Goal: Task Accomplishment & Management: Manage account settings

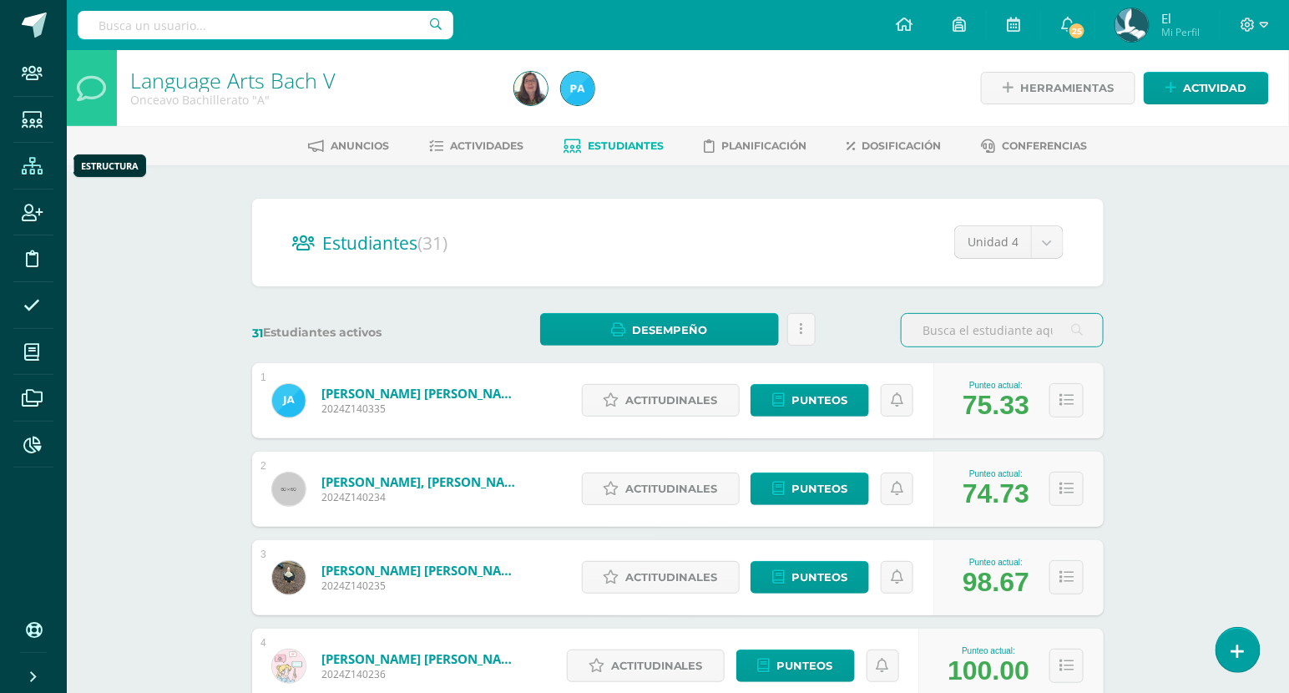
click at [36, 174] on span at bounding box center [32, 166] width 38 height 38
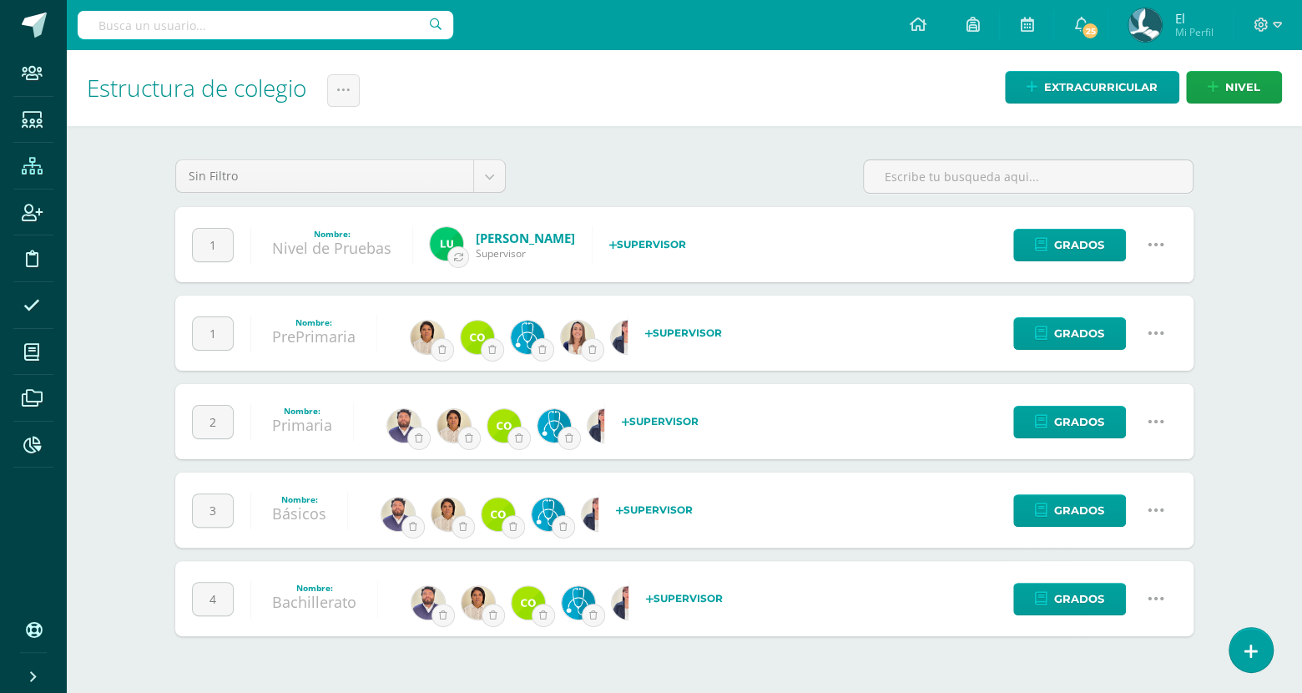
click at [1154, 605] on icon at bounding box center [1156, 598] width 18 height 18
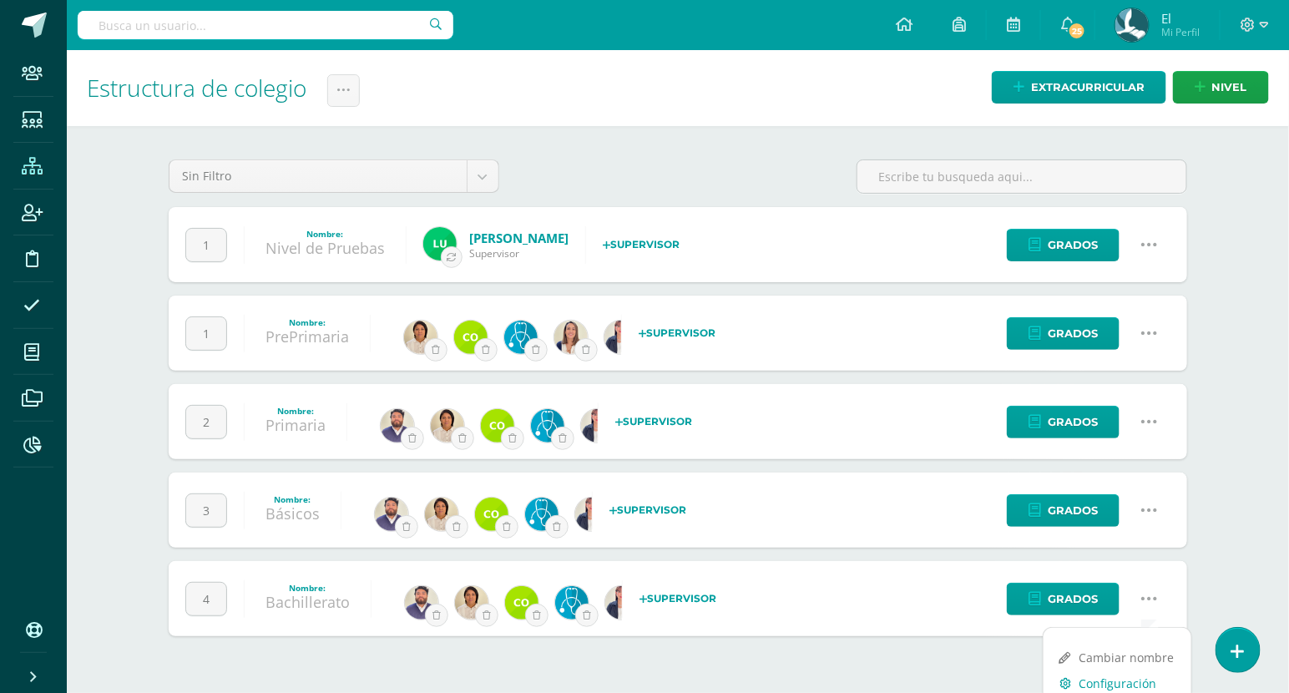
click at [1111, 677] on link "Configuración" at bounding box center [1117, 683] width 148 height 26
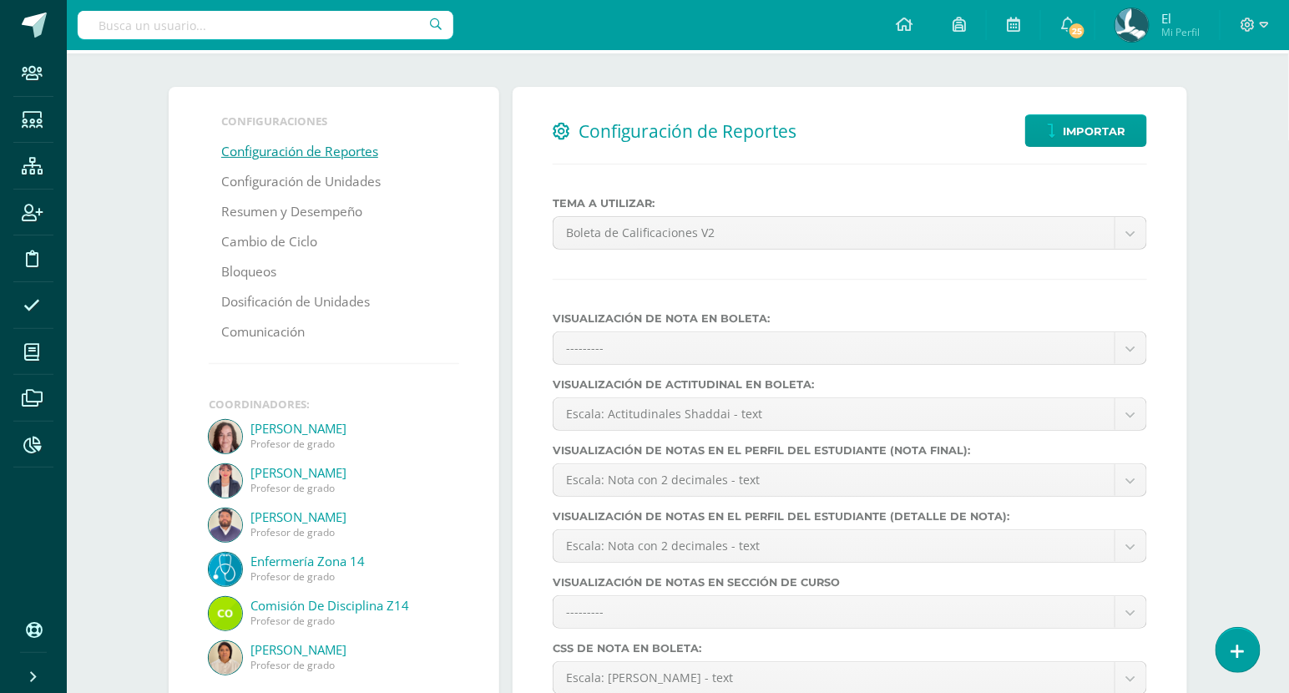
scroll to position [69, 0]
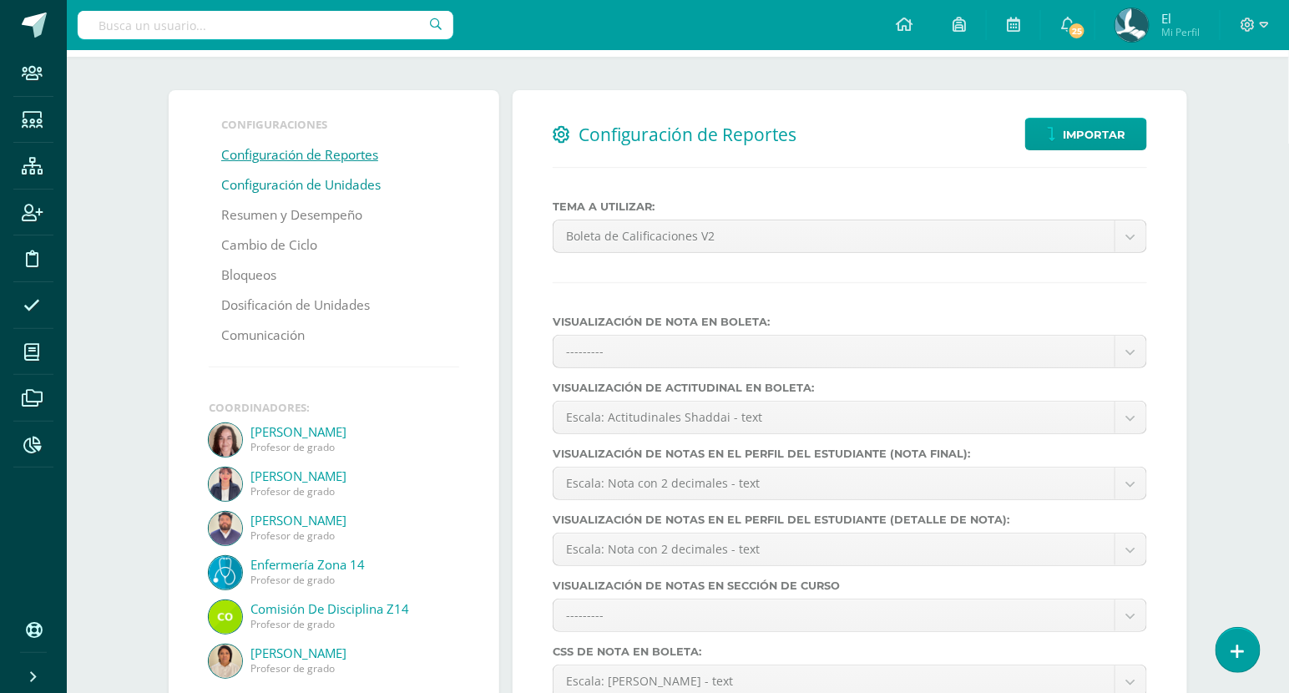
click at [356, 192] on link "Configuración de Unidades" at bounding box center [300, 185] width 159 height 30
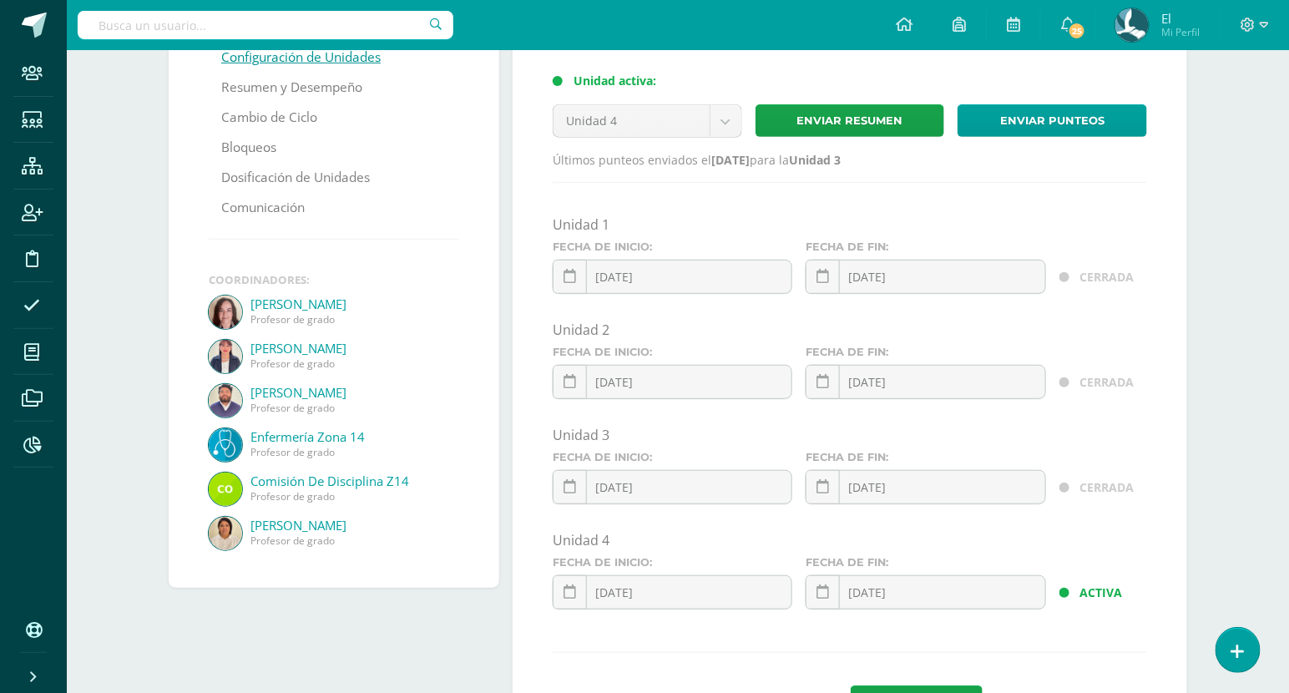
scroll to position [295, 0]
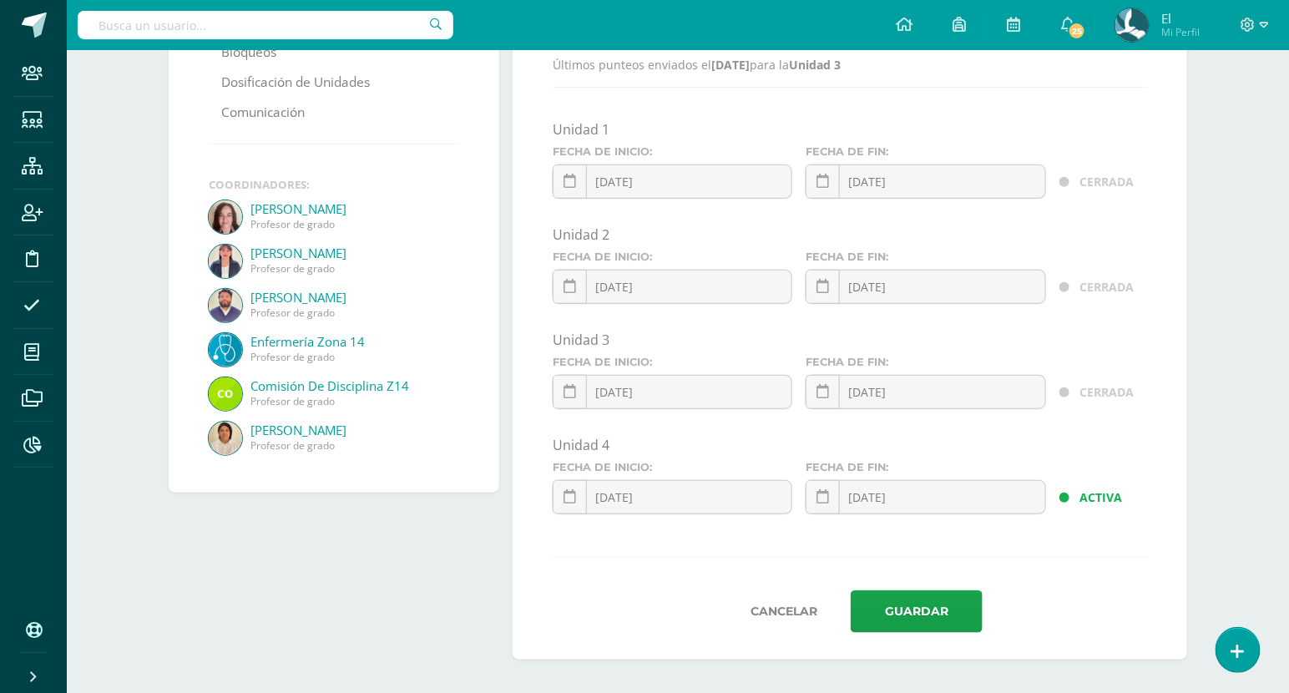
click at [424, 555] on div "Configuraciones Configuración de Reportes Configuración de Unidades Resumen y D…" at bounding box center [334, 263] width 344 height 792
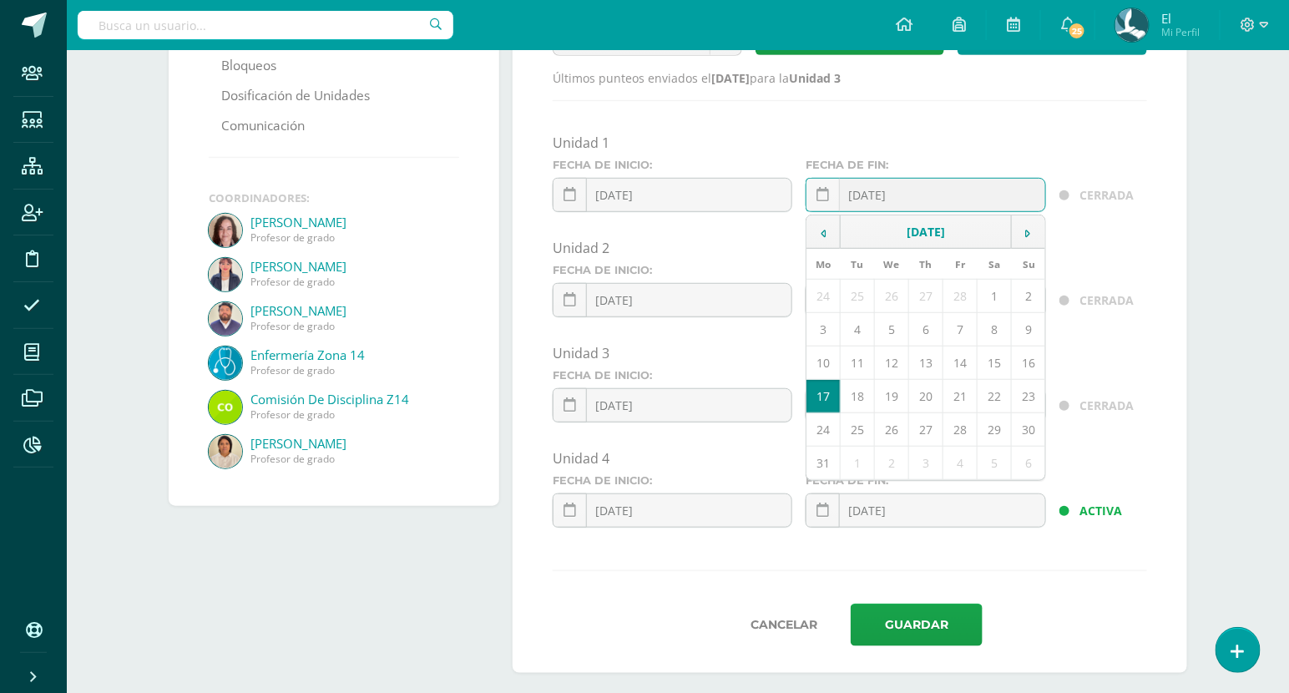
click at [981, 204] on div "2025-03-17 March, 2025 Mo Tu We Th Fr Sa Su 24 25 26 27 28 1 2 3 4 5 6 7 8 9 10…" at bounding box center [926, 202] width 240 height 48
click at [1041, 230] on td at bounding box center [1028, 231] width 34 height 33
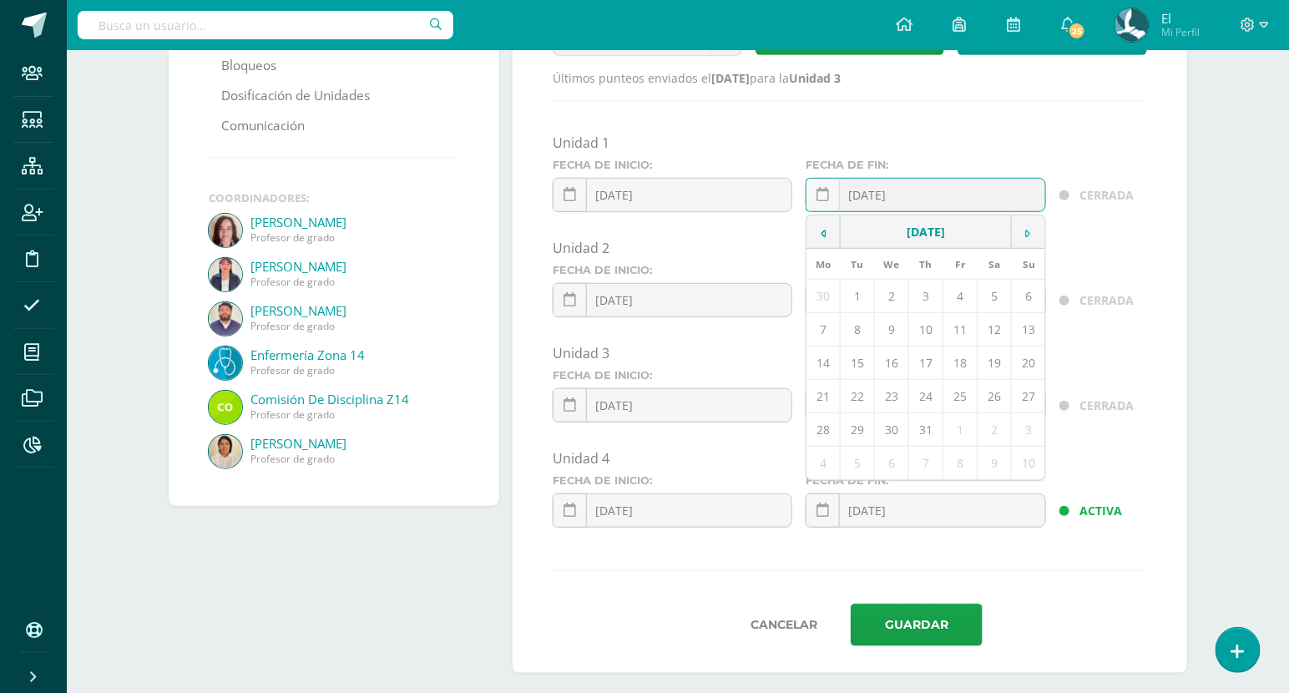
click at [1041, 230] on td at bounding box center [1028, 231] width 34 height 33
click at [863, 364] on td "14" at bounding box center [858, 362] width 34 height 33
type input "[DATE]"
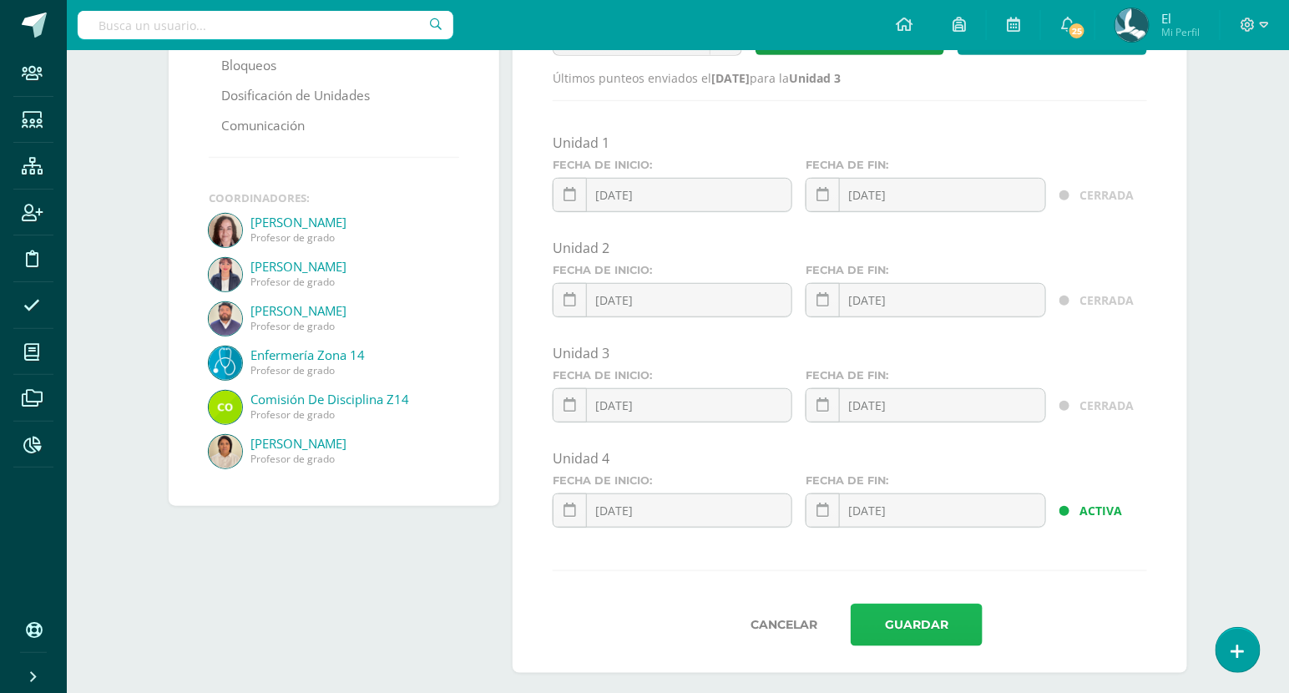
click at [895, 624] on button "Guardar" at bounding box center [917, 625] width 132 height 43
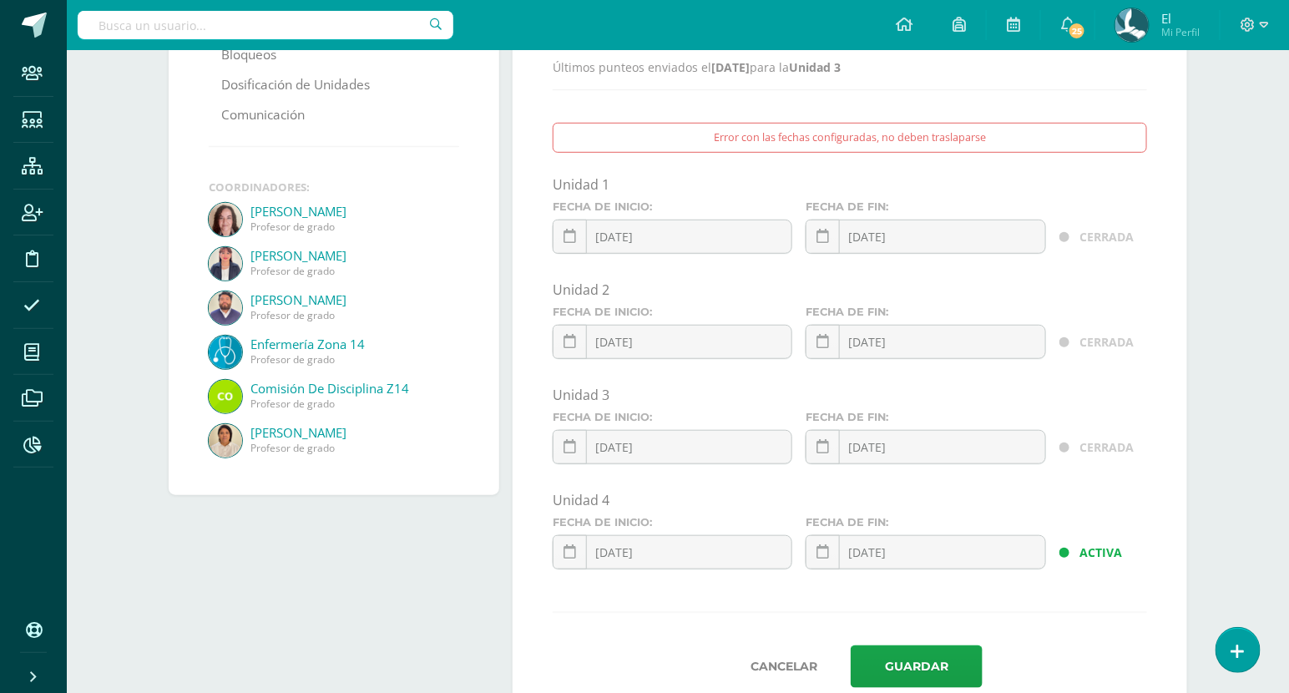
scroll to position [290, 0]
click at [812, 664] on button "Cancelar" at bounding box center [784, 665] width 134 height 43
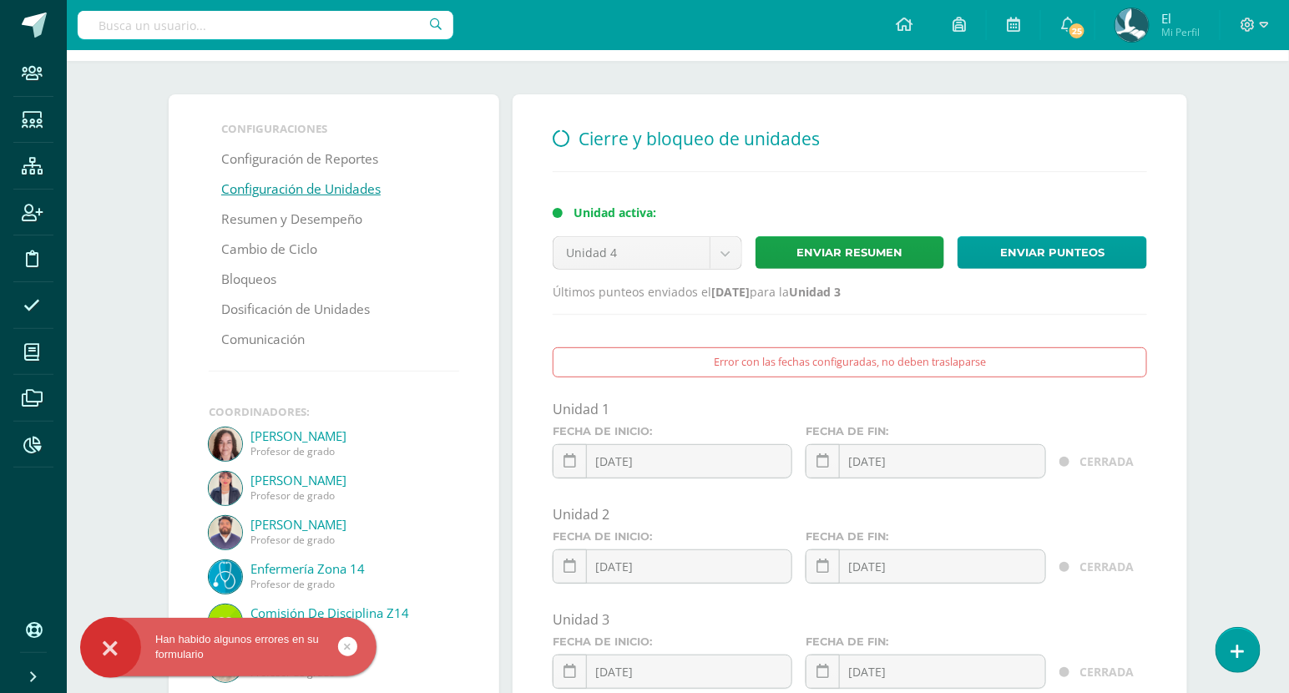
scroll to position [118, 0]
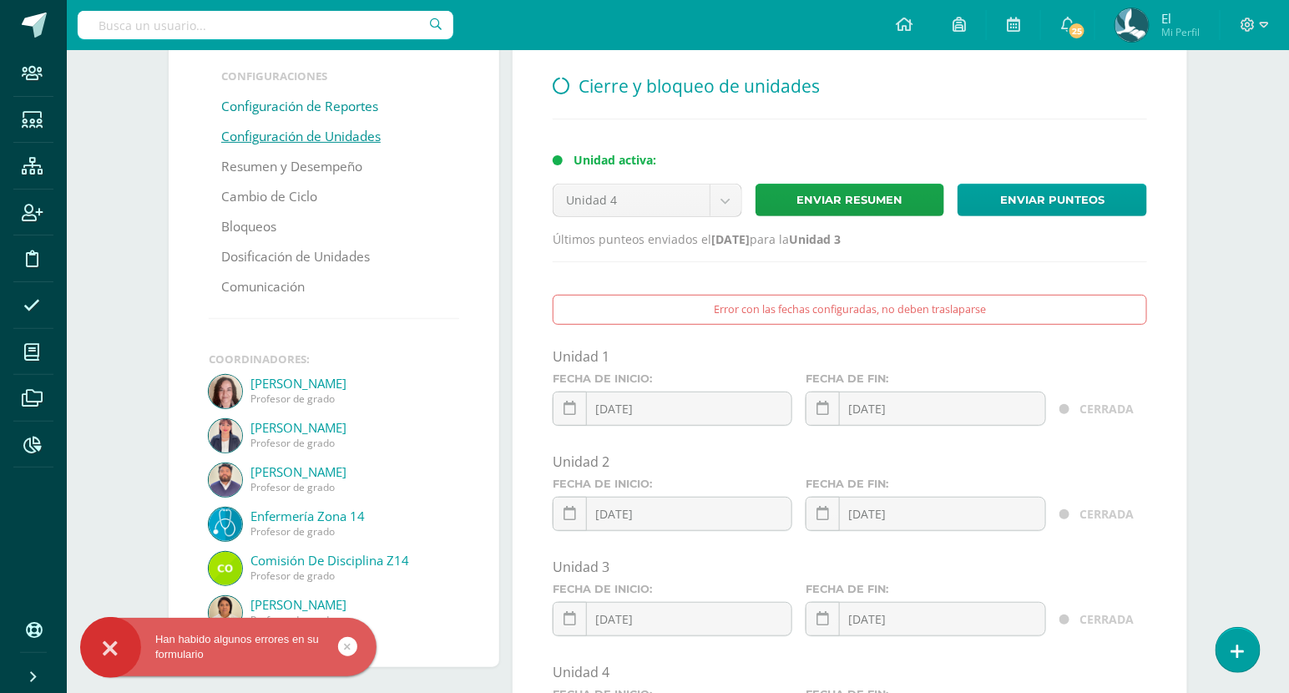
click at [337, 105] on link "Configuración de Reportes" at bounding box center [299, 107] width 157 height 30
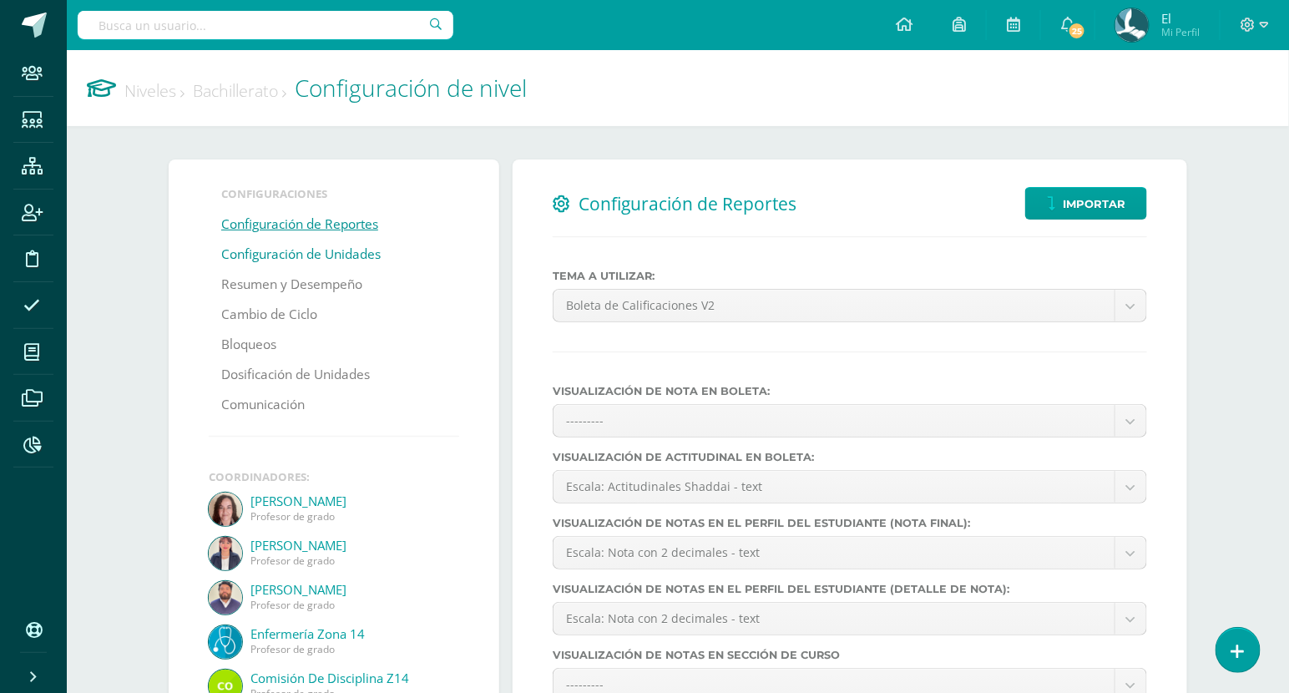
click at [347, 245] on link "Configuración de Unidades" at bounding box center [300, 255] width 159 height 30
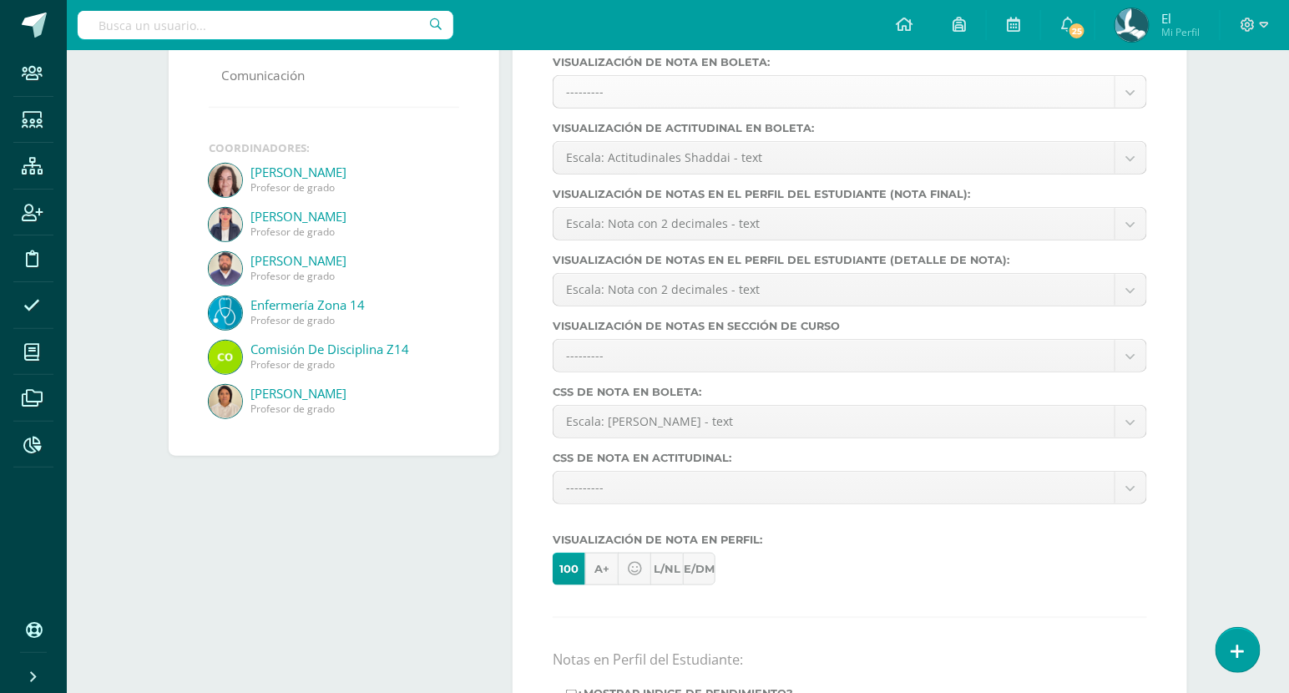
scroll to position [301, 0]
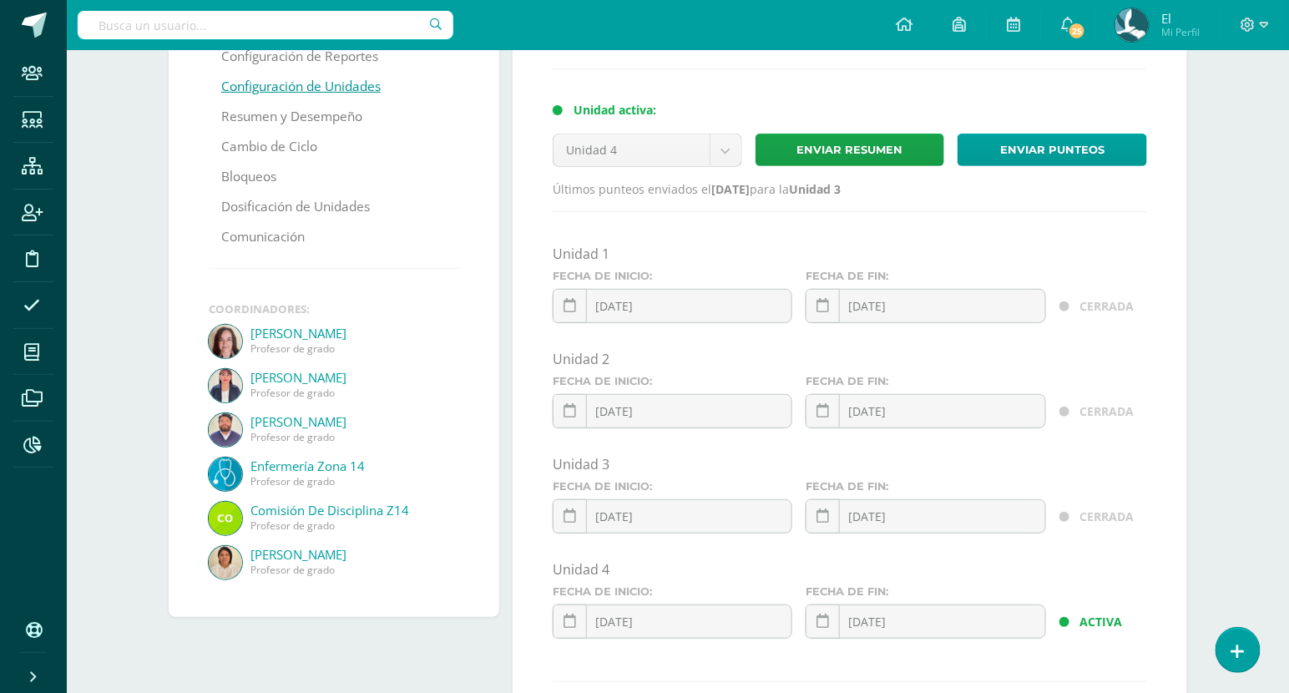
scroll to position [295, 0]
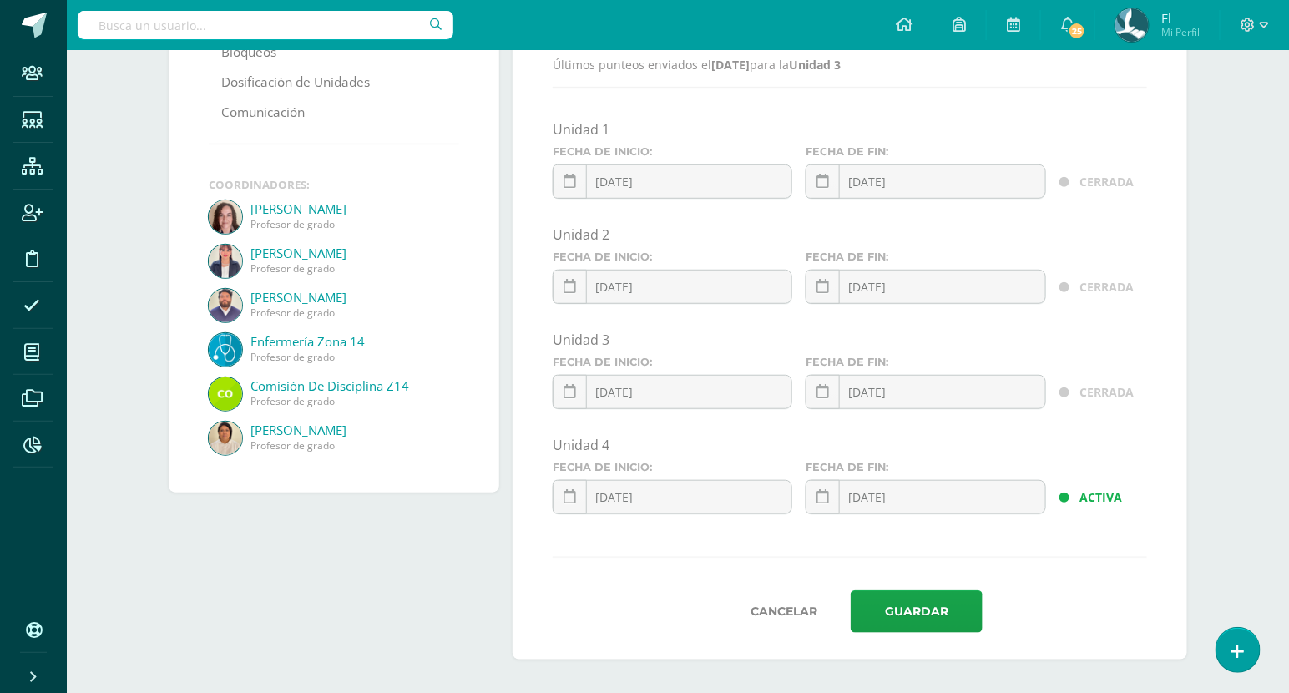
click at [1083, 585] on form "Unidad 1 Fecha de inicio: 2025-01-08 January, 2025 Mo Tu We Th Fr Sa Su 30 31 1…" at bounding box center [850, 376] width 594 height 513
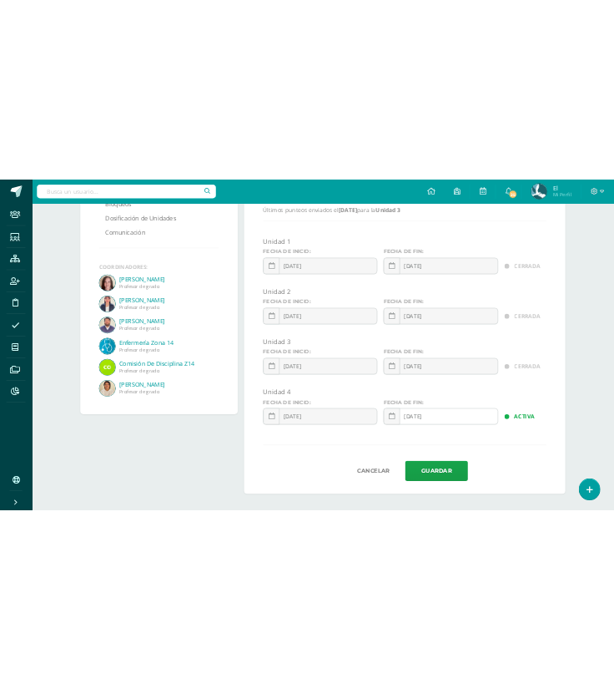
scroll to position [285, 0]
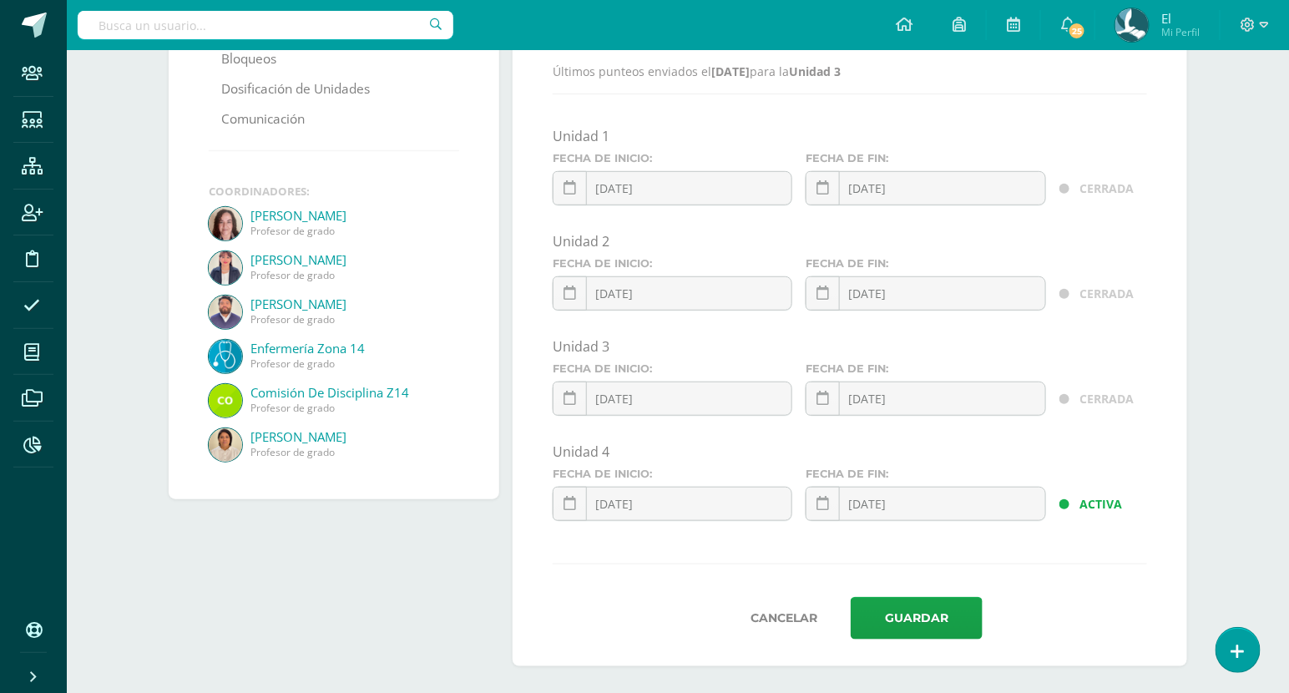
click at [1182, 275] on div "Cierre y bloqueo de unidades Unidad activa: Unidad 4 Unidad 1 Unidad 2 Unidad 3…" at bounding box center [850, 270] width 674 height 792
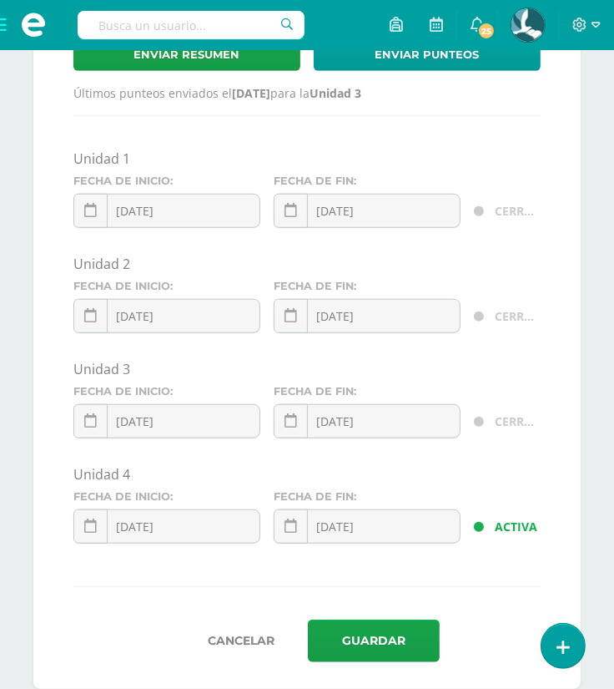
scroll to position [950, 0]
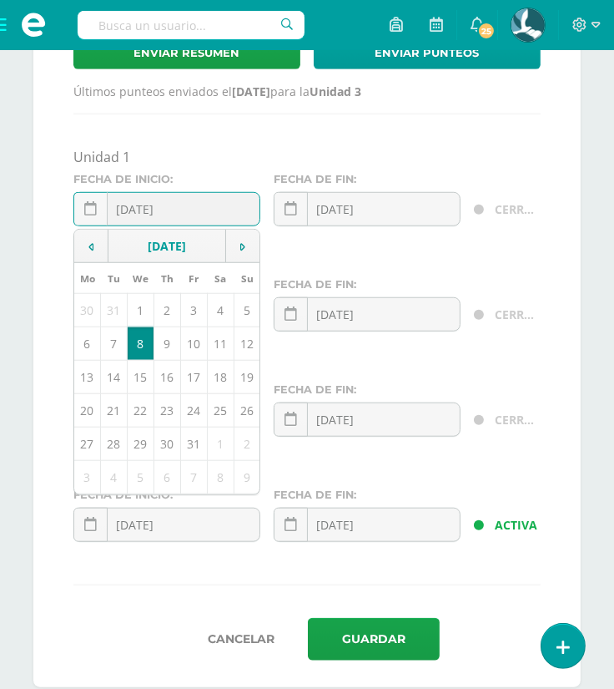
drag, startPoint x: 212, startPoint y: 211, endPoint x: 34, endPoint y: 219, distance: 178.0
click at [34, 219] on div "Cierre y bloqueo de unidades Unidad activa: Unidad 4 Unidad 1 Unidad 2 Unidad 3…" at bounding box center [307, 267] width 548 height 838
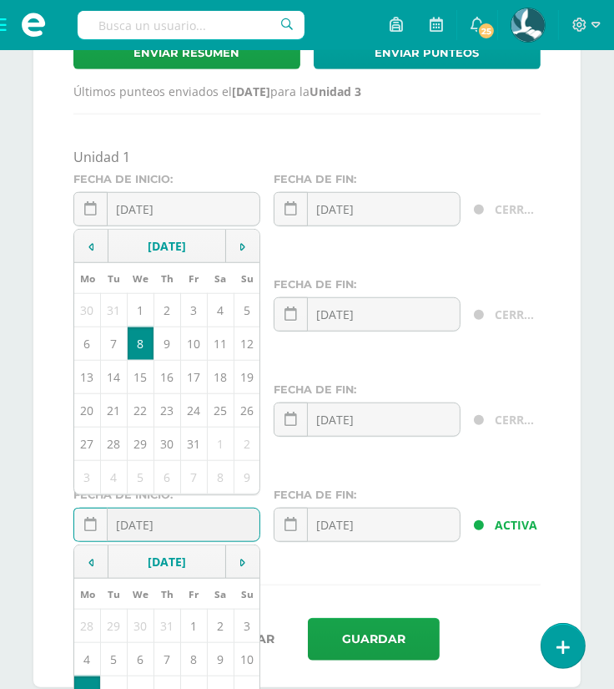
click at [227, 531] on div "2025-08-11 August, 2025 Mo Tu We Th Fr Sa Su 28 29 30 31 1 2 3 4 5 6 7 8 9 10 1…" at bounding box center [166, 532] width 187 height 48
click at [203, 526] on input "2025-08-11" at bounding box center [166, 524] width 185 height 33
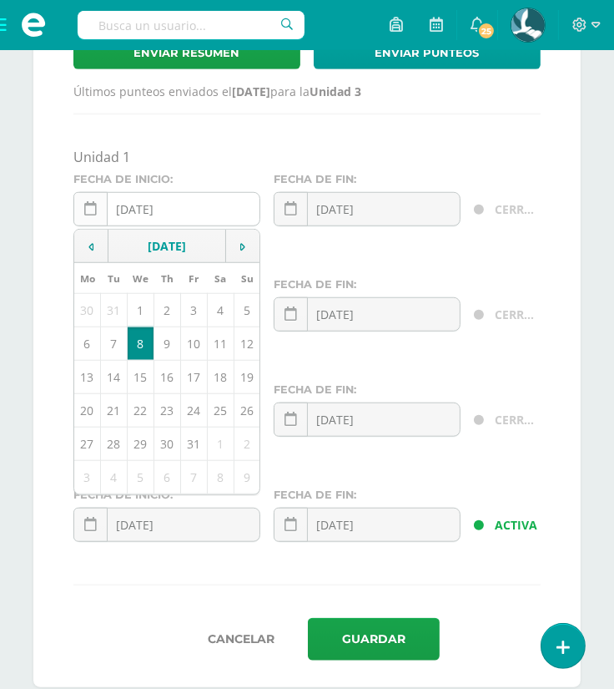
click at [93, 206] on icon at bounding box center [90, 209] width 13 height 14
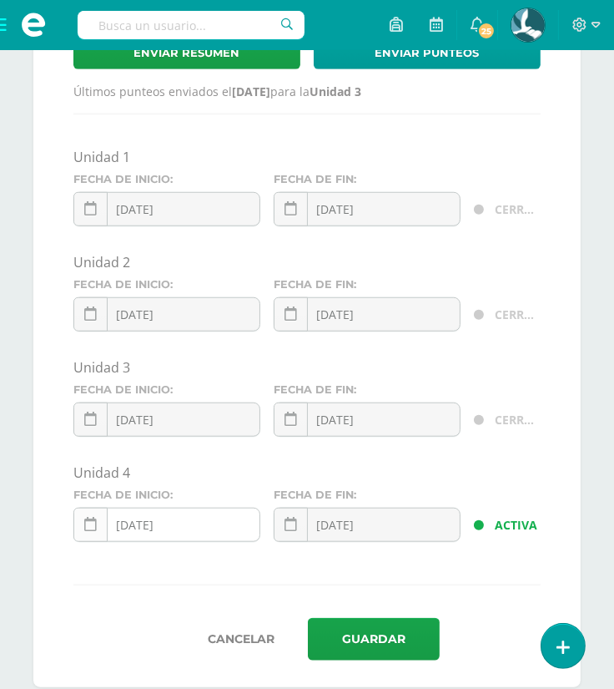
click at [93, 529] on icon at bounding box center [90, 525] width 13 height 14
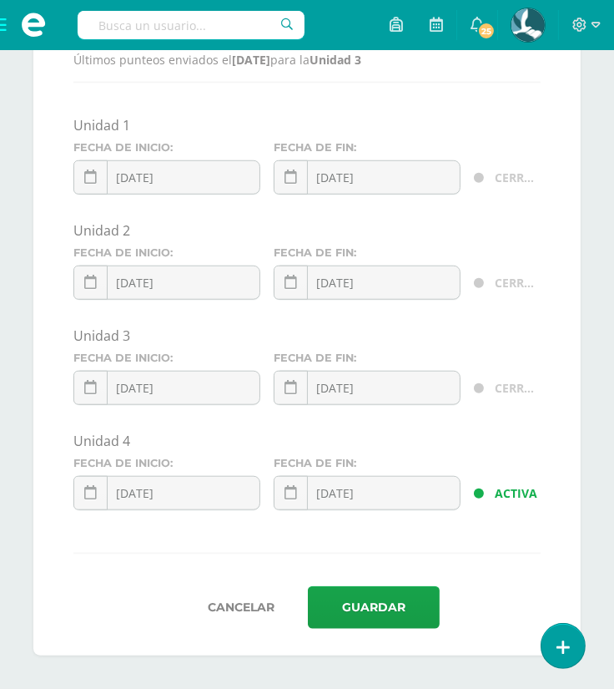
scroll to position [980, 0]
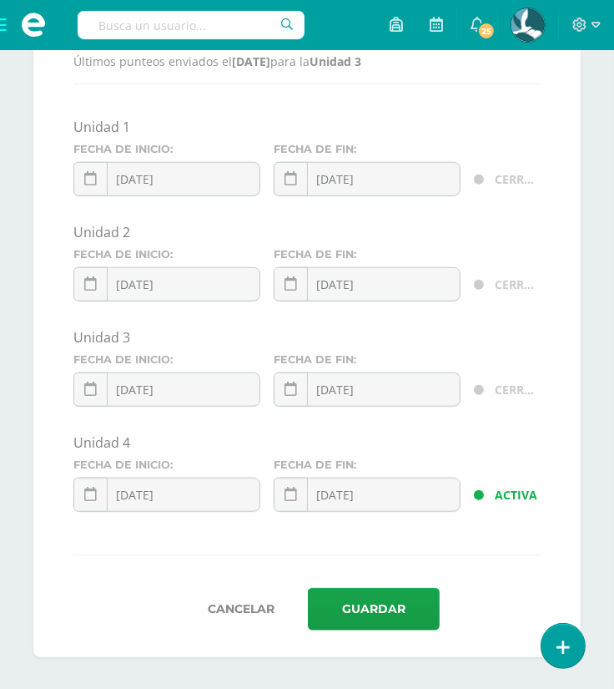
click at [536, 539] on form "Unidad 1 Fecha de inicio: 2025-01-08 January, 2025 Mo Tu We Th Fr Sa Su 30 31 1…" at bounding box center [306, 374] width 467 height 513
click at [99, 501] on link at bounding box center [90, 494] width 34 height 34
click at [248, 540] on div "August, 2025 Mo Tu We Th Fr Sa Su 28 29 30 31 1 2 3 4 5 6 7 8 9 10 11 12 13 14 …" at bounding box center [166, 613] width 187 height 266
click at [225, 493] on input "2025-08-11" at bounding box center [166, 494] width 185 height 33
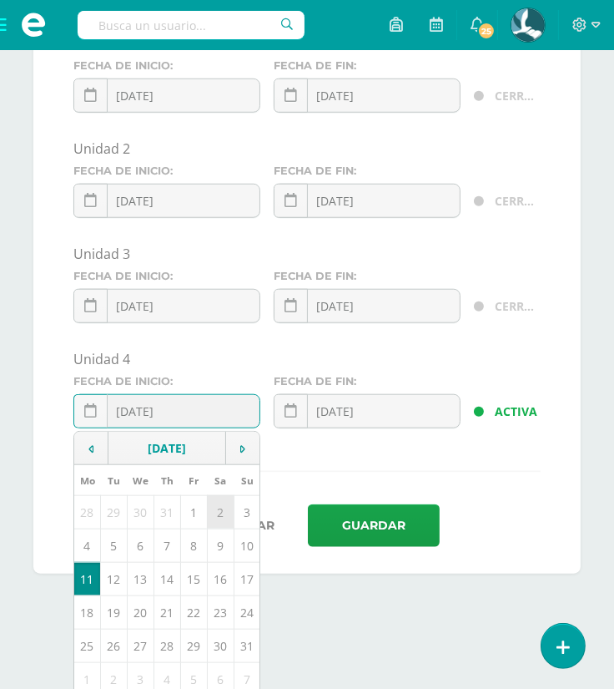
scroll to position [1072, 0]
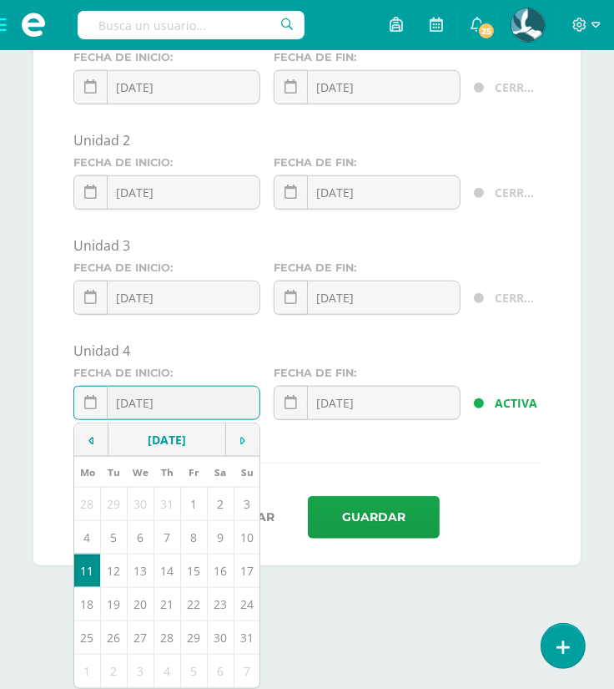
click at [232, 452] on td at bounding box center [243, 439] width 34 height 33
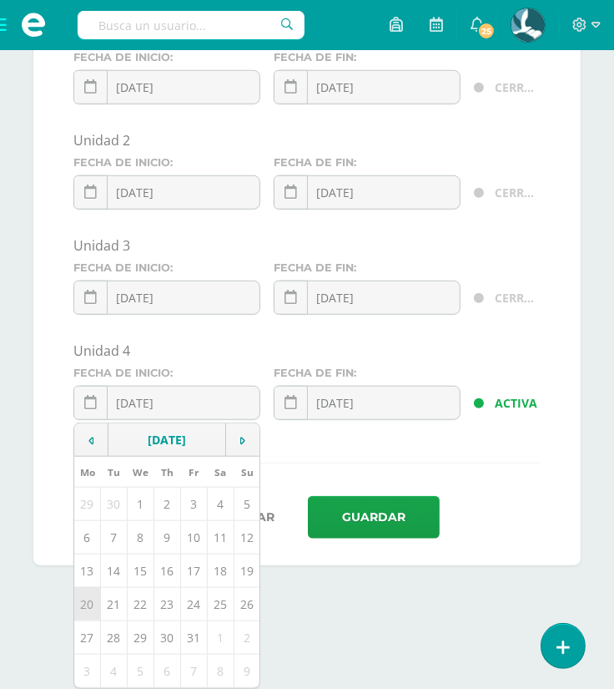
click at [89, 609] on td "20" at bounding box center [87, 603] width 26 height 33
type input "[DATE]"
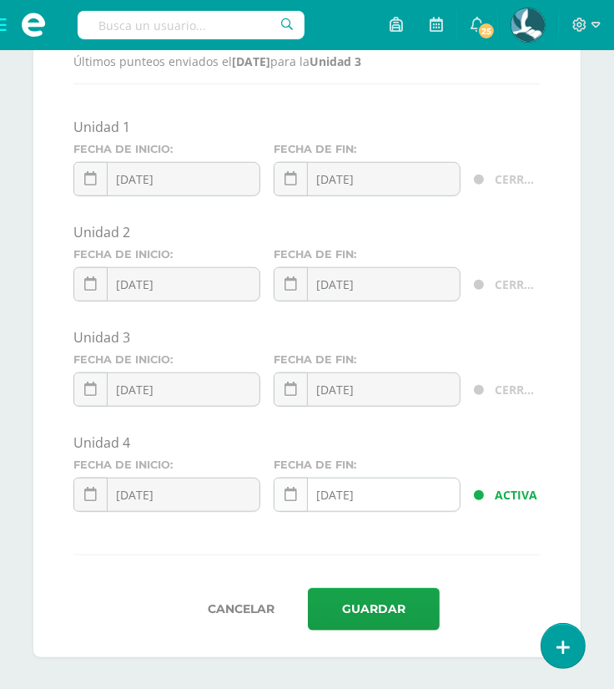
click at [295, 497] on icon at bounding box center [291, 494] width 13 height 14
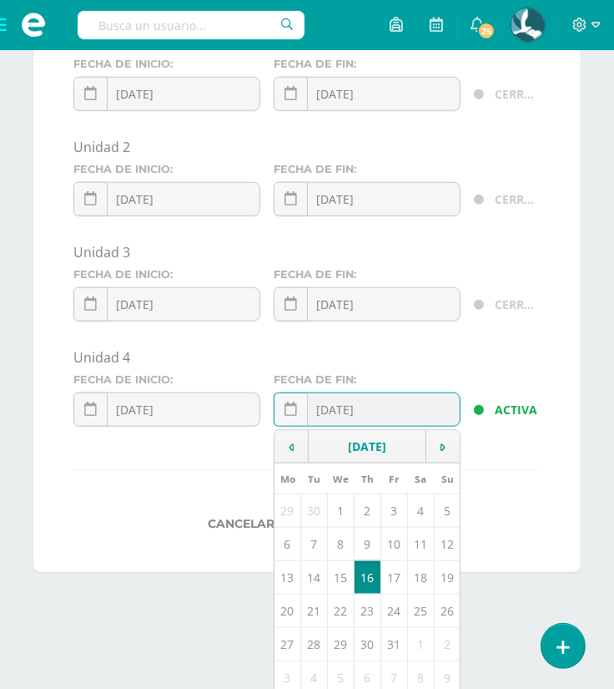
scroll to position [1072, 0]
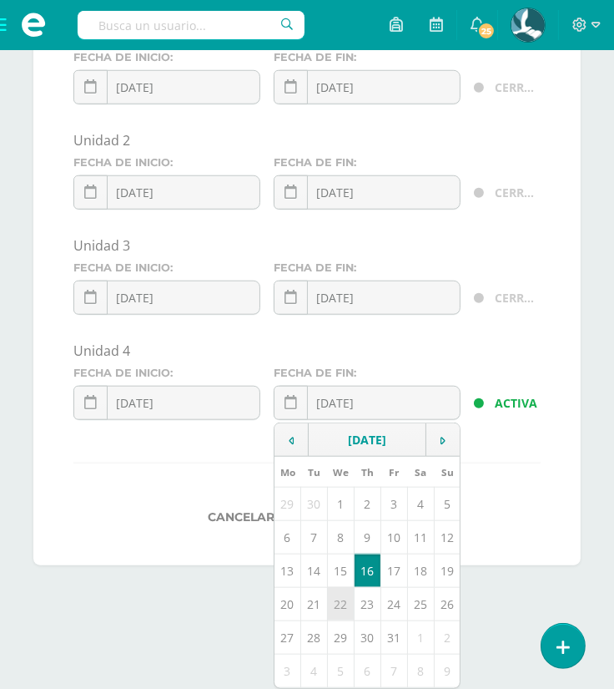
click at [334, 609] on td "22" at bounding box center [340, 603] width 27 height 33
type input "[DATE]"
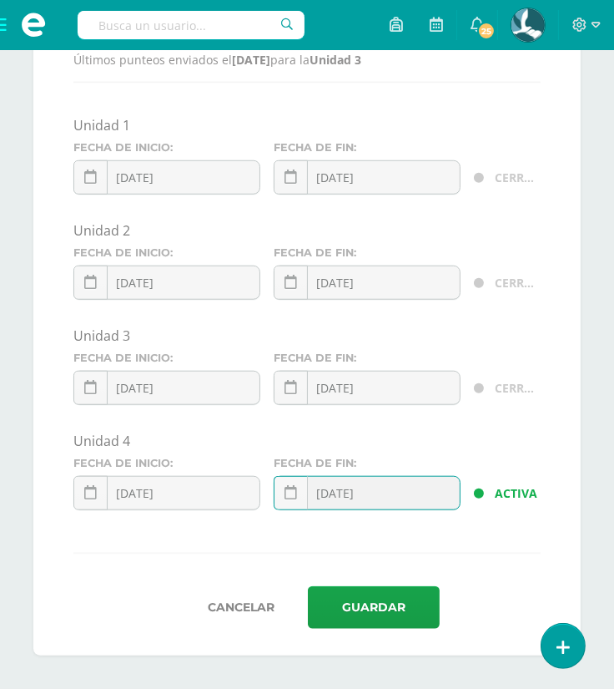
scroll to position [980, 0]
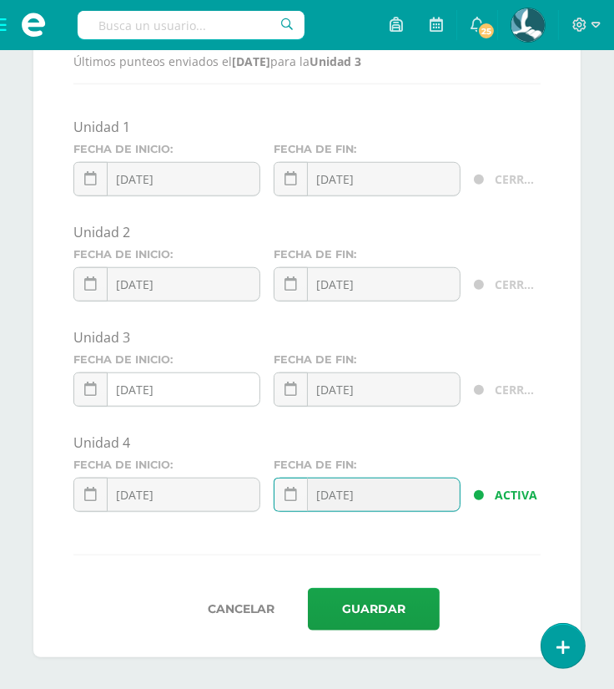
click at [166, 382] on div "2025-05-27 May, 2025 Mo Tu We Th Fr Sa Su 28 29 30 1 2 3 4 5 6 7 8 9 10 11 12 1…" at bounding box center [166, 396] width 187 height 48
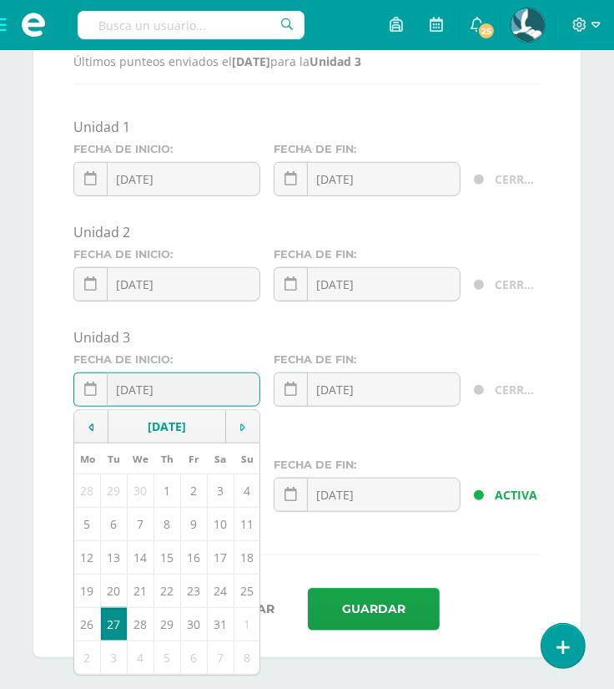
click at [249, 428] on td at bounding box center [243, 426] width 34 height 33
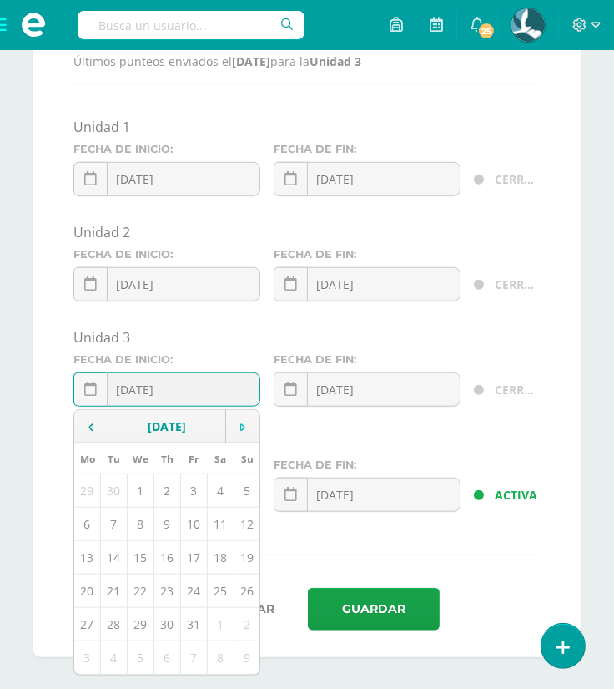
click at [249, 428] on td at bounding box center [243, 426] width 34 height 33
click at [88, 426] on icon at bounding box center [90, 428] width 5 height 12
click at [84, 549] on td "13" at bounding box center [87, 556] width 26 height 33
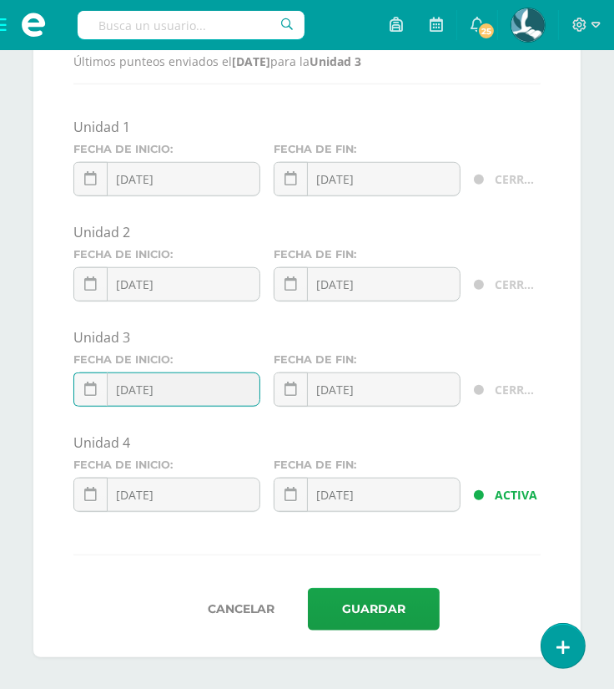
type input "[DATE]"
click at [301, 383] on link at bounding box center [291, 389] width 34 height 34
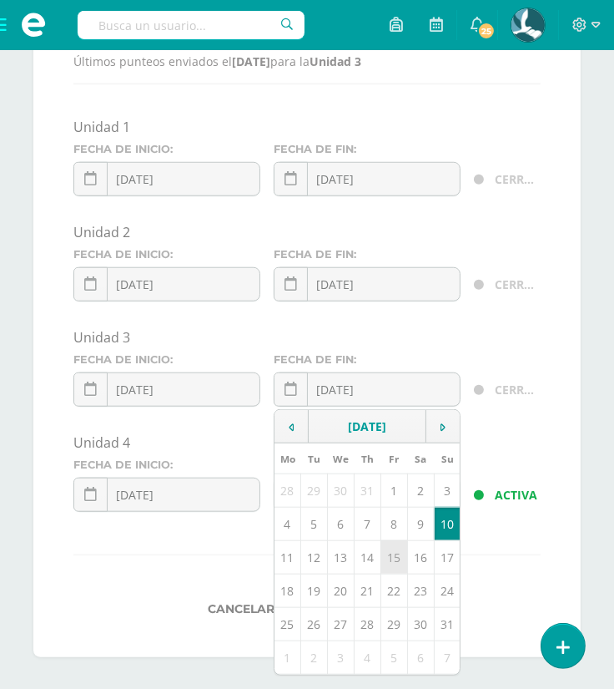
click at [393, 563] on td "15" at bounding box center [394, 556] width 27 height 33
type input "2025-08-15"
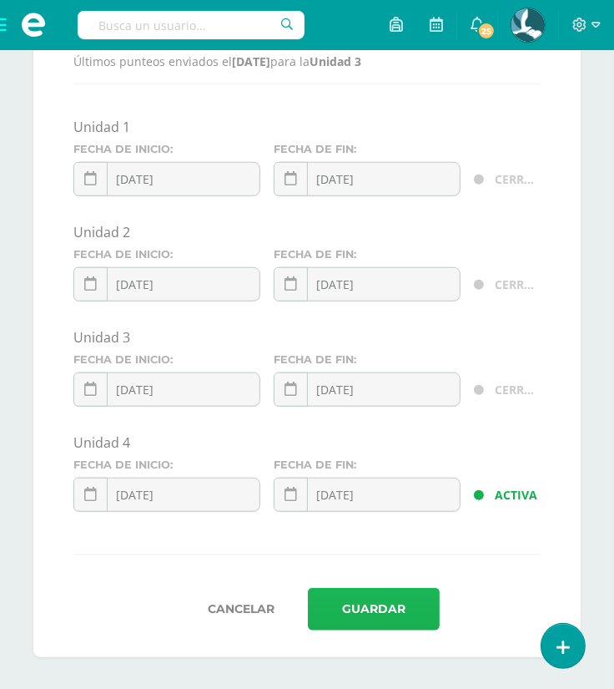
click at [375, 602] on button "Guardar" at bounding box center [374, 609] width 132 height 43
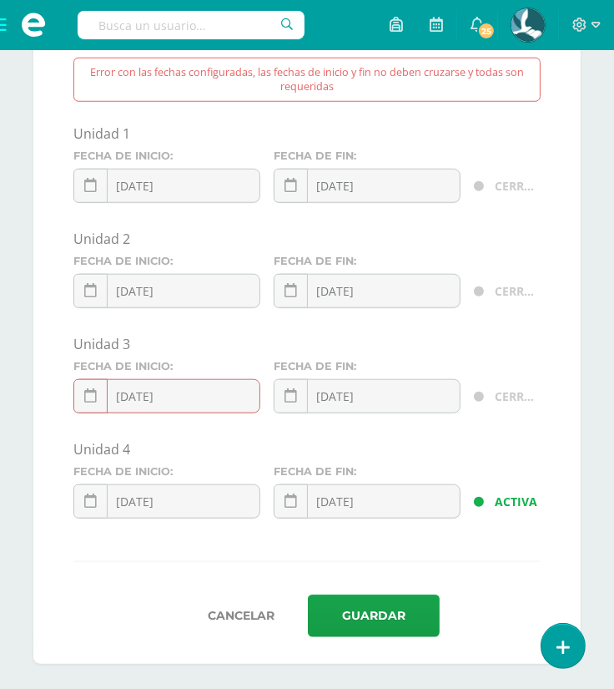
scroll to position [1039, 0]
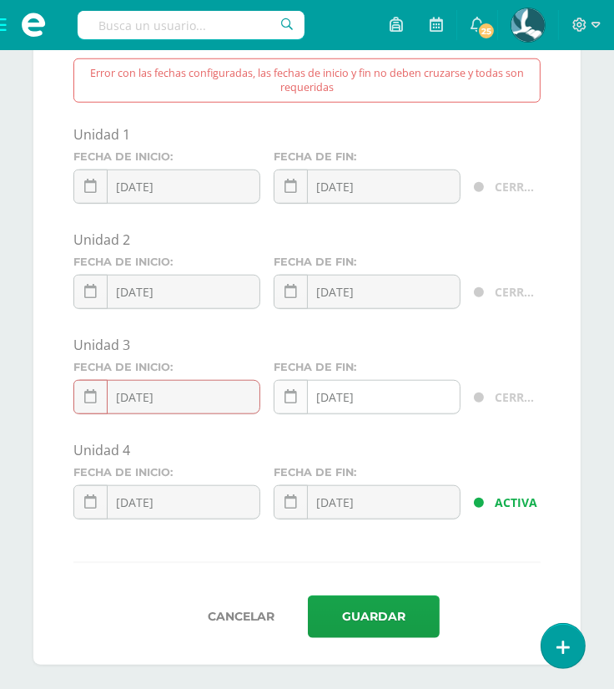
click at [293, 405] on link at bounding box center [291, 397] width 34 height 34
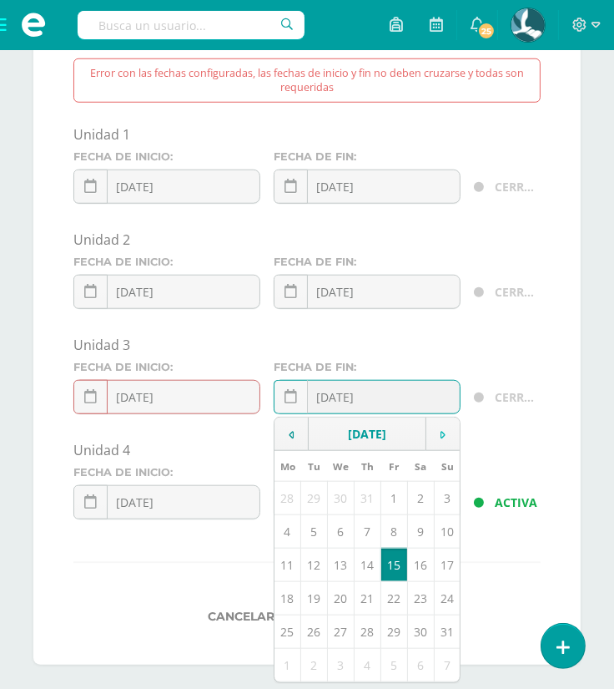
click at [444, 429] on icon at bounding box center [443, 435] width 5 height 12
click at [280, 424] on td at bounding box center [292, 433] width 34 height 33
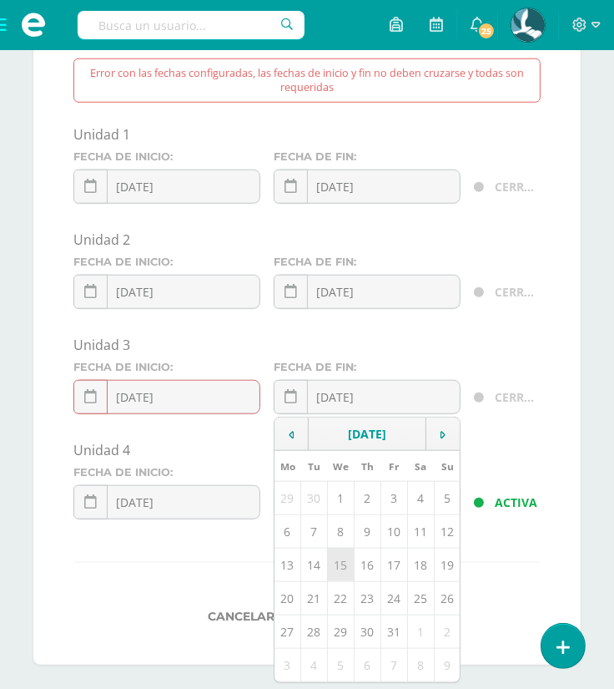
click at [338, 565] on td "15" at bounding box center [340, 564] width 27 height 33
type input "[DATE]"
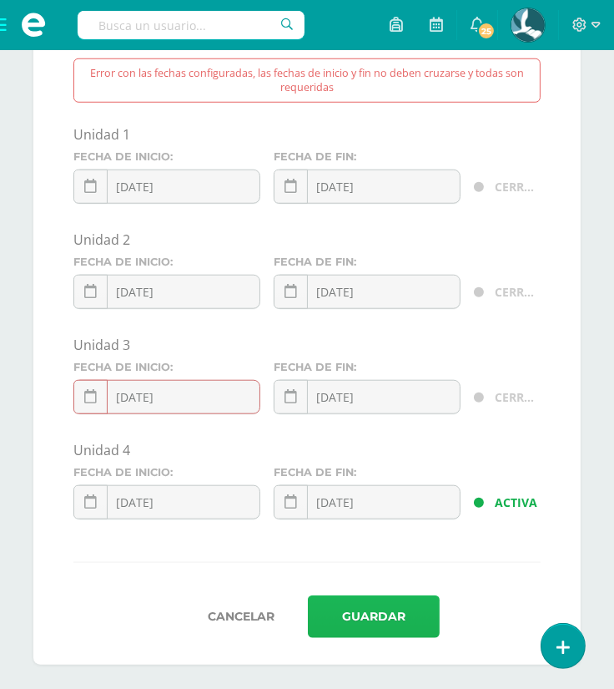
click at [347, 604] on button "Guardar" at bounding box center [374, 616] width 132 height 43
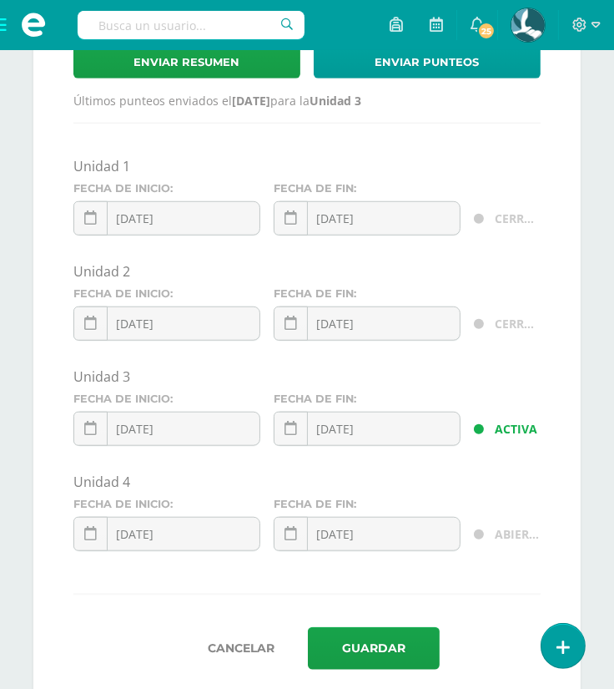
scroll to position [980, 0]
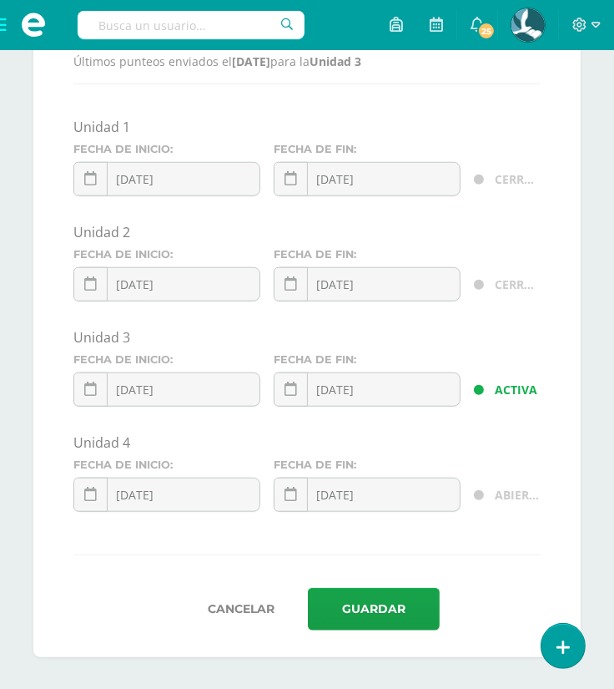
click at [309, 384] on input "[DATE]" at bounding box center [367, 389] width 185 height 33
click at [299, 388] on link at bounding box center [291, 389] width 34 height 34
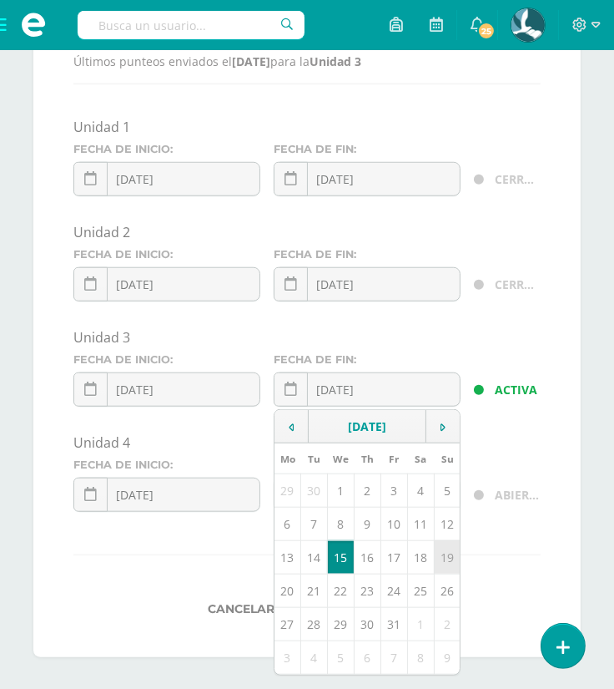
click at [448, 567] on td "19" at bounding box center [447, 556] width 27 height 33
type input "[DATE]"
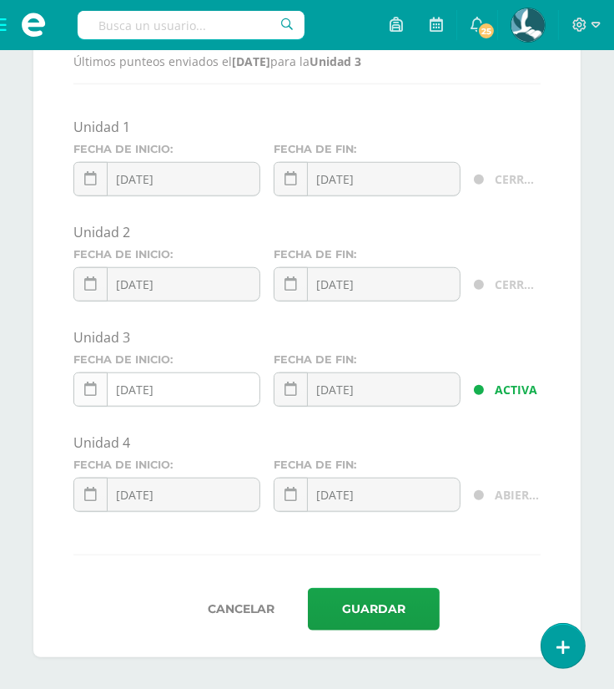
click at [82, 378] on link at bounding box center [90, 389] width 34 height 34
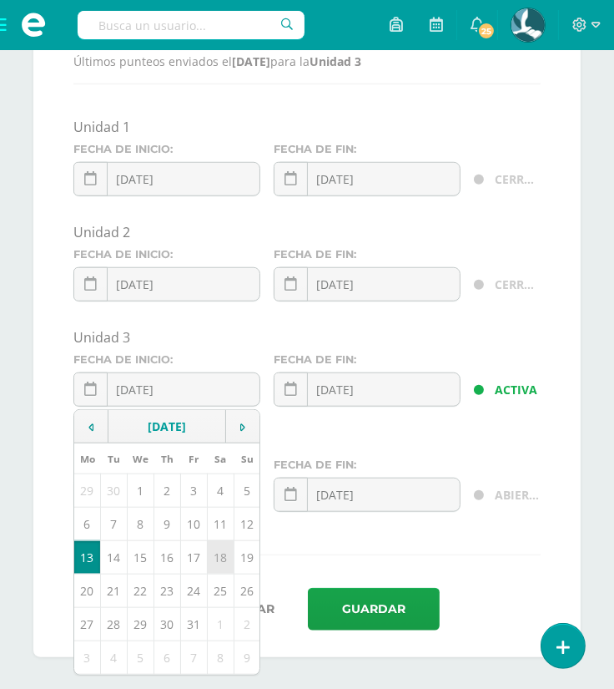
click at [215, 552] on td "18" at bounding box center [220, 556] width 27 height 33
type input "[DATE]"
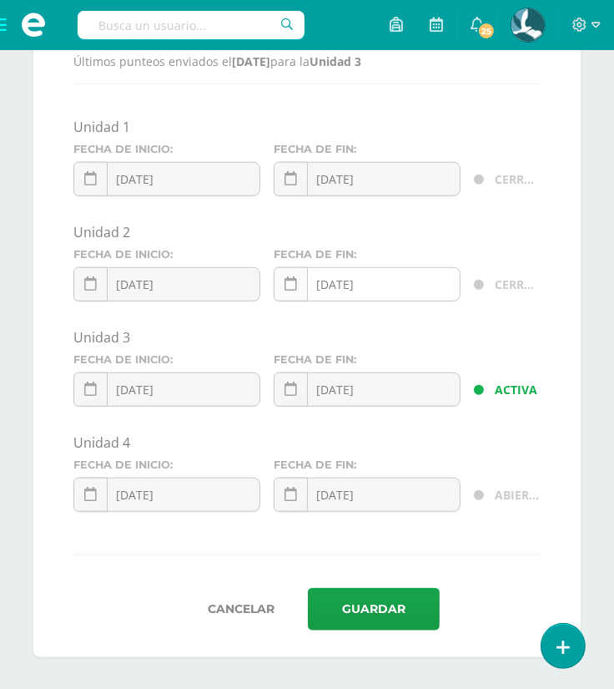
click at [287, 284] on icon at bounding box center [291, 284] width 13 height 14
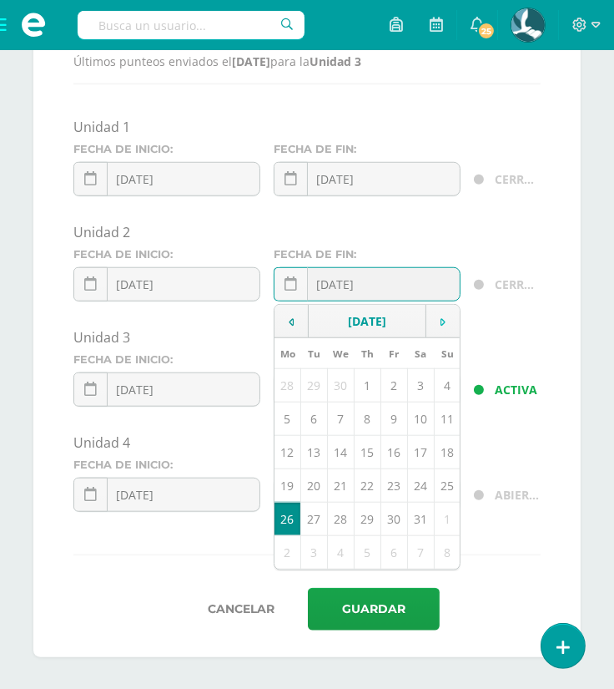
click at [442, 316] on icon at bounding box center [443, 322] width 5 height 12
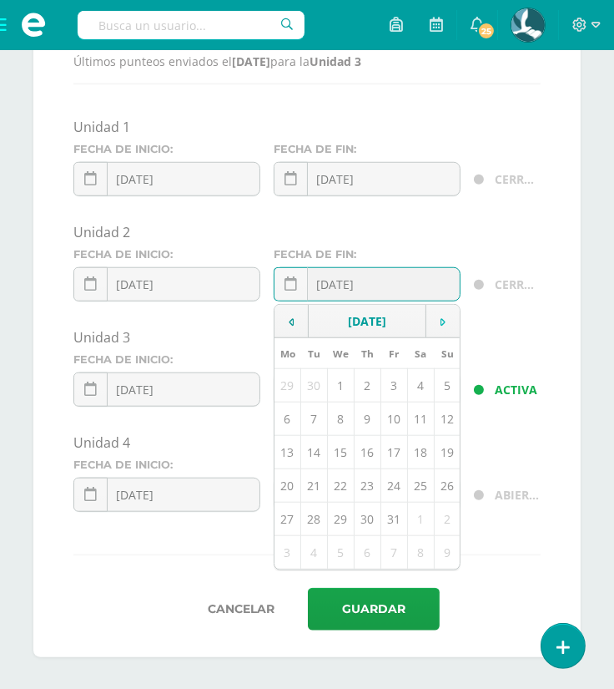
click at [442, 316] on icon at bounding box center [443, 322] width 5 height 12
click at [291, 318] on icon at bounding box center [291, 322] width 5 height 12
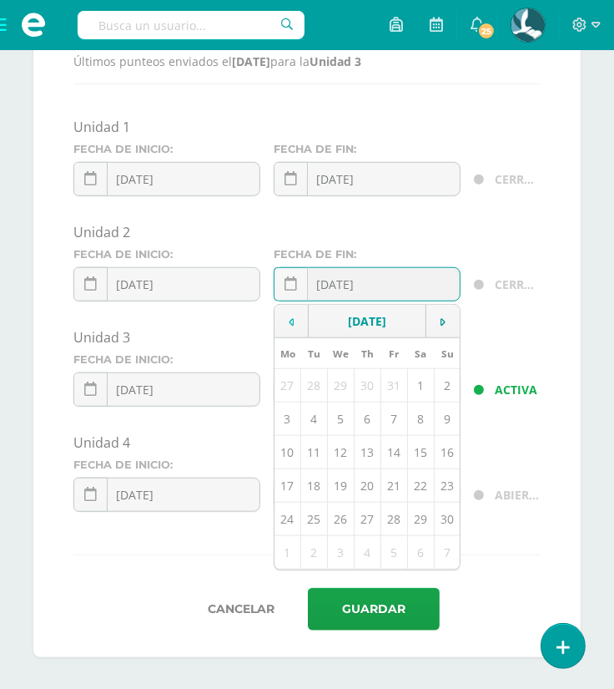
click at [291, 318] on icon at bounding box center [291, 322] width 5 height 12
click at [387, 452] on td "17" at bounding box center [394, 451] width 27 height 33
type input "[DATE]"
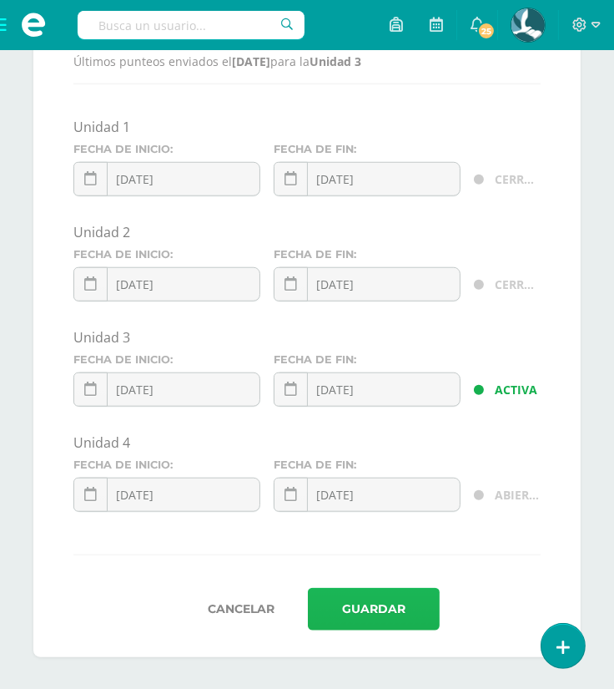
click at [391, 614] on button "Guardar" at bounding box center [374, 609] width 132 height 43
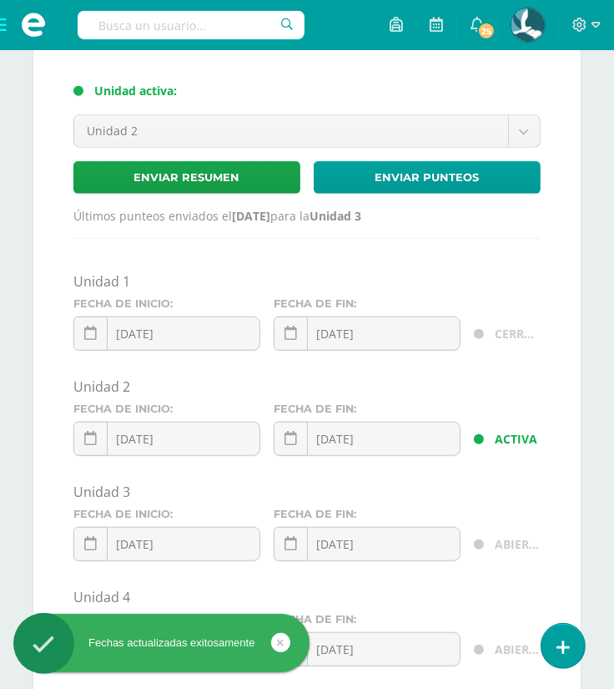
scroll to position [882, 0]
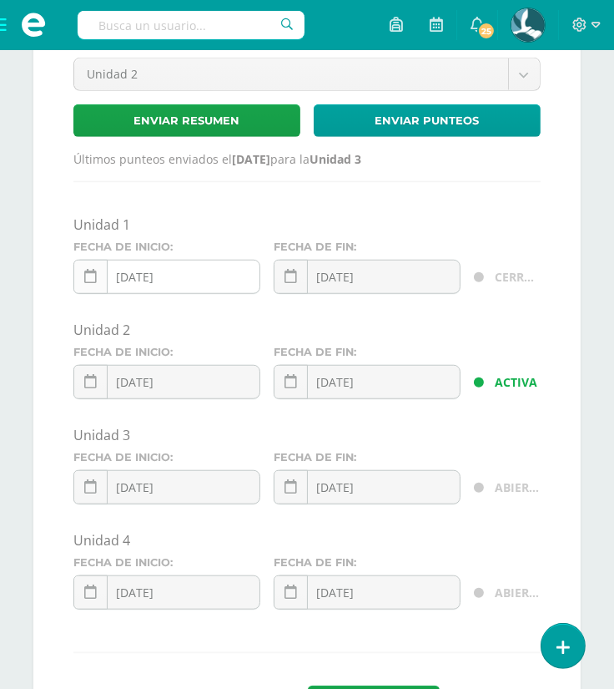
click at [88, 278] on icon at bounding box center [90, 277] width 13 height 14
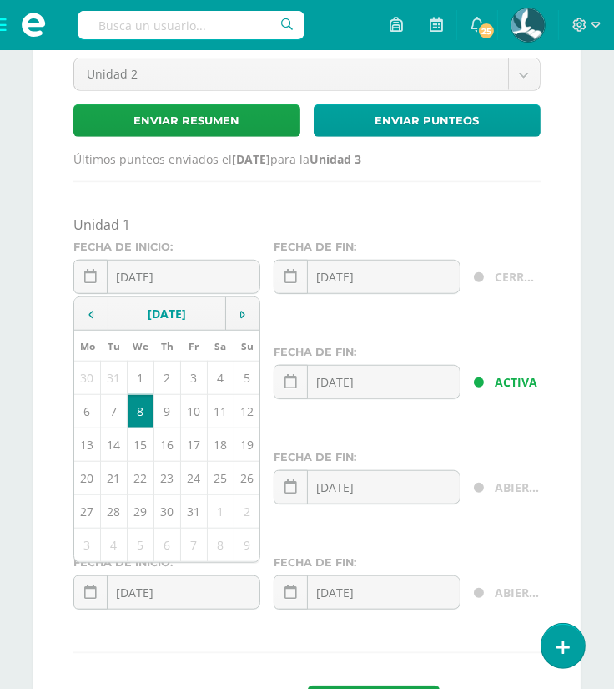
click at [326, 316] on div "Unidad 1 Fecha de inicio: 2025-01-08 January, 2025 Mo Tu We Th Fr Sa Su 30 31 1…" at bounding box center [306, 418] width 467 height 407
drag, startPoint x: 203, startPoint y: 279, endPoint x: 29, endPoint y: 274, distance: 173.7
click at [29, 274] on div "Cierre y bloqueo de unidades Unidad activa: Unidad 2 Unidad 1 Unidad 2 Unidad 3…" at bounding box center [307, 335] width 561 height 838
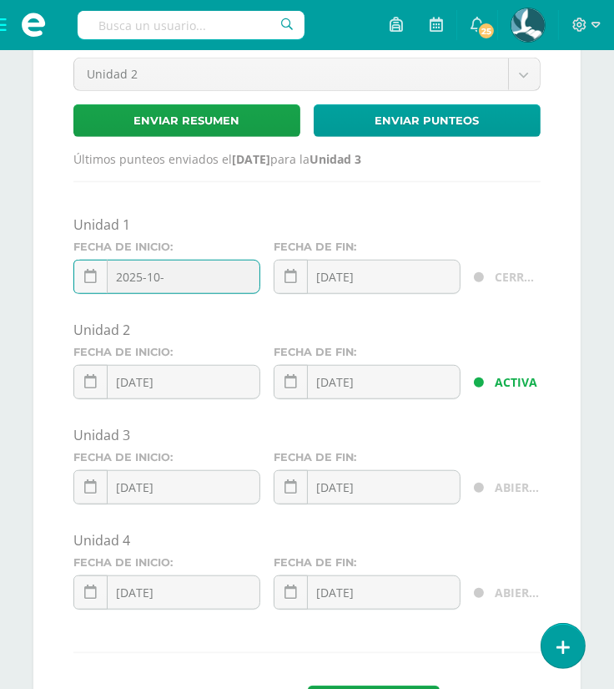
type input "2025-10-"
click at [599, 453] on div "Configuraciones Configuración de Reportes Configuración de Unidades Resumen y D…" at bounding box center [307, 16] width 614 height 1544
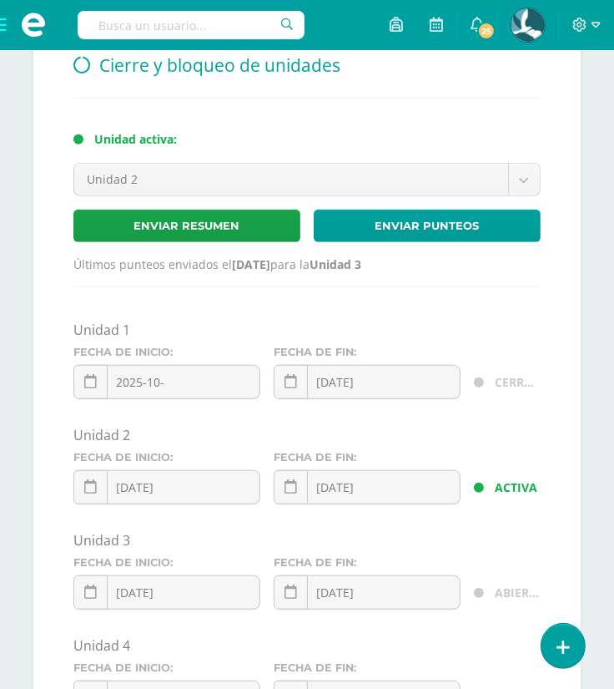
scroll to position [980, 0]
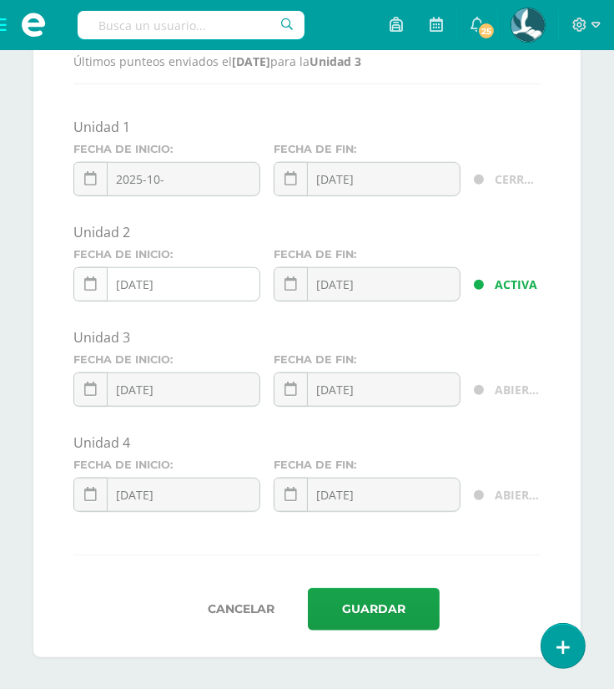
click at [76, 277] on link at bounding box center [90, 284] width 34 height 34
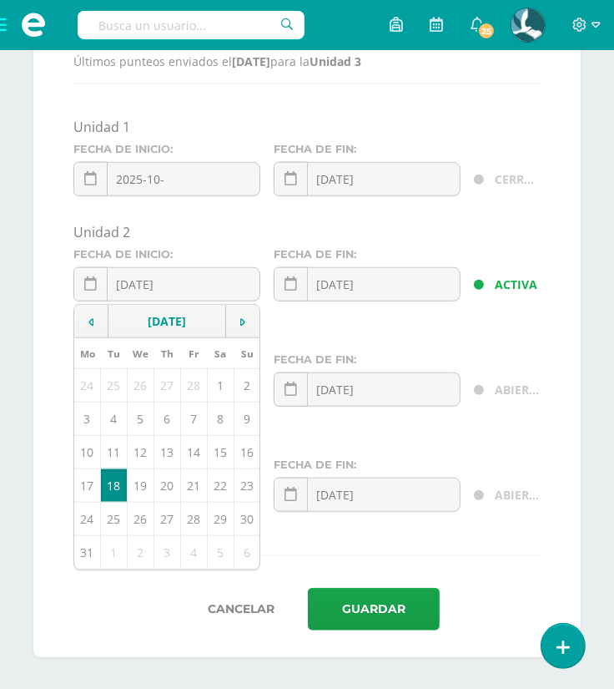
click at [295, 302] on div "2025-10-17 October, 2025 Mo Tu We Th Fr Sa Su 29 30 1 2 3 4 5 6 7 8 9 10 11 12 …" at bounding box center [367, 291] width 187 height 48
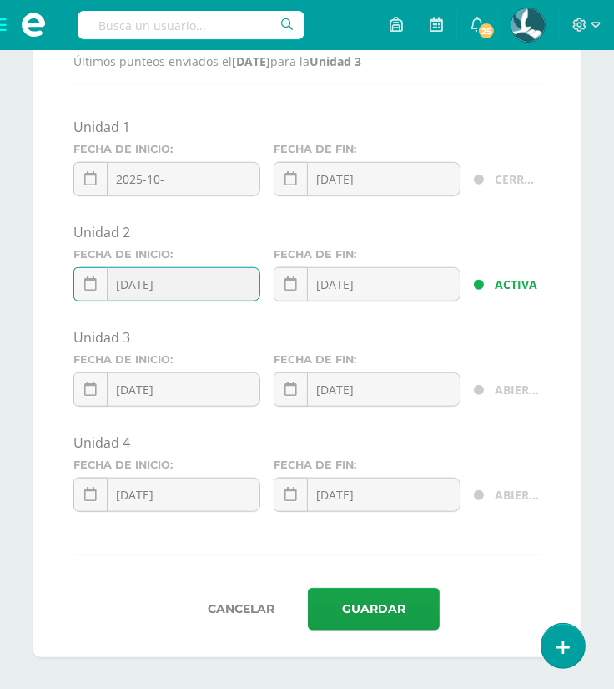
drag, startPoint x: 146, startPoint y: 281, endPoint x: 248, endPoint y: 290, distance: 102.3
click at [248, 290] on input "[DATE]" at bounding box center [166, 284] width 185 height 33
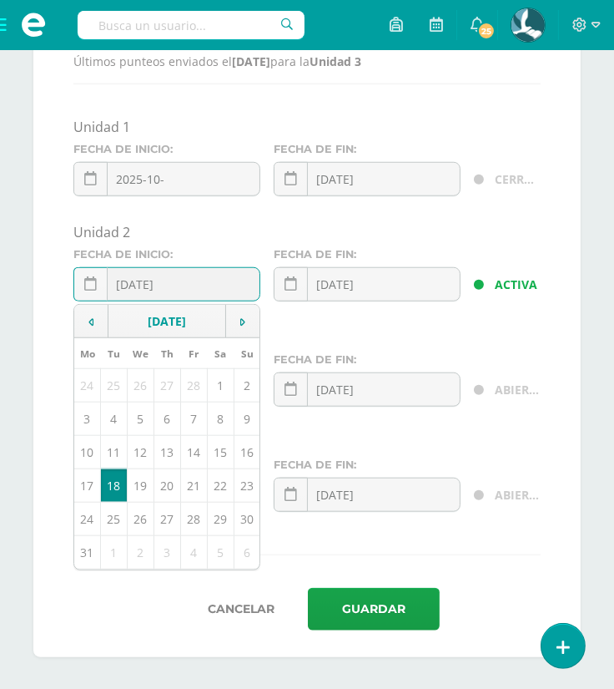
type input "[DATE]"
click at [326, 306] on div "2025-10-17 October, 2025 Mo Tu We Th Fr Sa Su 29 30 1 2 3 4 5 6 7 8 9 10 11 12 …" at bounding box center [367, 291] width 187 height 48
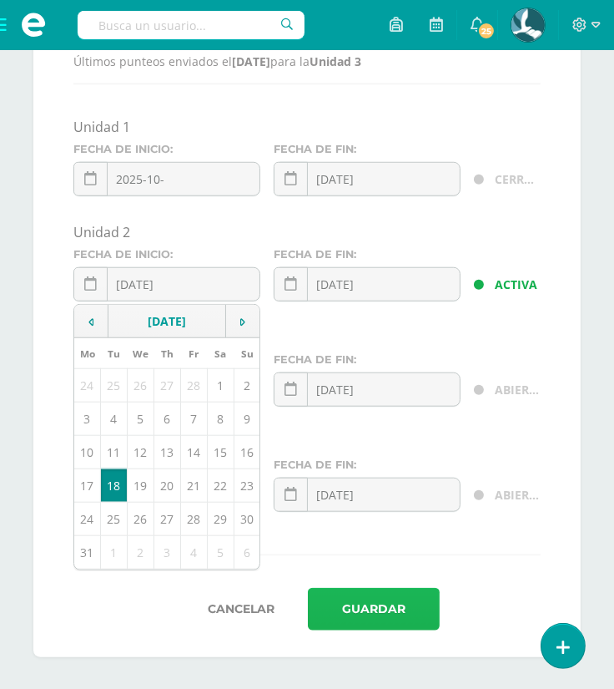
click at [380, 610] on button "Guardar" at bounding box center [374, 609] width 132 height 43
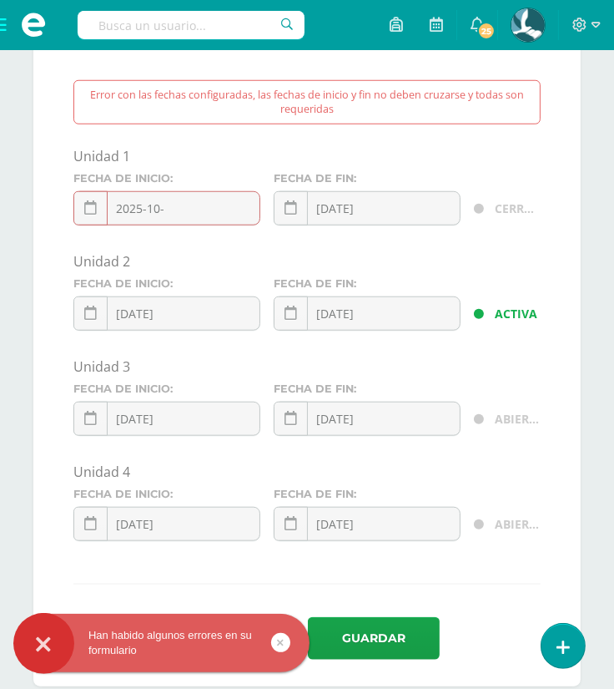
scroll to position [1019, 0]
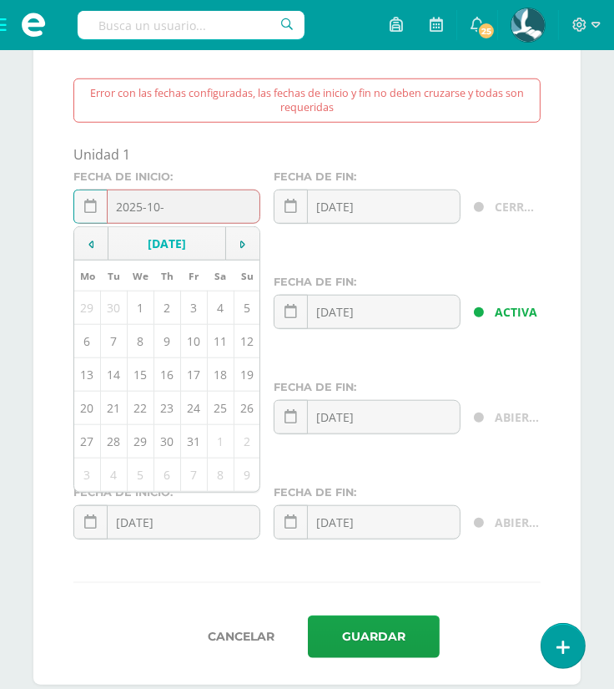
click at [194, 210] on div "2025-10- Introduzca una fecha válida. La fecha de inicio o de fin no se proveye…" at bounding box center [166, 213] width 187 height 48
type input "2025-10-13"
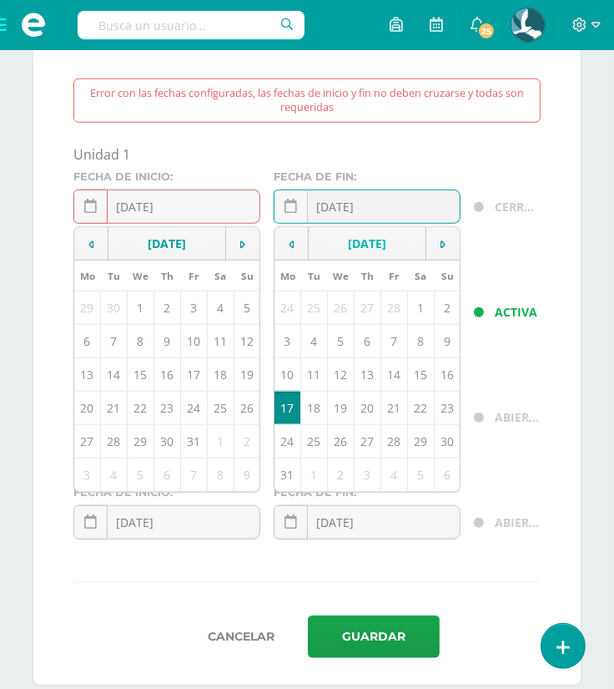
drag, startPoint x: 350, startPoint y: 200, endPoint x: 475, endPoint y: 207, distance: 125.4
click at [475, 207] on div "Unidad 1 Fecha de inicio: 2025-10-13 Introduzca una fecha válida. La fecha de i…" at bounding box center [307, 191] width 481 height 92
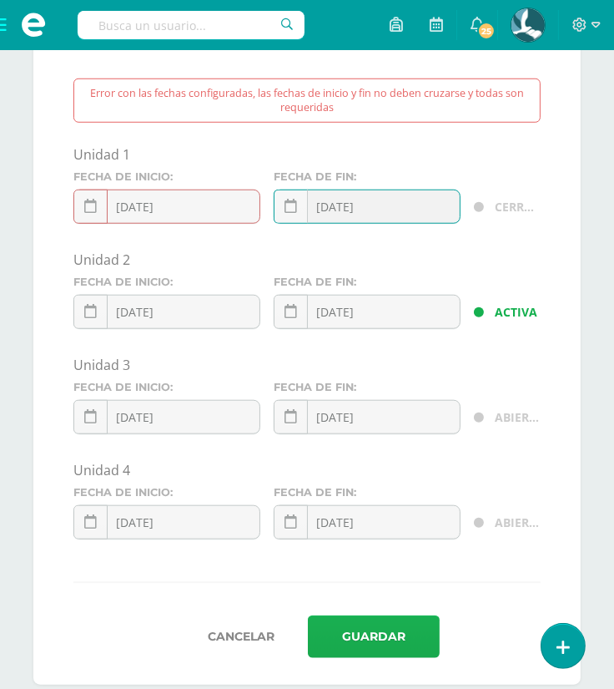
type input "2025-10-15"
click at [378, 644] on button "Guardar" at bounding box center [374, 636] width 132 height 43
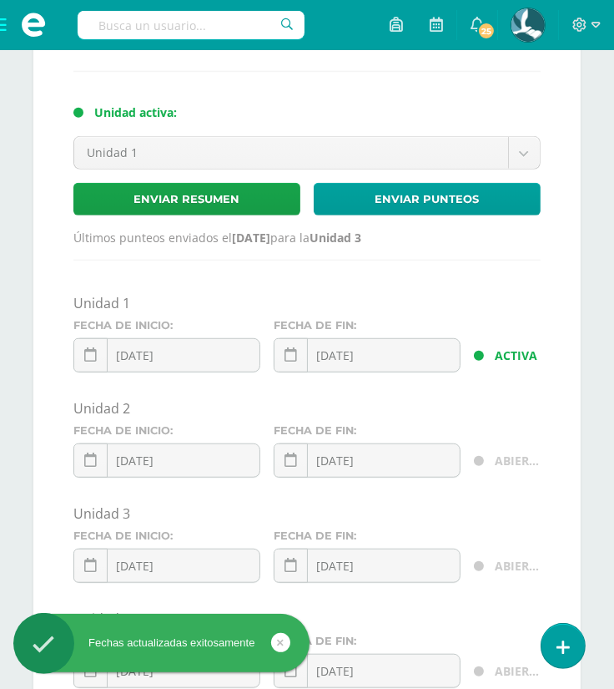
scroll to position [980, 0]
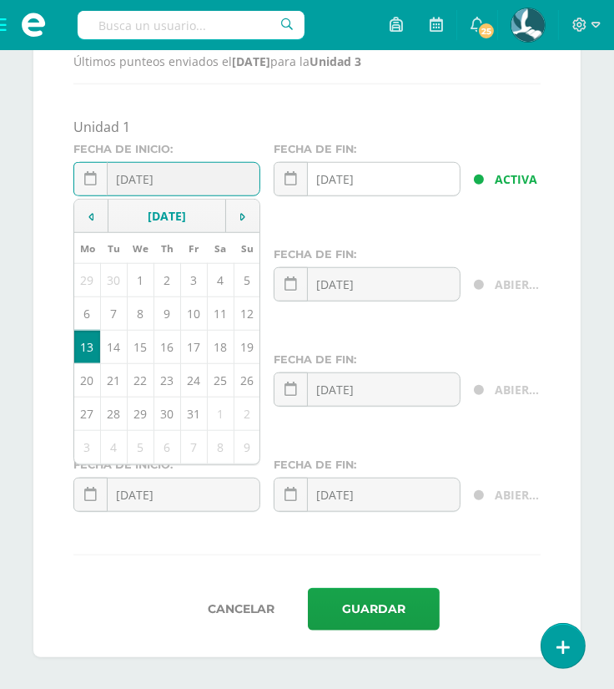
drag, startPoint x: 147, startPoint y: 178, endPoint x: 351, endPoint y: 179, distance: 203.7
click at [351, 179] on div "Unidad 1 Fecha de inicio: 2025-10-13 October, 2025 Mo Tu We Th Fr Sa Su 29 30 1…" at bounding box center [307, 164] width 481 height 92
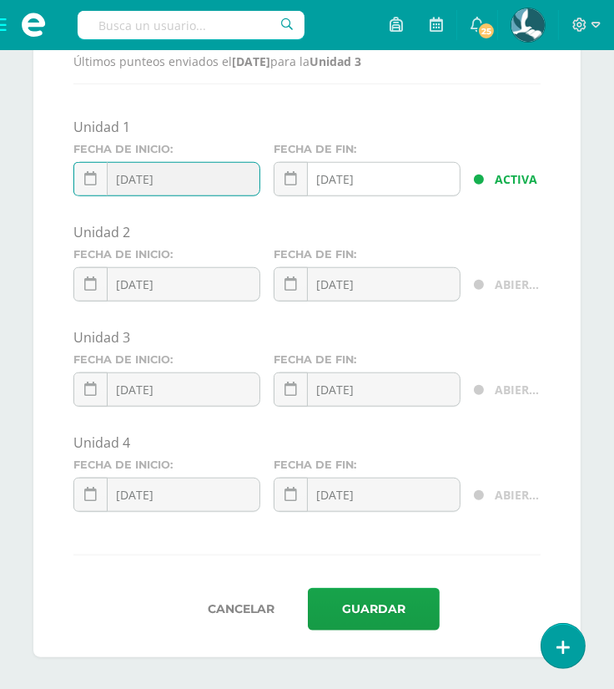
type input "[DATE]"
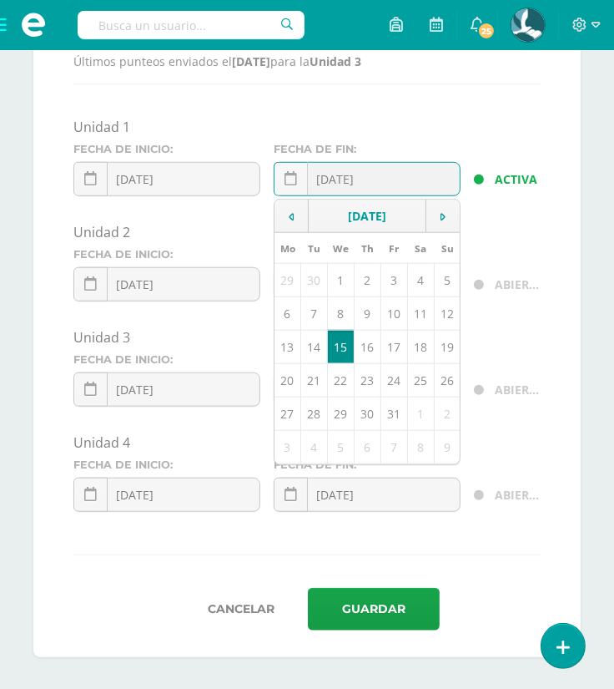
type input "[DATE]"
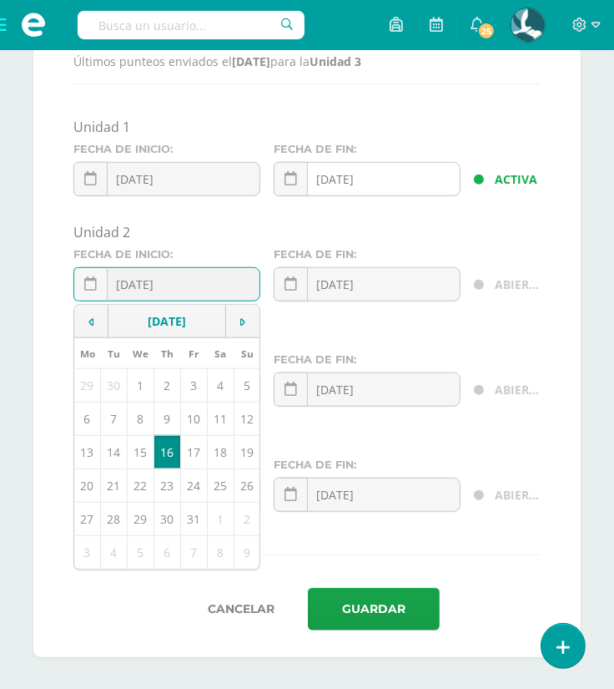
type input "[DATE]"
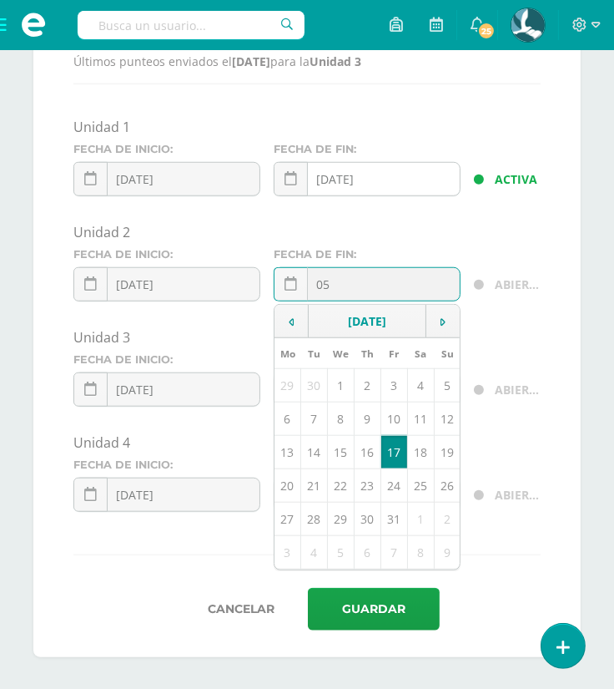
type input "0"
type input "[DATE]"
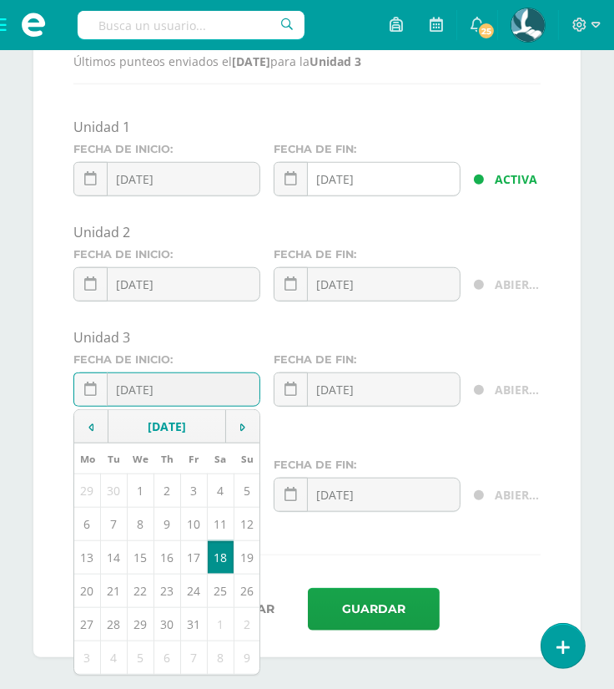
type input "[DATE]"
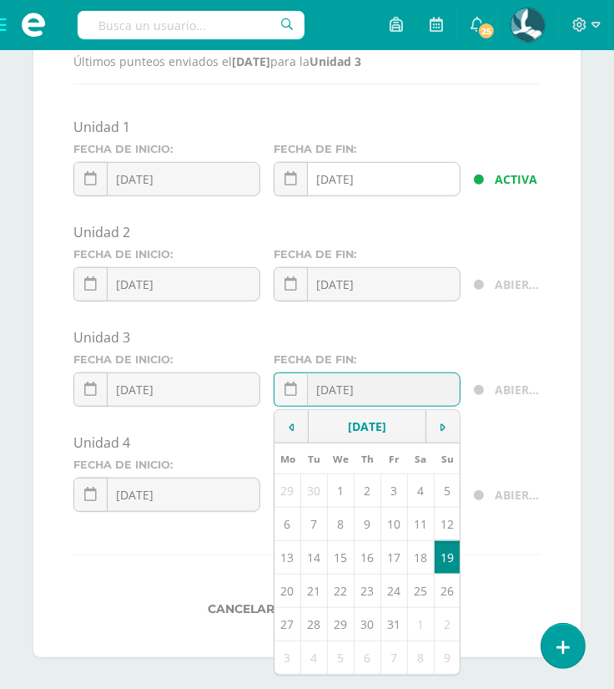
type input "[DATE]"
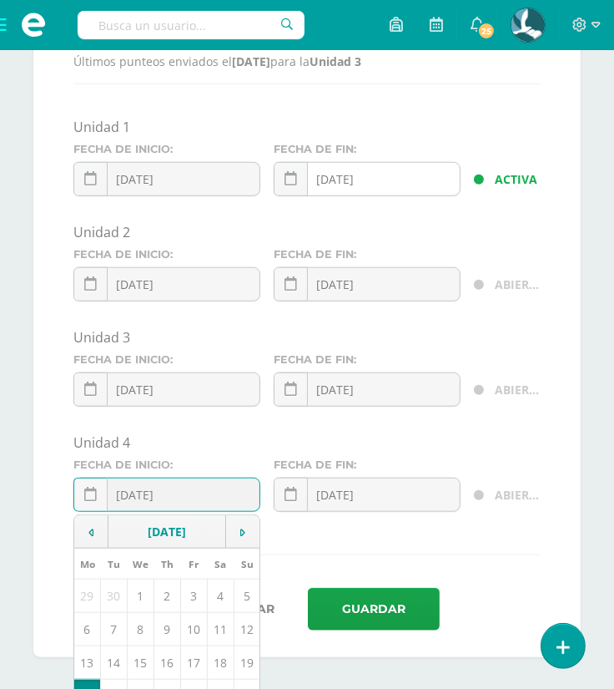
type input "[DATE]"
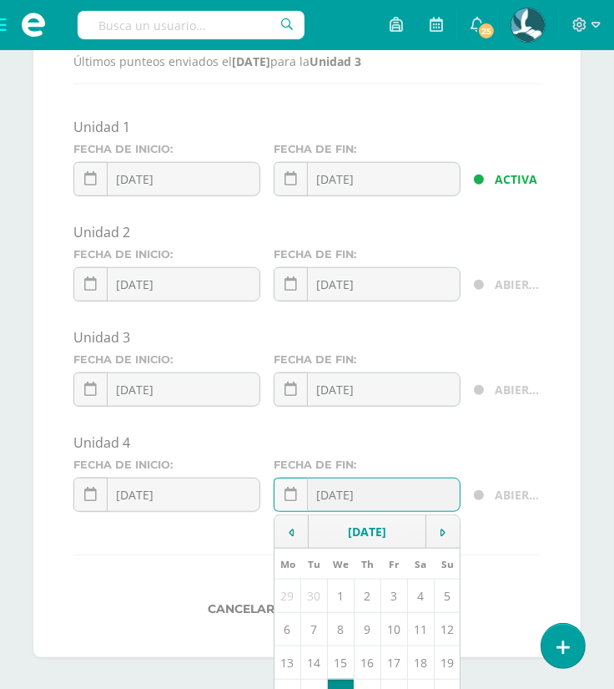
type input "[DATE]"
click at [254, 446] on div "Unidad 4" at bounding box center [306, 442] width 467 height 18
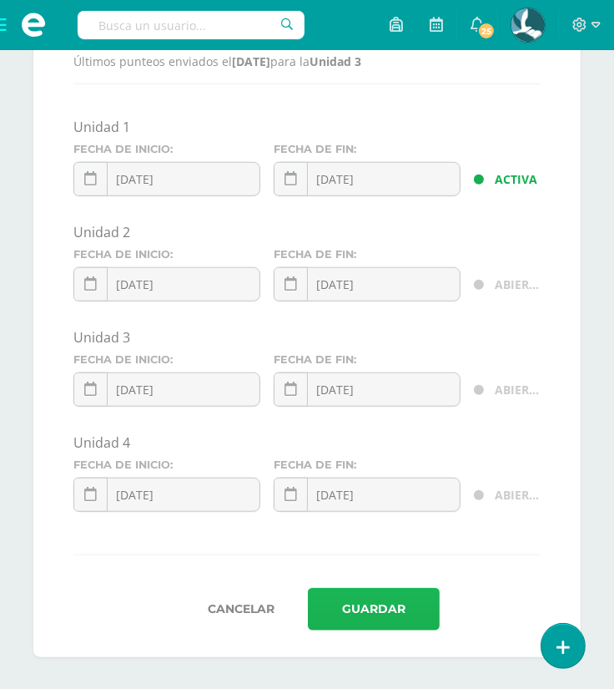
click at [375, 590] on button "Guardar" at bounding box center [374, 609] width 132 height 43
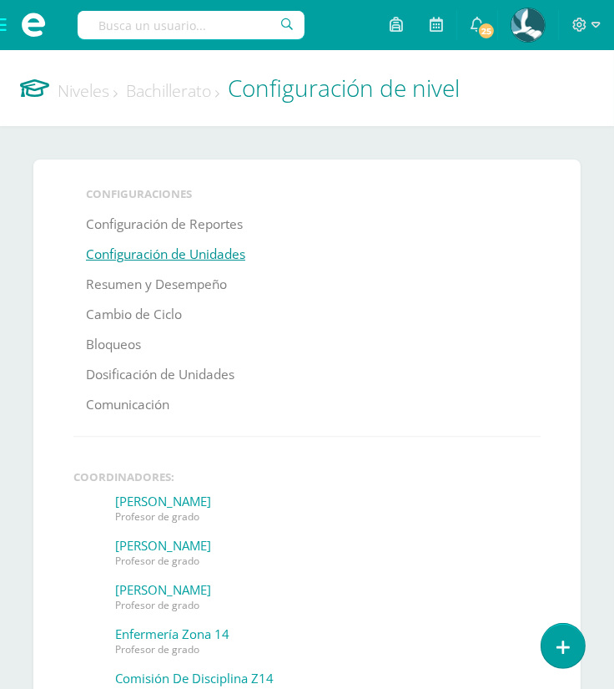
scroll to position [980, 0]
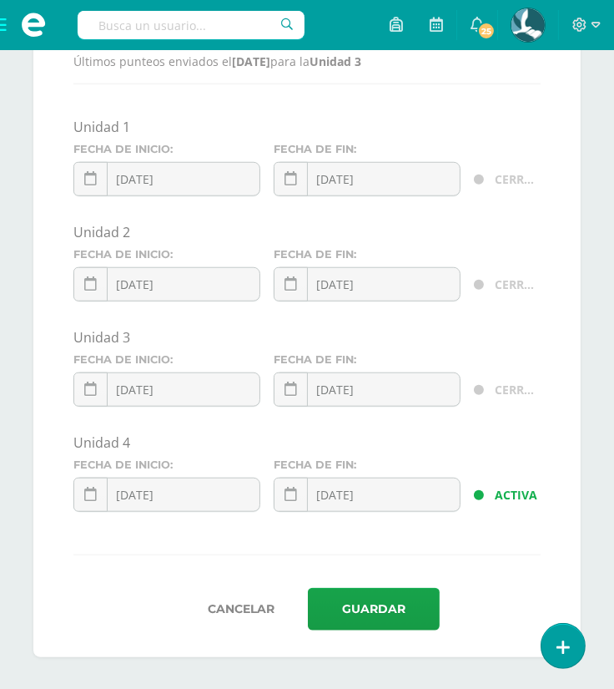
click at [321, 107] on div "Cierre y bloqueo de unidades Unidad activa: Unidad 4 Unidad 1 Unidad 2 Unidad 3…" at bounding box center [307, 237] width 548 height 838
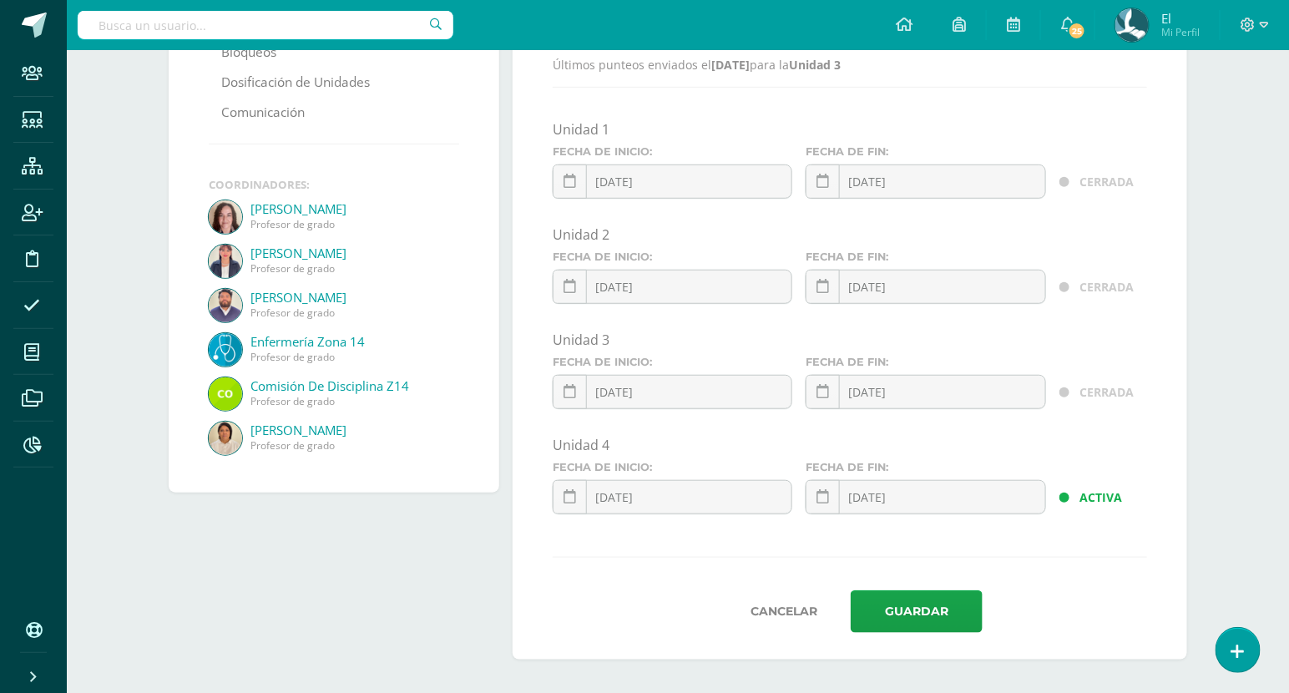
scroll to position [0, 0]
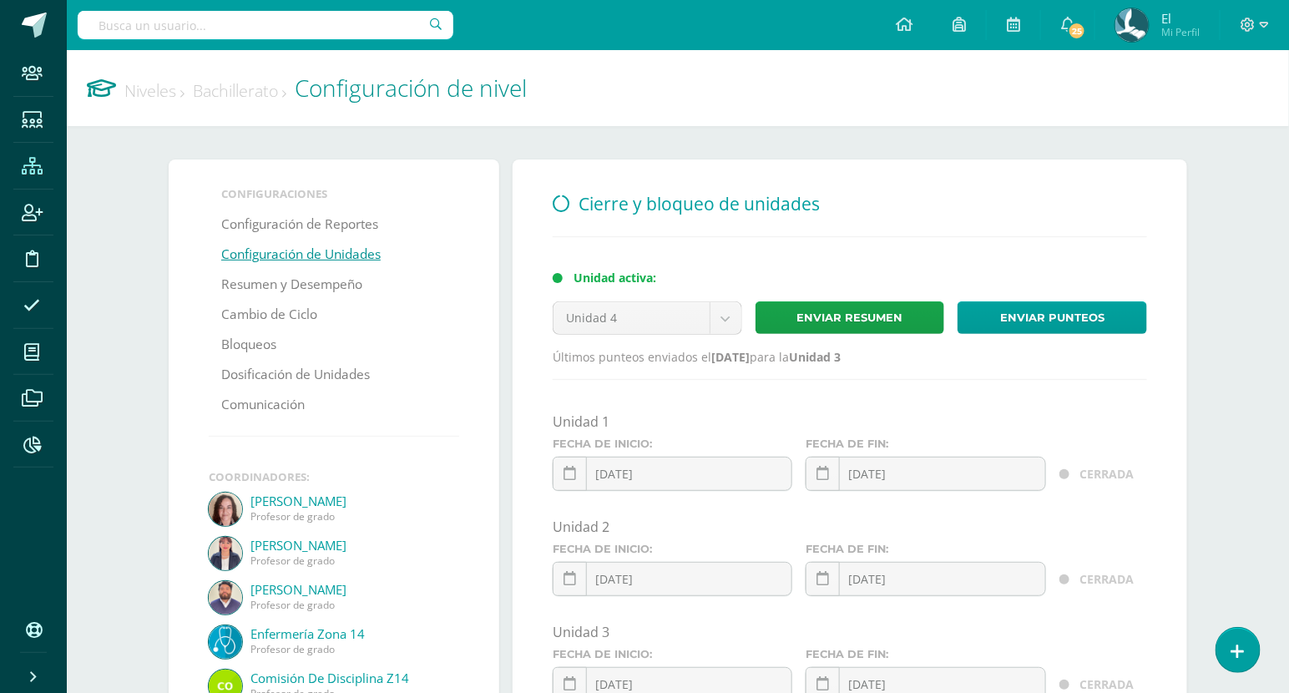
click at [29, 172] on icon at bounding box center [32, 166] width 21 height 17
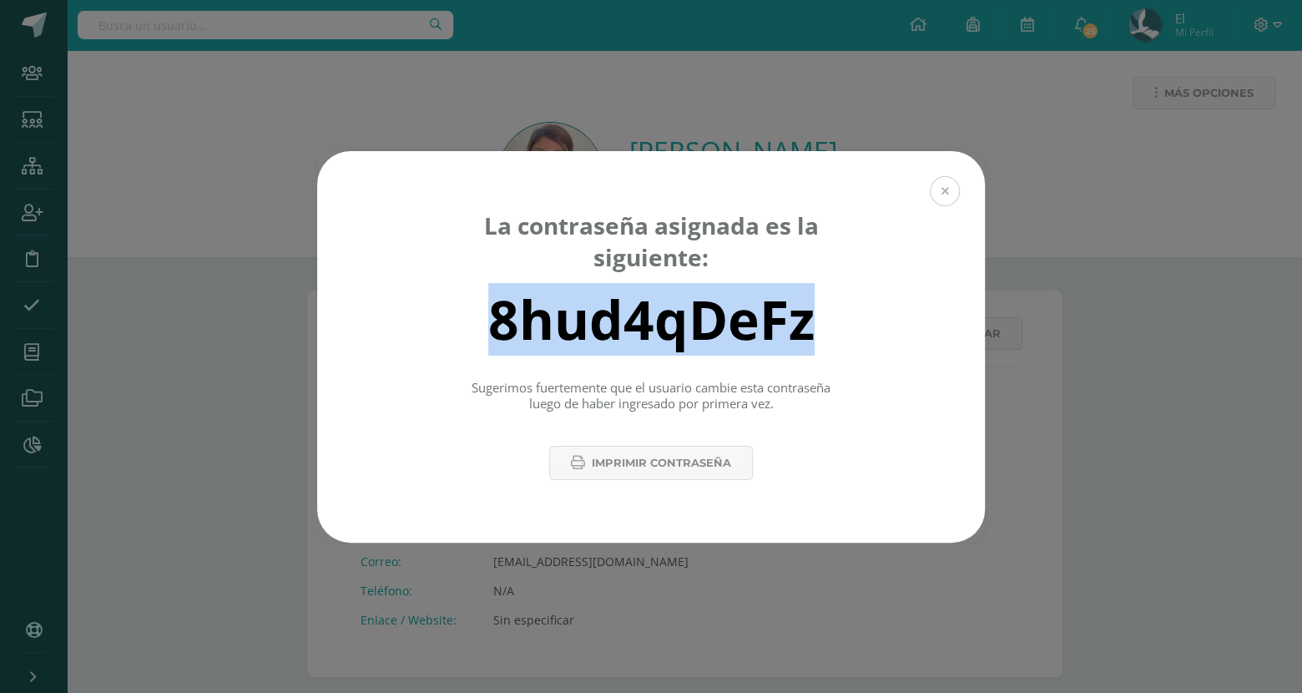
click at [626, 188] on button at bounding box center [945, 191] width 30 height 30
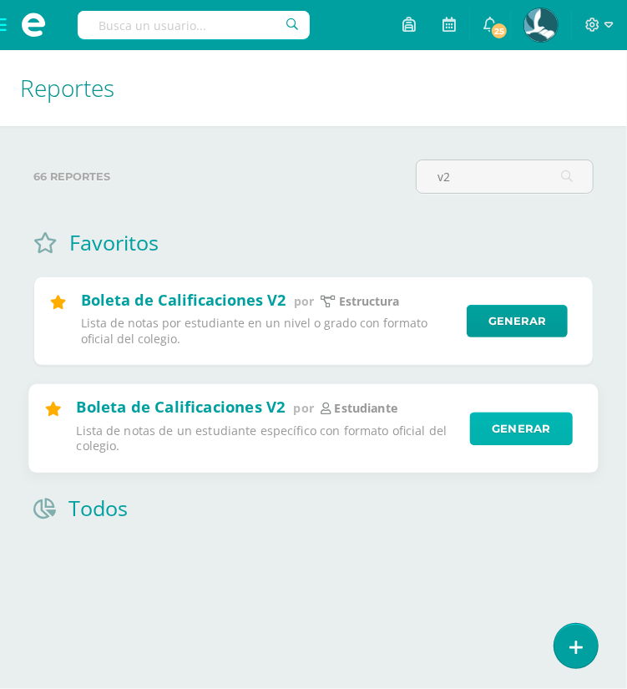
click at [541, 442] on link "Generar" at bounding box center [521, 428] width 103 height 33
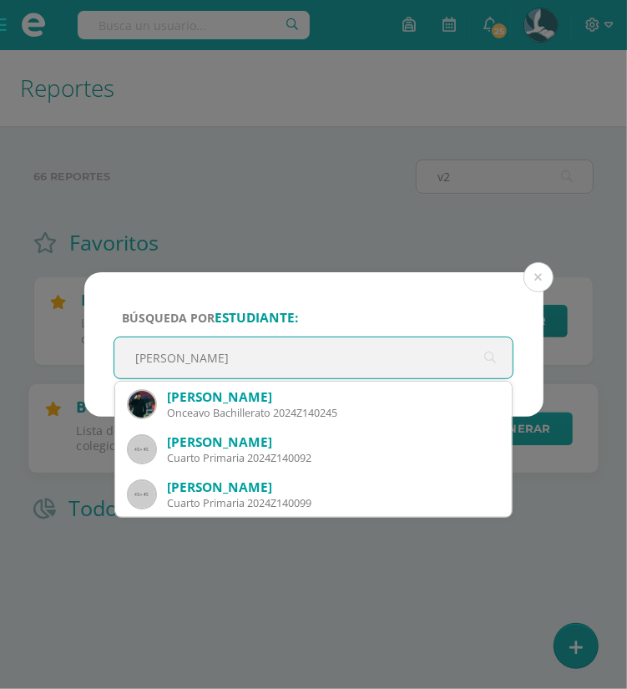
type input "pablo samuel"
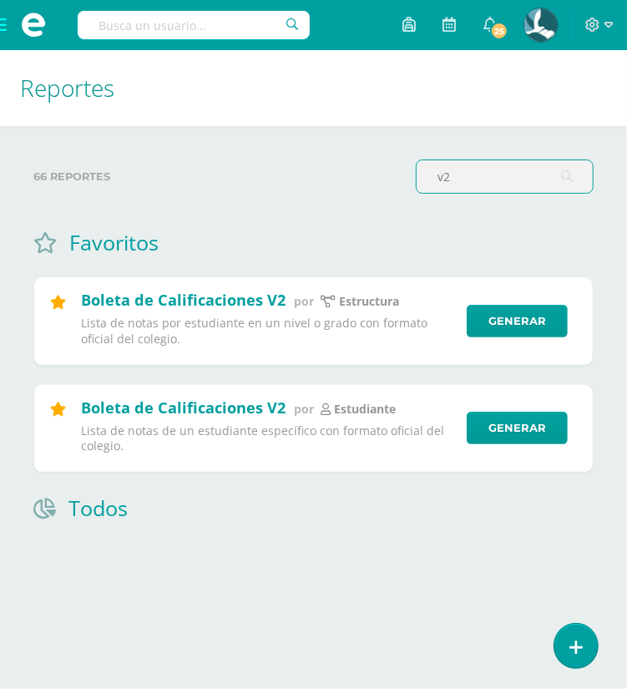
click at [498, 170] on input "v2" at bounding box center [505, 176] width 176 height 33
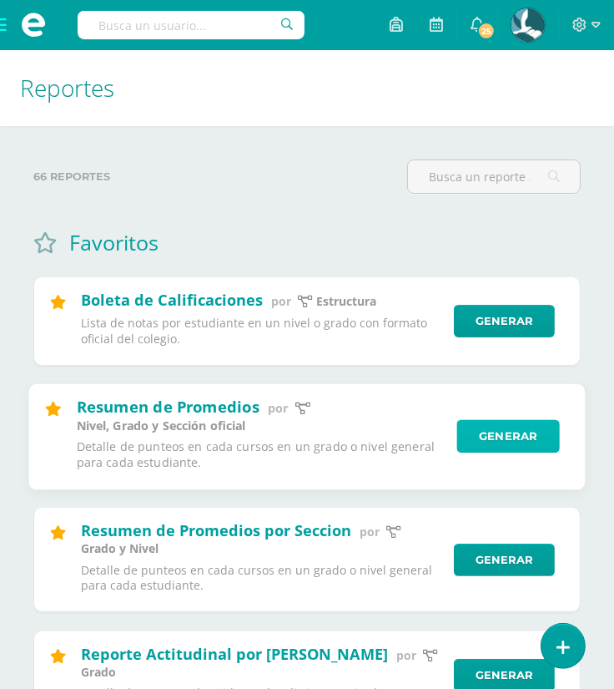
click at [511, 439] on link "Generar" at bounding box center [508, 436] width 103 height 33
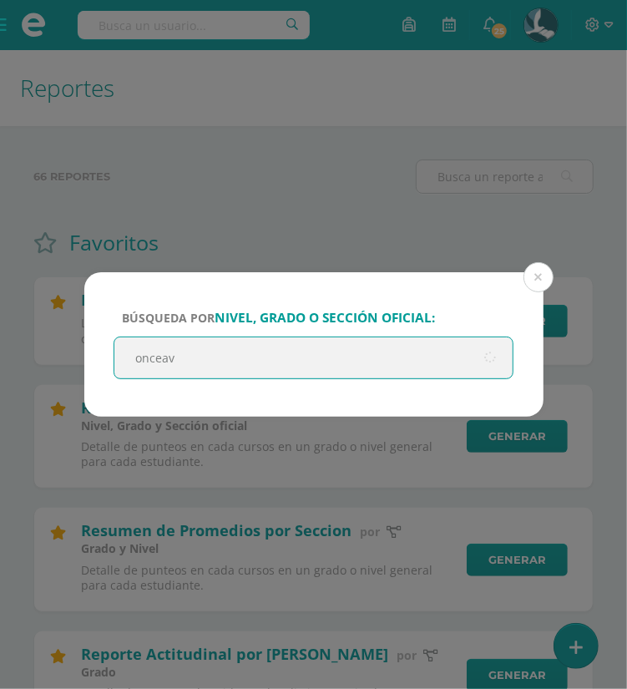
type input "onceavo"
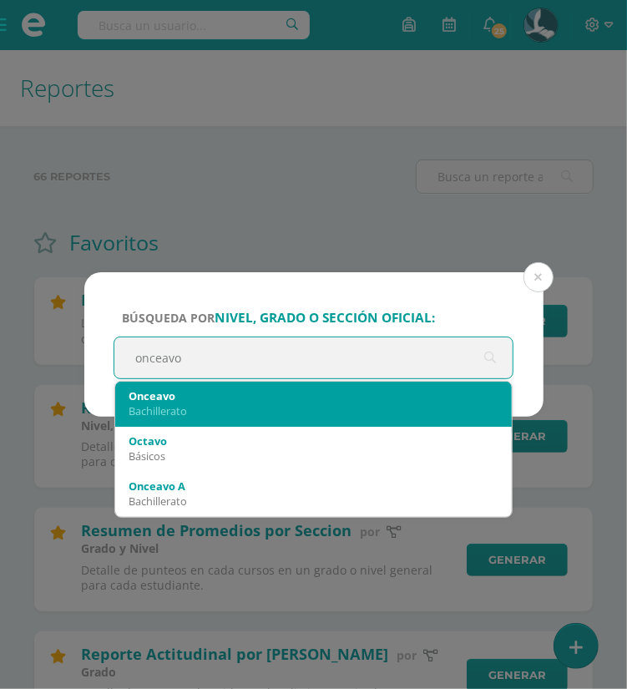
click at [341, 403] on div "Bachillerato" at bounding box center [314, 410] width 371 height 15
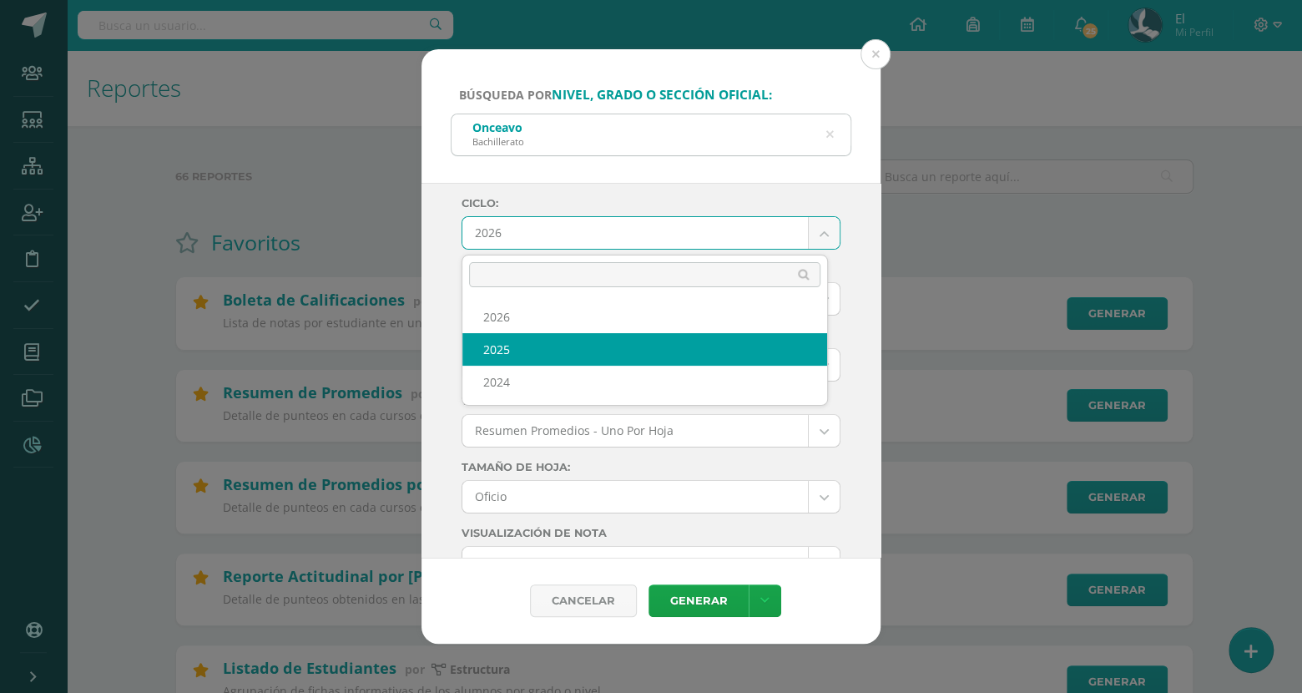
select select "4"
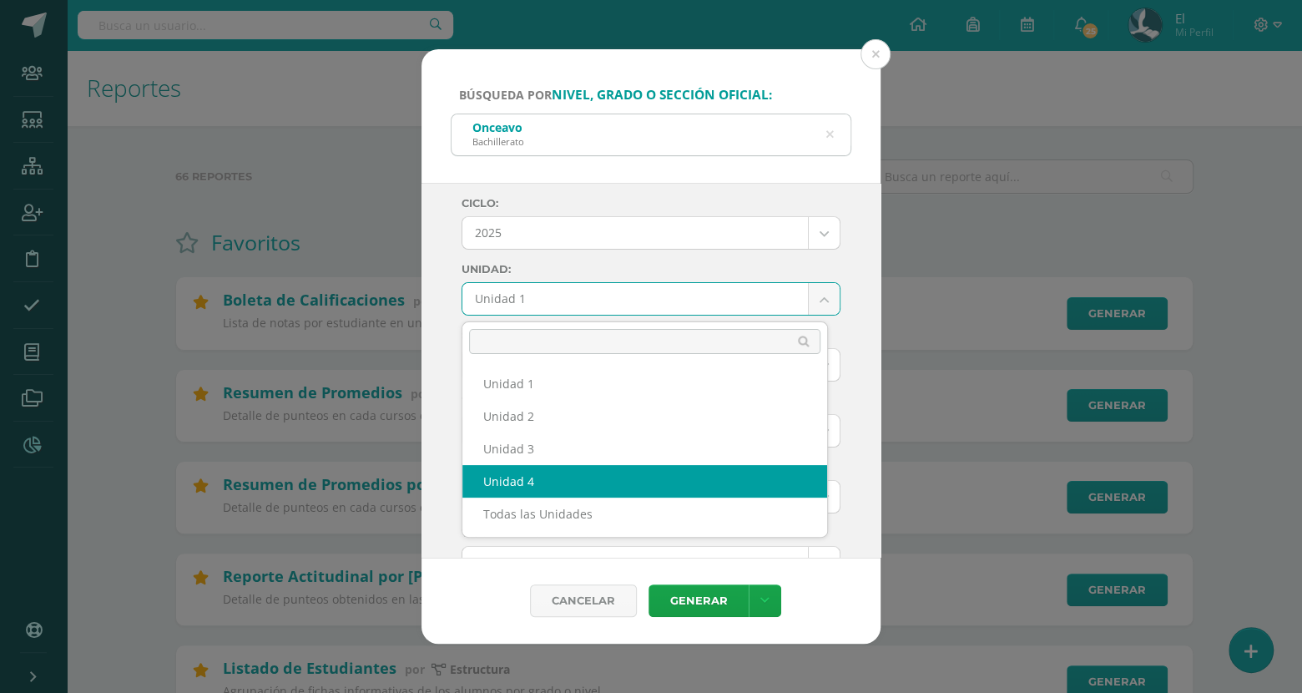
select select "Unidad 4"
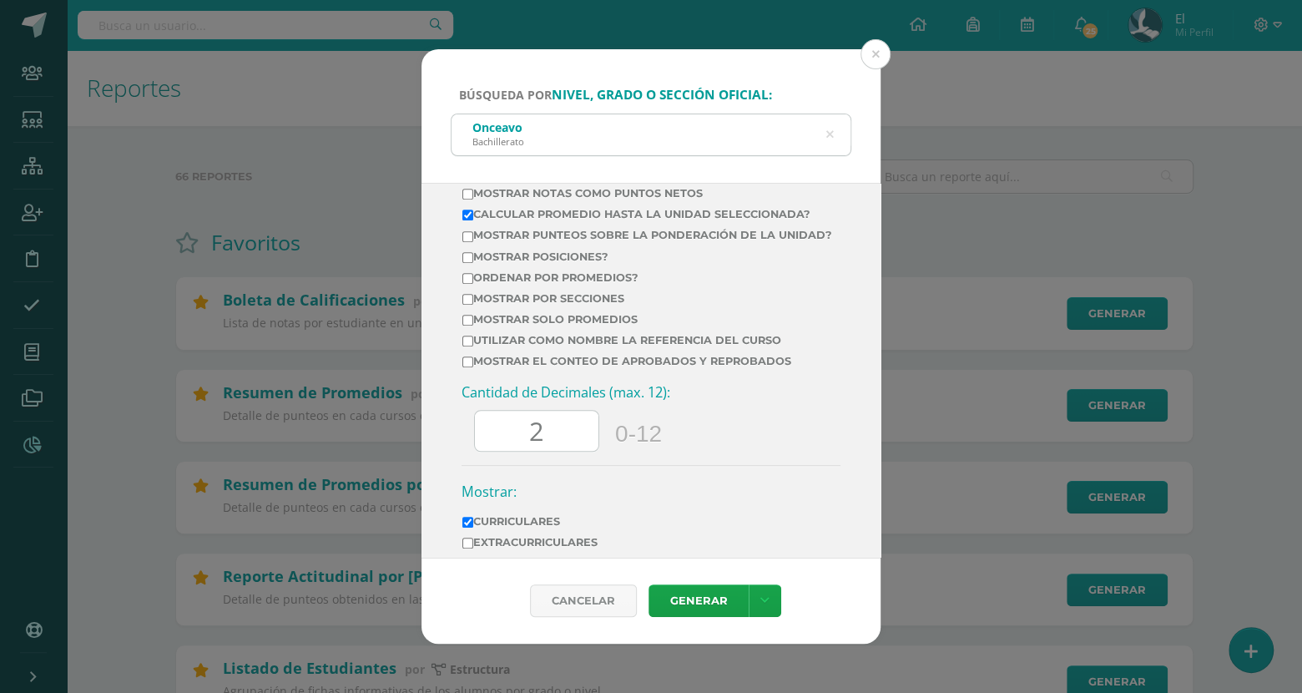
scroll to position [685, 0]
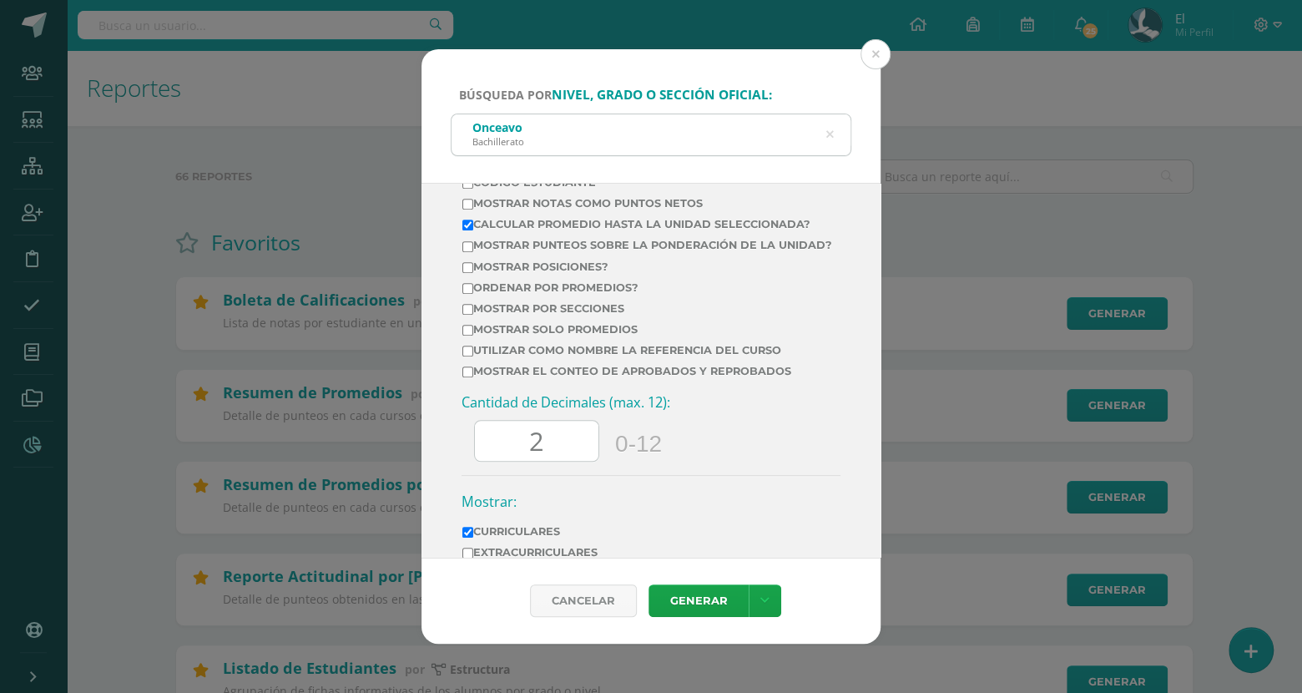
click at [508, 210] on label "Mostrar Notas Como Puntos Netos" at bounding box center [647, 203] width 370 height 13
click at [473, 210] on input "Mostrar Notas Como Puntos Netos" at bounding box center [467, 204] width 11 height 11
checkbox input "true"
click at [498, 273] on label "Mostrar posiciones?" at bounding box center [647, 266] width 370 height 13
click at [473, 273] on input "Mostrar posiciones?" at bounding box center [467, 267] width 11 height 11
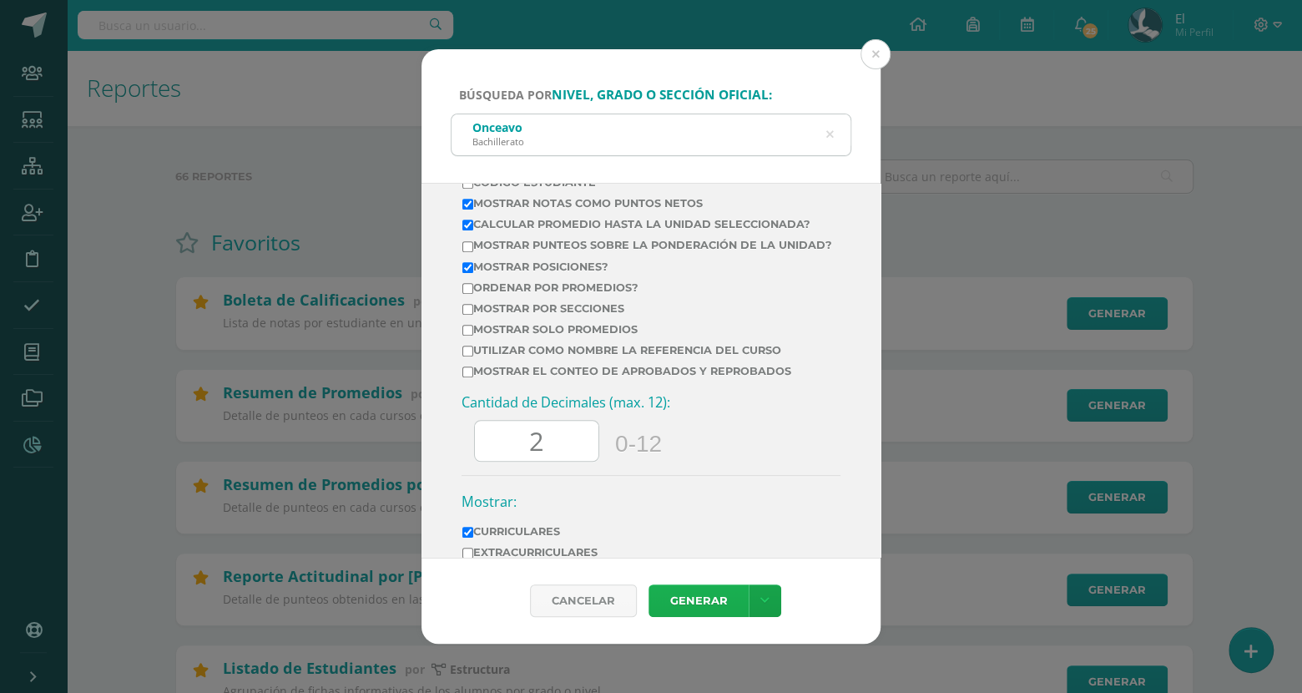
click at [626, 598] on link "Generar" at bounding box center [699, 600] width 100 height 33
drag, startPoint x: 584, startPoint y: 313, endPoint x: 546, endPoint y: 290, distance: 45.0
click at [546, 273] on label "Mostrar posiciones?" at bounding box center [647, 266] width 370 height 13
click at [473, 273] on input "Mostrar posiciones?" at bounding box center [467, 267] width 11 height 11
checkbox input "false"
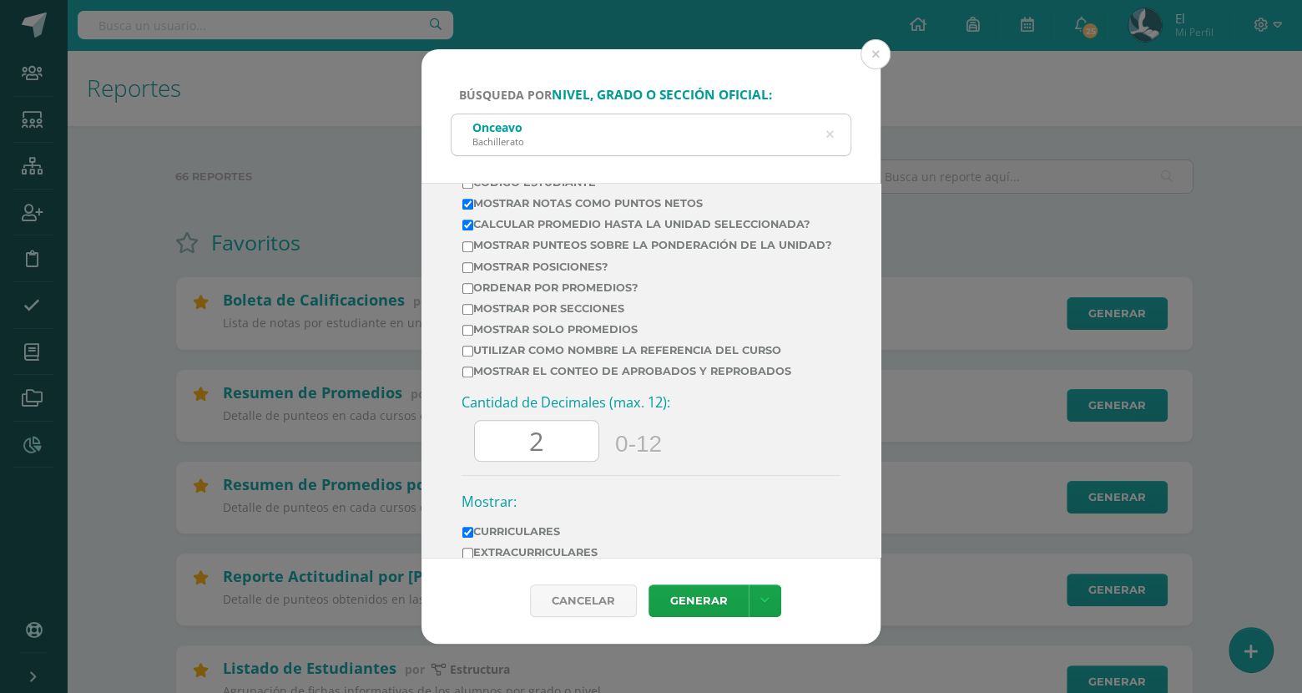
click at [546, 294] on label "Ordenar por promedios?" at bounding box center [647, 287] width 370 height 13
click at [473, 294] on input "Ordenar por promedios?" at bounding box center [467, 288] width 11 height 11
checkbox input "true"
click at [626, 591] on link "Generar" at bounding box center [699, 600] width 100 height 33
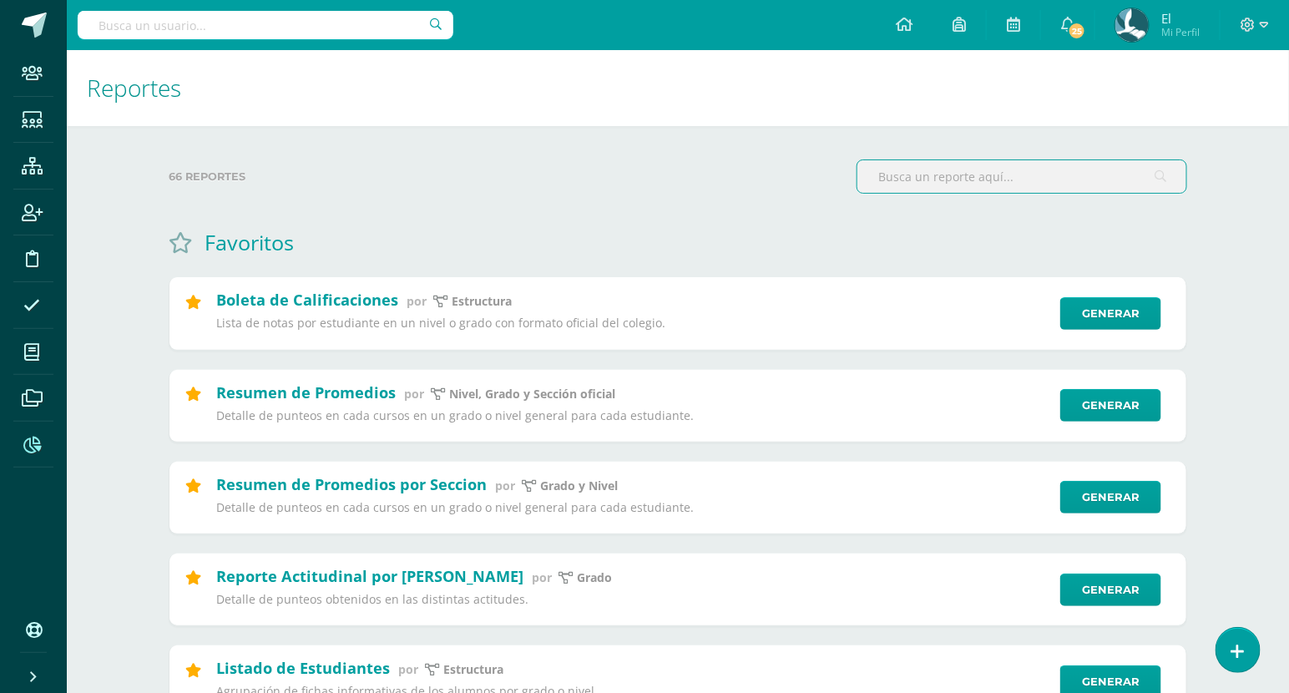
click at [626, 181] on input "text" at bounding box center [1021, 176] width 329 height 33
click at [626, 181] on input "MI" at bounding box center [1021, 176] width 329 height 33
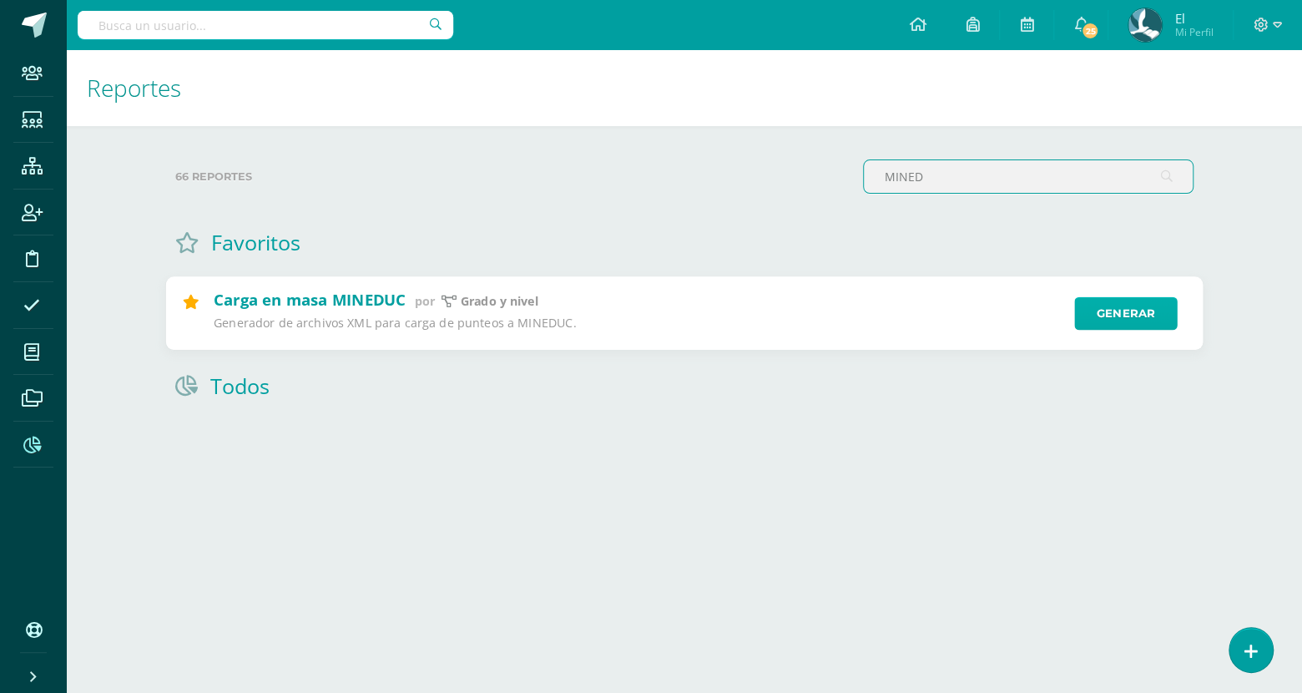
type input "MINED"
click at [626, 309] on link "Generar" at bounding box center [1125, 313] width 103 height 33
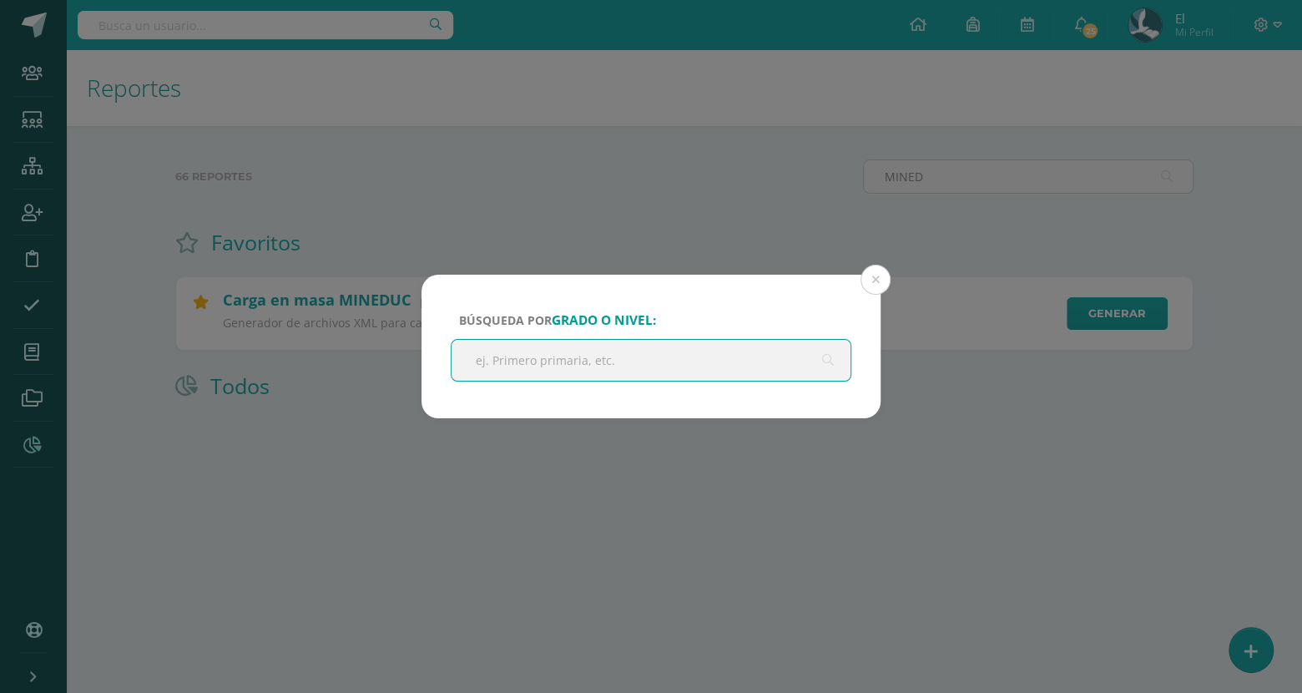
click at [620, 353] on input "text" at bounding box center [651, 360] width 399 height 41
type input "onceavo"
click at [626, 364] on input "onceavo" at bounding box center [651, 360] width 399 height 41
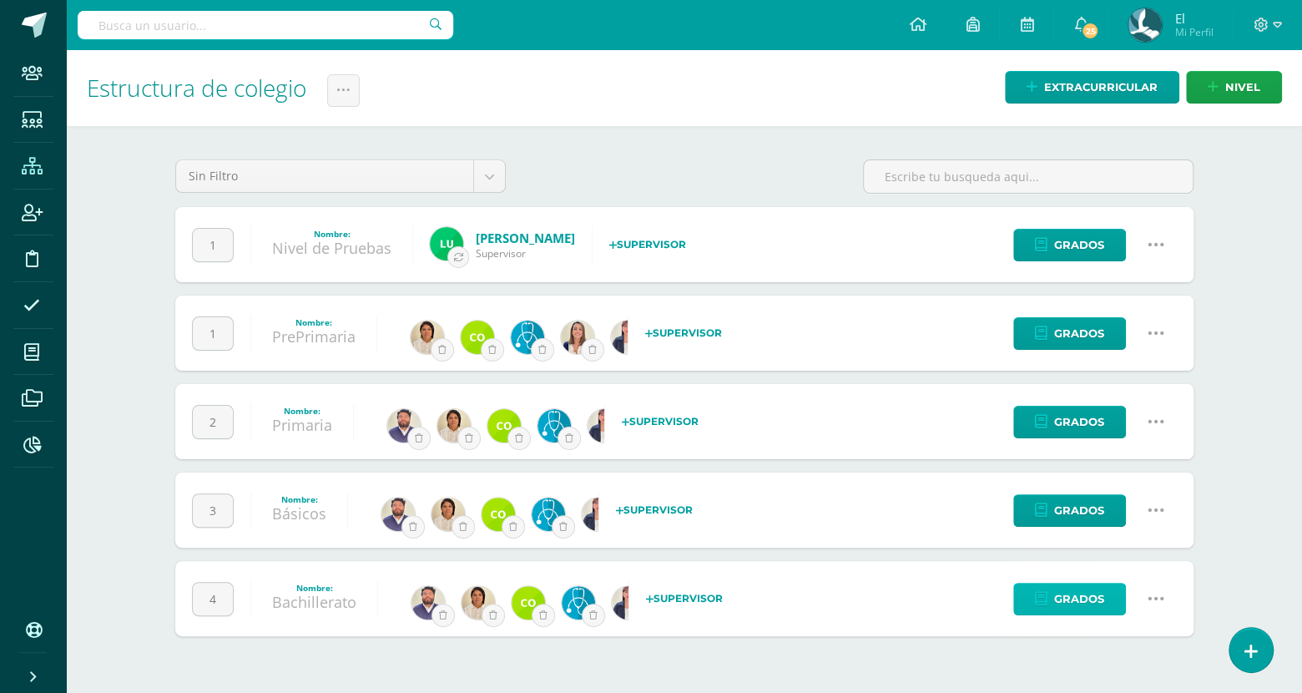
click at [1090, 599] on span "Grados" at bounding box center [1079, 598] width 50 height 31
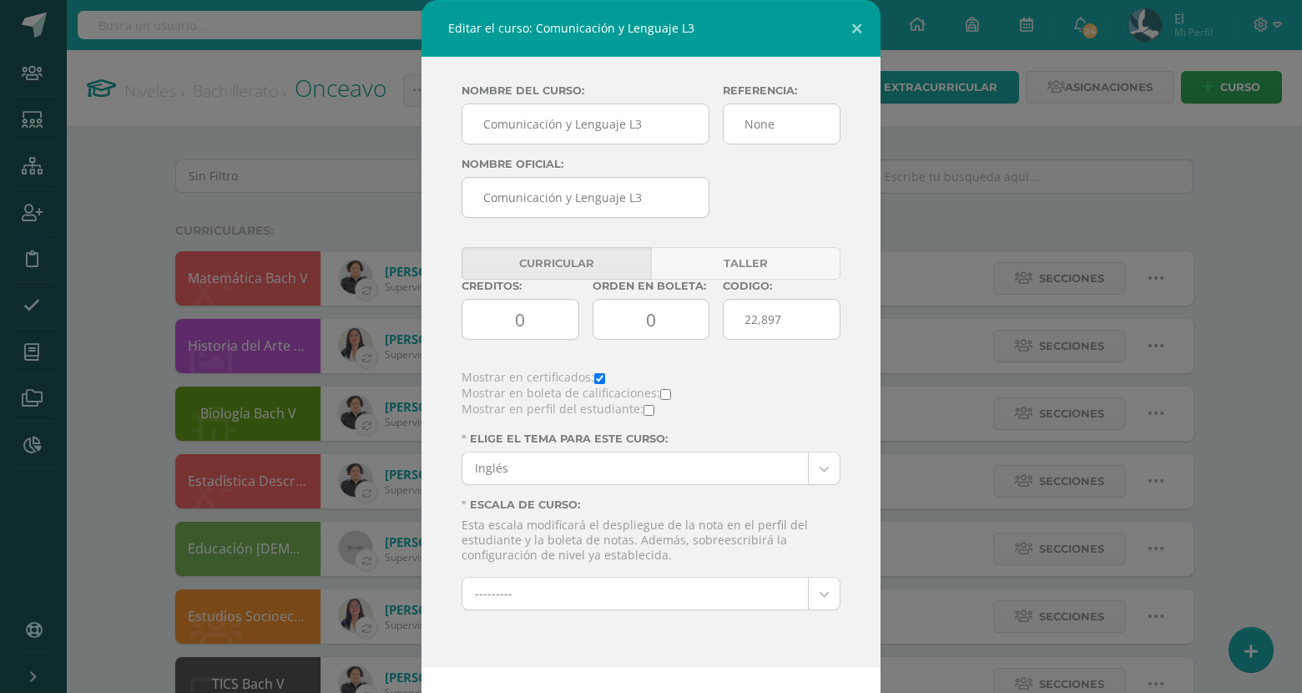
select select "13"
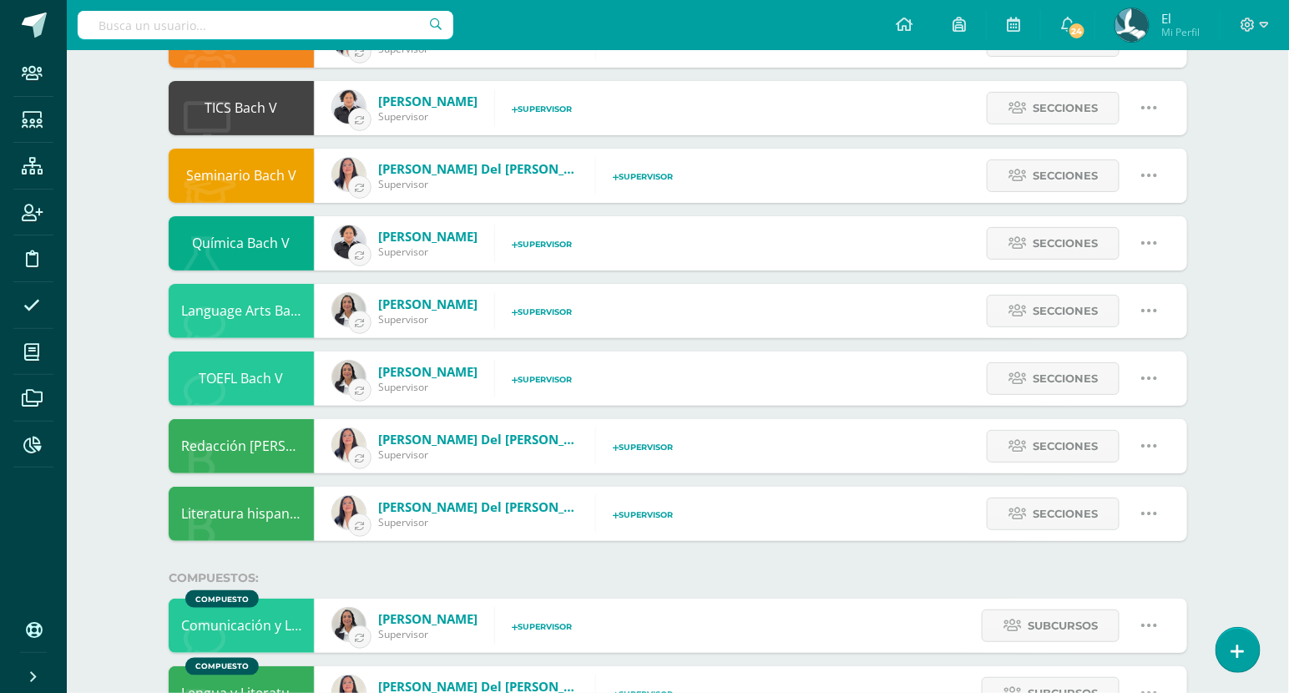
select select "13"
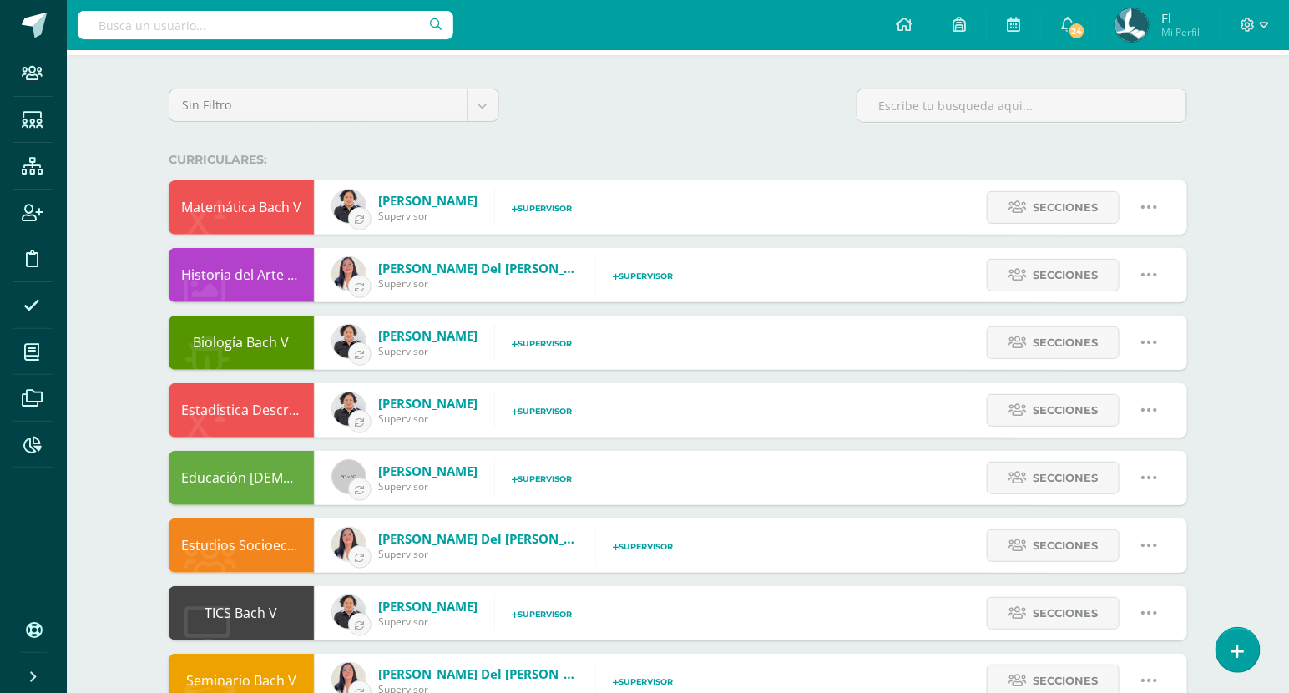
scroll to position [53, 0]
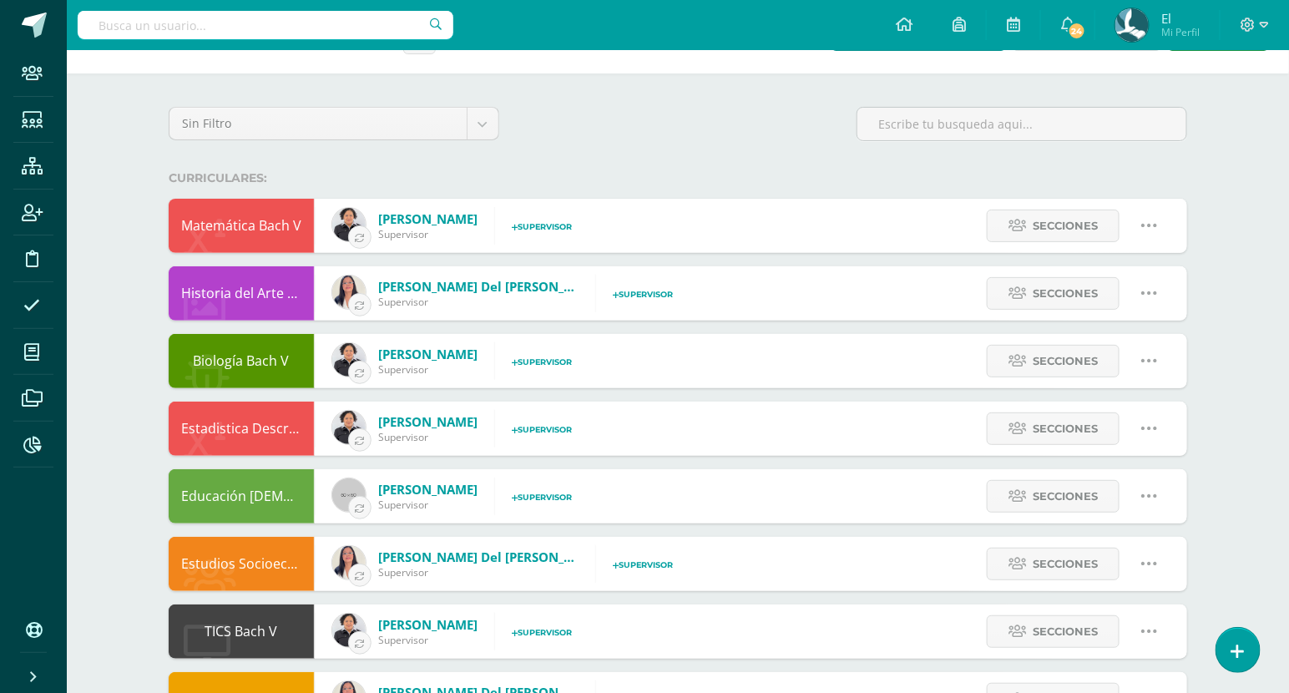
click at [1150, 224] on icon at bounding box center [1149, 225] width 18 height 18
click at [1114, 275] on link "Editar" at bounding box center [1117, 284] width 130 height 26
type input "Matemática Bach V"
type input "Matemáticas 5"
type input "220"
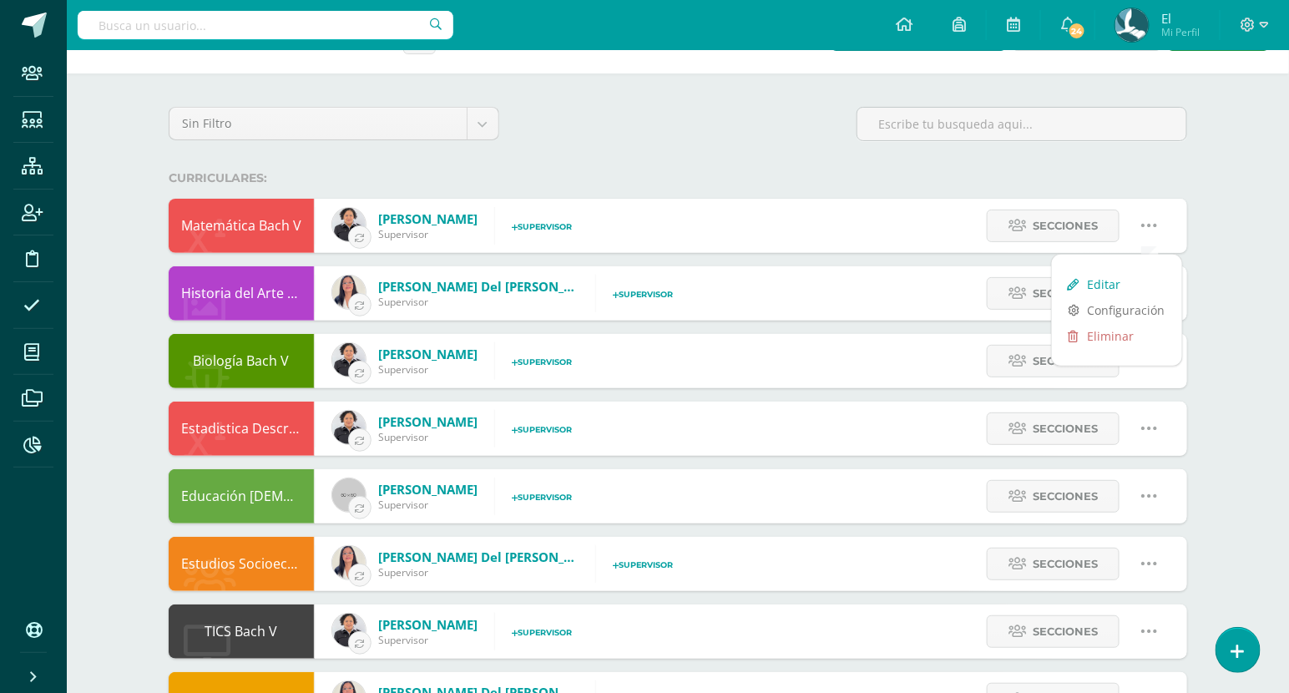
checkbox input "true"
select select "6"
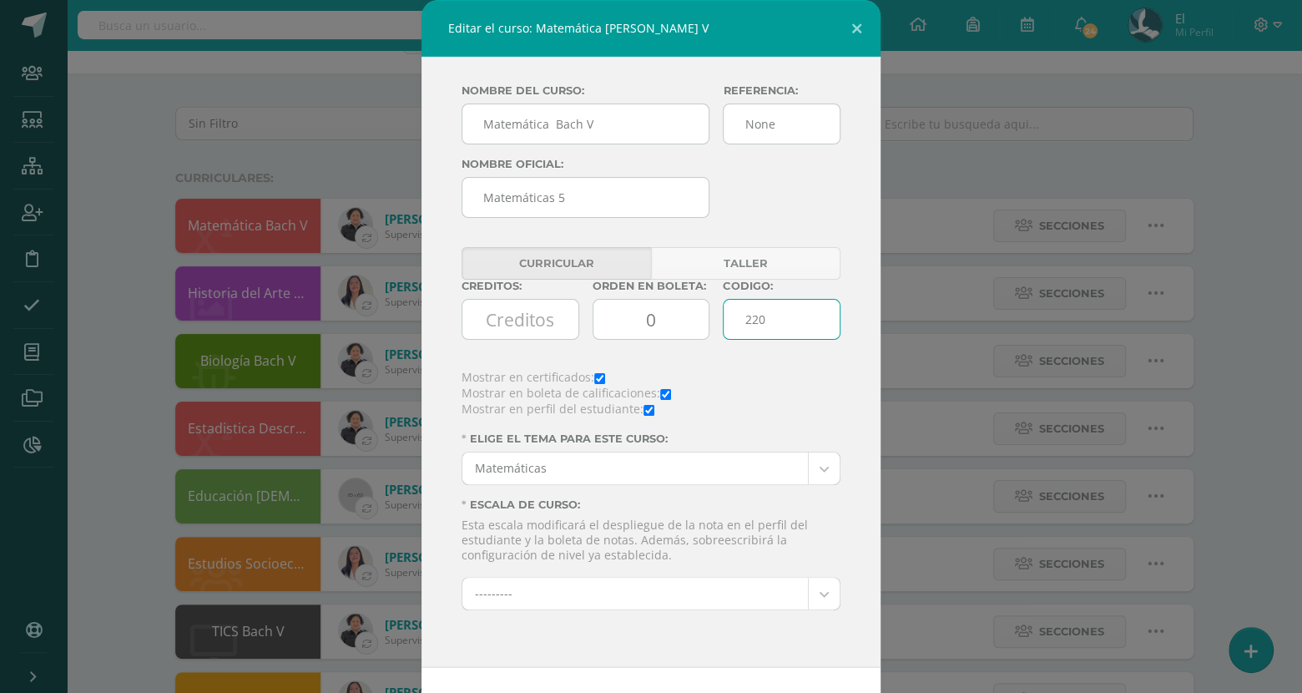
drag, startPoint x: 775, startPoint y: 320, endPoint x: 661, endPoint y: 328, distance: 114.7
click at [661, 328] on div "Creditos: Orden en boleta: 0 Codigo: 220" at bounding box center [651, 316] width 392 height 73
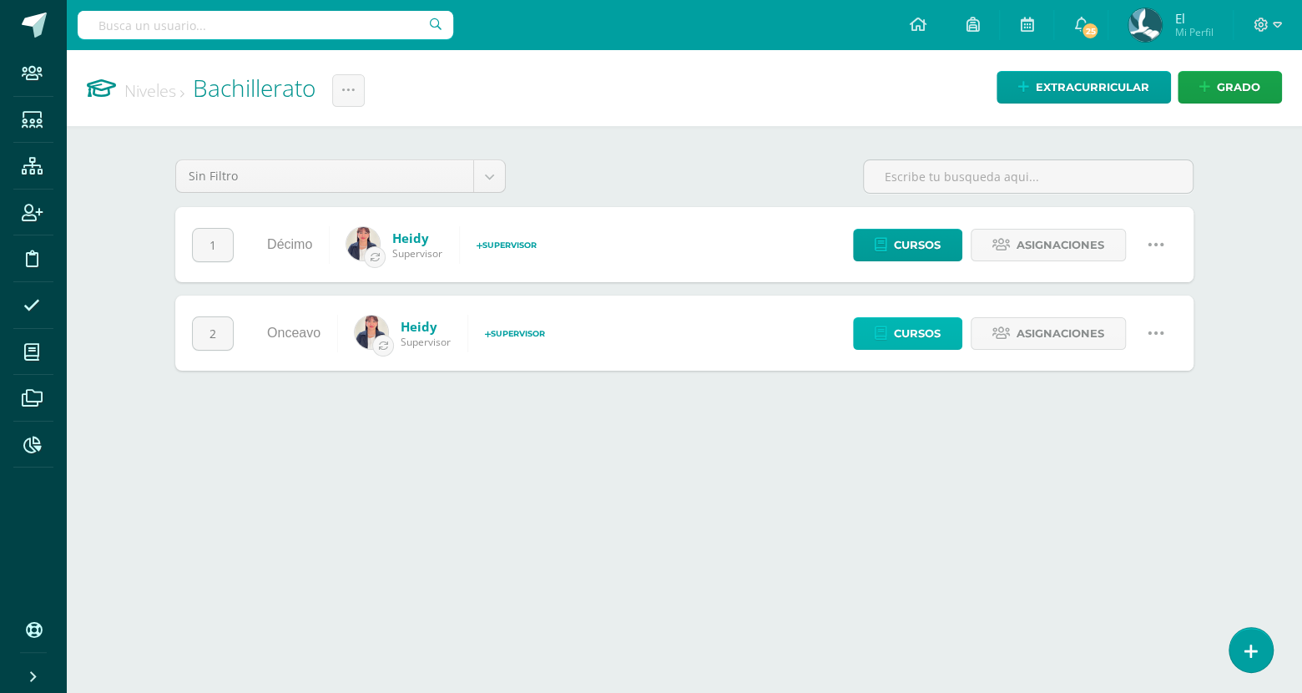
click at [926, 333] on span "Cursos" at bounding box center [917, 333] width 47 height 31
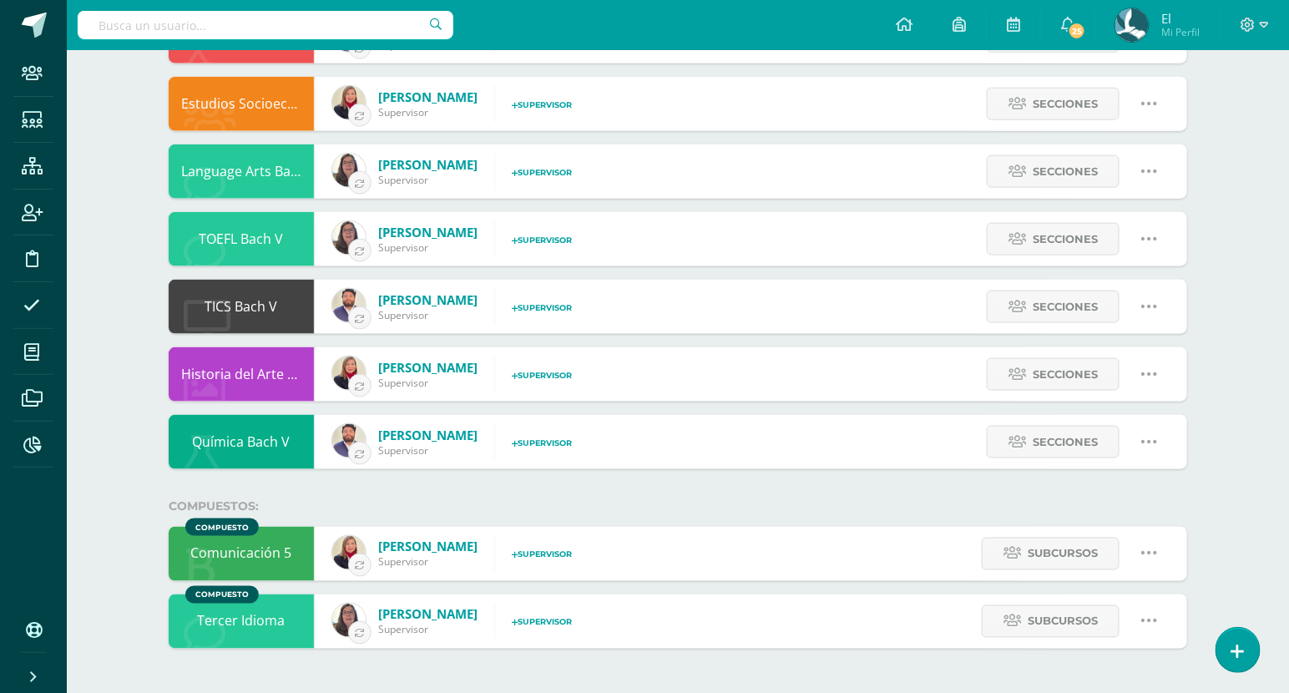
click at [1149, 547] on icon at bounding box center [1149, 553] width 18 height 18
click at [1145, 605] on link "Editar" at bounding box center [1117, 612] width 130 height 26
type input "Comunicación 5"
type input "None"
type input "Comunicación y Lenguaje 5"
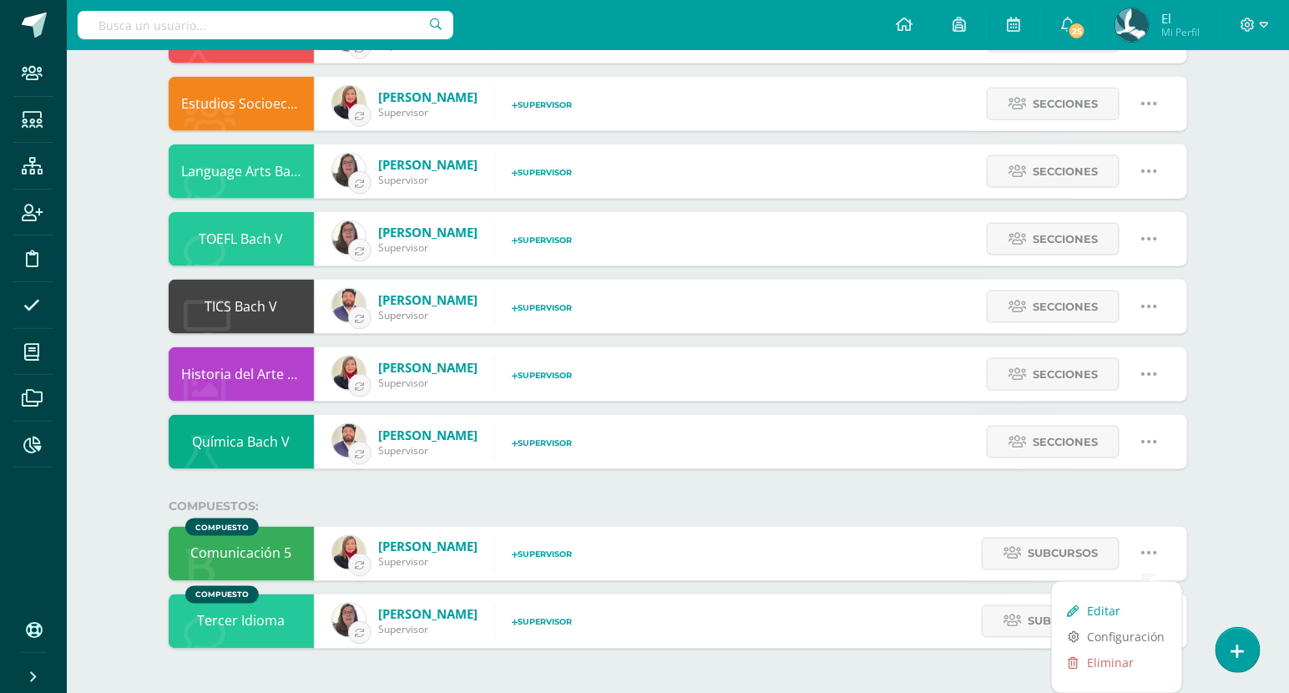
type input "10,190"
checkbox input "false"
select select "2"
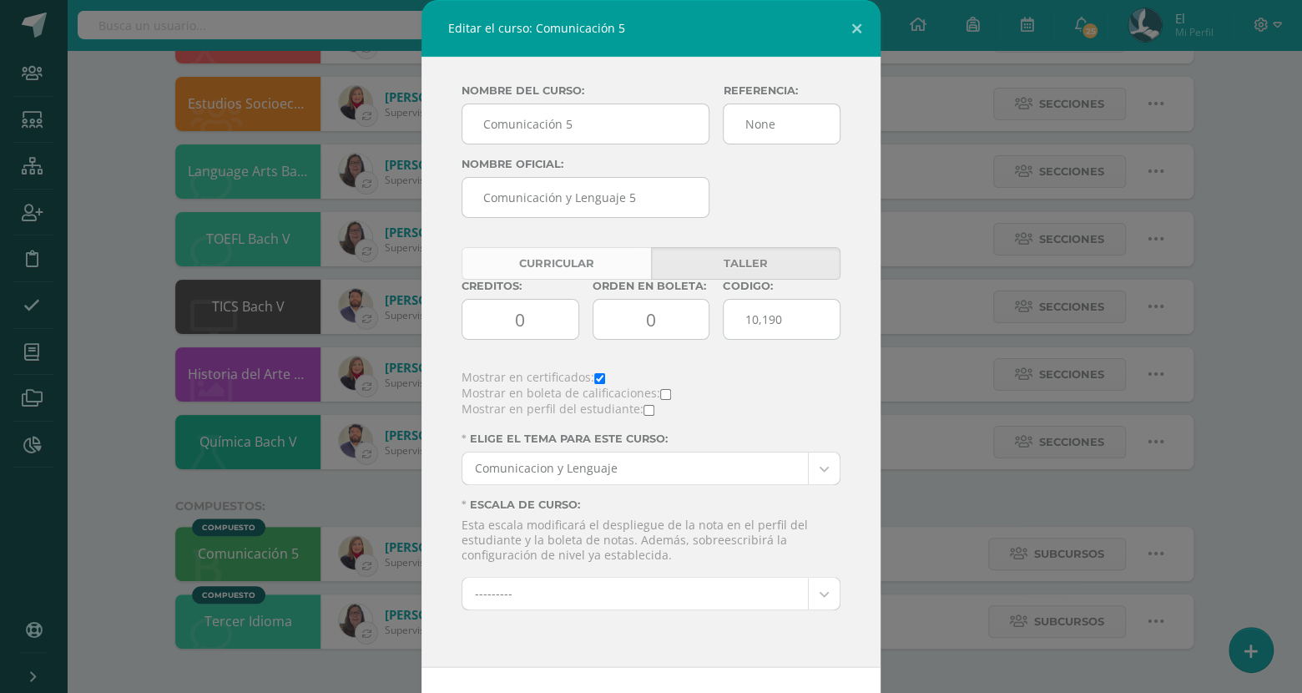
click at [581, 250] on link "Curricular" at bounding box center [556, 263] width 189 height 33
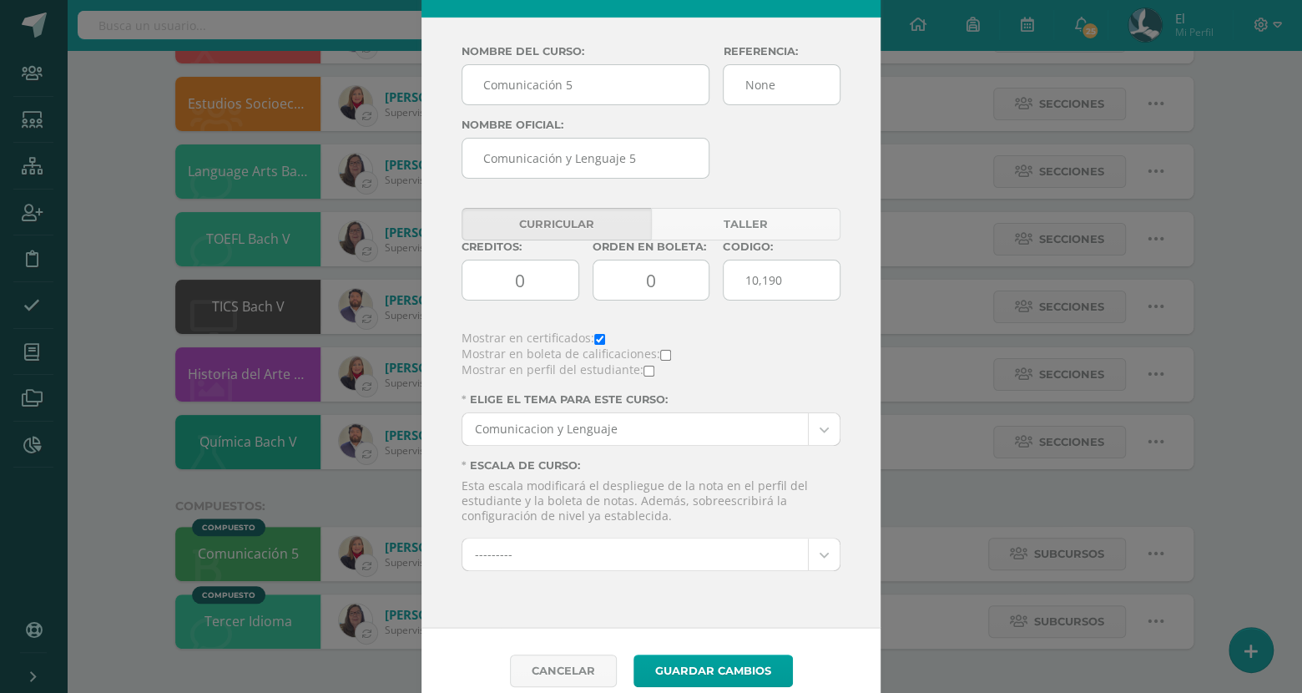
scroll to position [57, 0]
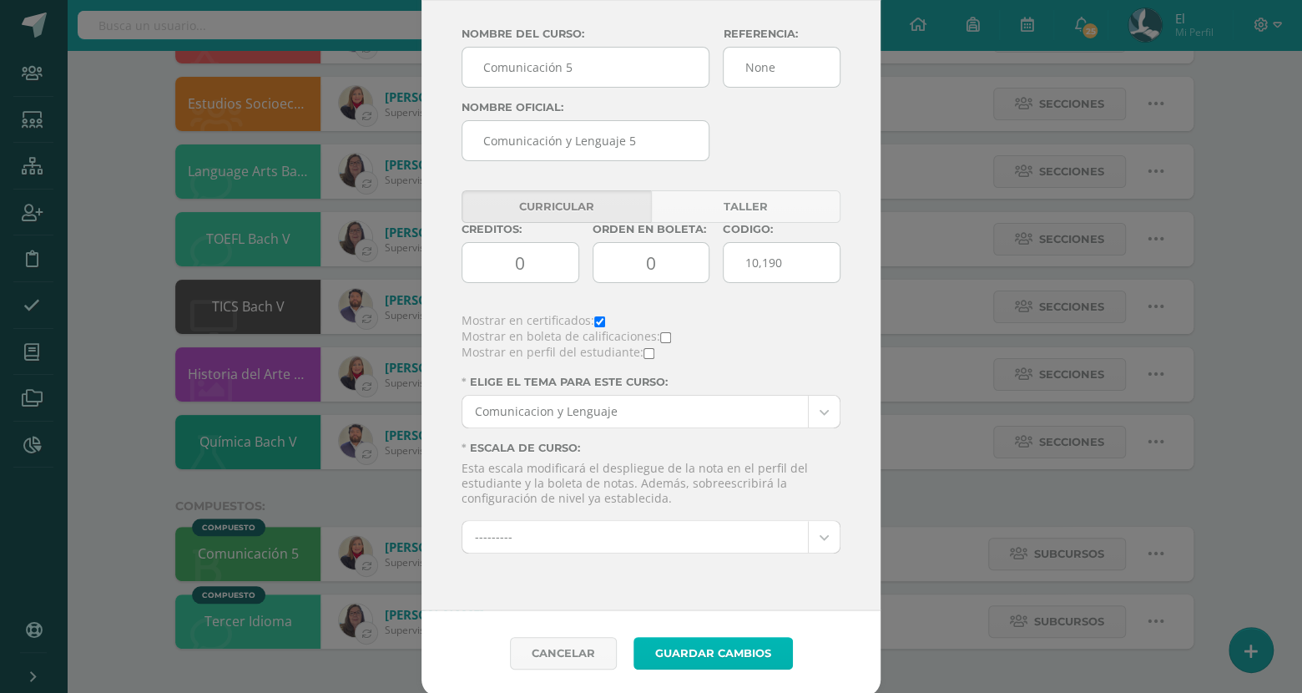
click at [689, 655] on button "Guardar Cambios" at bounding box center [713, 653] width 159 height 33
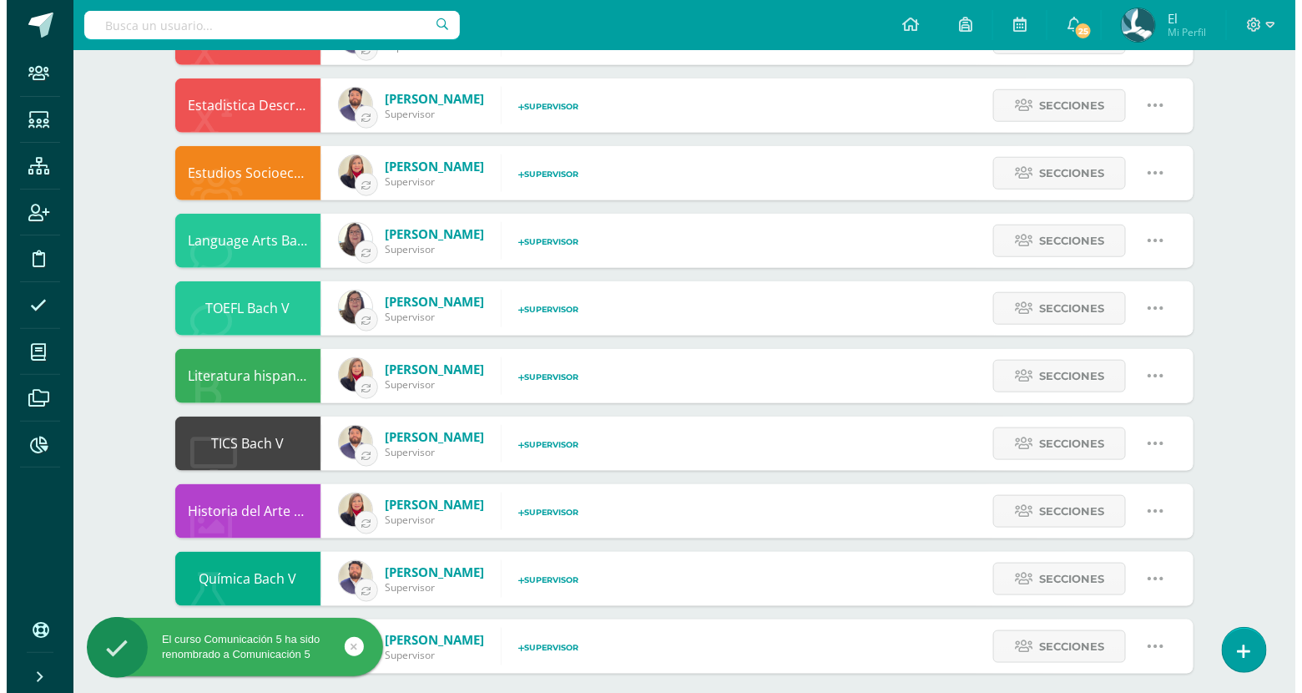
scroll to position [648, 0]
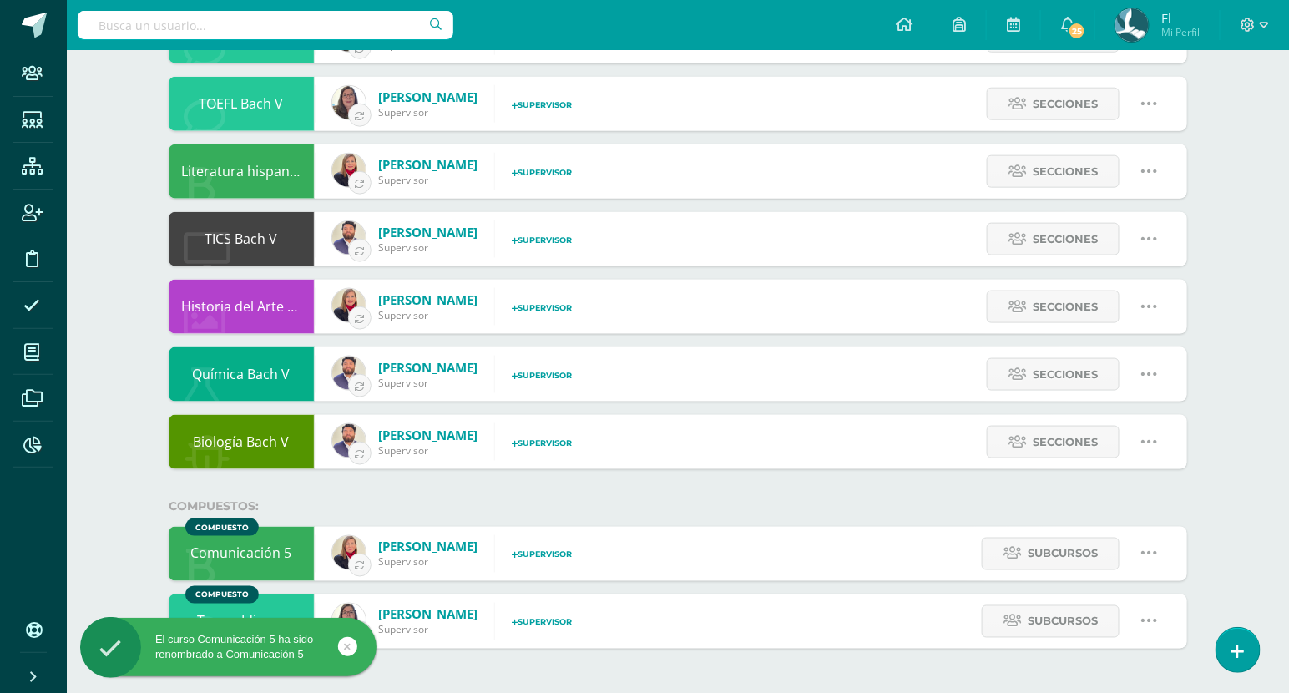
click at [1161, 616] on link at bounding box center [1149, 621] width 43 height 43
click at [1099, 674] on link "Editar" at bounding box center [1117, 679] width 130 height 26
type input "Tercer Idioma"
type input "None"
type input "Tercer Idioma"
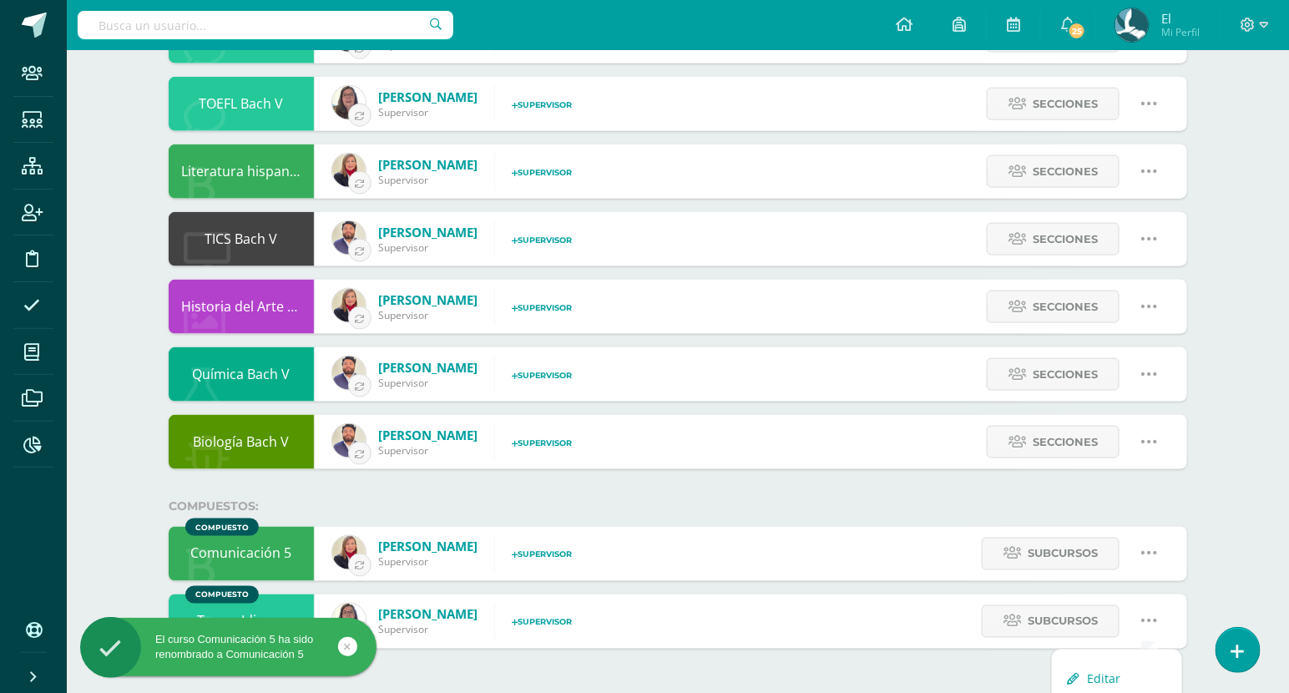
type input "22,897"
checkbox input "false"
select select "13"
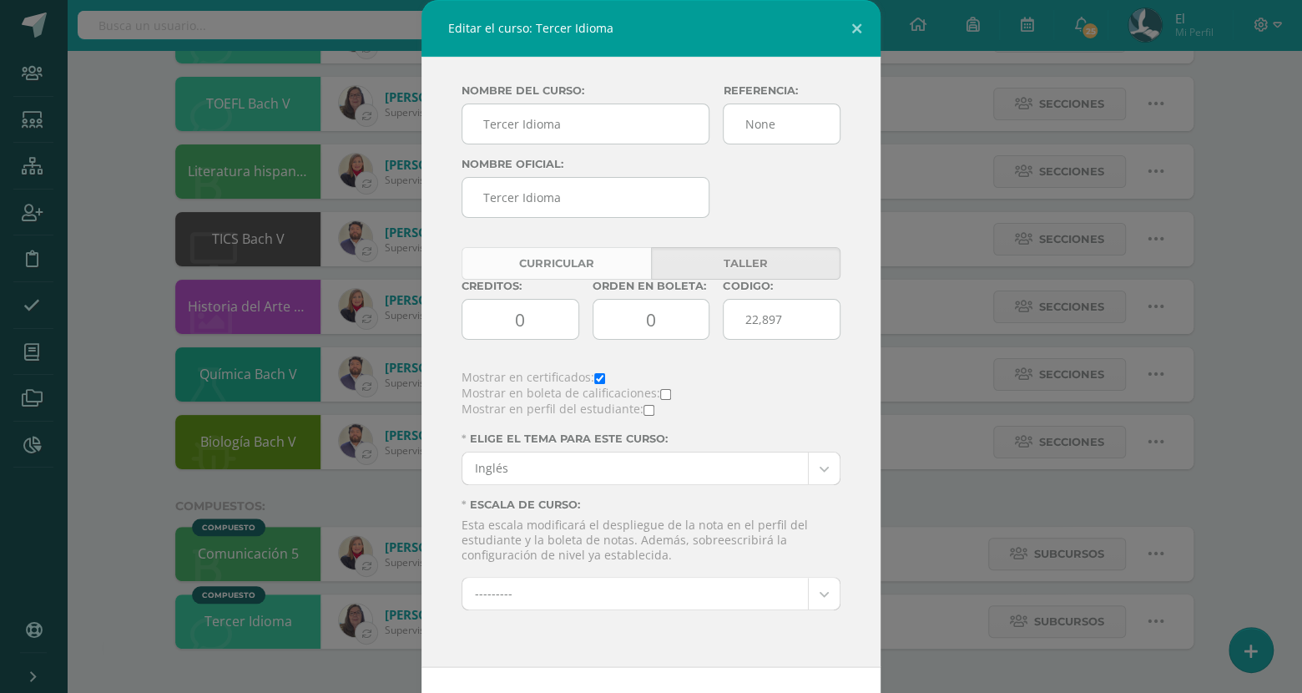
click at [606, 263] on link "Curricular" at bounding box center [556, 263] width 189 height 33
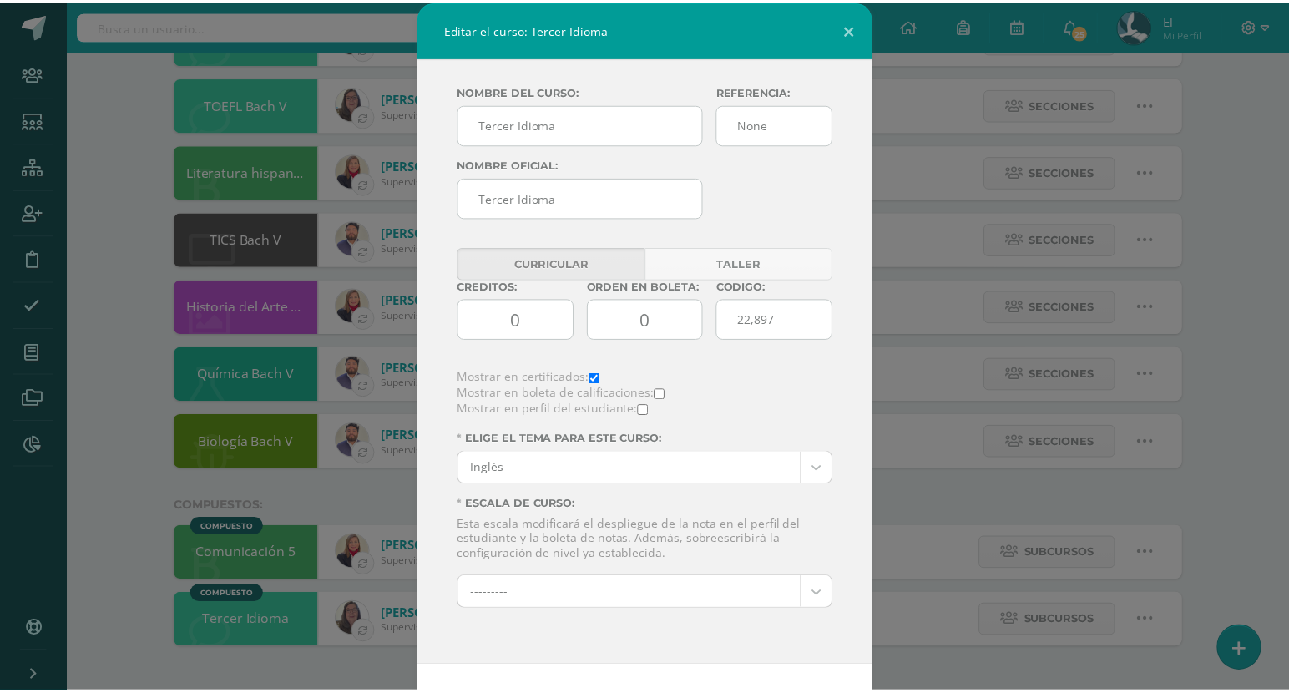
scroll to position [64, 0]
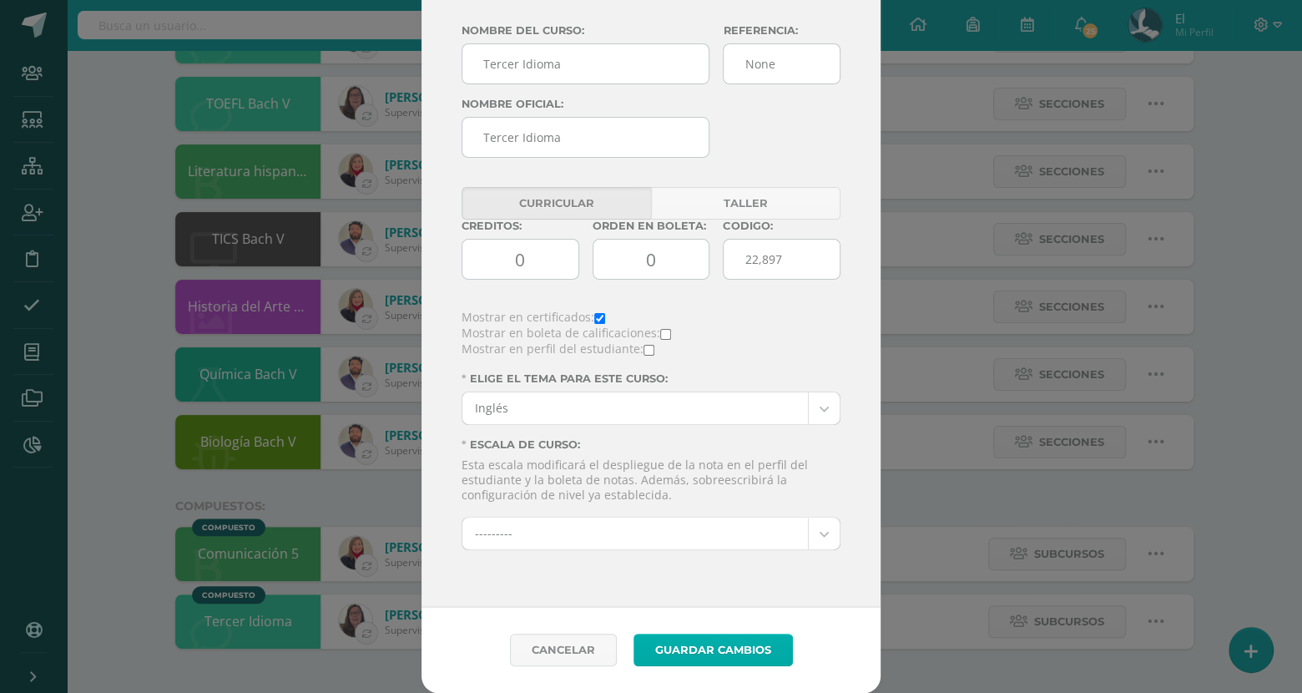
click at [728, 653] on button "Guardar Cambios" at bounding box center [713, 650] width 159 height 33
click at [356, 660] on div "Editar el curso: Tercer Idioma Nombre del curso: Tercer Idioma Referencia: None…" at bounding box center [651, 316] width 1289 height 753
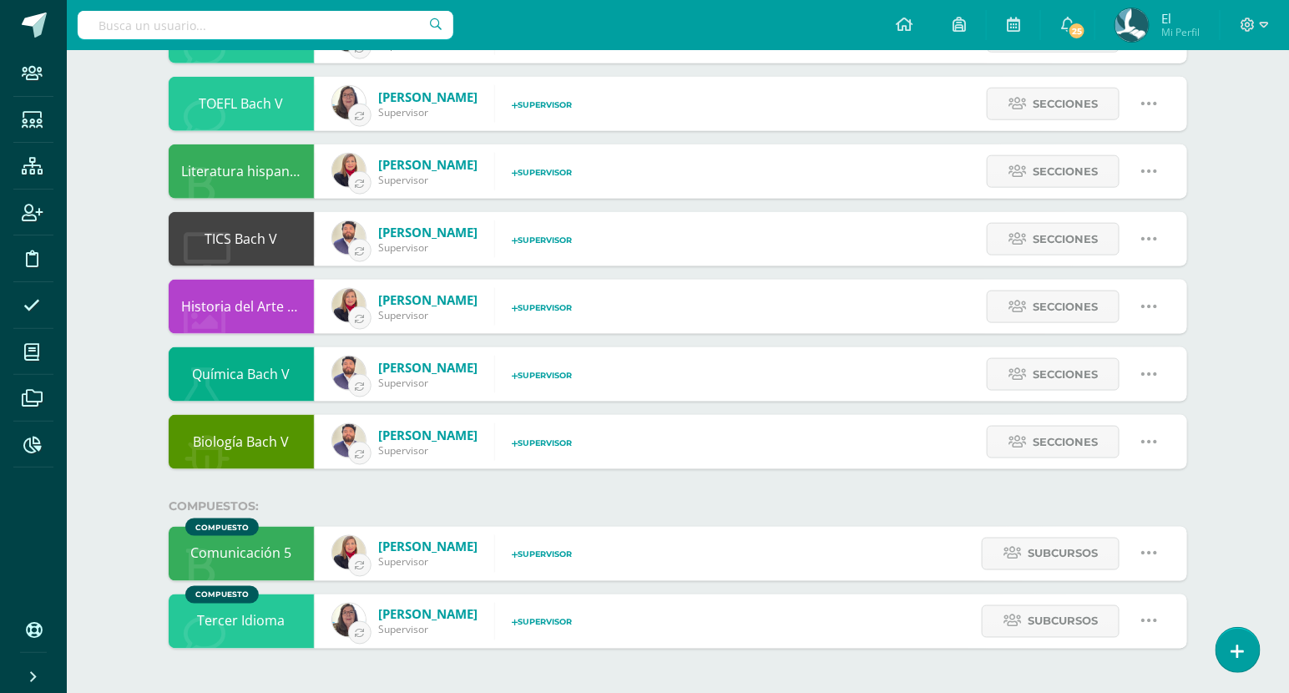
click at [1273, 504] on div "Niveles Bachillerato Onceavo Cambiar nombre Configuración Historial de activida…" at bounding box center [678, 48] width 1222 height 1293
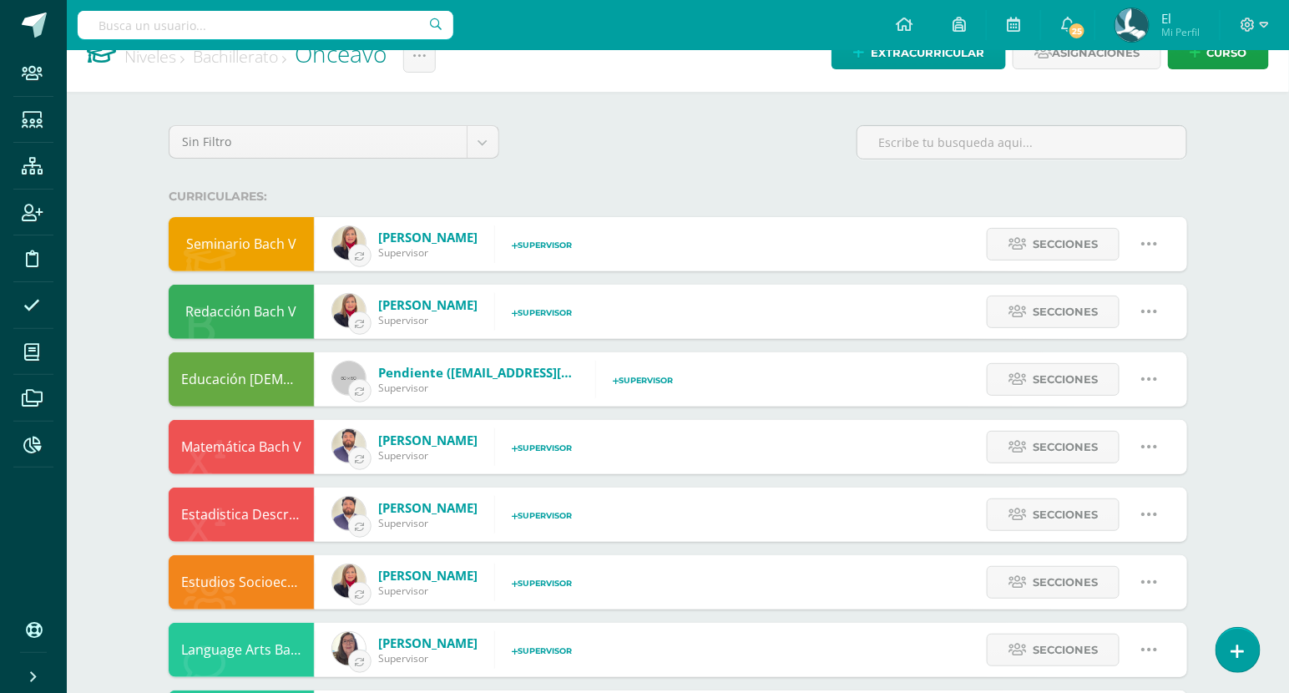
scroll to position [0, 0]
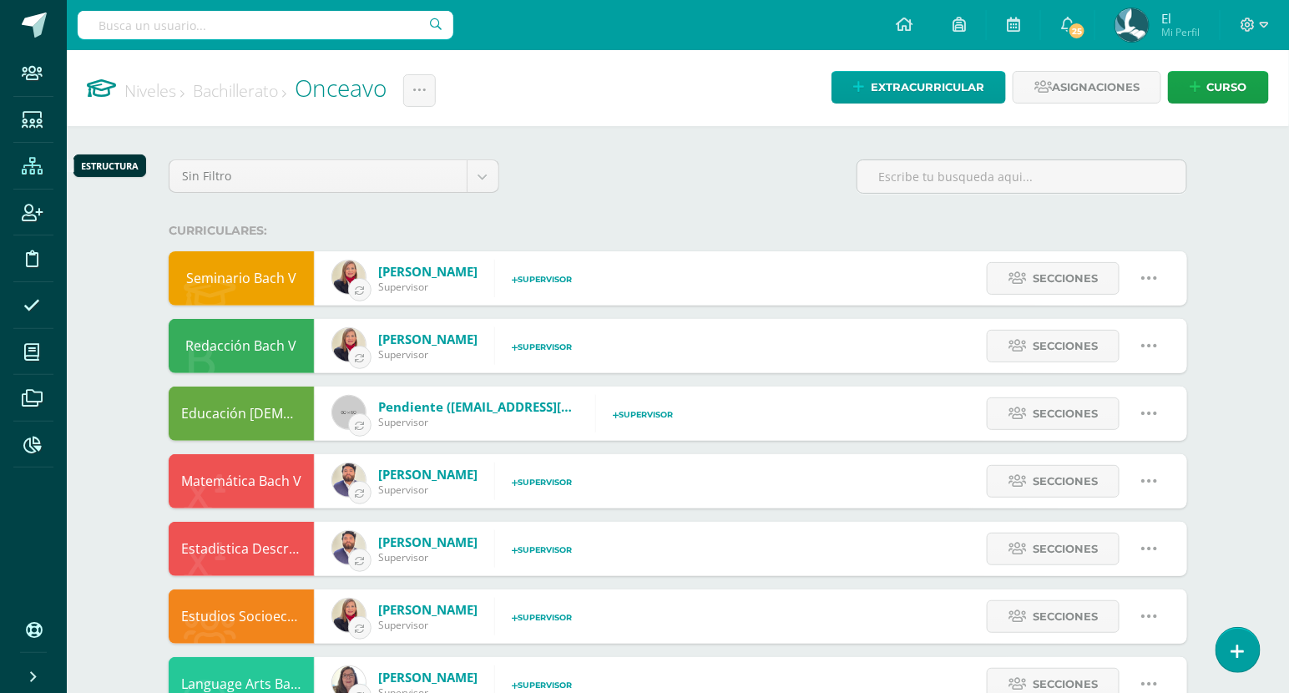
click at [43, 159] on span at bounding box center [32, 166] width 38 height 38
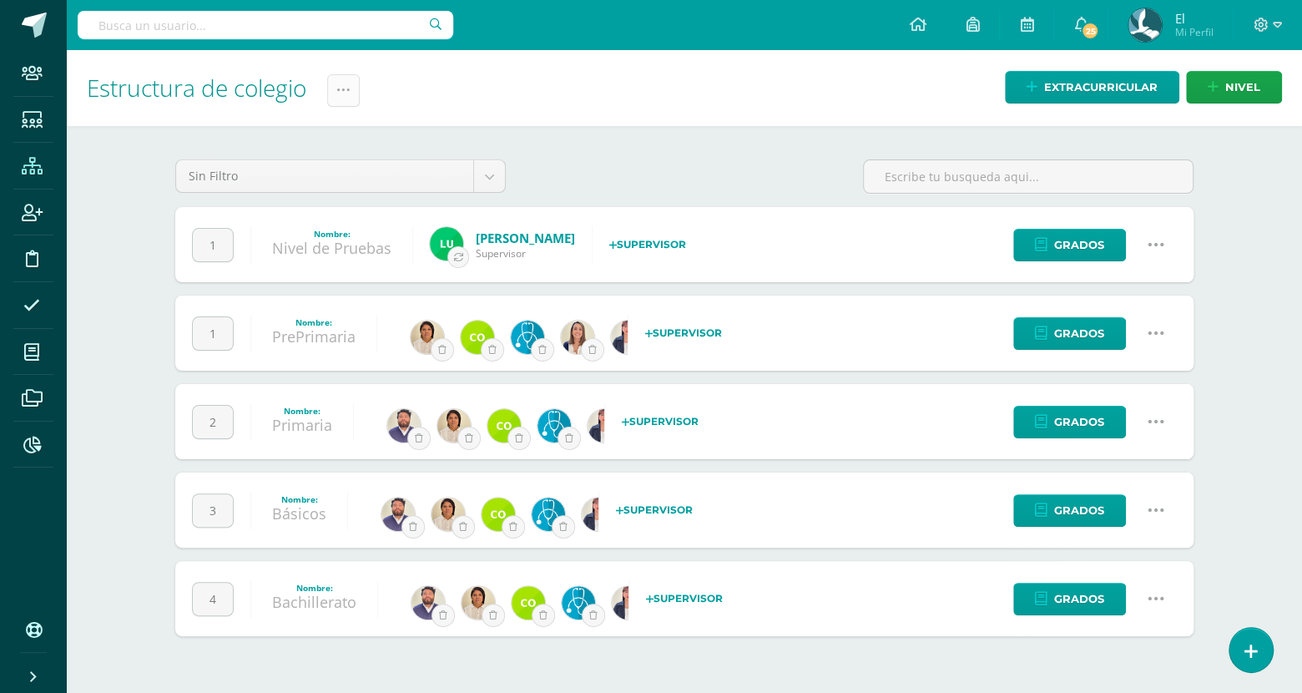
click at [348, 93] on icon at bounding box center [343, 90] width 14 height 14
click at [321, 150] on link "Administración de Ciclos" at bounding box center [304, 144] width 184 height 40
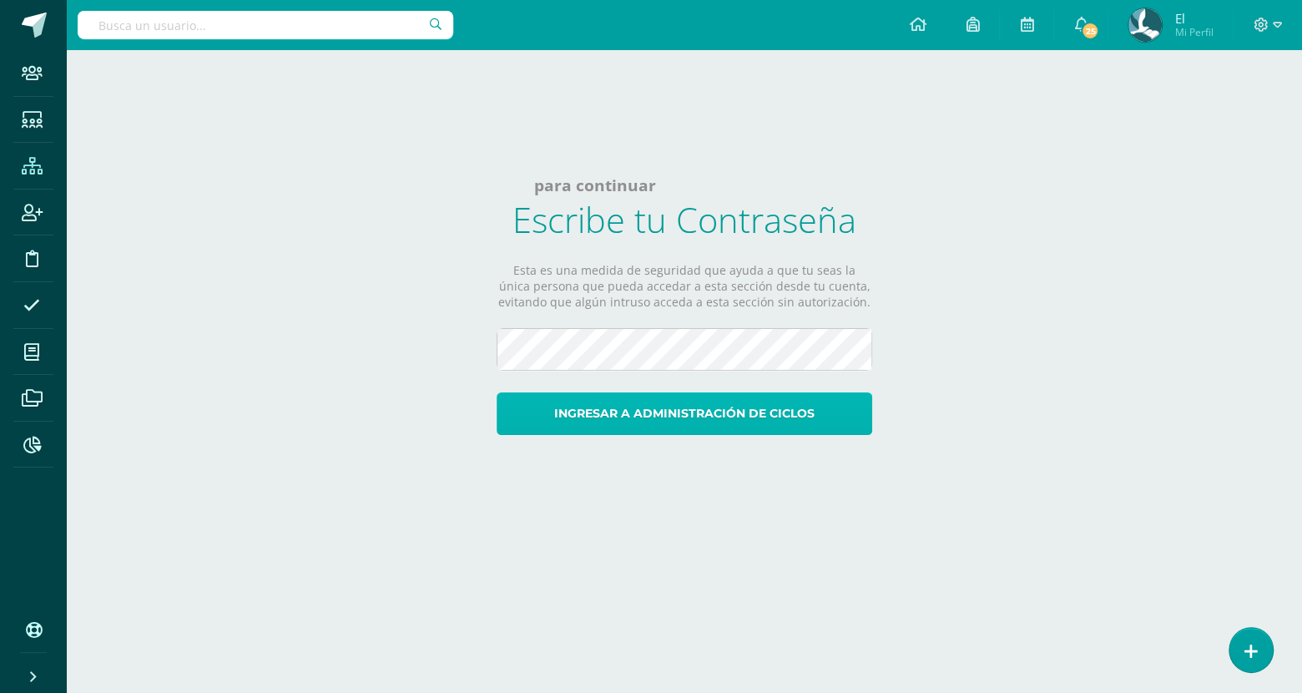
click at [630, 412] on button "Ingresar a administración de ciclos" at bounding box center [685, 413] width 376 height 43
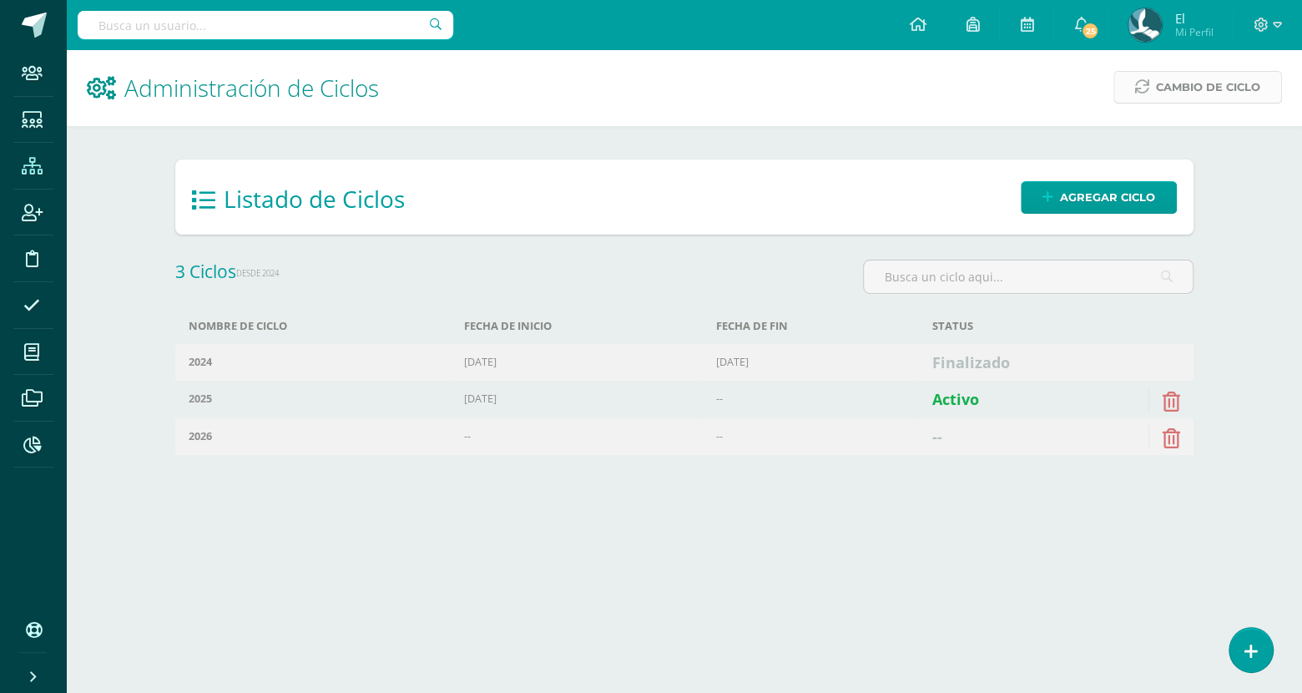
click at [1181, 84] on span "Cambio de Ciclo" at bounding box center [1208, 87] width 104 height 31
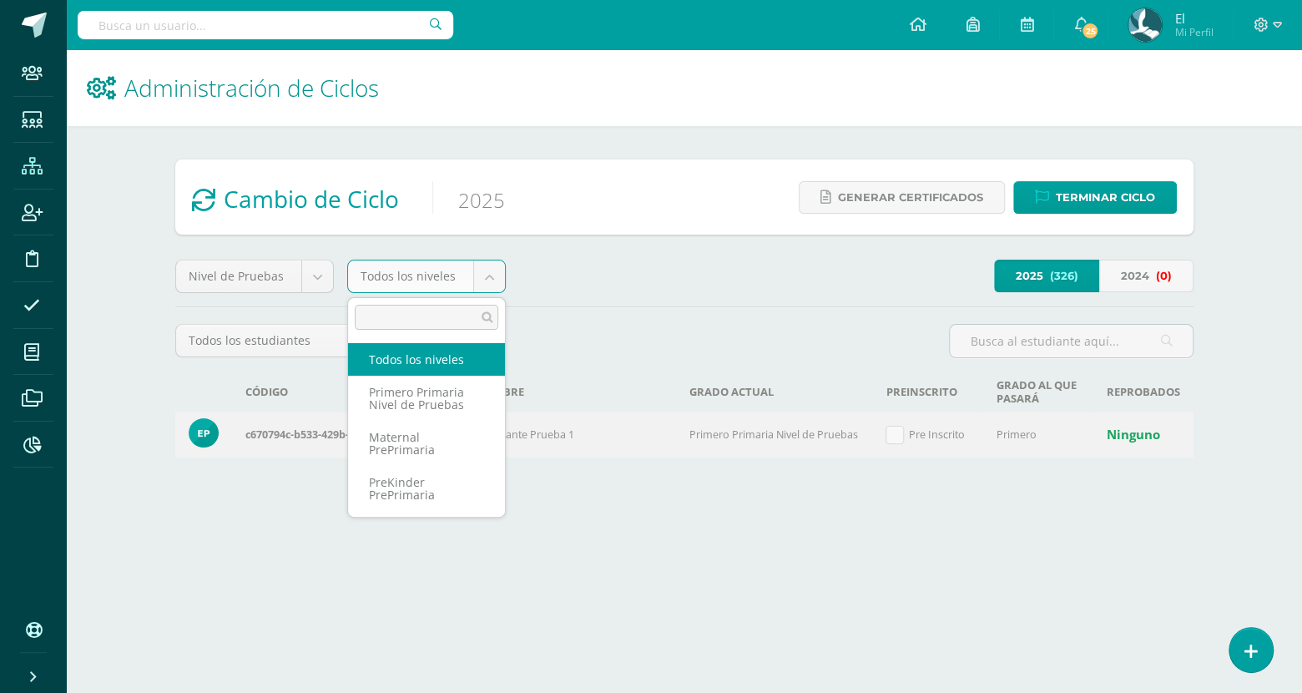
click at [484, 268] on body "Staff Estudiantes Estructura Inscripción Disciplina Asistencia Mis cursos Archi…" at bounding box center [651, 252] width 1302 height 504
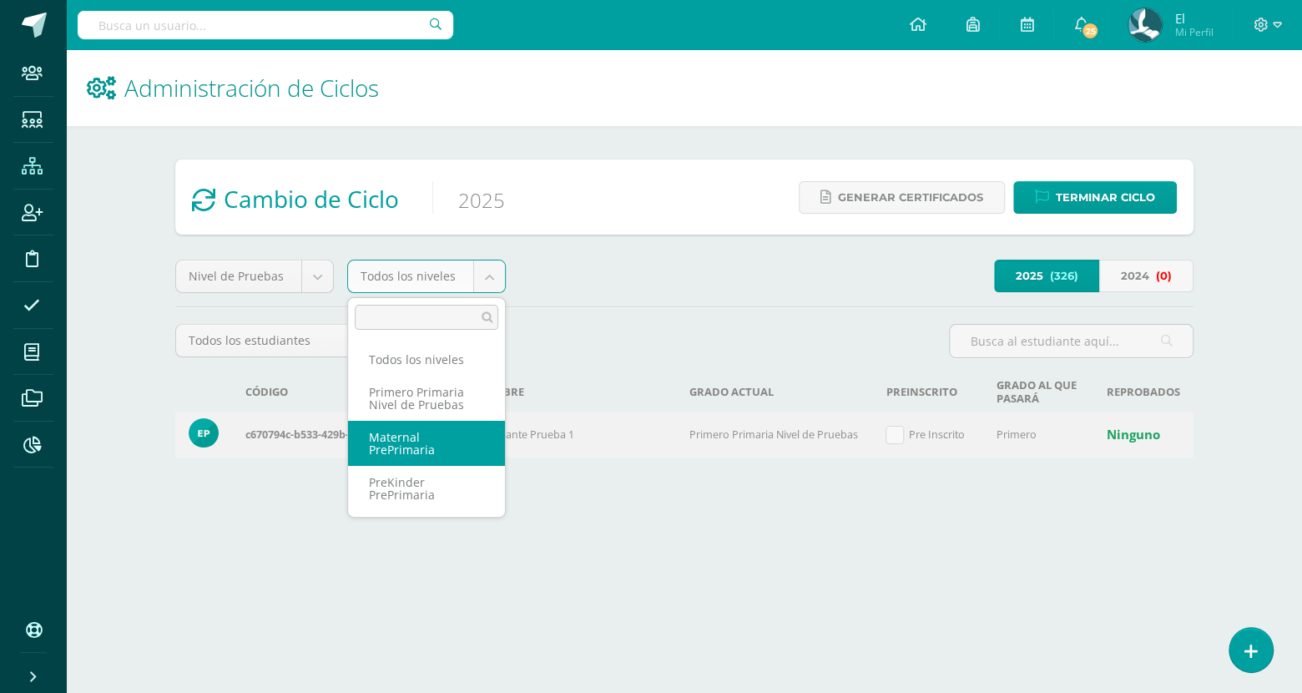
scroll to position [473, 0]
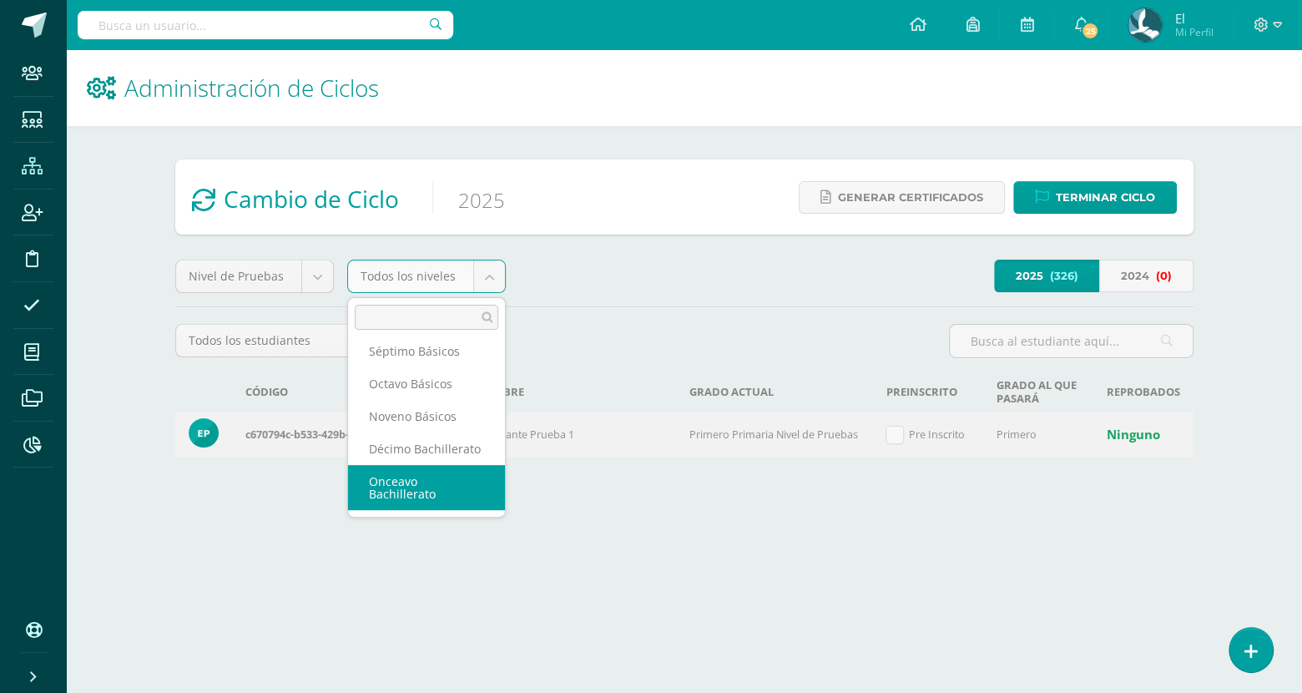
select select "15"
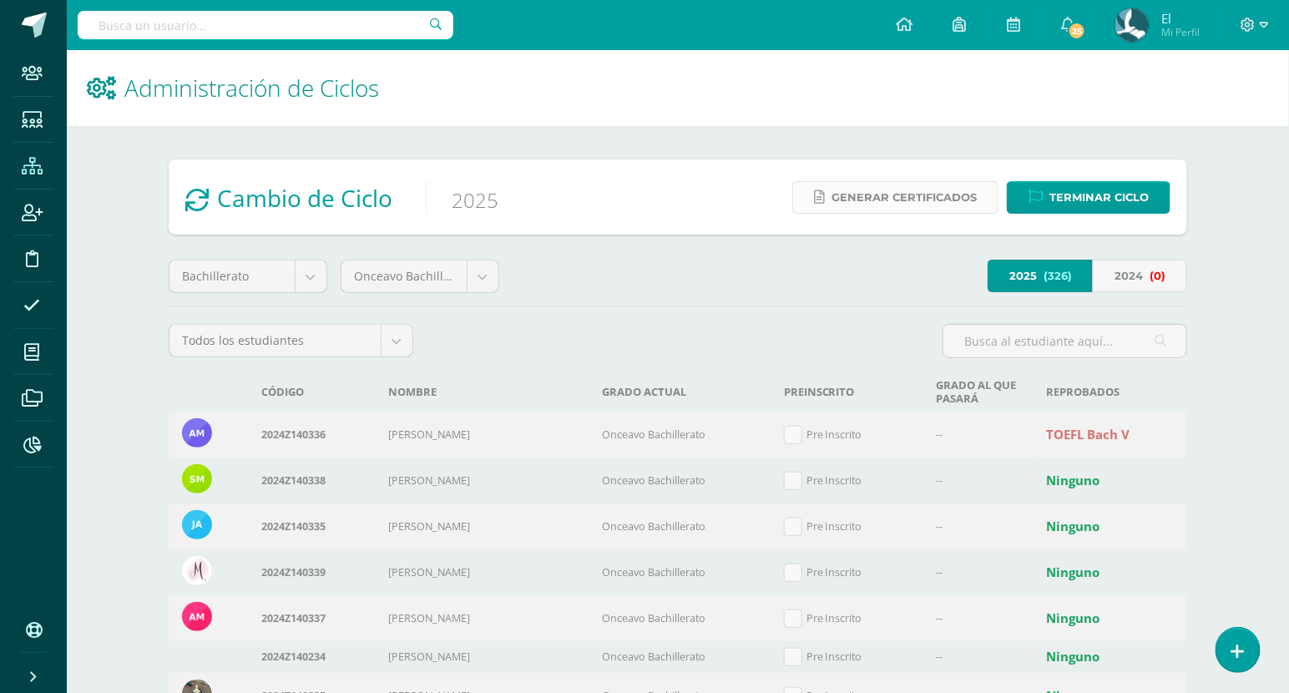
click at [955, 205] on span "Generar certificados" at bounding box center [903, 197] width 145 height 31
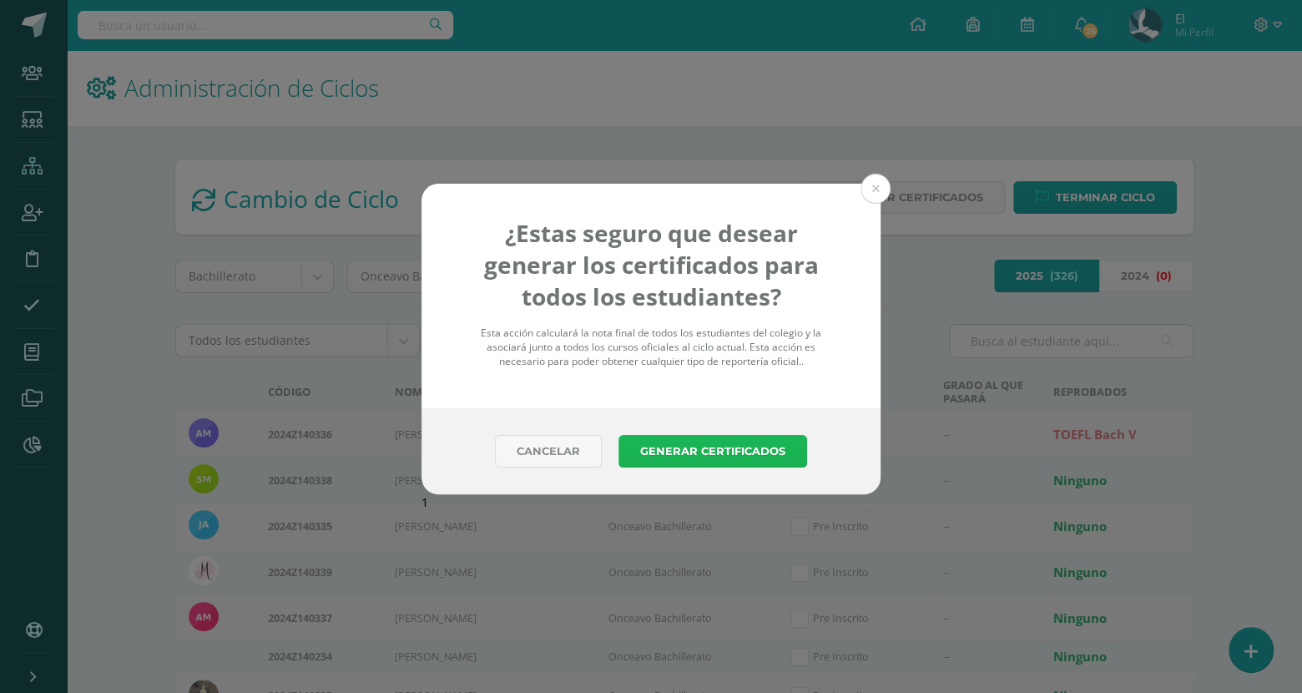
click at [786, 438] on button "Generar Certificados" at bounding box center [713, 451] width 189 height 33
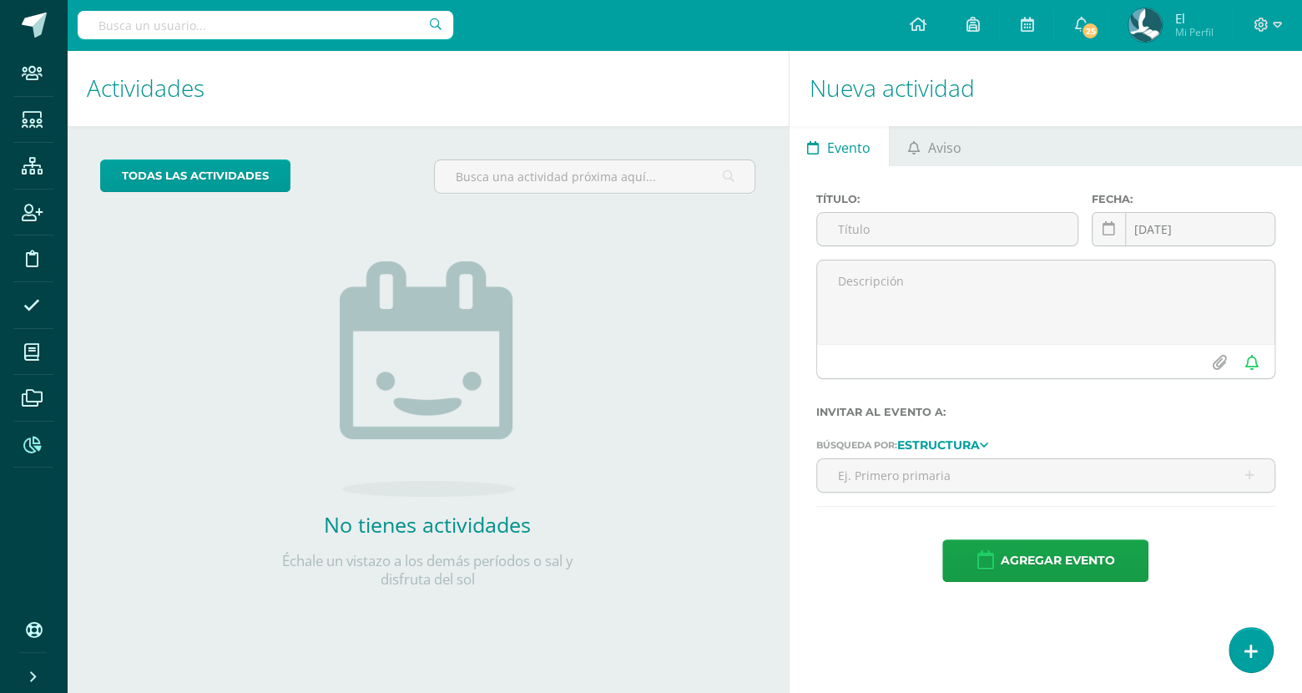
click at [32, 449] on icon at bounding box center [32, 445] width 18 height 17
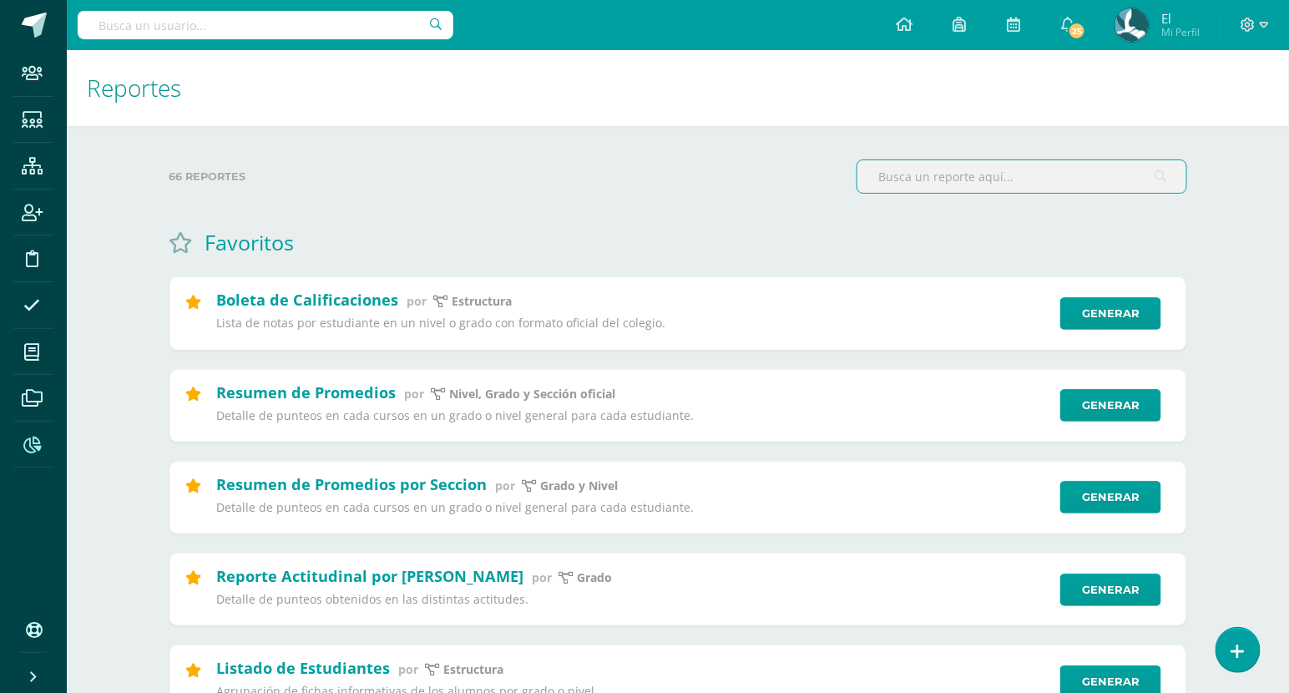
click at [1064, 168] on input "text" at bounding box center [1021, 176] width 329 height 33
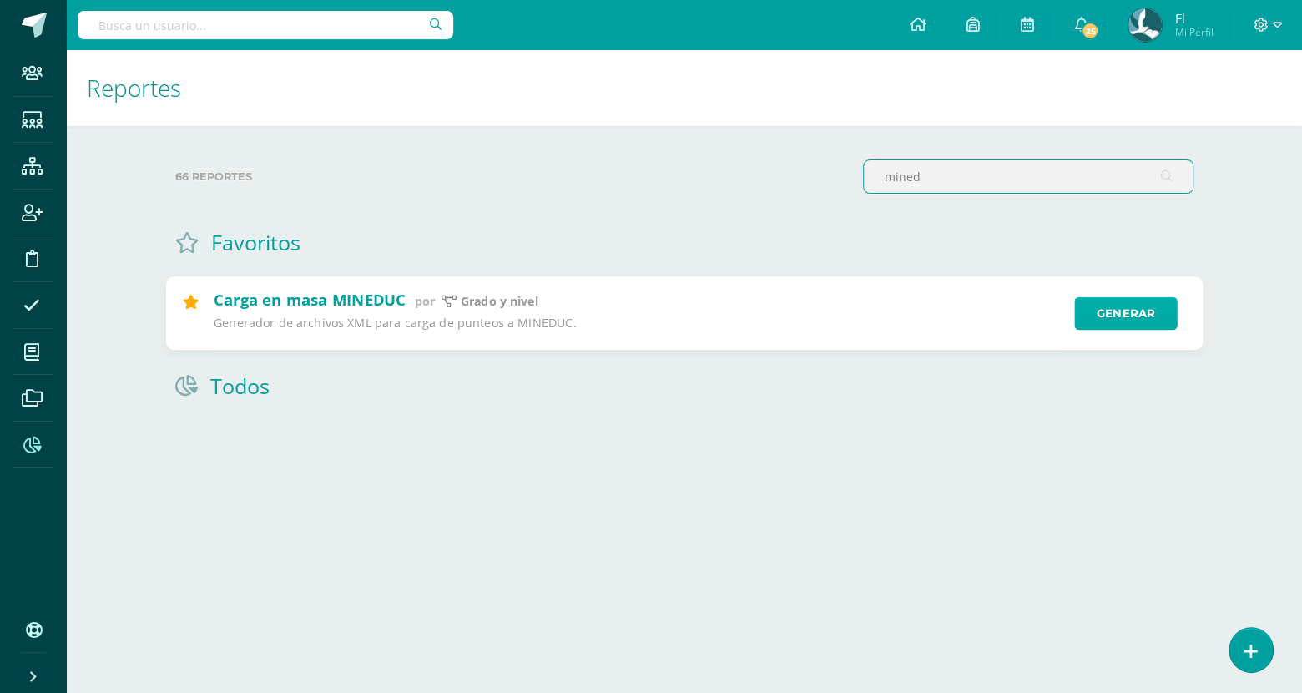
type input "mined"
click at [1129, 312] on link "Generar" at bounding box center [1125, 313] width 103 height 33
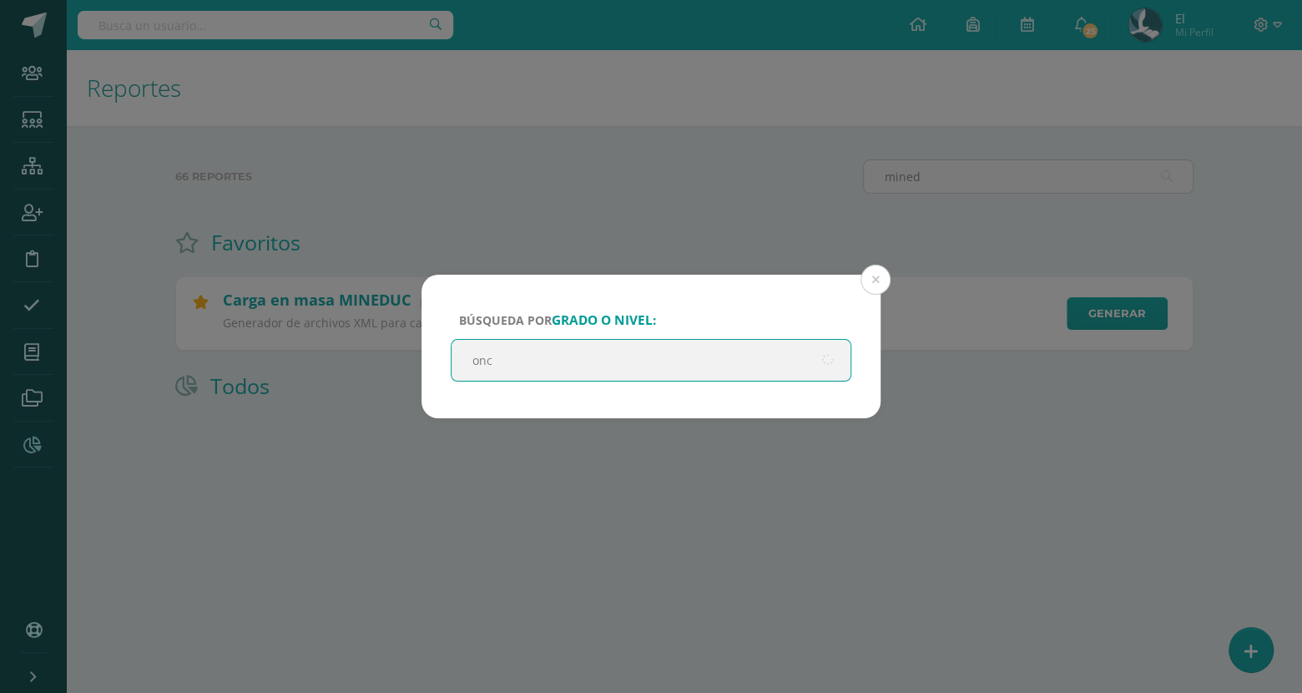
type input "once"
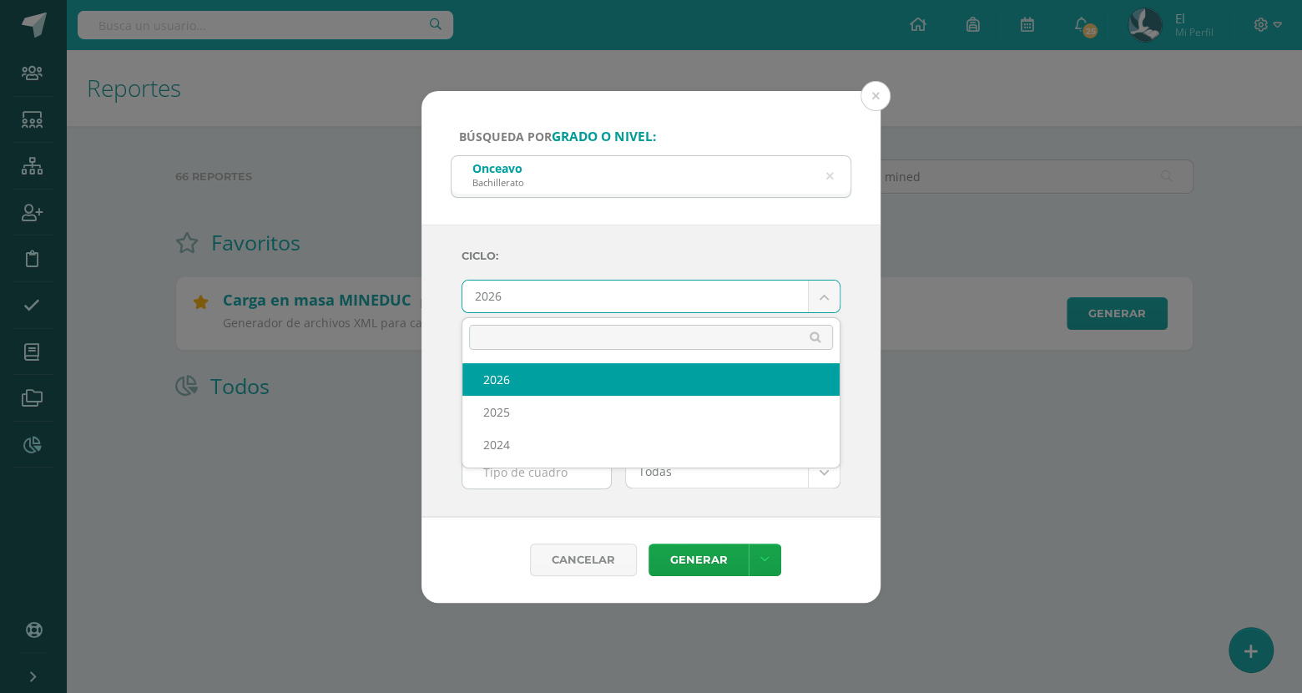
click at [818, 283] on body "Búsqueda por grado o nivel: Onceavo Bachillerato once Ciclo: 2026 2026 2025 202…" at bounding box center [651, 227] width 1302 height 454
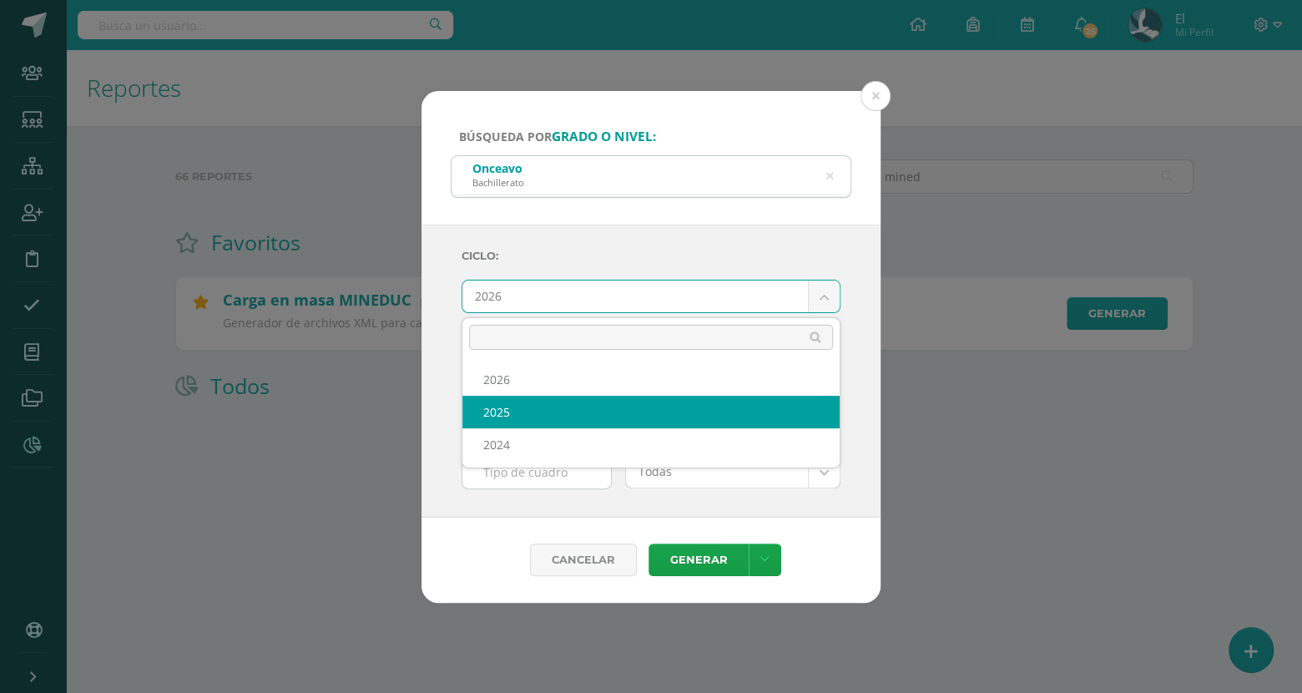
select select "4"
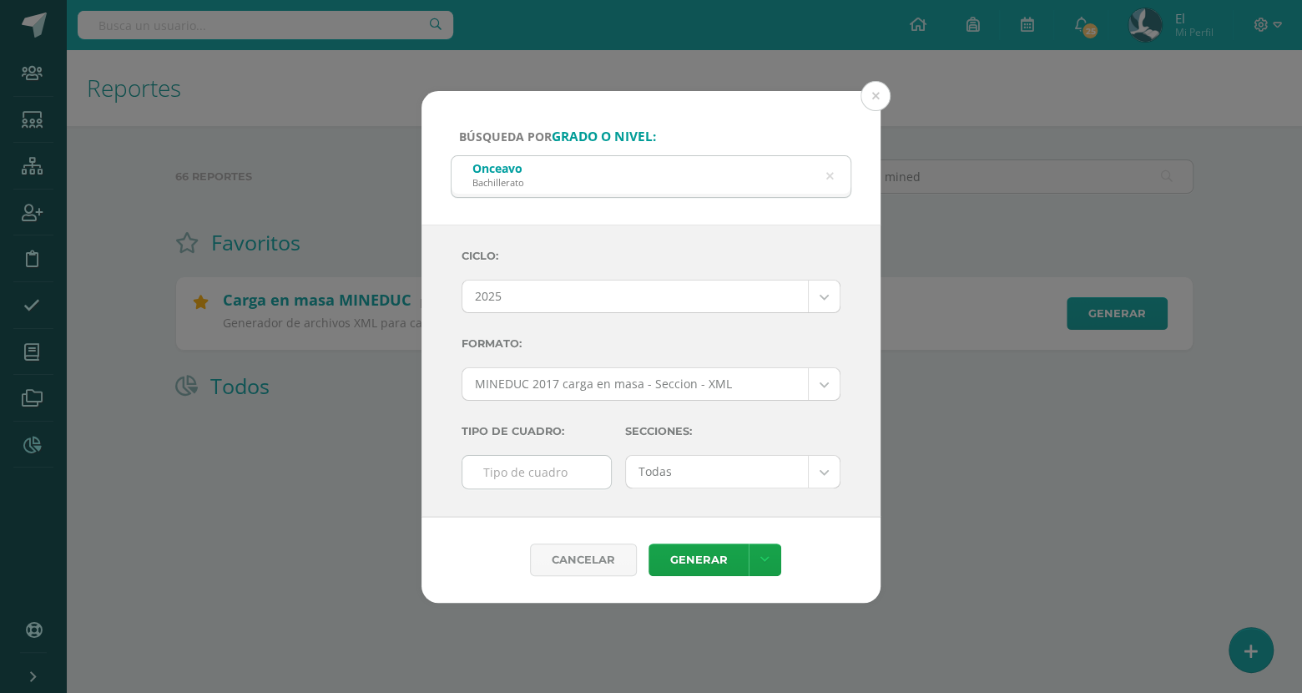
click at [546, 462] on input "text" at bounding box center [536, 472] width 149 height 33
type input "F"
click at [831, 526] on div "Cancelar Generar Descargar como HTML Descargar como PDF Descargar como XLS" at bounding box center [651, 560] width 459 height 86
click at [708, 547] on link "Generar" at bounding box center [699, 559] width 100 height 33
click at [872, 102] on button at bounding box center [876, 96] width 30 height 30
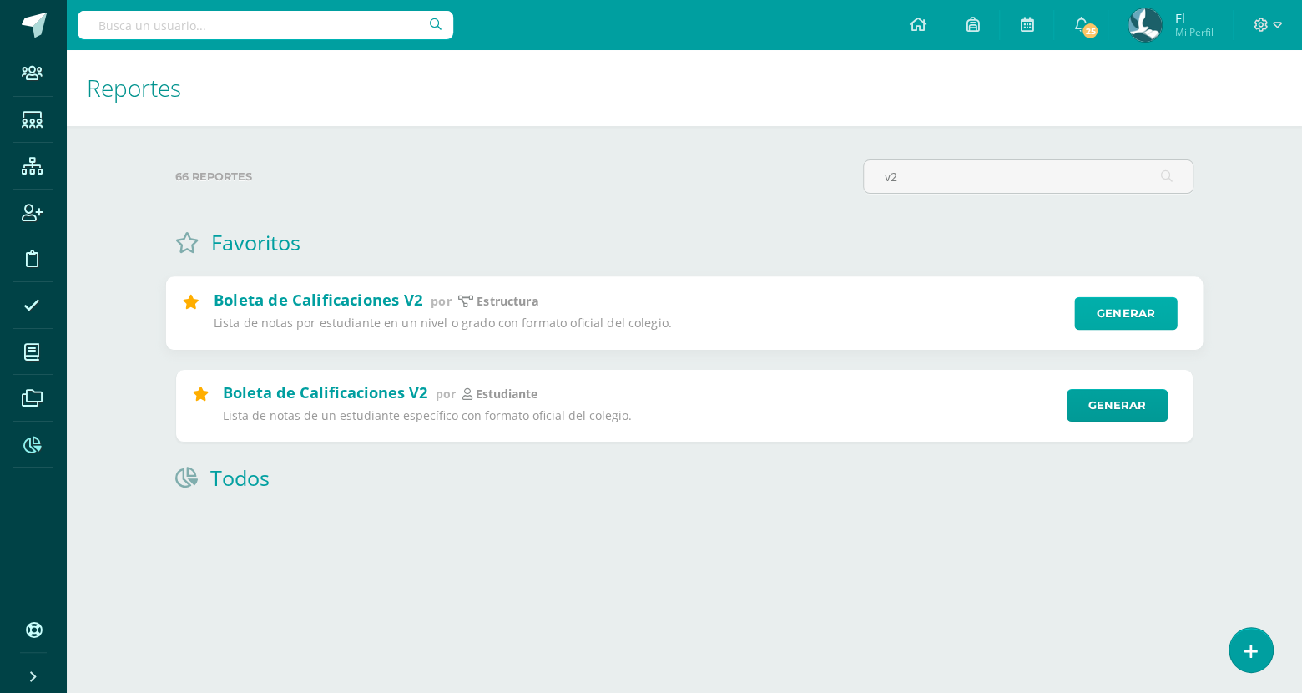
type input "v2"
click at [1110, 315] on link "Generar" at bounding box center [1125, 313] width 103 height 33
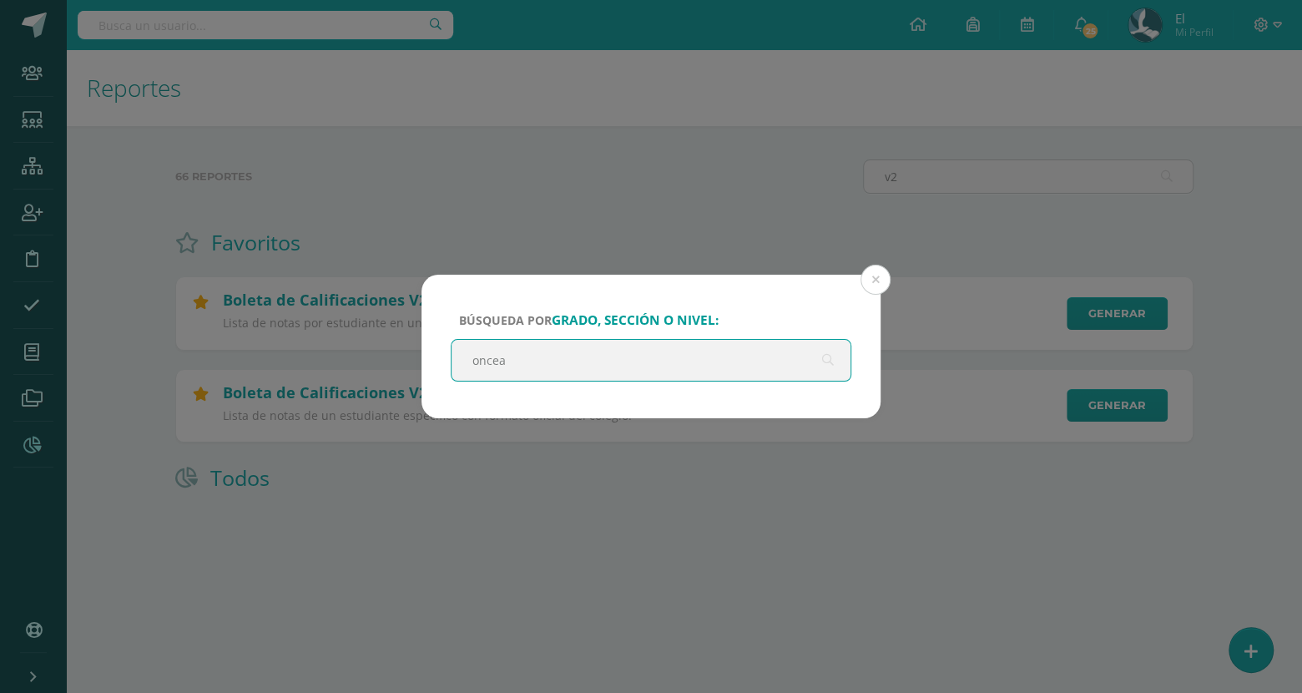
type input "onceav"
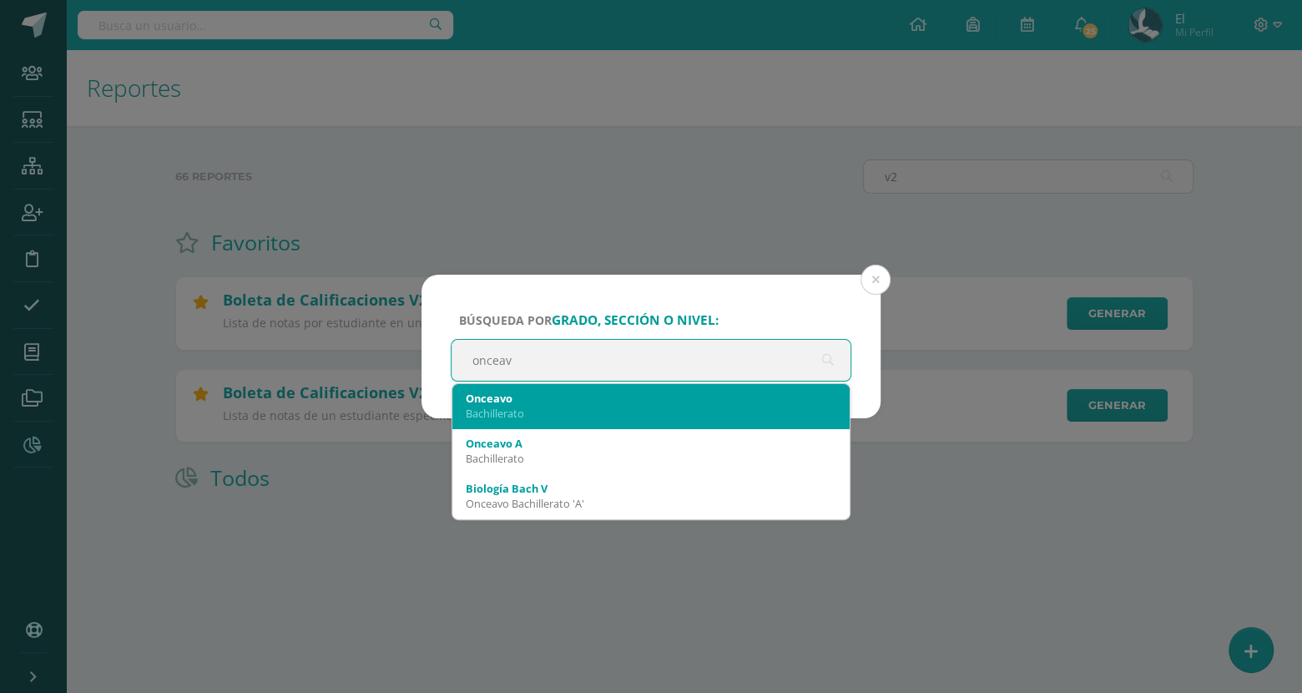
click at [689, 422] on div "Onceavo Bachillerato" at bounding box center [651, 405] width 371 height 43
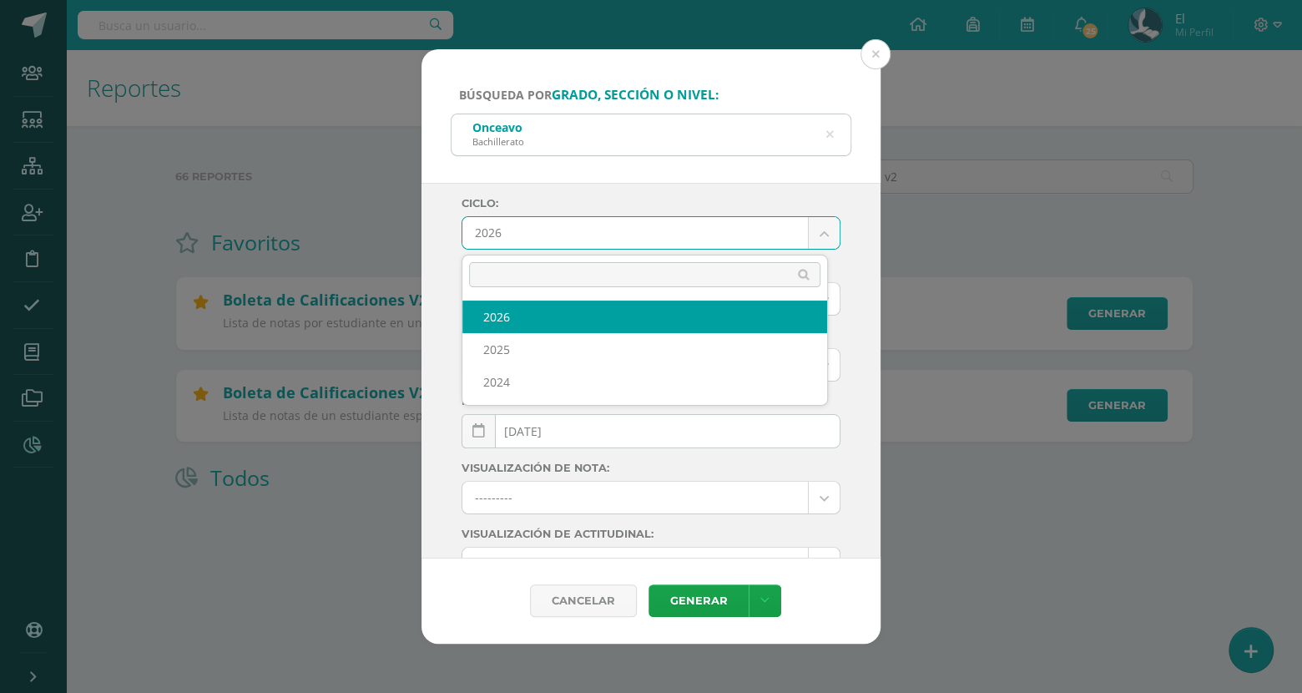
click at [694, 235] on body "Búsqueda por grado, sección o nivel: Onceavo Bachillerato onceav Ciclo: 2026 20…" at bounding box center [651, 273] width 1302 height 546
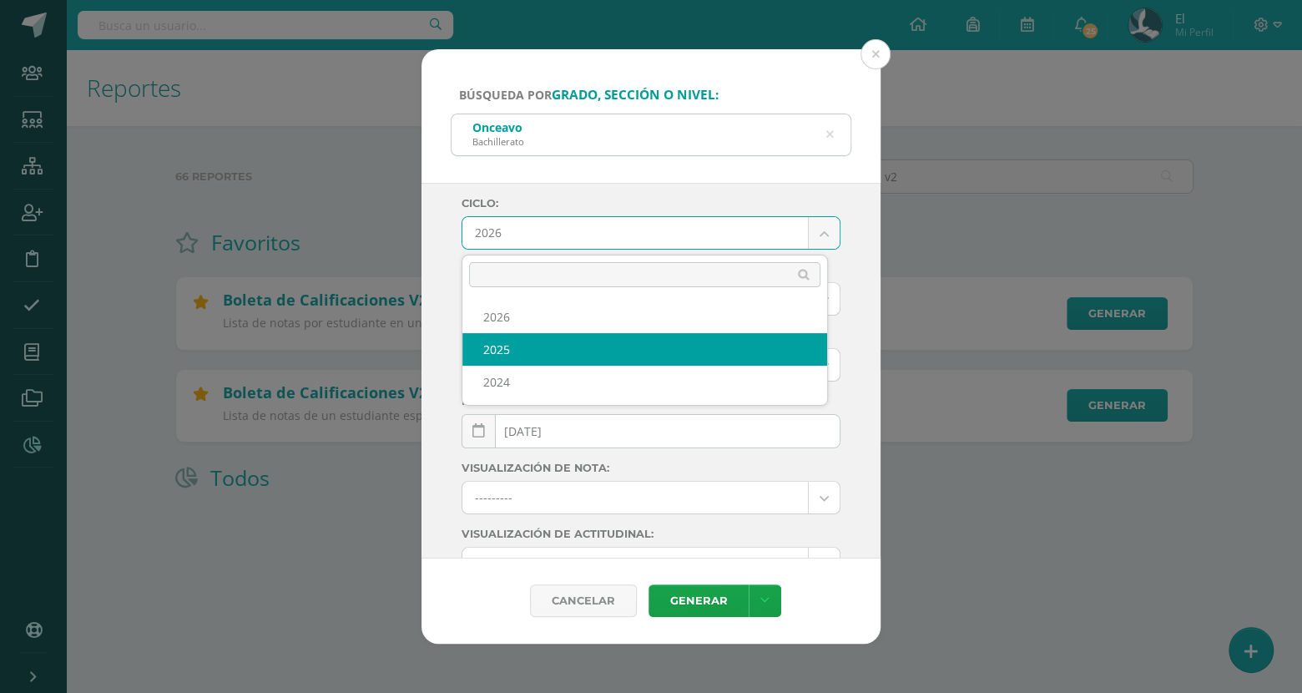
select select "4"
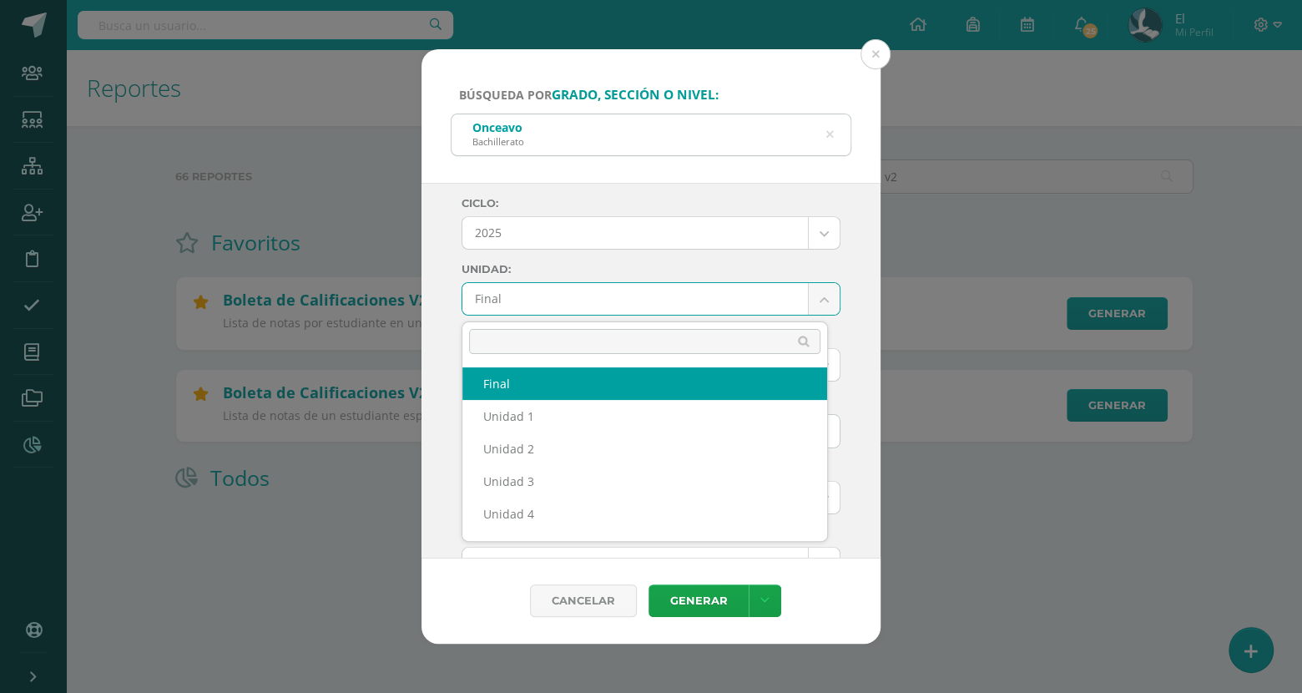
click at [681, 306] on body "Búsqueda por grado, sección o nivel: Onceavo Bachillerato onceav Ciclo: 2025 20…" at bounding box center [651, 273] width 1302 height 546
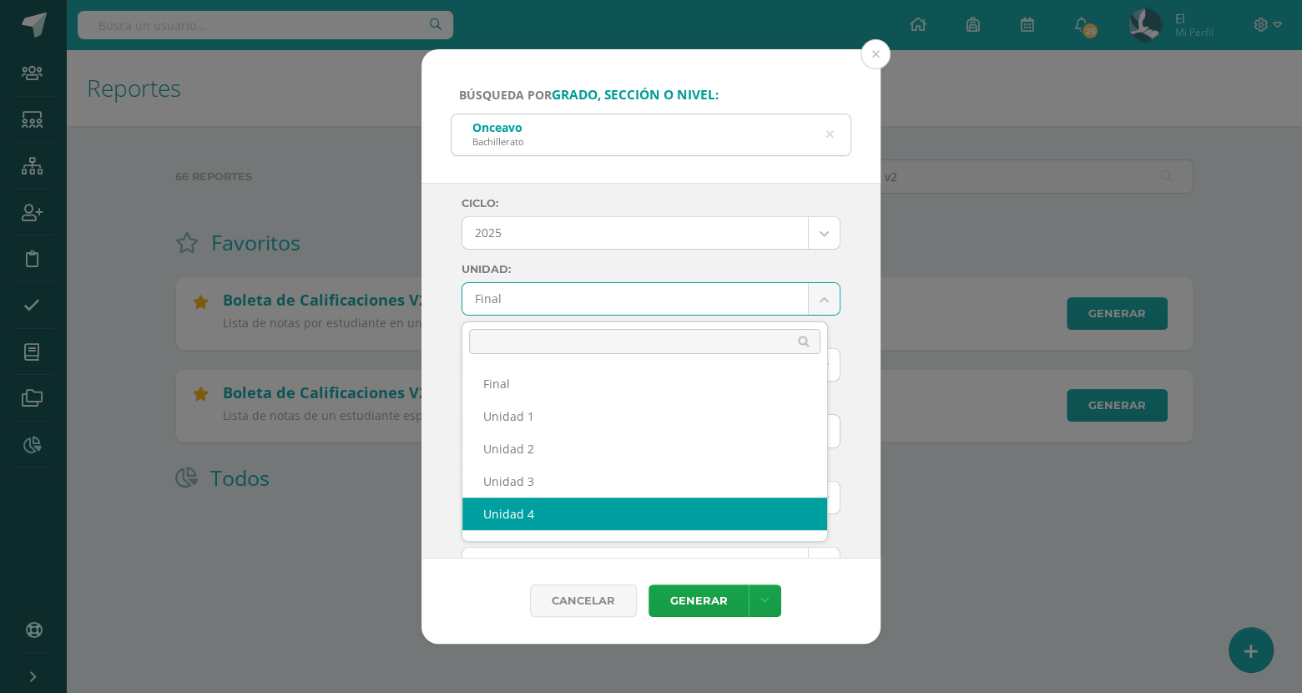
select select "Unidad 4"
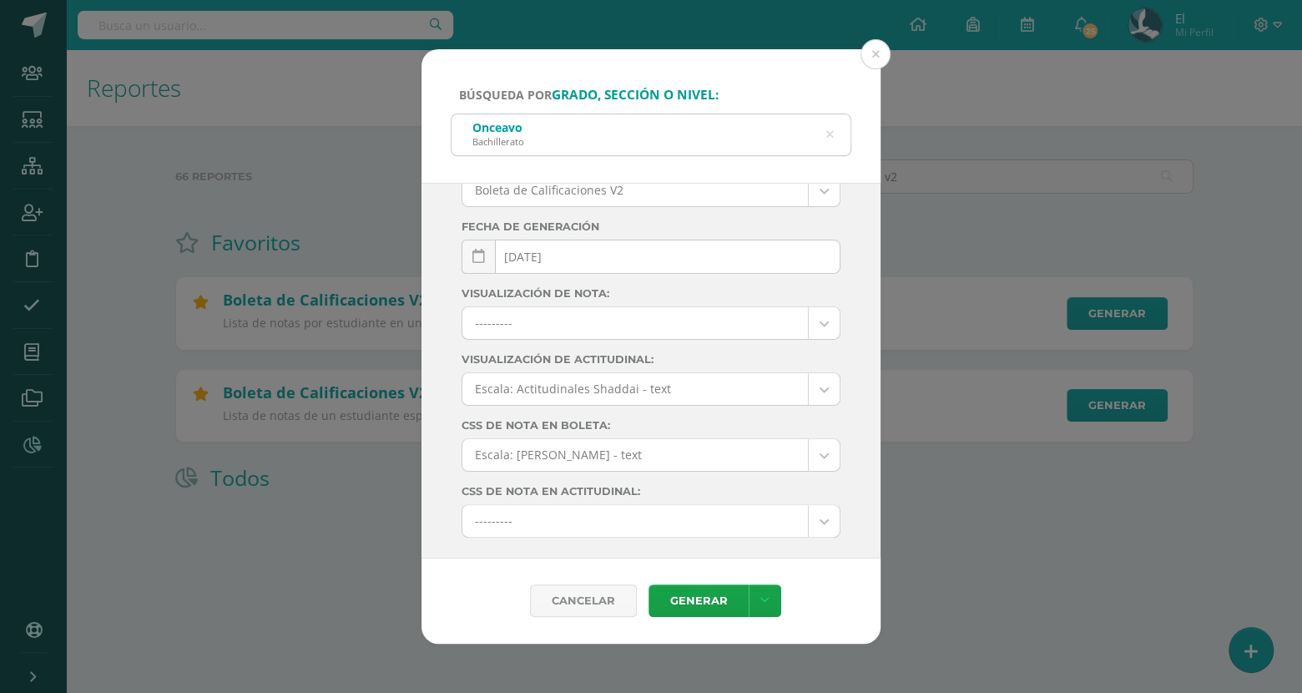
scroll to position [218, 0]
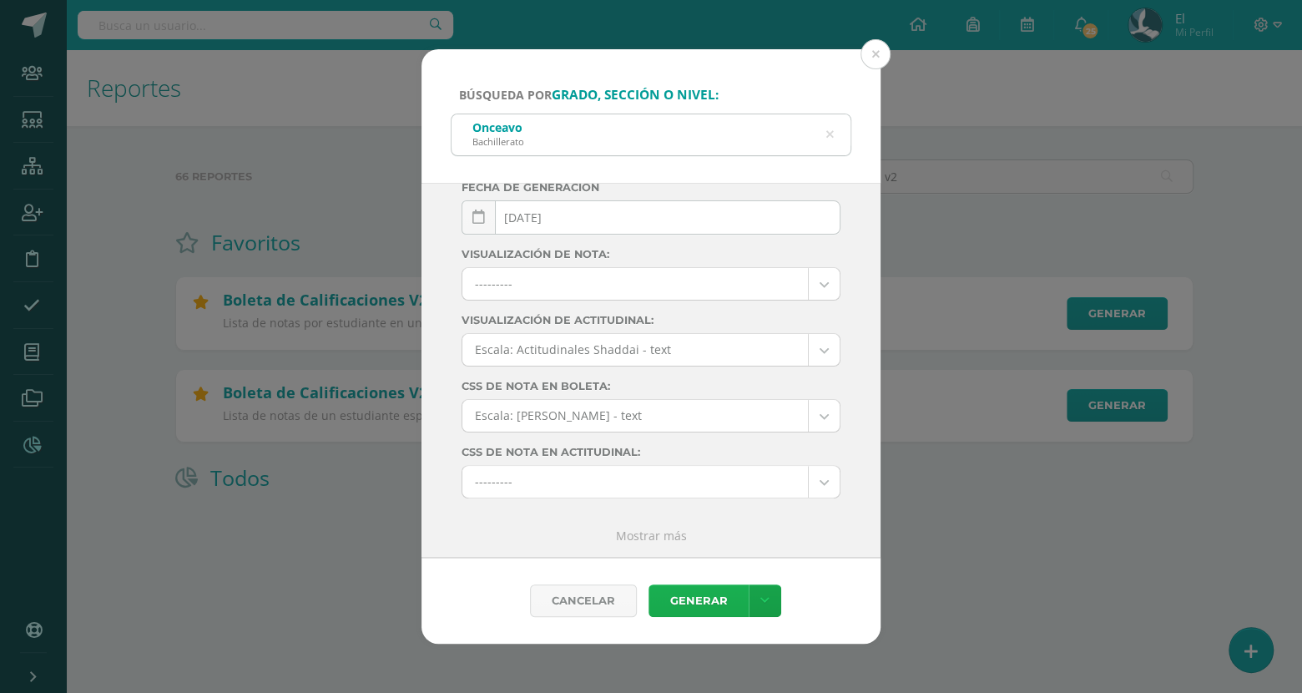
click at [695, 603] on link "Generar" at bounding box center [699, 600] width 100 height 33
click at [880, 57] on button at bounding box center [876, 54] width 30 height 30
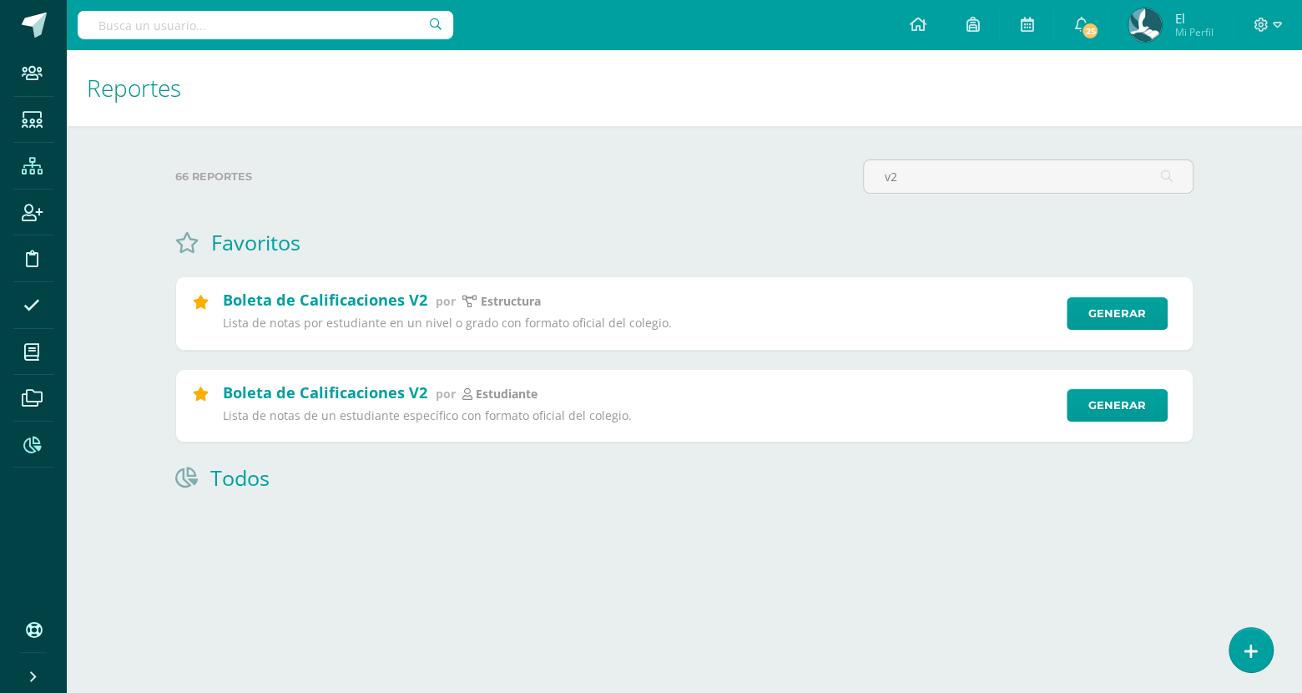
click at [34, 174] on icon at bounding box center [32, 166] width 21 height 17
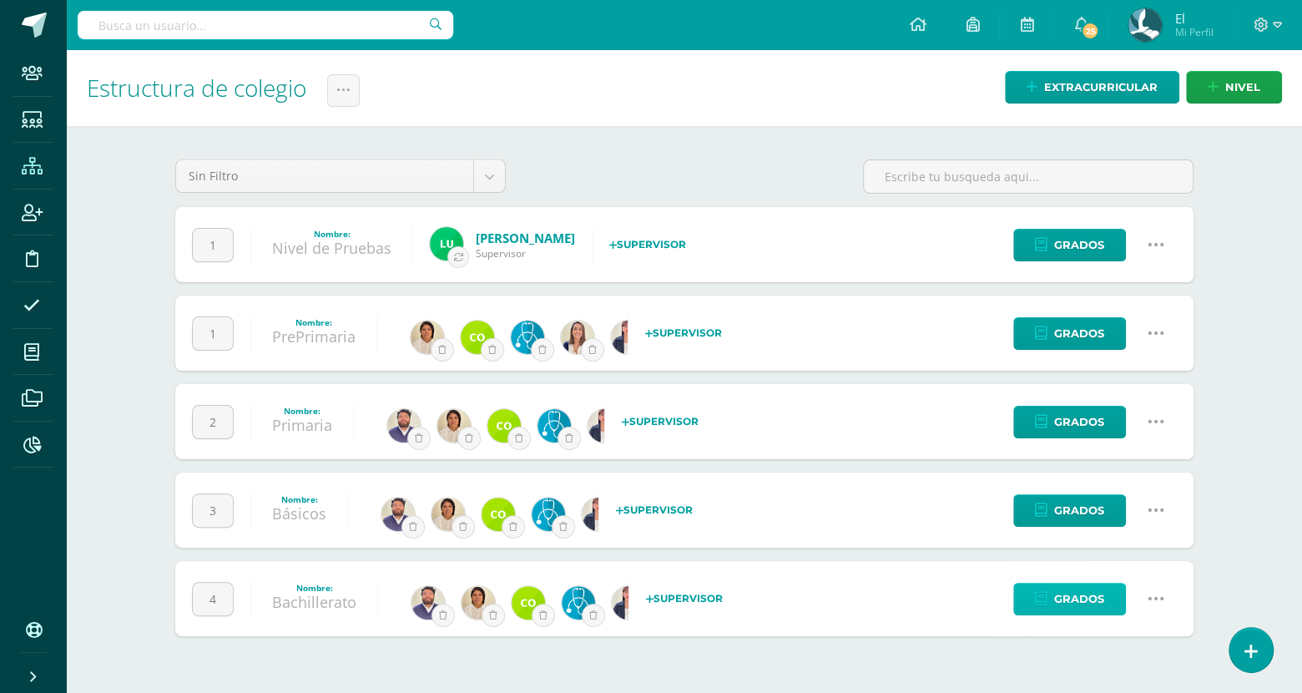
click at [1102, 595] on span "Grados" at bounding box center [1079, 598] width 50 height 31
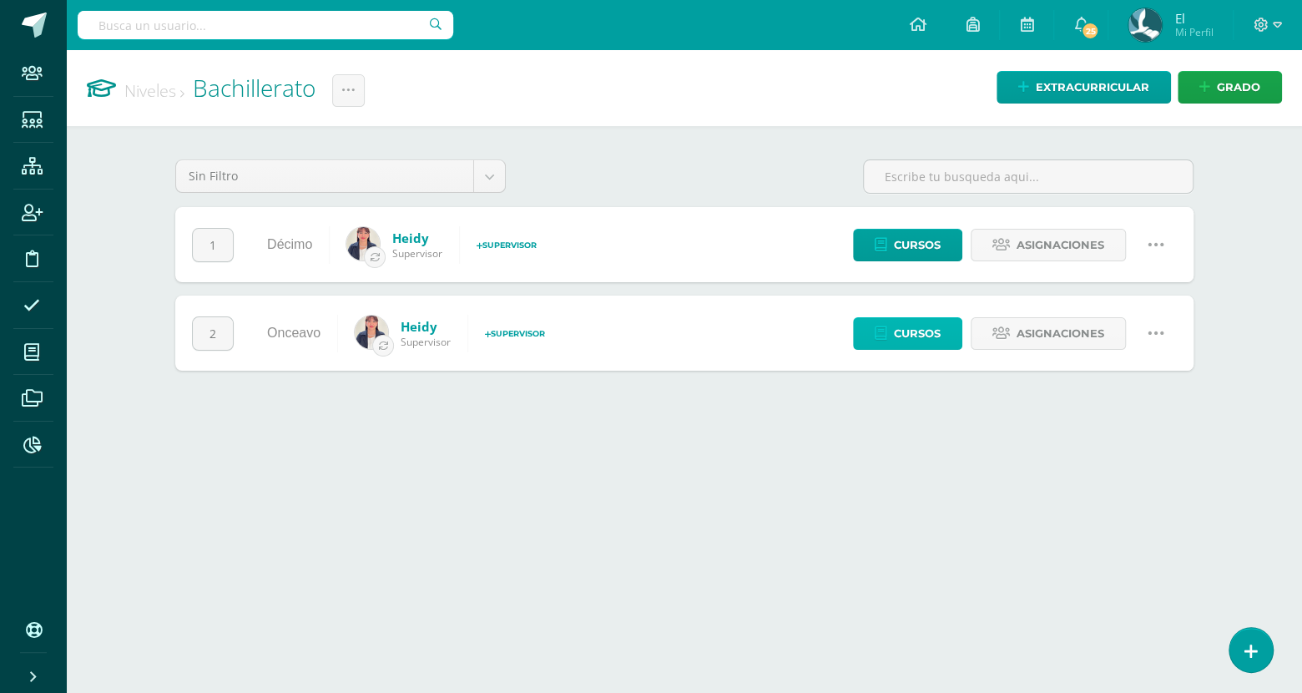
click at [927, 331] on span "Cursos" at bounding box center [917, 333] width 47 height 31
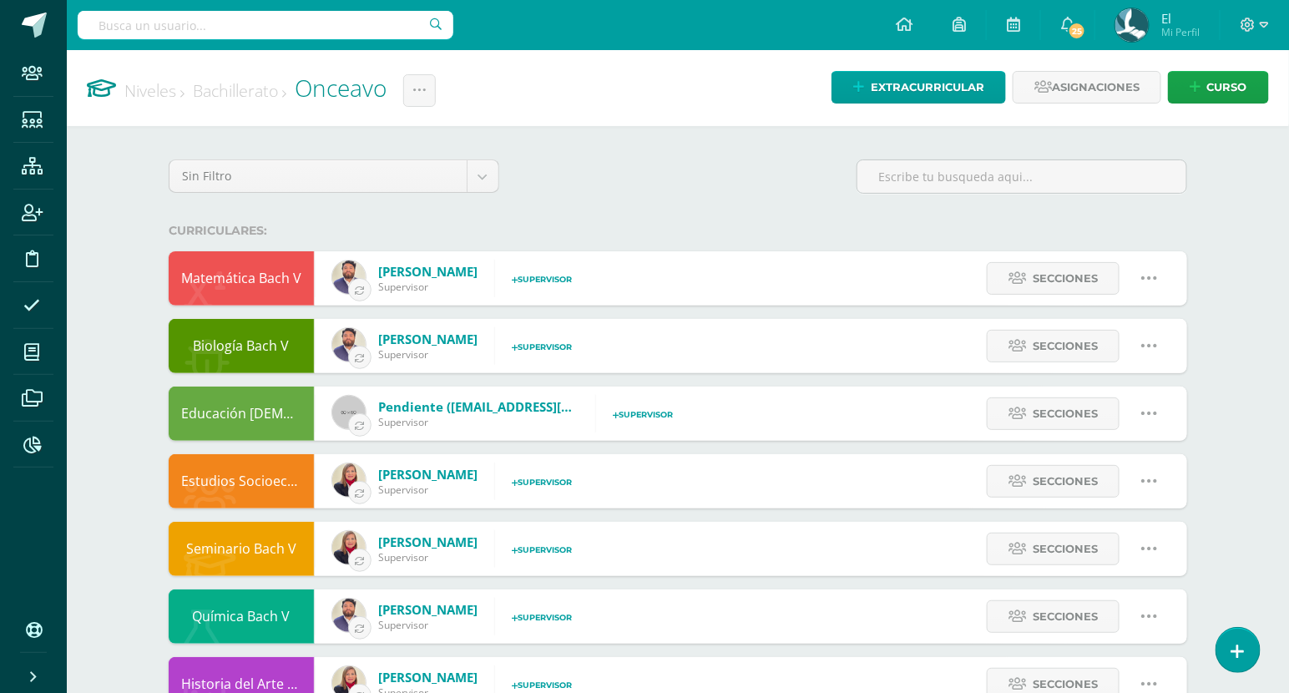
click at [1154, 274] on icon at bounding box center [1149, 278] width 18 height 18
click at [1113, 324] on link "Editar" at bounding box center [1117, 337] width 130 height 26
type input "Matemática Bach V"
type input "None"
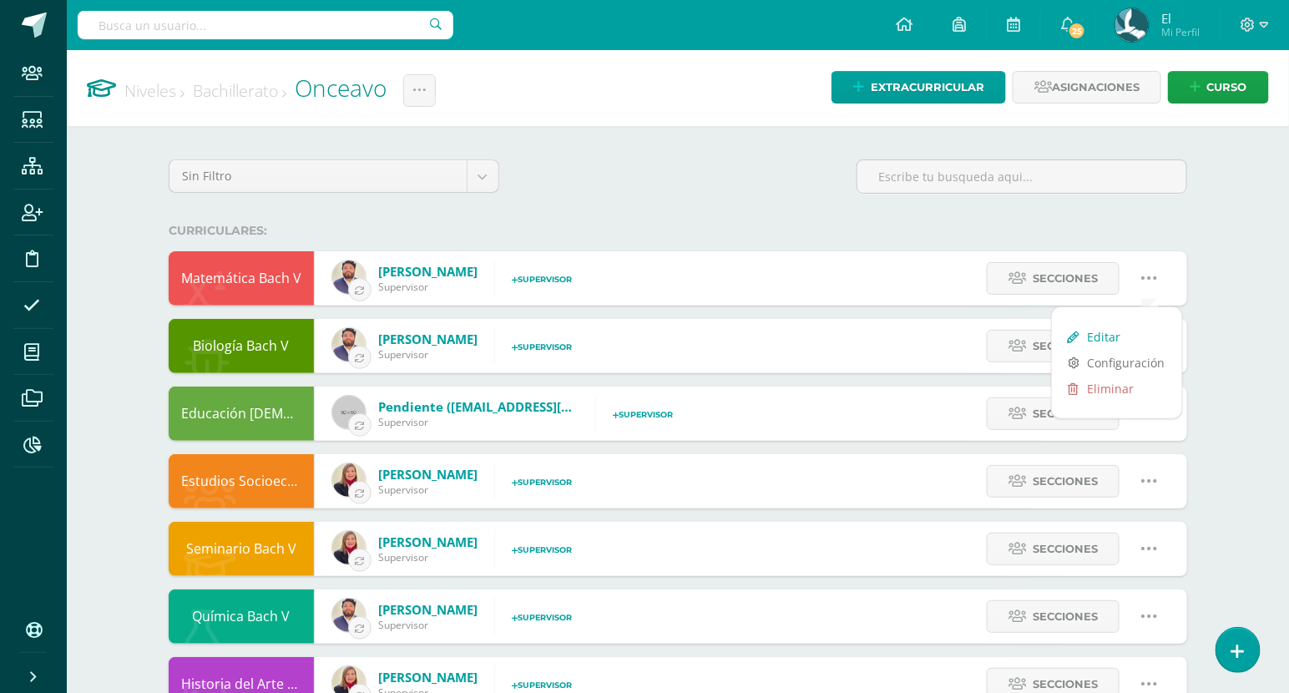
type input "None"
checkbox input "false"
checkbox input "true"
select select "6"
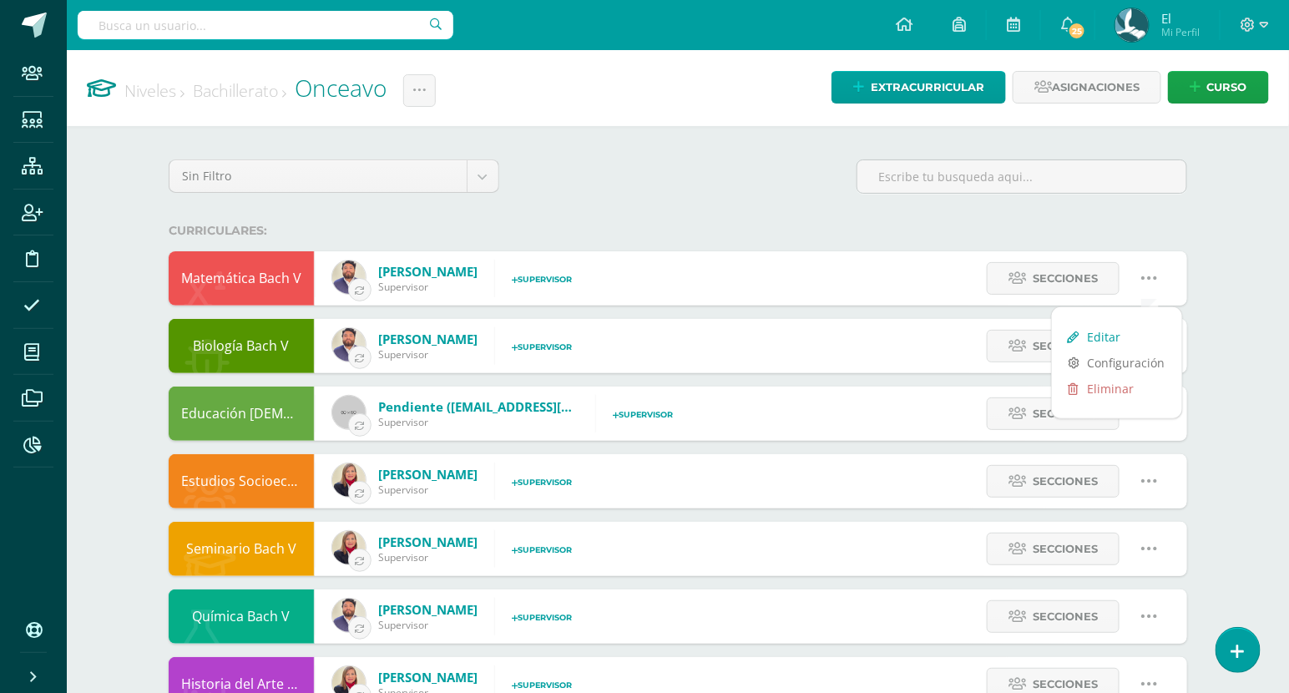
select select "6"
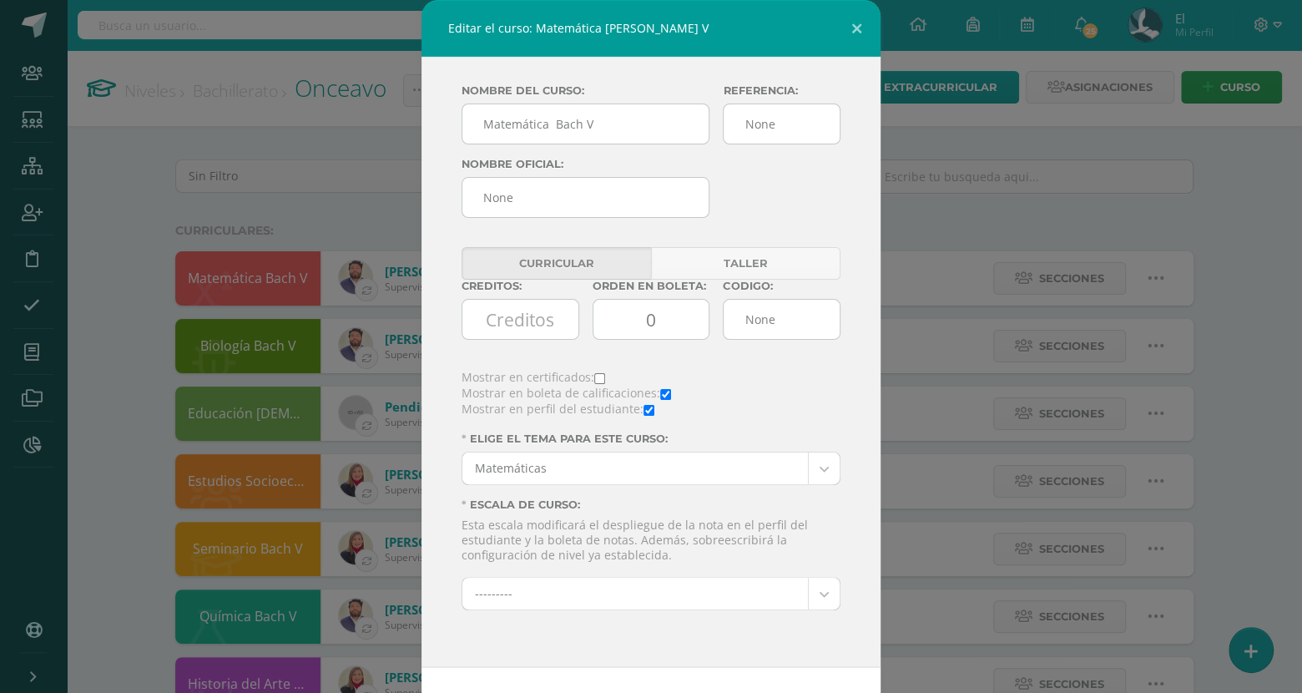
click at [583, 385] on span "Mostrar en certificados:" at bounding box center [528, 377] width 133 height 16
click at [594, 383] on input "checkbox" at bounding box center [599, 378] width 11 height 11
checkbox input "true"
drag, startPoint x: 528, startPoint y: 205, endPoint x: 493, endPoint y: 203, distance: 35.1
click at [493, 203] on input "None" at bounding box center [586, 197] width 248 height 41
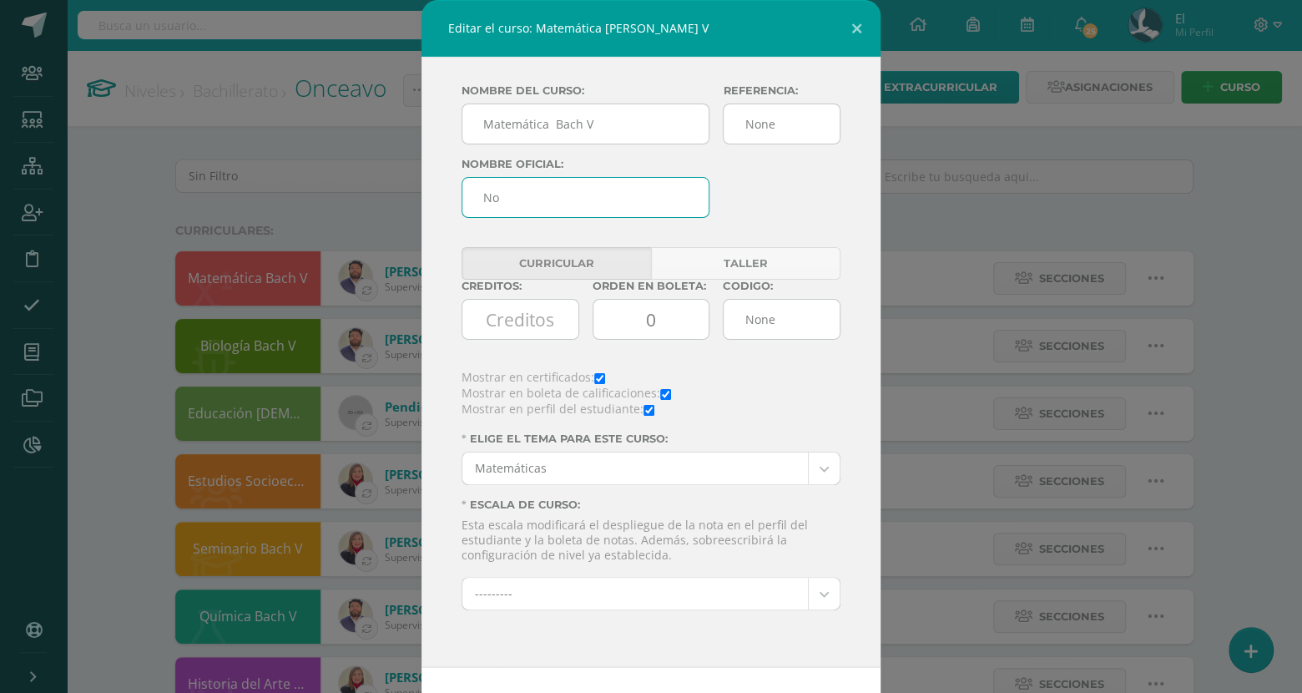
type input "N"
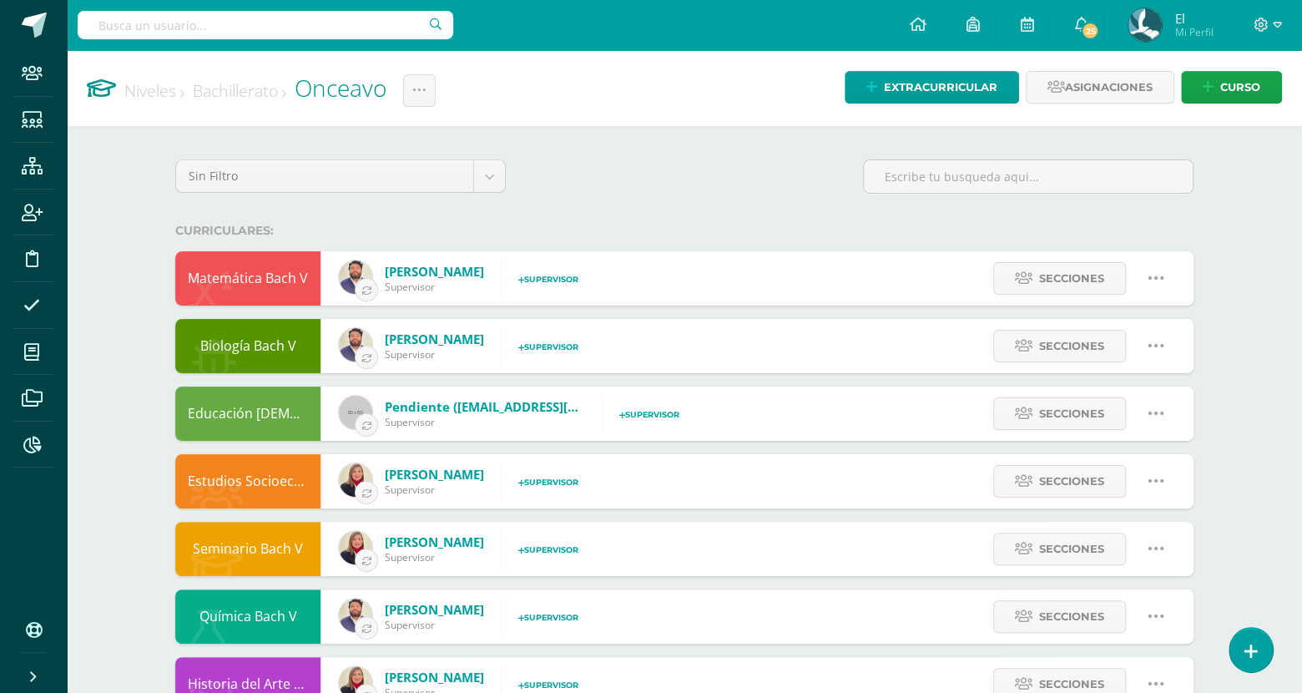
select select "6"
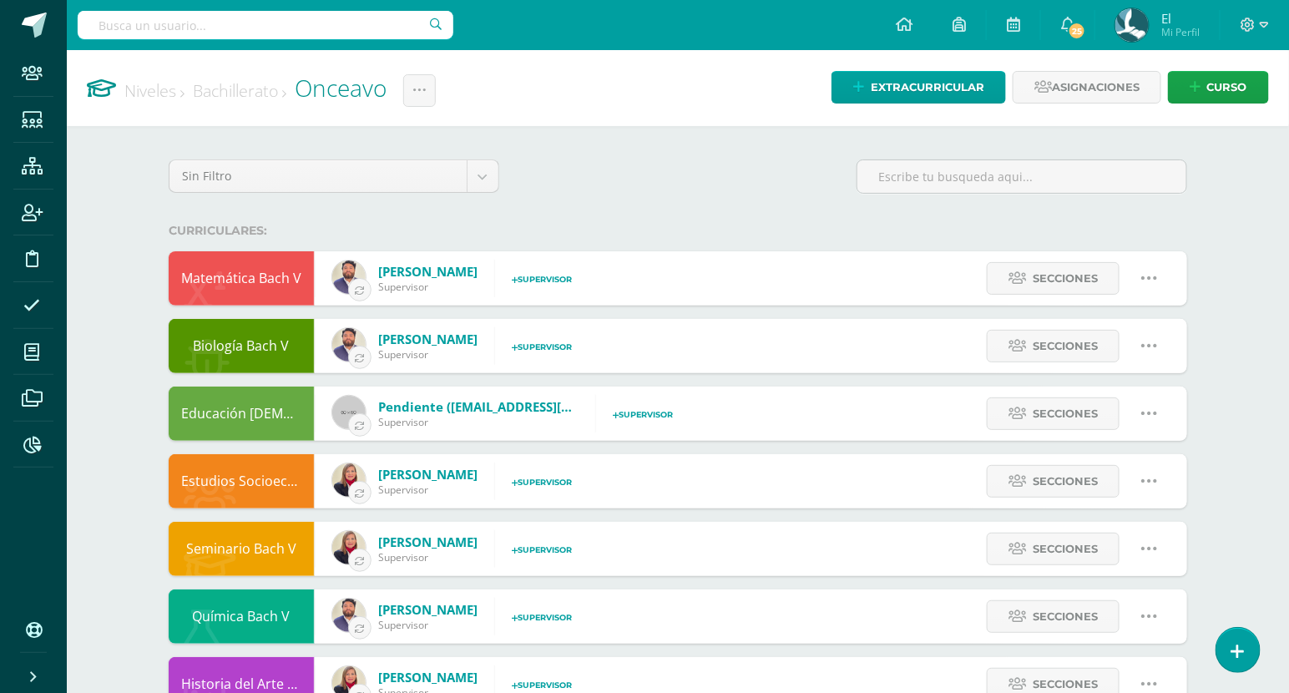
click at [1175, 277] on div "Secciones" at bounding box center [1074, 278] width 225 height 54
click at [1154, 277] on icon at bounding box center [1149, 278] width 18 height 18
click at [1119, 341] on link "Editar" at bounding box center [1117, 337] width 130 height 26
type input "None"
checkbox input "false"
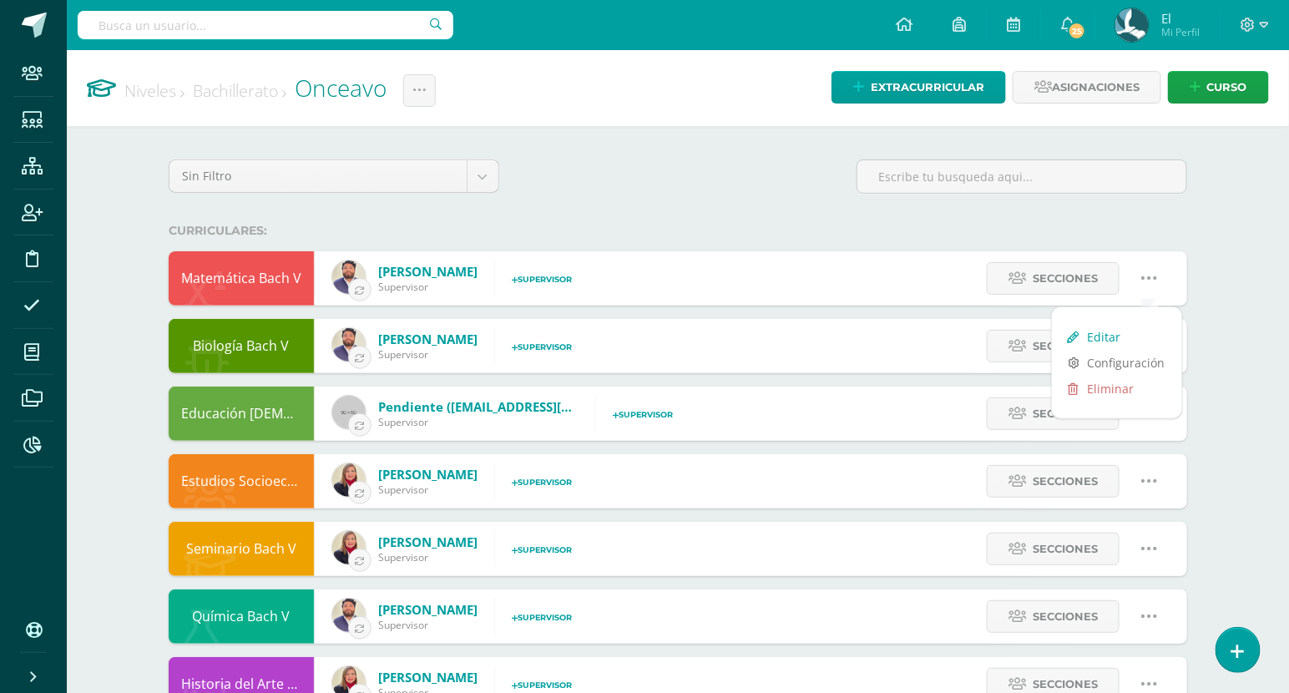
checkbox input "true"
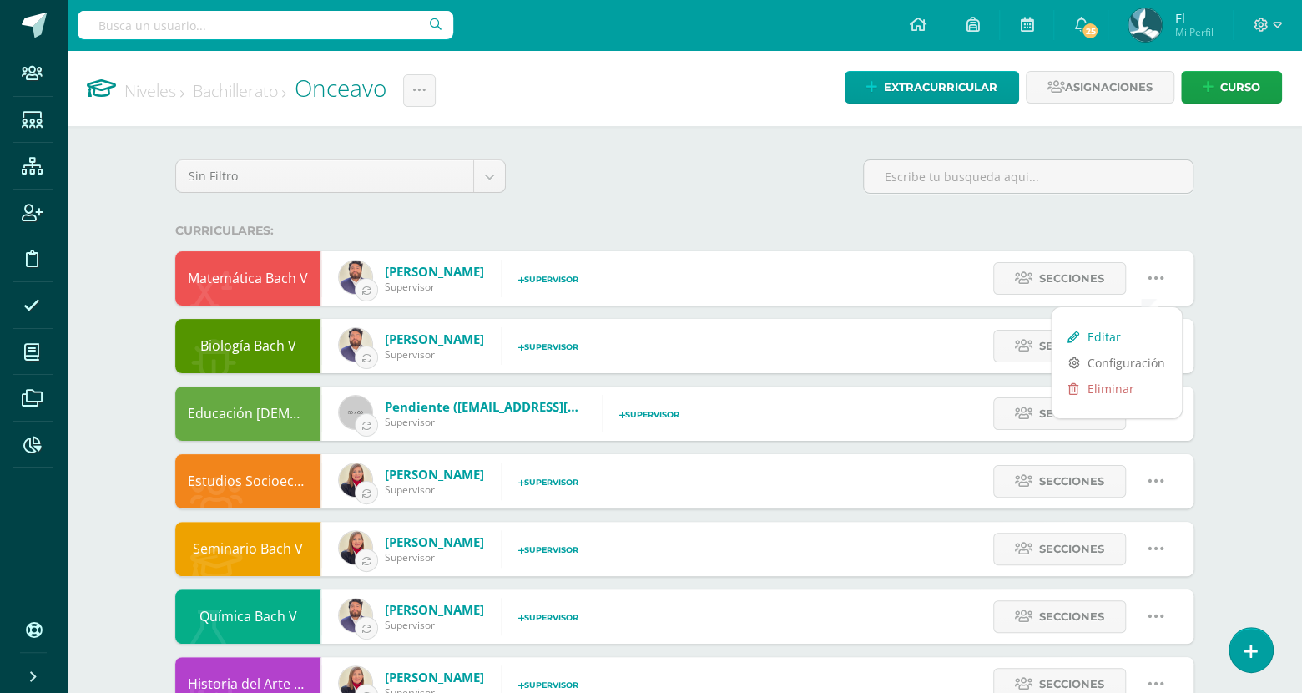
select select "6"
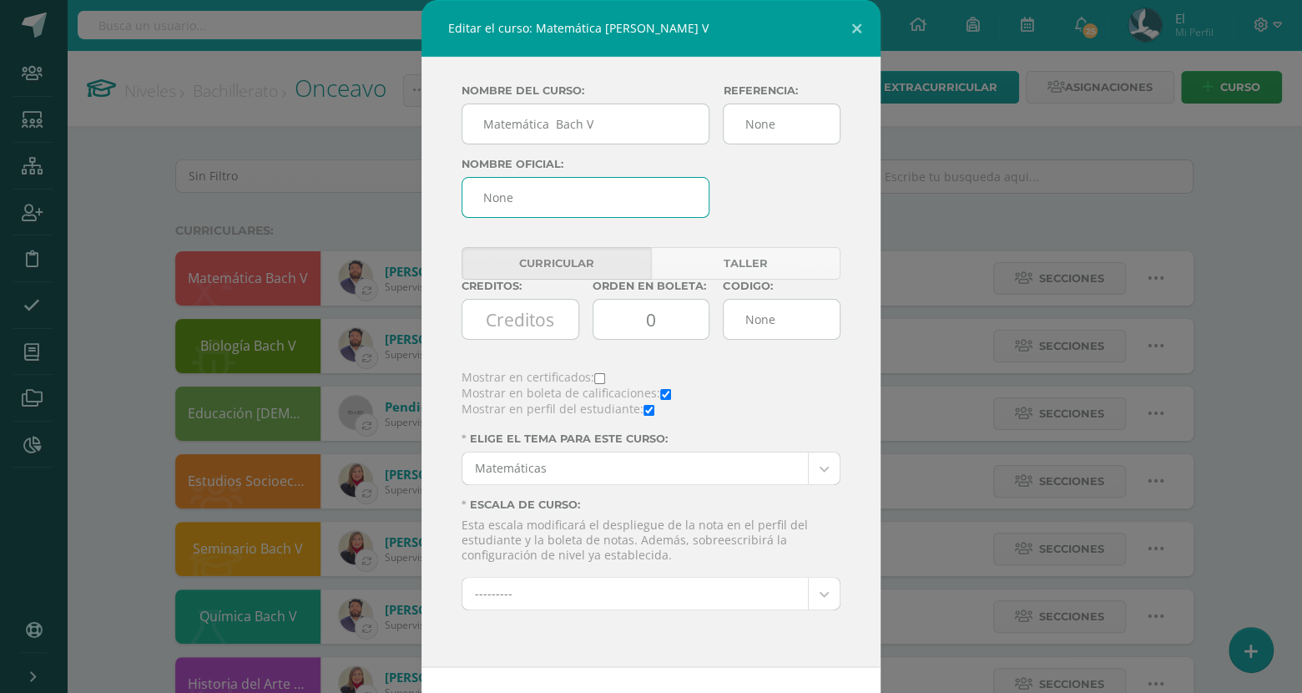
click at [583, 200] on input "None" at bounding box center [586, 197] width 248 height 41
type input "Matemáticas 5"
click at [770, 316] on input "None" at bounding box center [782, 319] width 118 height 41
type input "N"
paste input "220"
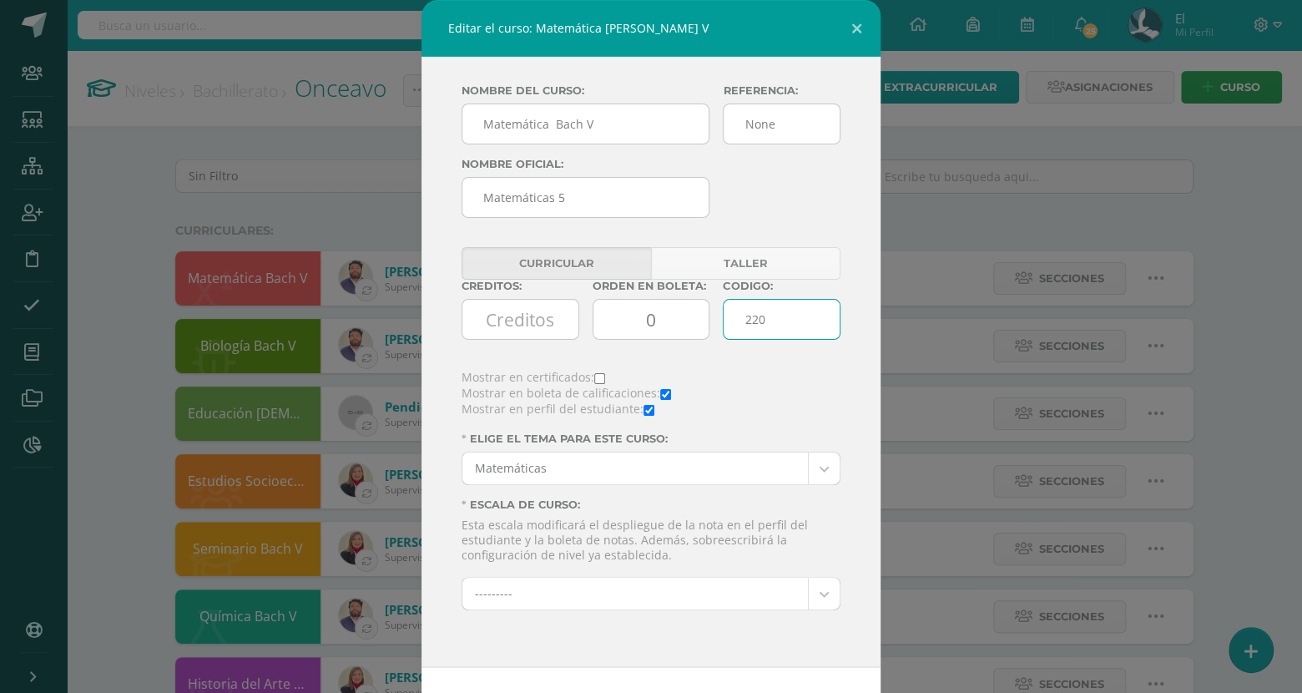
scroll to position [35, 0]
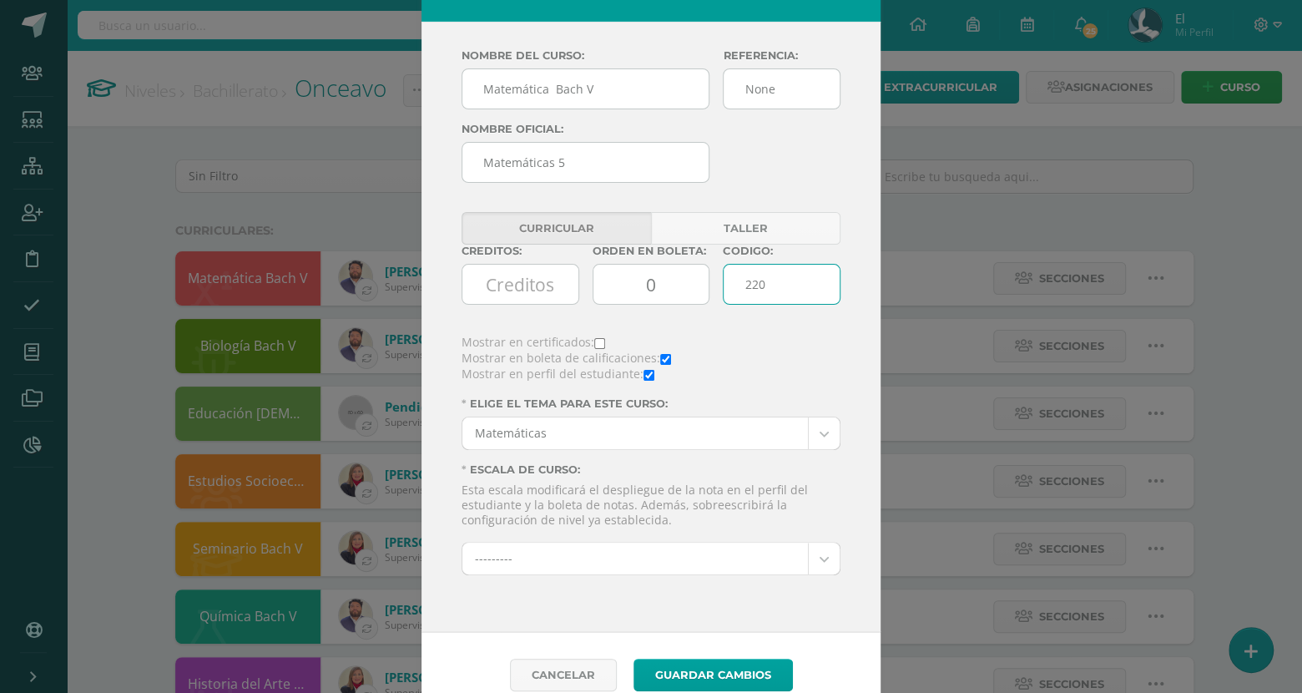
type input "220"
click at [594, 348] on input "checkbox" at bounding box center [599, 343] width 11 height 11
checkbox input "true"
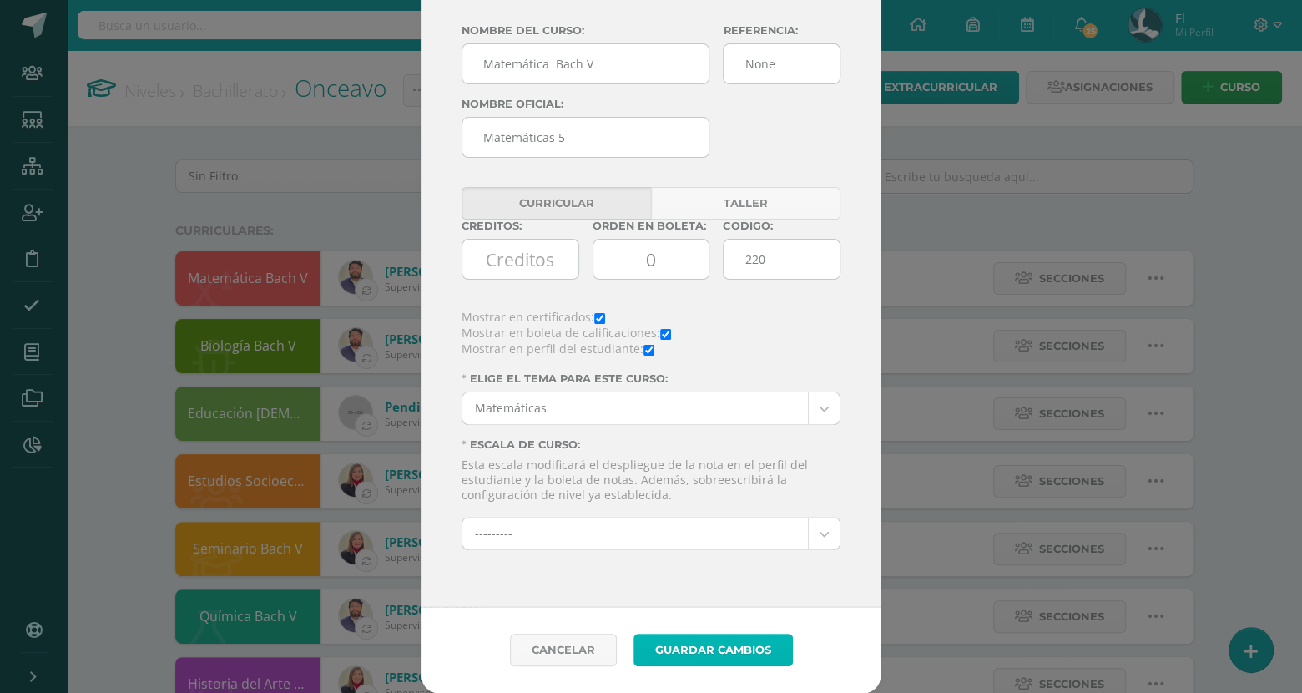
click at [713, 654] on button "Guardar Cambios" at bounding box center [713, 650] width 159 height 33
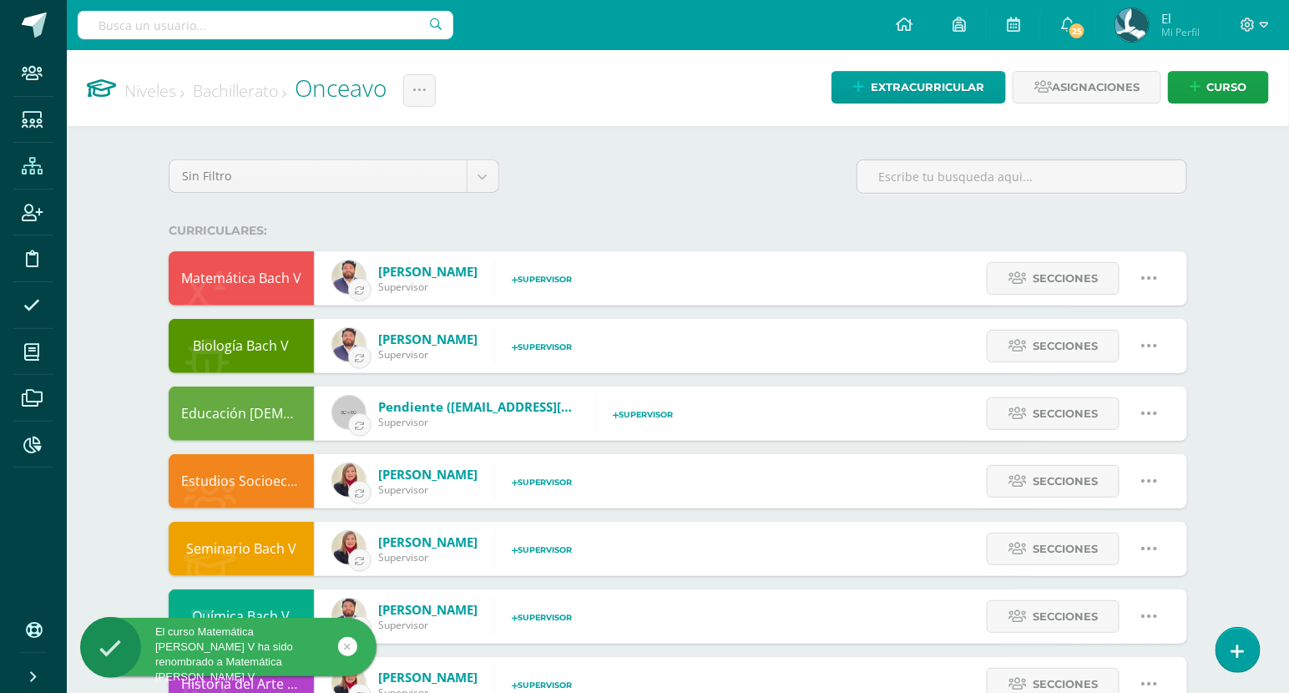
click at [41, 153] on span at bounding box center [32, 166] width 38 height 38
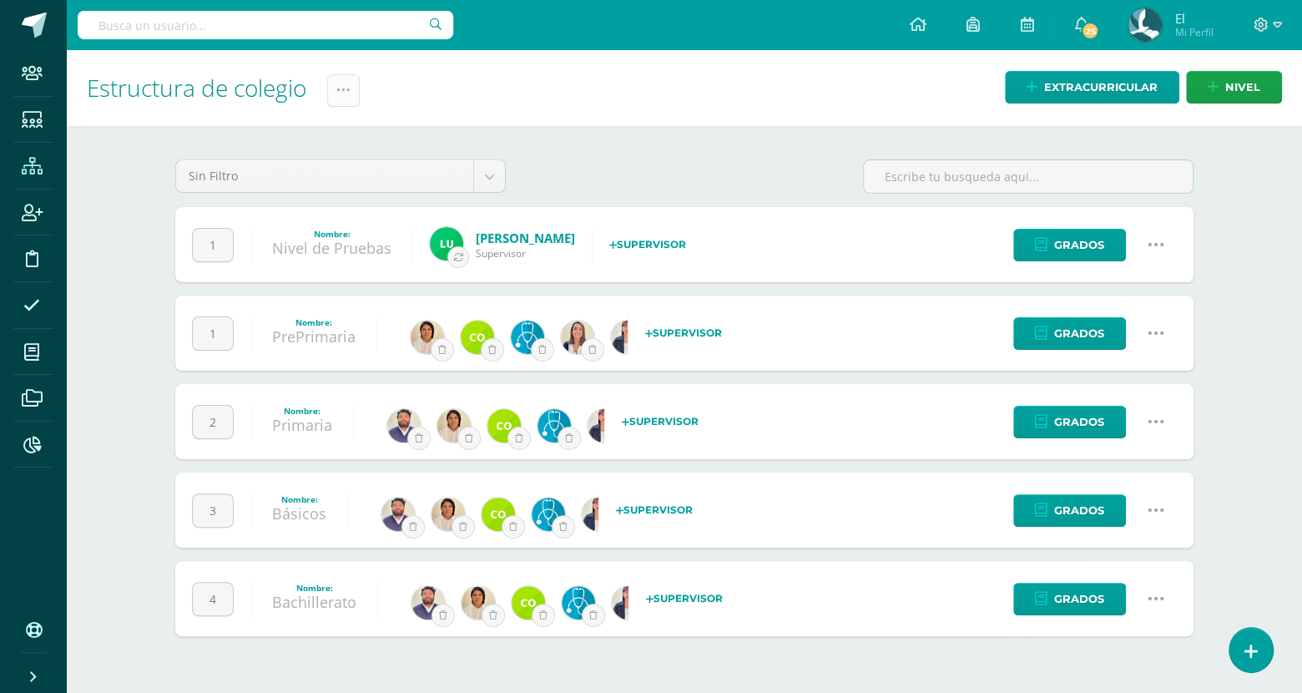
click at [351, 93] on icon at bounding box center [343, 90] width 14 height 14
click at [308, 150] on link "Administración de Ciclos" at bounding box center [304, 144] width 184 height 40
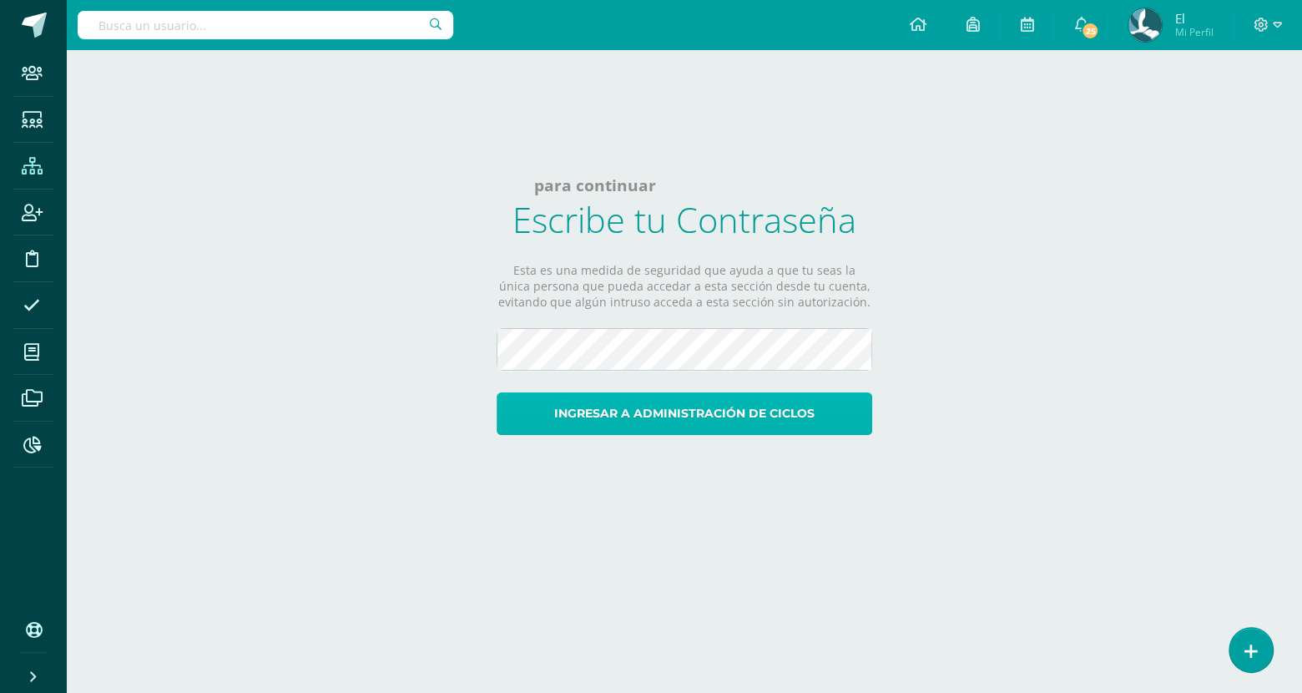
click at [678, 424] on button "Ingresar a administración de ciclos" at bounding box center [685, 413] width 376 height 43
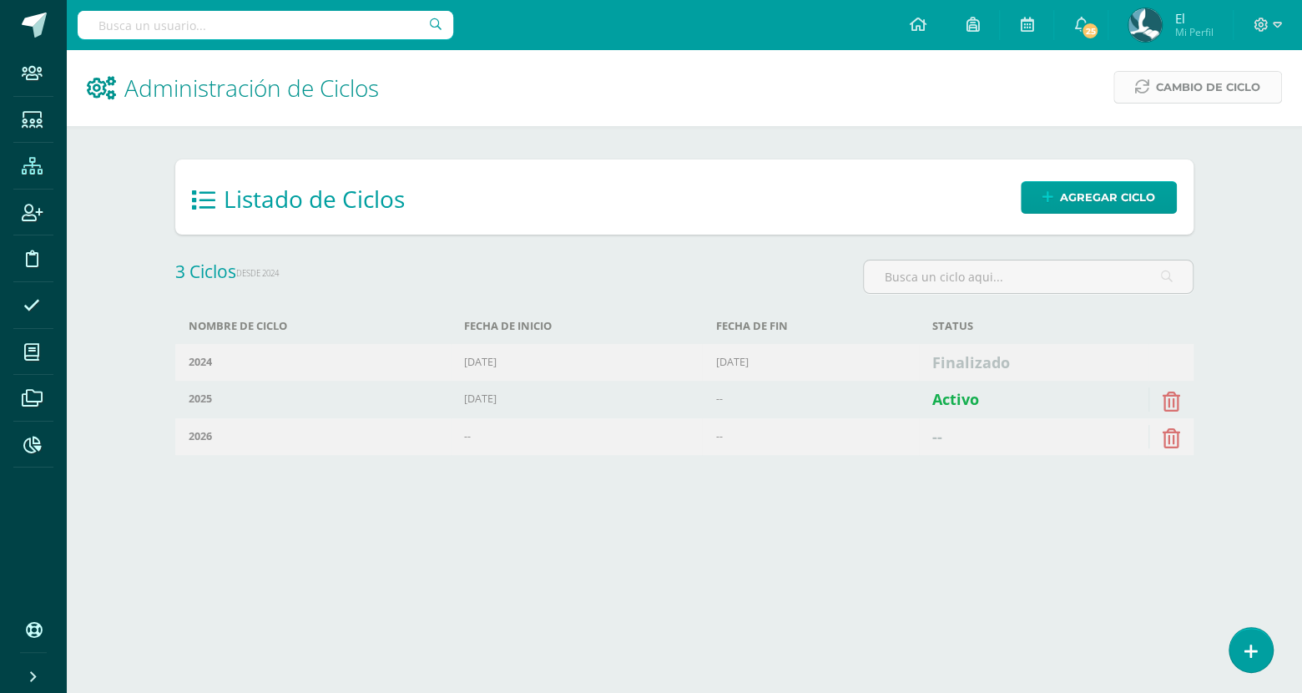
click at [1227, 74] on span "Cambio de Ciclo" at bounding box center [1208, 87] width 104 height 31
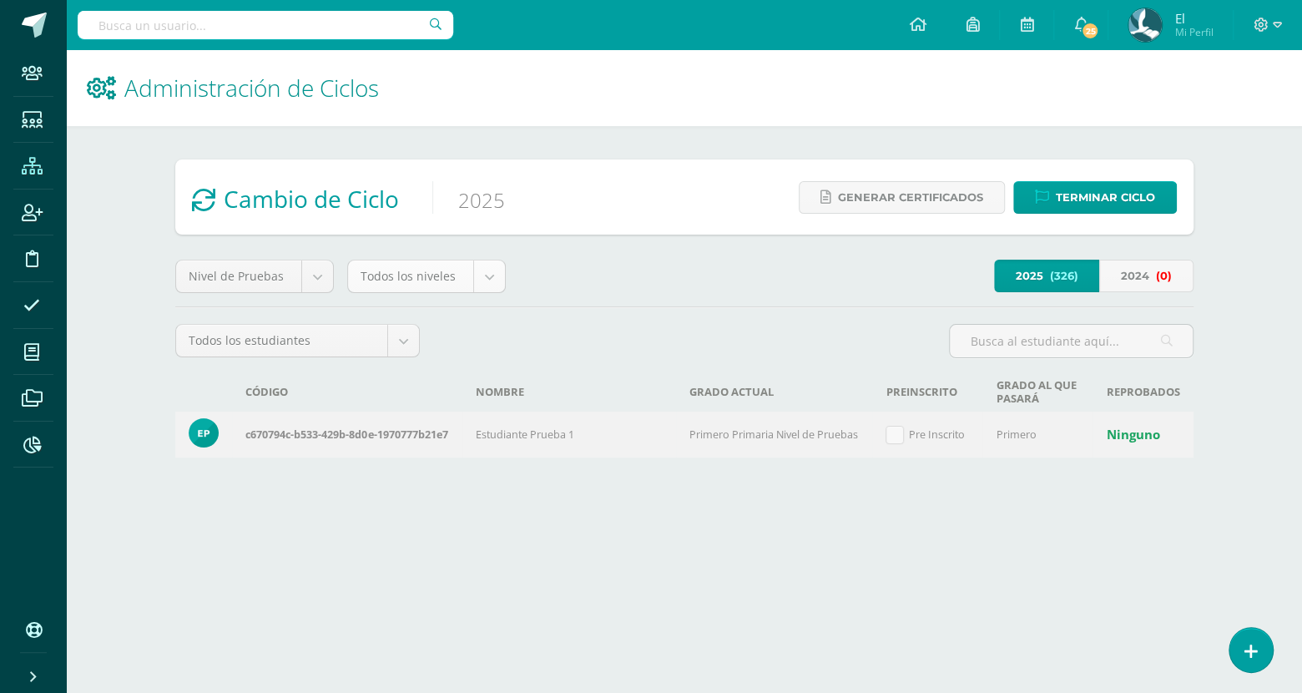
click at [446, 282] on body "Staff Estudiantes Estructura Inscripción Disciplina Asistencia Mis cursos Archi…" at bounding box center [651, 252] width 1302 height 504
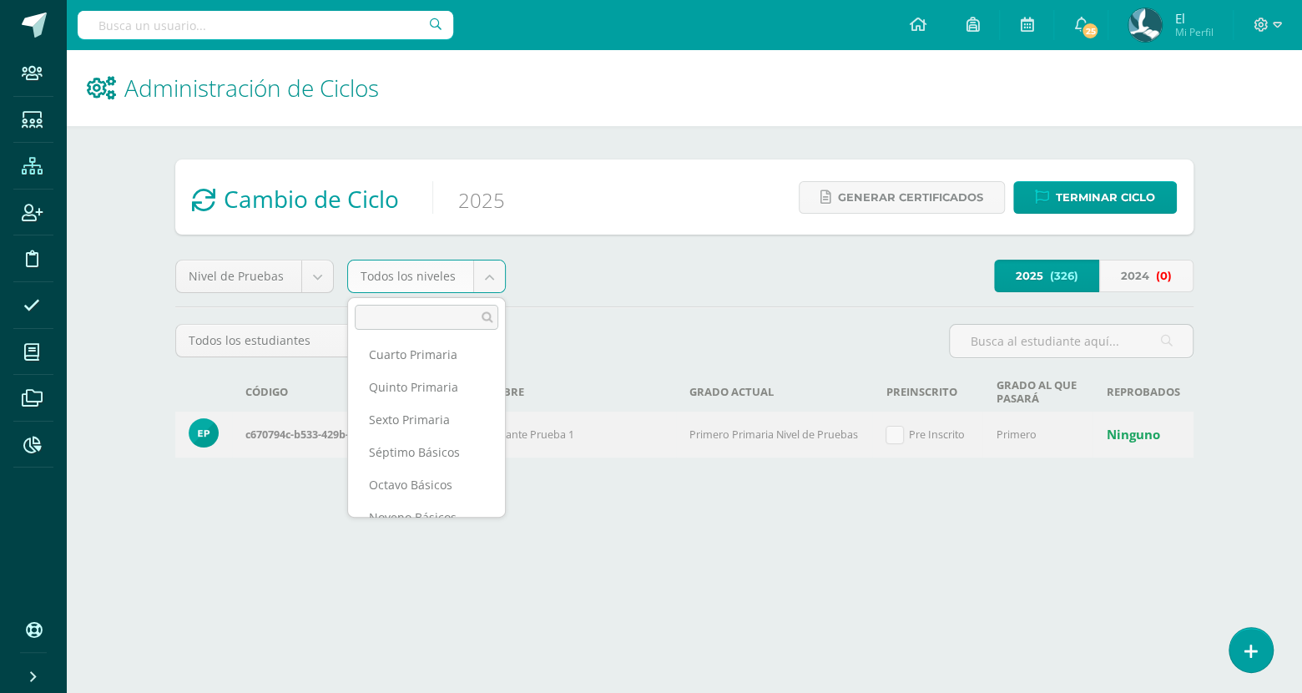
scroll to position [473, 0]
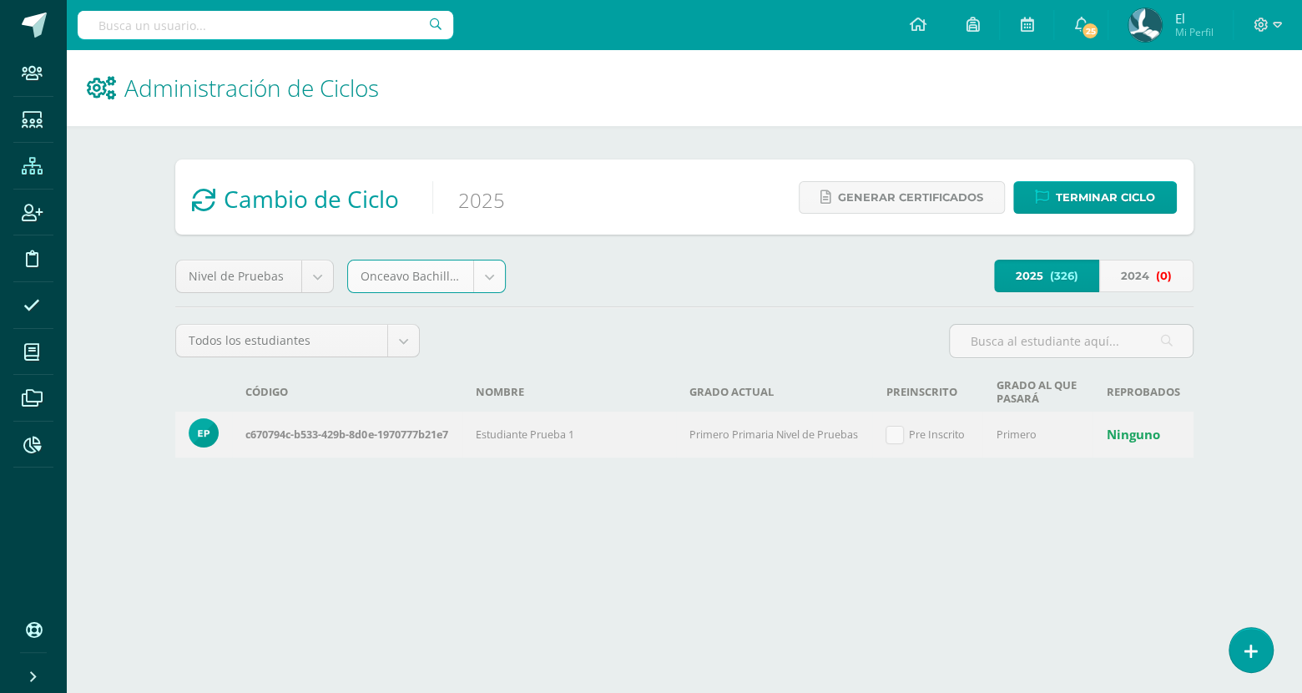
select select "15"
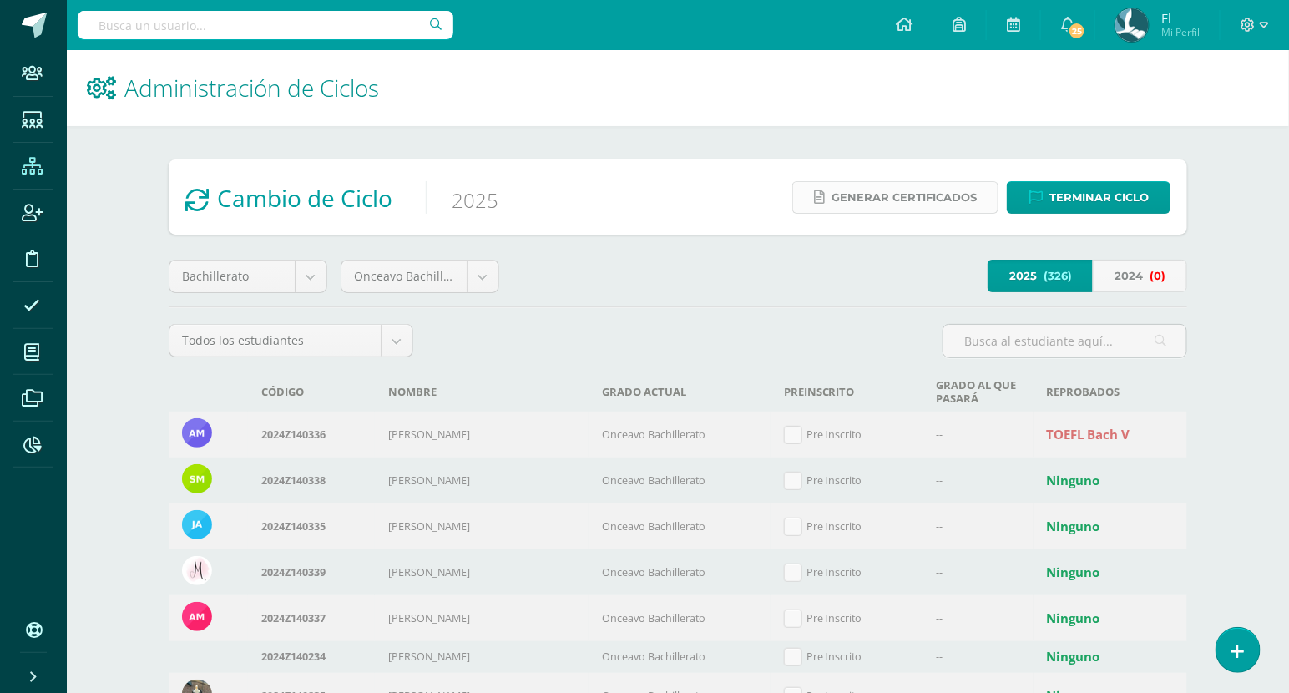
click at [874, 211] on span "Generar certificados" at bounding box center [903, 197] width 145 height 31
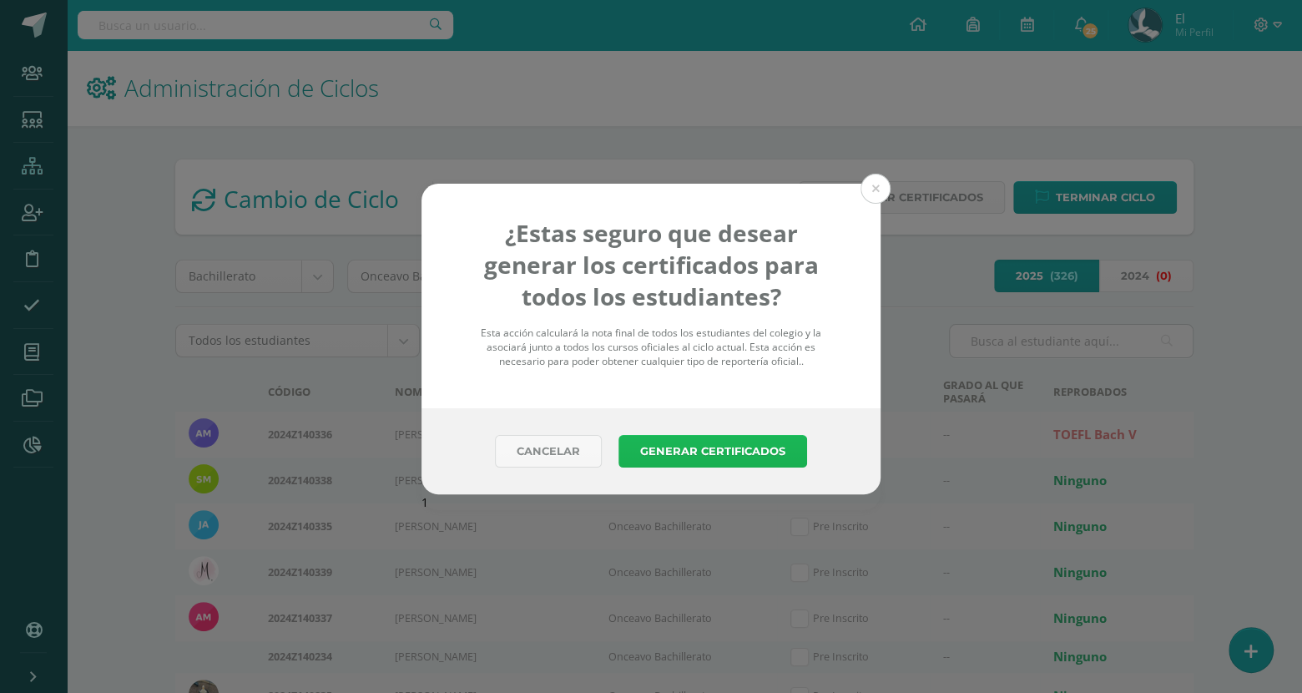
click at [680, 440] on button "Generar Certificados" at bounding box center [713, 451] width 189 height 33
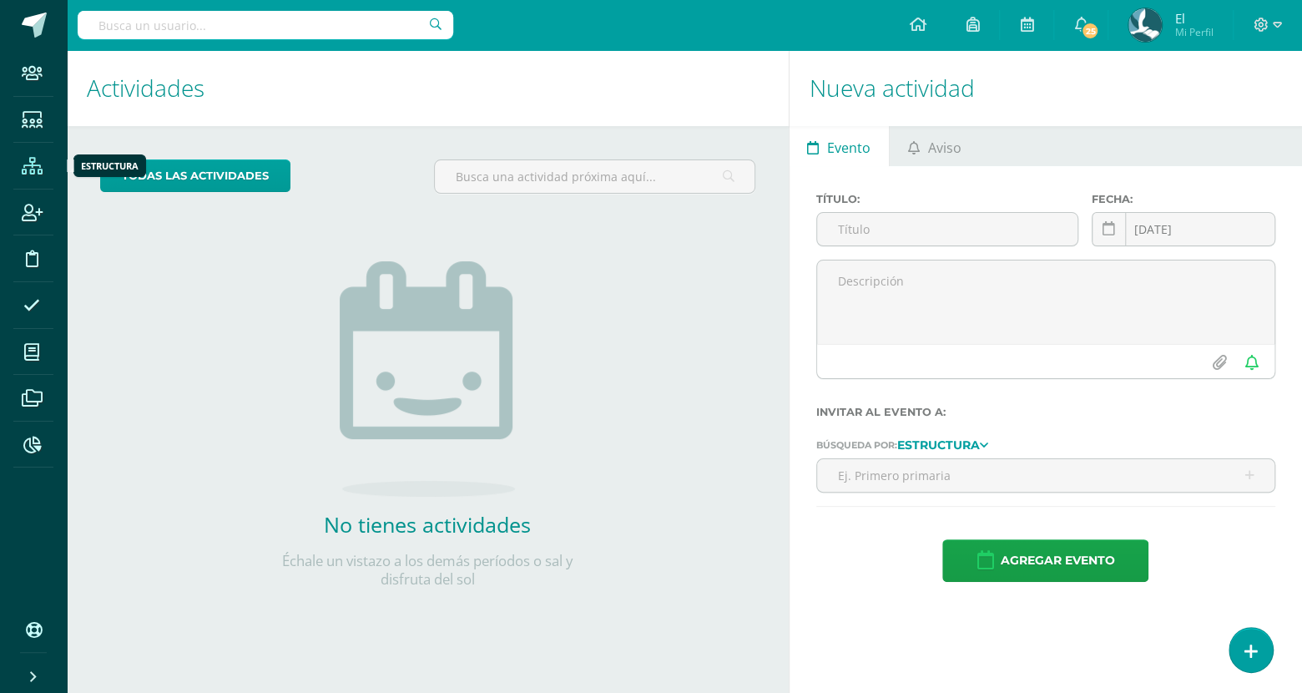
click at [40, 175] on span at bounding box center [32, 166] width 38 height 38
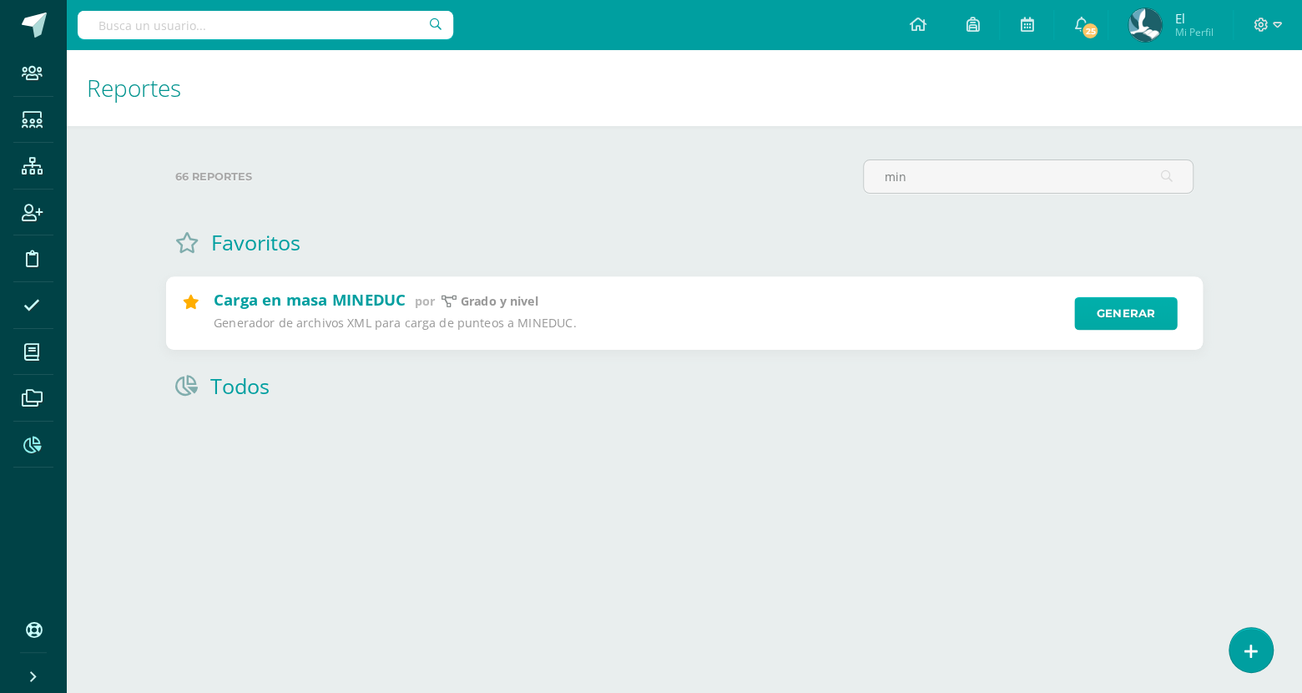
type input "min"
click at [1137, 309] on link "Generar" at bounding box center [1125, 313] width 103 height 33
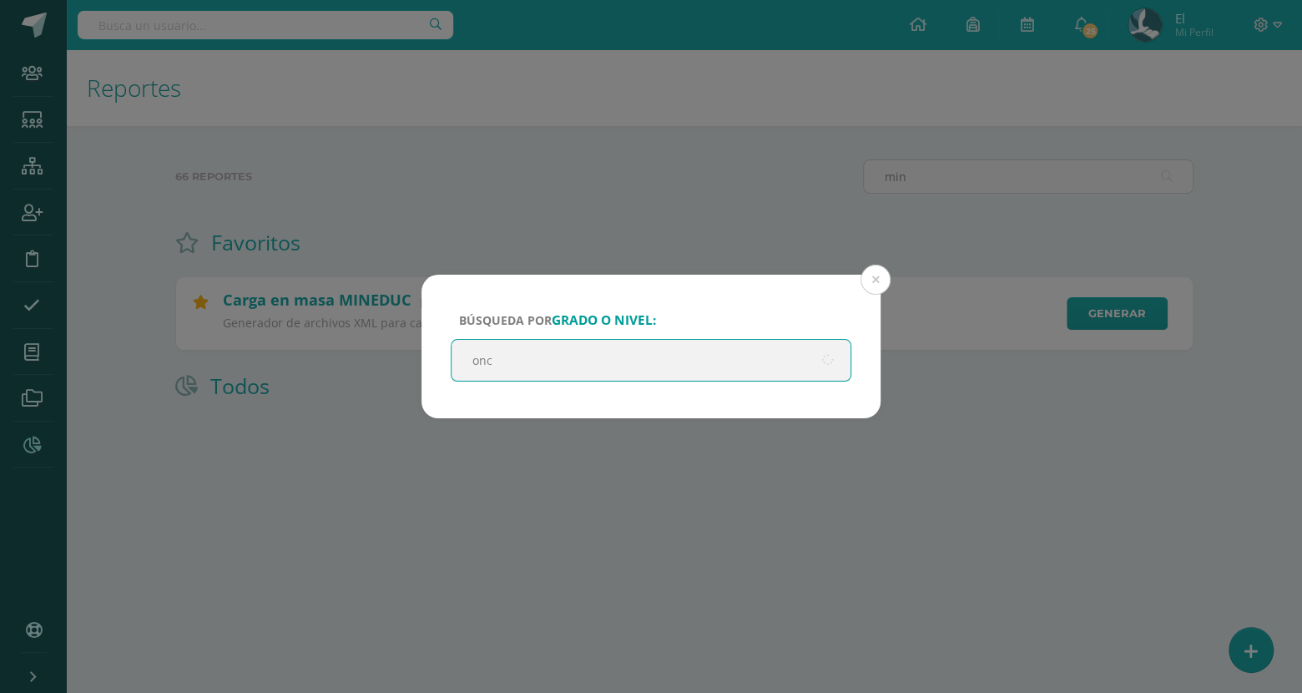
type input "once"
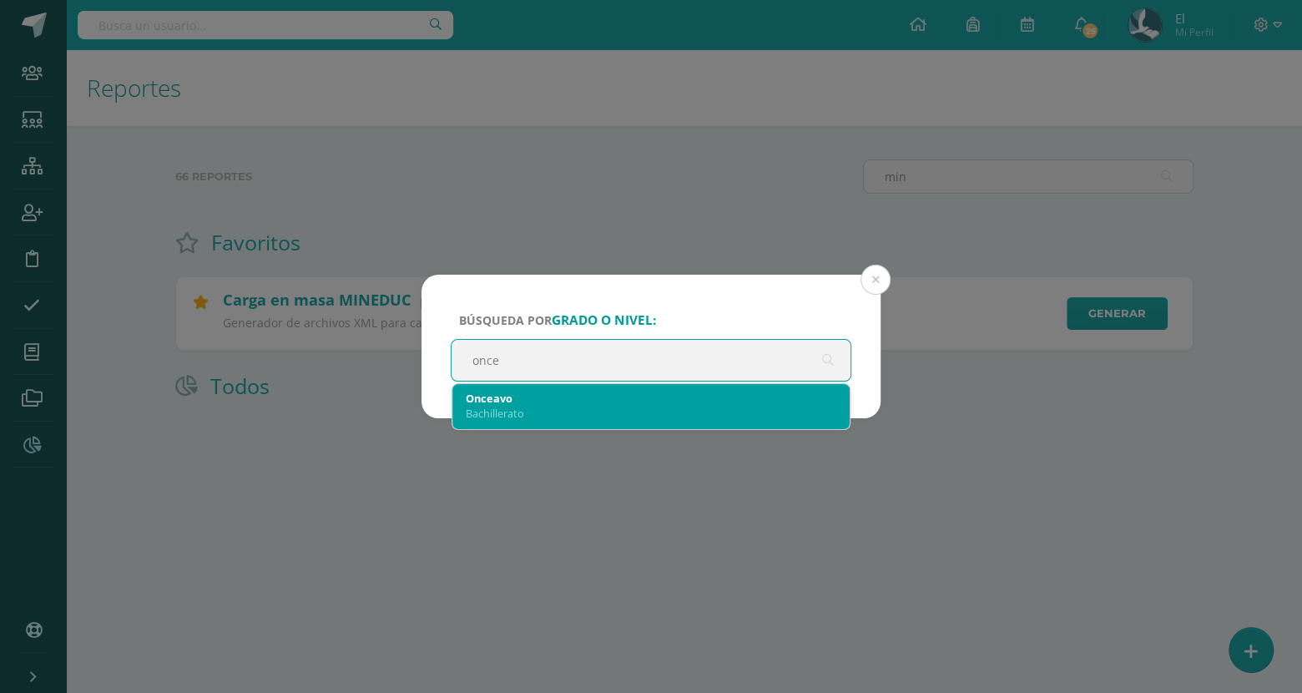
click at [692, 403] on div "Onceavo" at bounding box center [651, 398] width 371 height 15
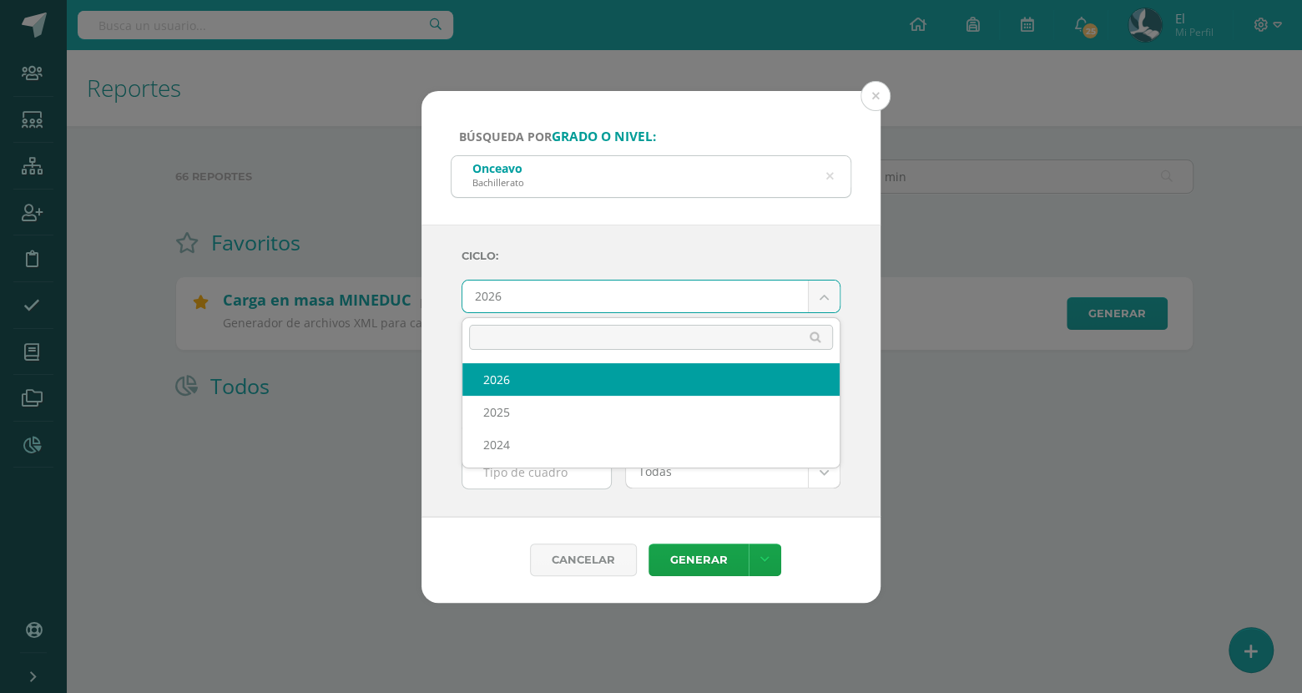
click at [581, 288] on body "Búsqueda por grado o nivel: Onceavo Bachillerato once Ciclo: 2026 2026 2025 202…" at bounding box center [651, 227] width 1302 height 454
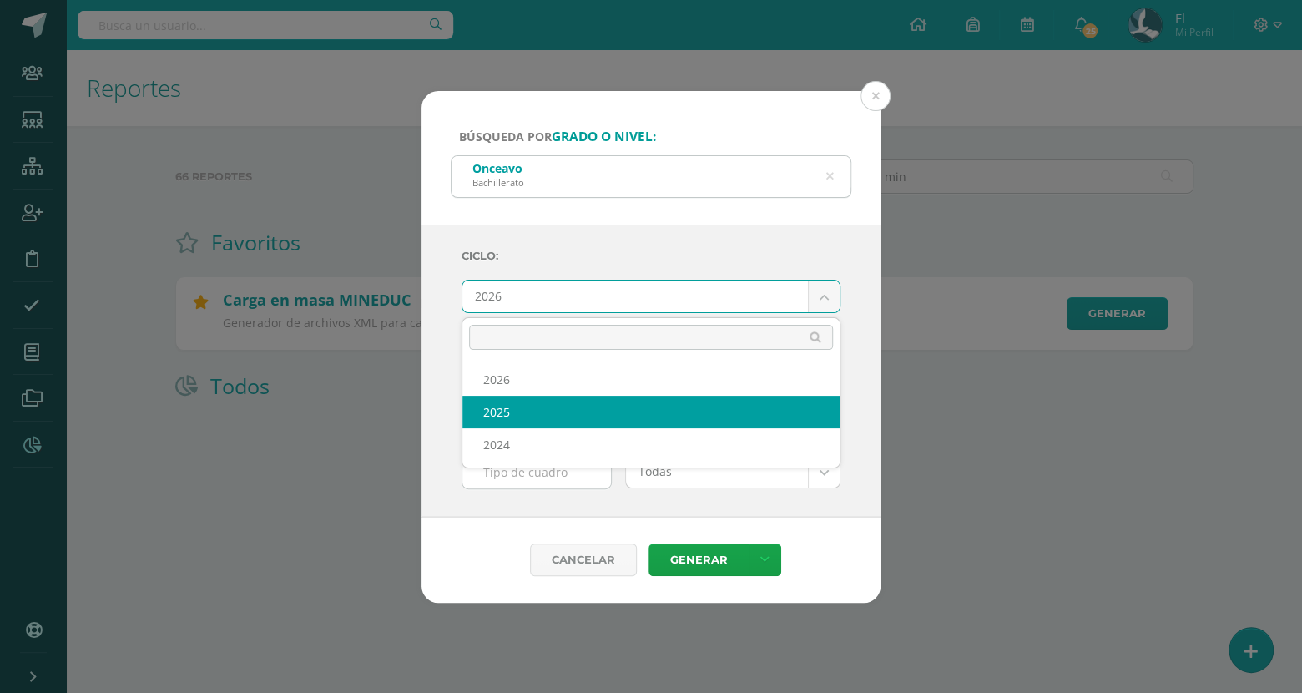
select select "4"
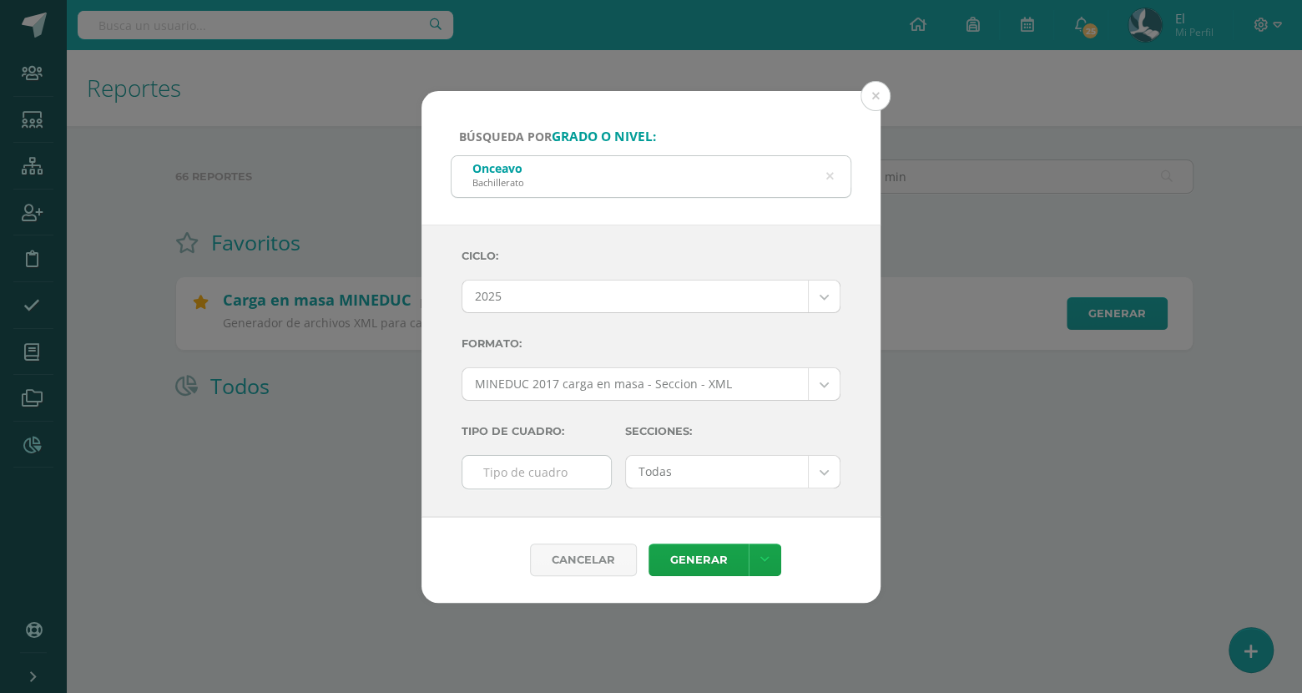
click at [572, 458] on input "text" at bounding box center [536, 472] width 149 height 33
type input "f"
type input "F"
drag, startPoint x: 818, startPoint y: 517, endPoint x: 690, endPoint y: 559, distance: 134.6
click at [690, 559] on div "Cancelar Generar Descargar como HTML Descargar como PDF Descargar como XLS" at bounding box center [651, 560] width 459 height 86
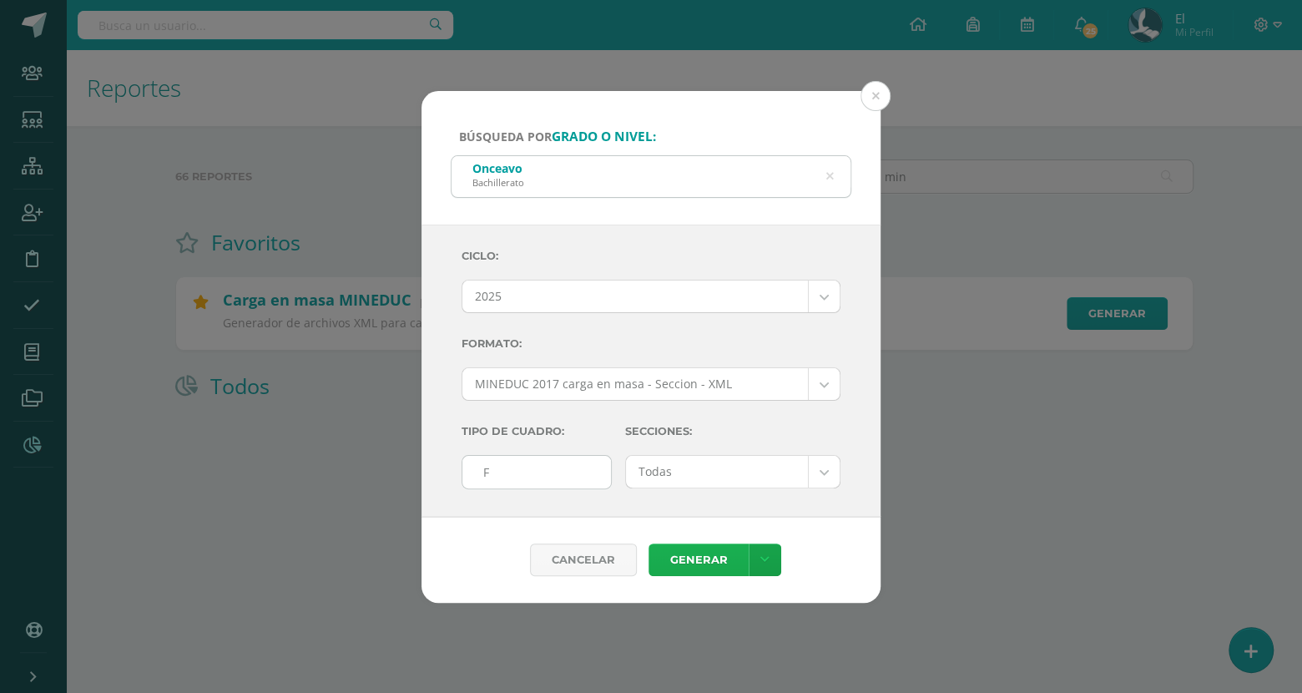
click at [690, 559] on link "Generar" at bounding box center [699, 559] width 100 height 33
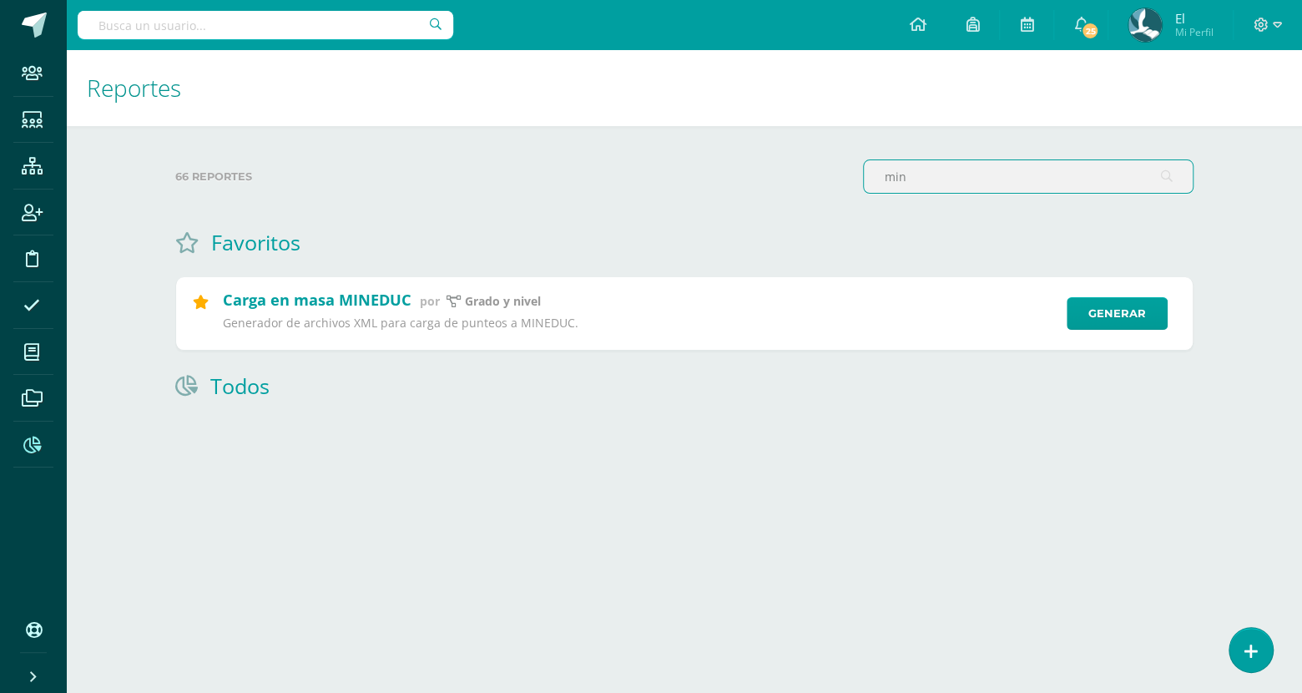
click at [1008, 173] on input "min" at bounding box center [1028, 176] width 329 height 33
type input "m"
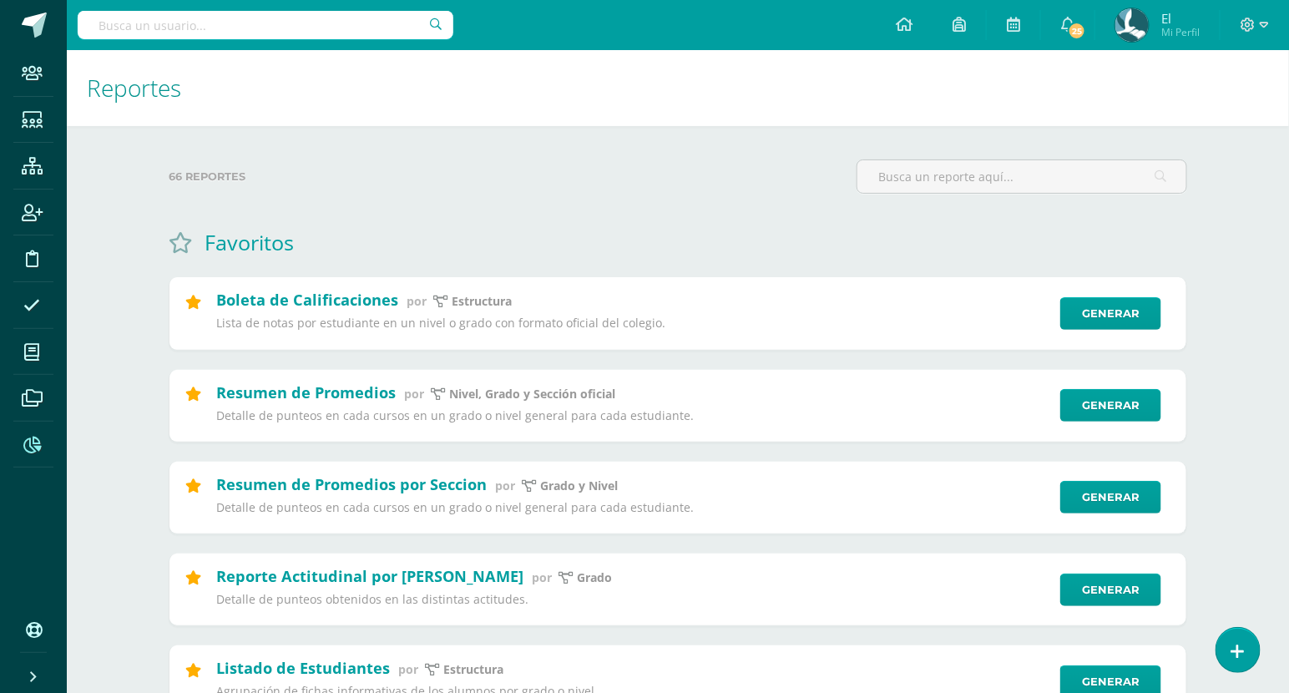
click at [673, 206] on div "66 reportes" at bounding box center [506, 183] width 688 height 48
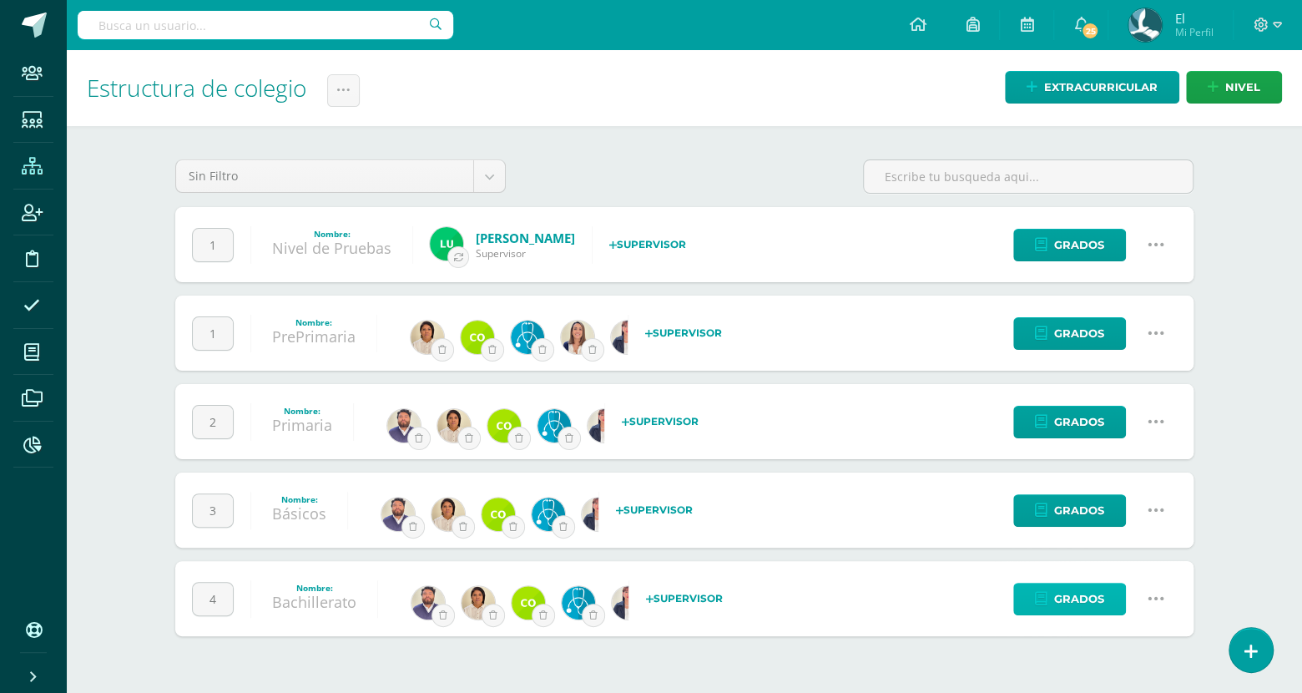
click at [1088, 599] on span "Grados" at bounding box center [1079, 598] width 50 height 31
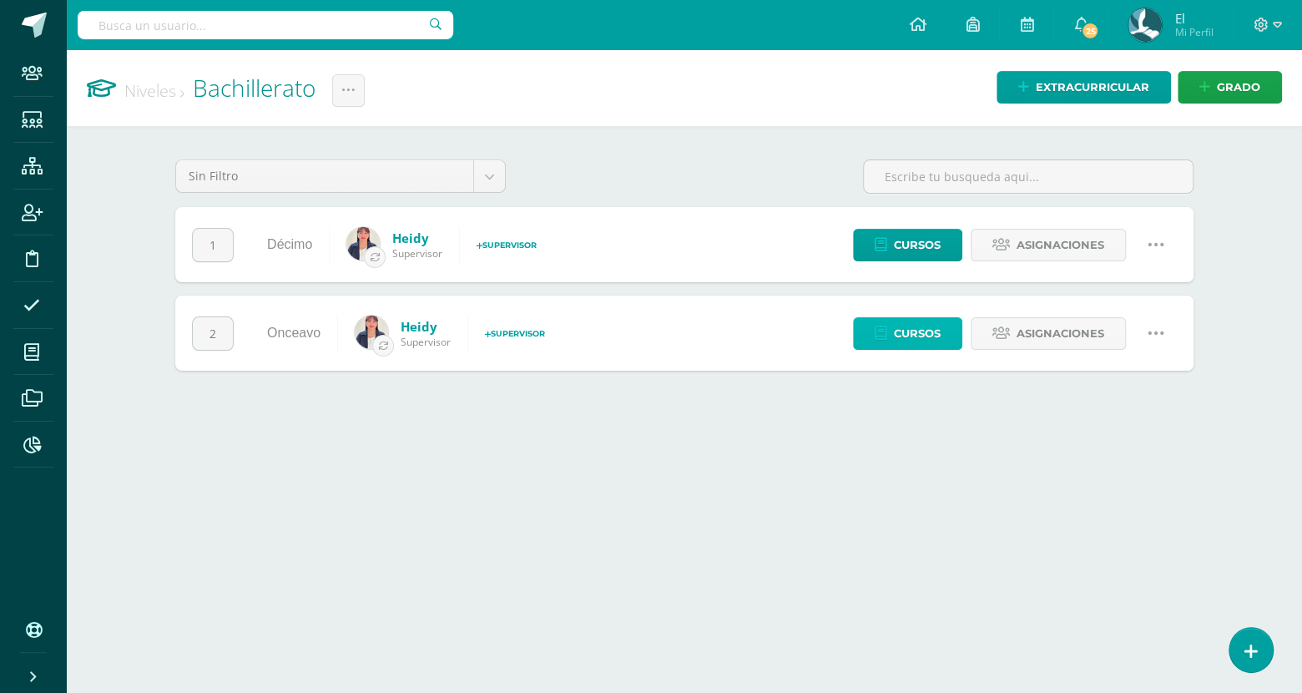
click at [919, 327] on span "Cursos" at bounding box center [917, 333] width 47 height 31
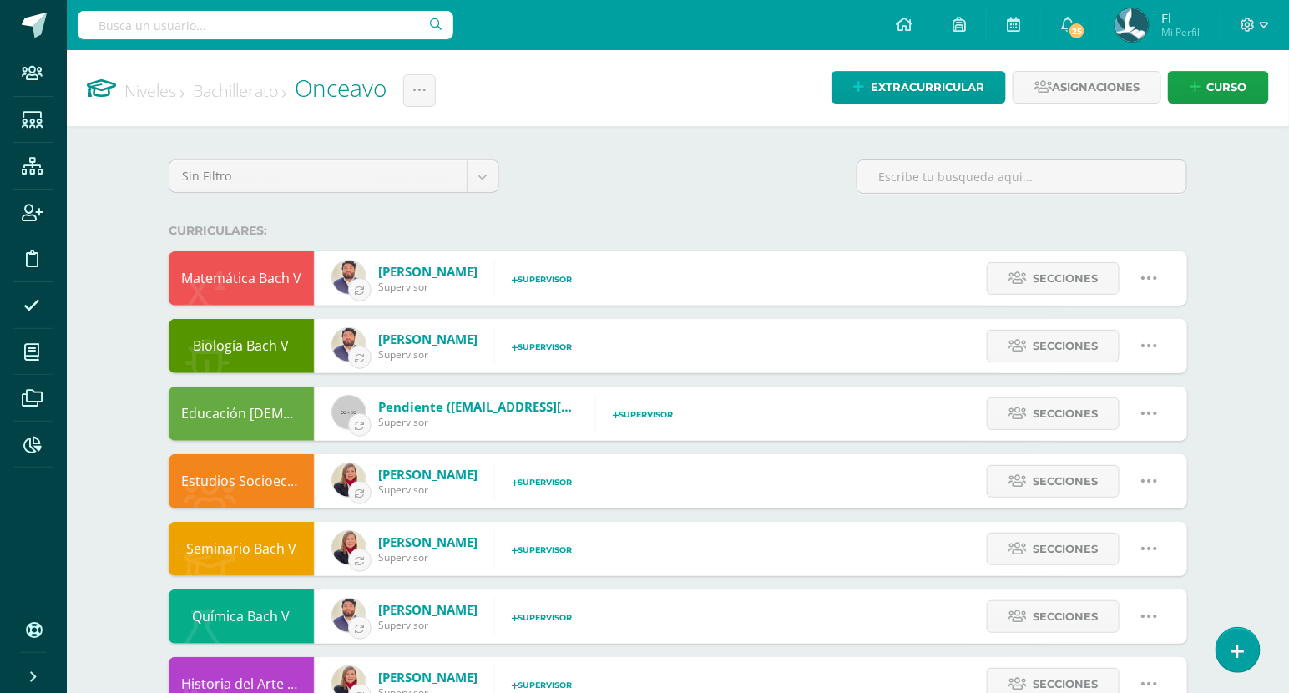
scroll to position [648, 0]
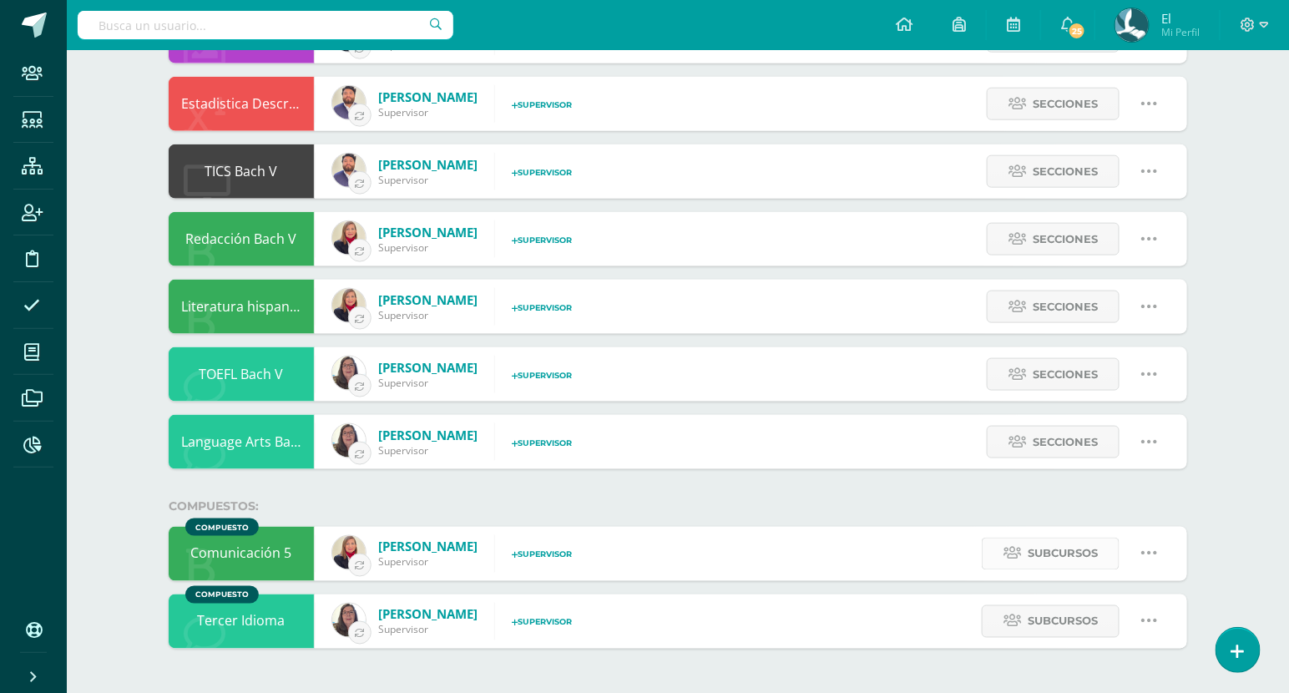
click at [1094, 558] on span "Subcursos" at bounding box center [1063, 553] width 70 height 31
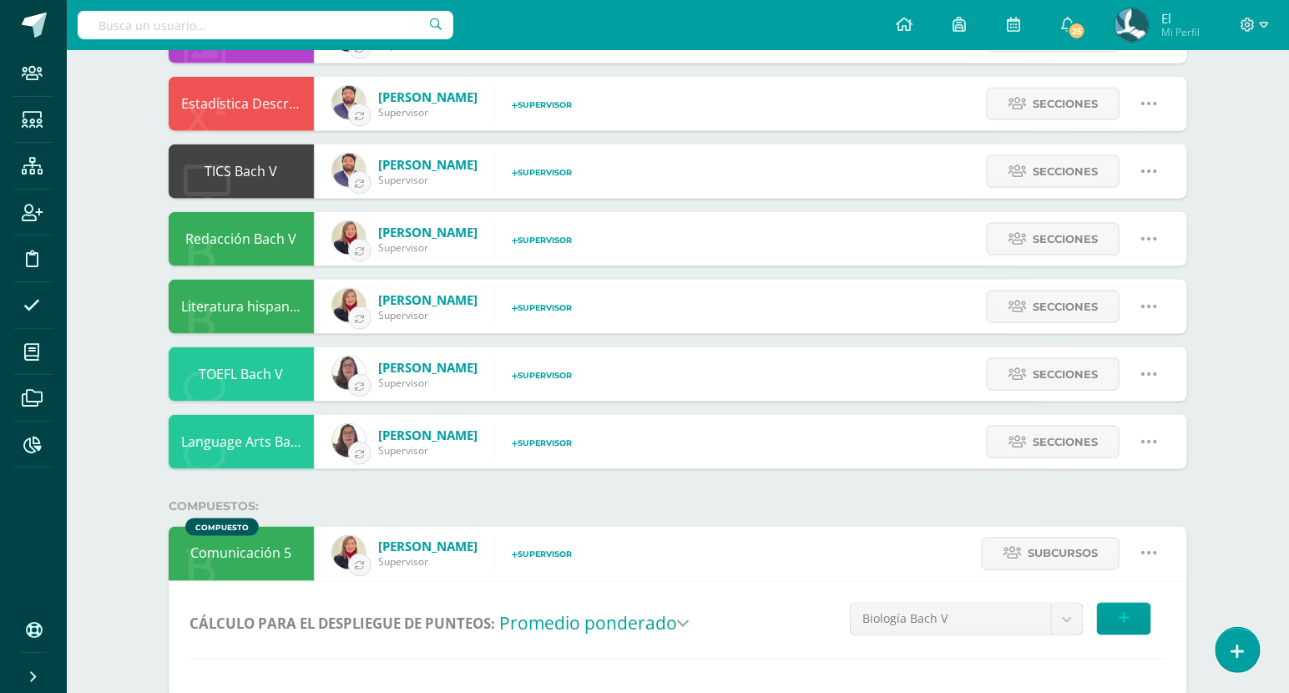
scroll to position [764, 0]
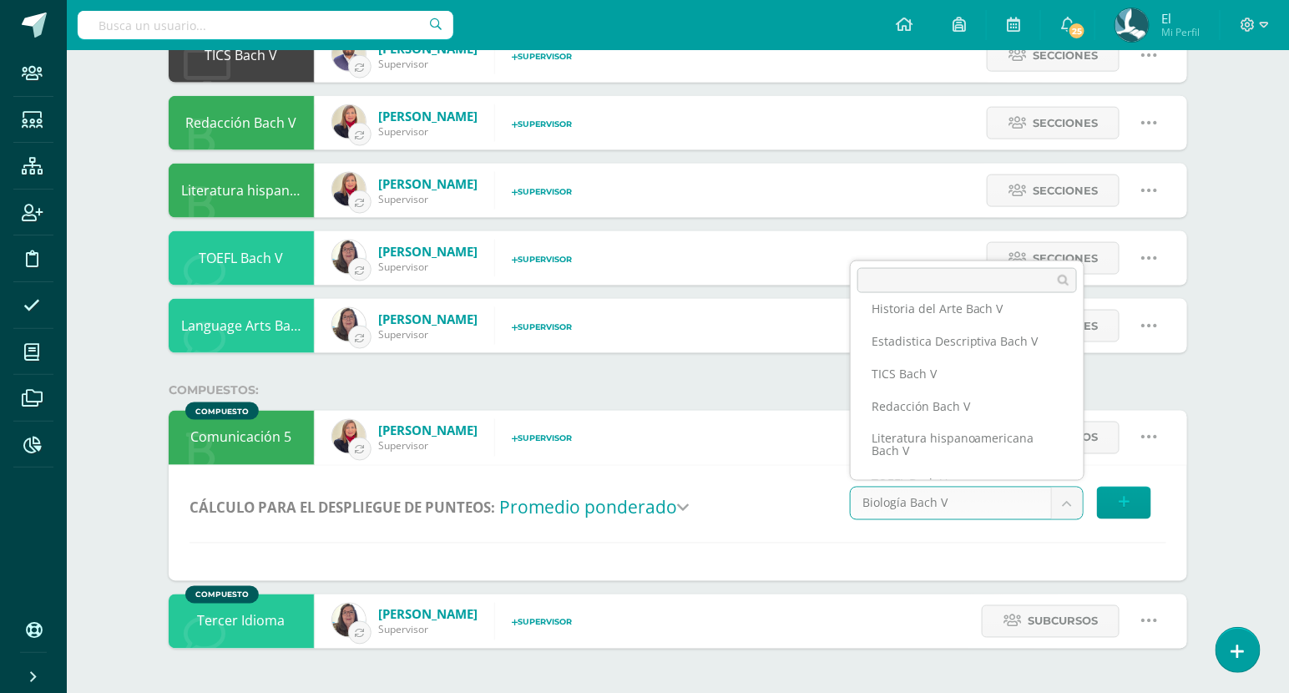
scroll to position [192, 0]
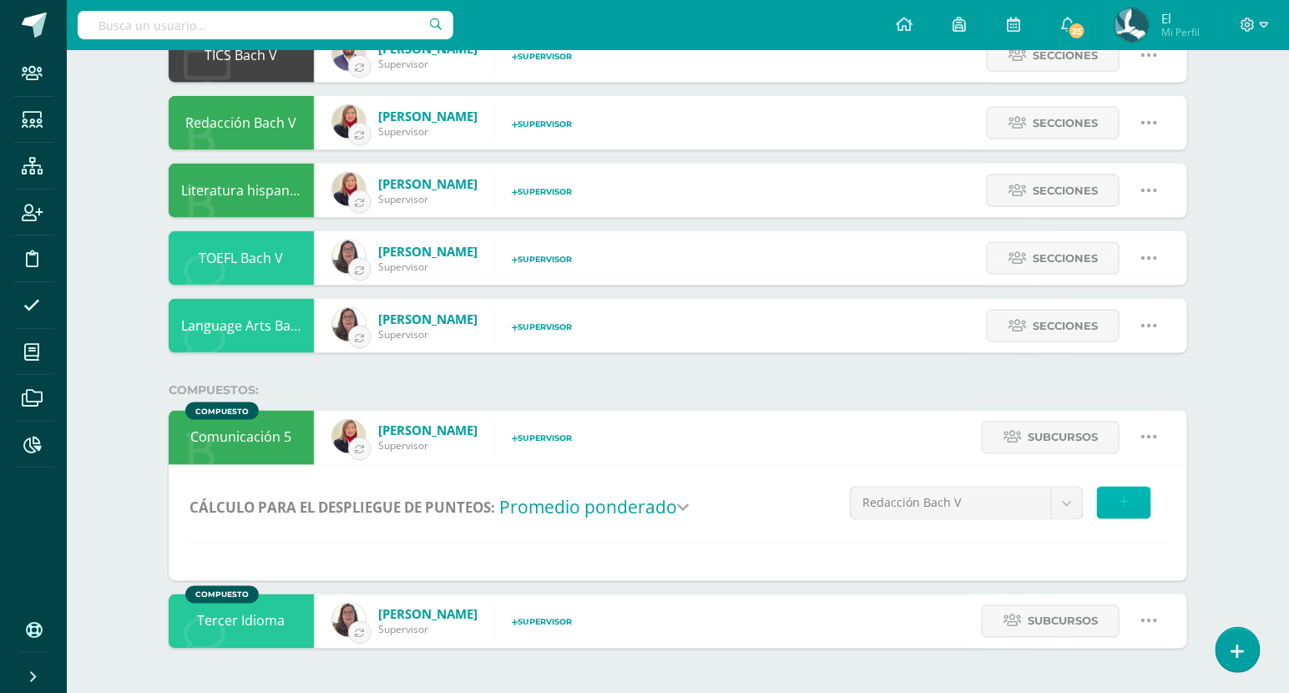
click at [1125, 508] on button at bounding box center [1124, 503] width 54 height 33
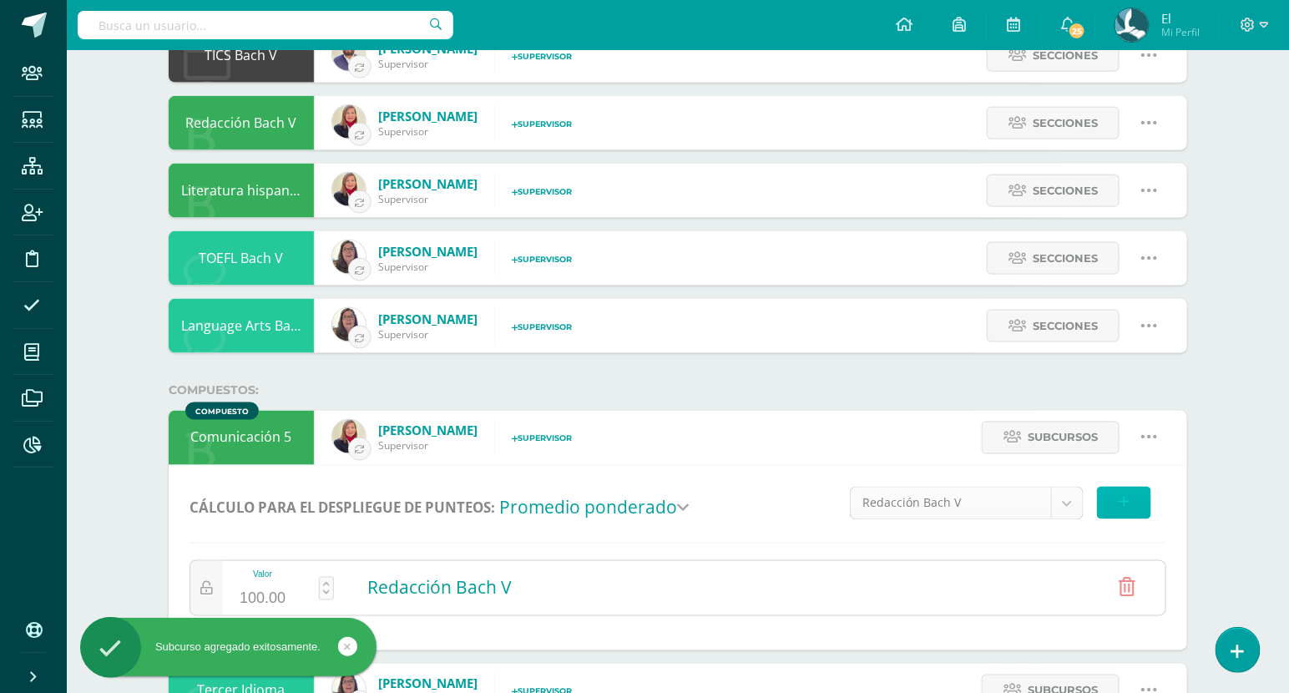
scroll to position [826, 0]
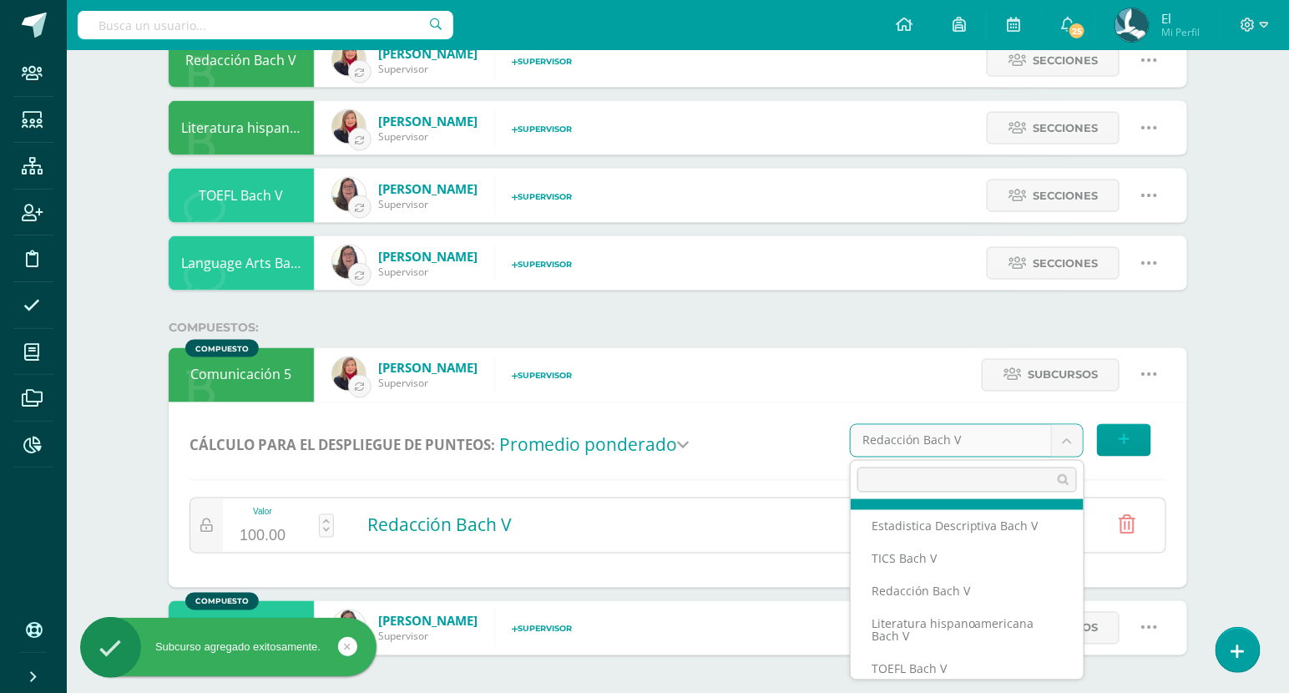
scroll to position [219, 0]
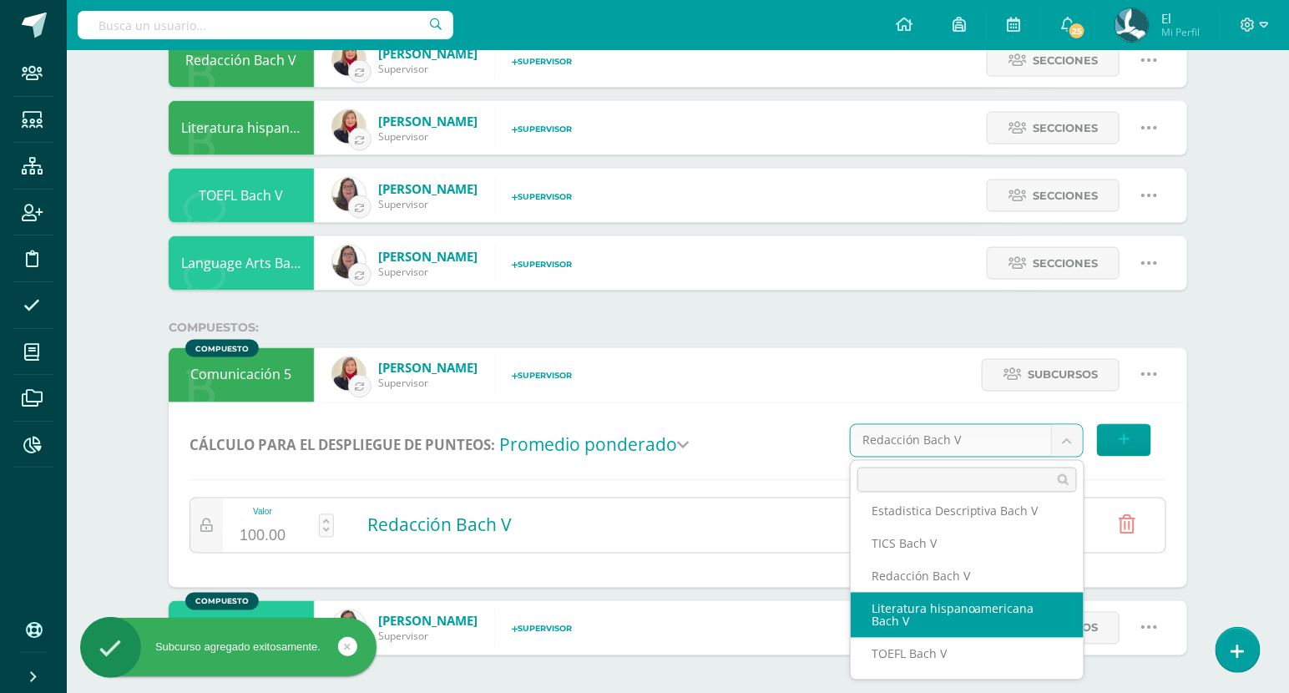
select select "419"
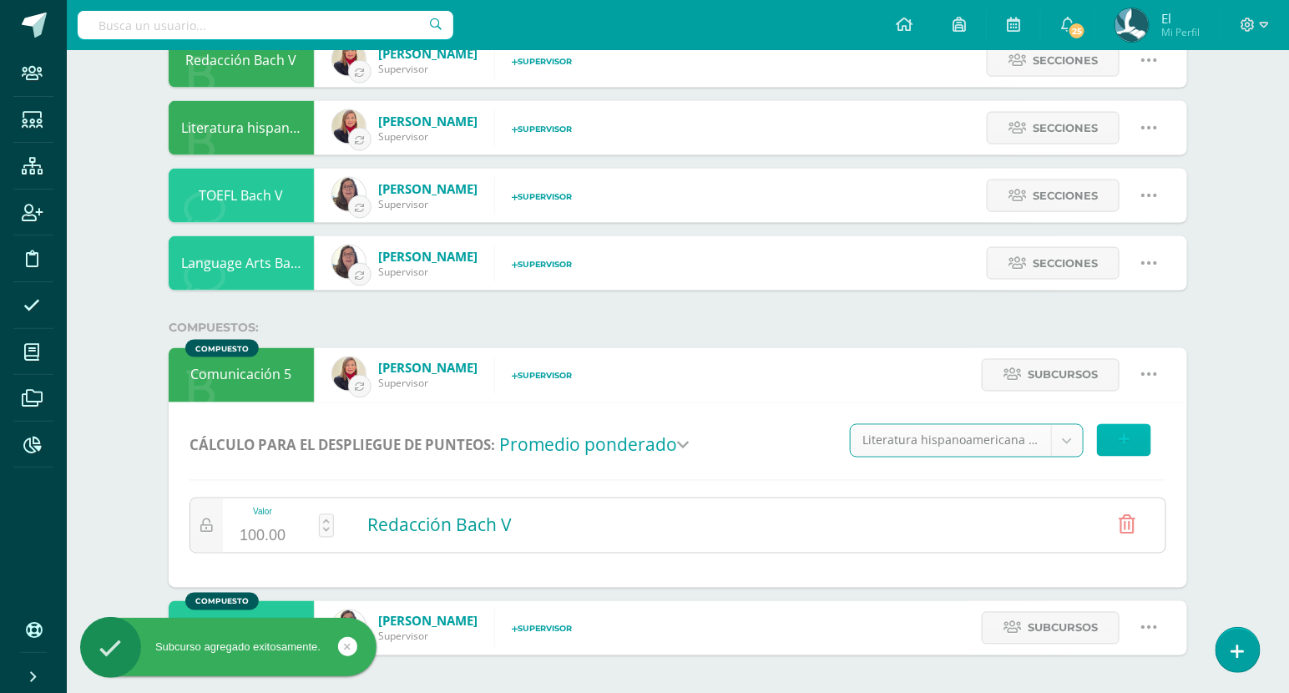
click at [1118, 445] on button at bounding box center [1124, 440] width 54 height 33
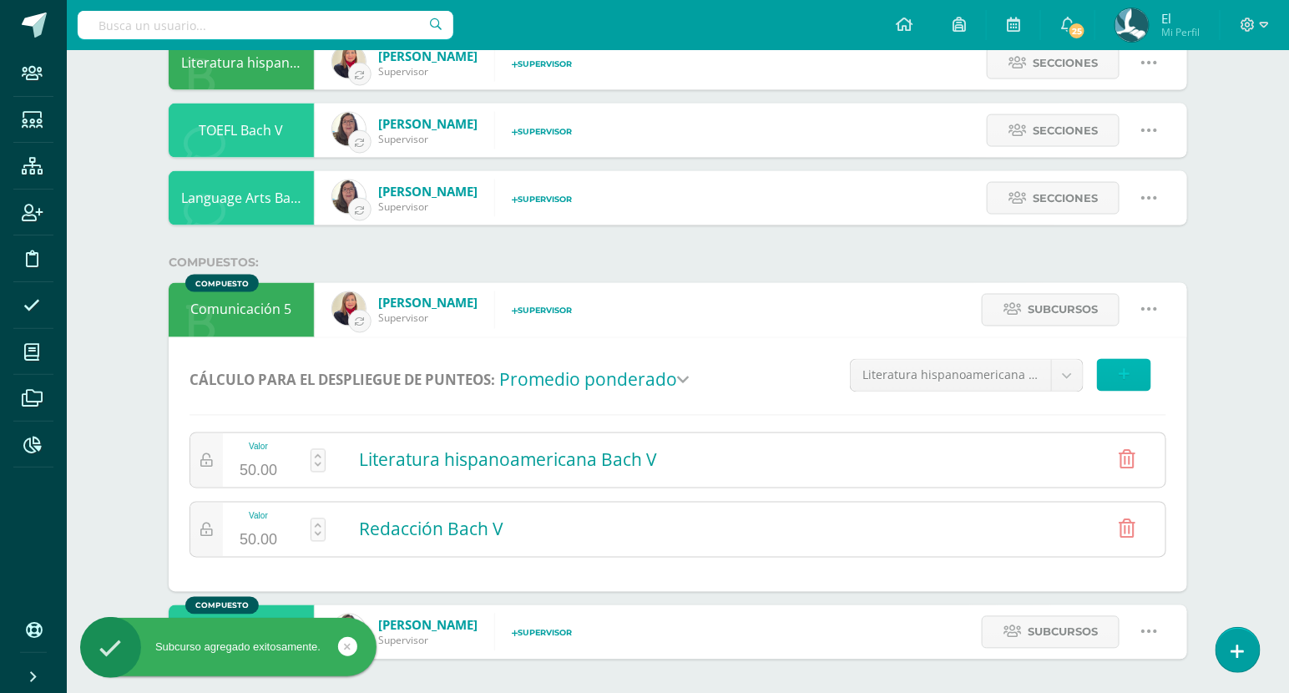
scroll to position [902, 0]
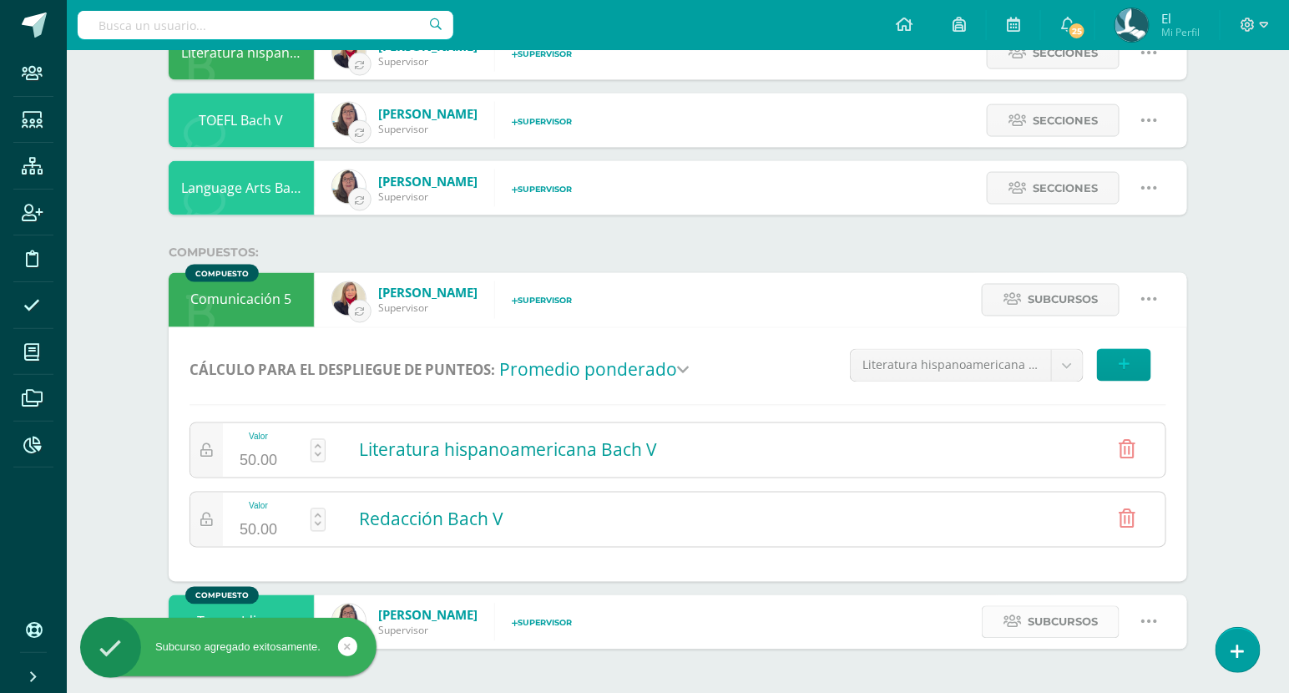
click at [1076, 619] on span "Subcursos" at bounding box center [1063, 622] width 70 height 31
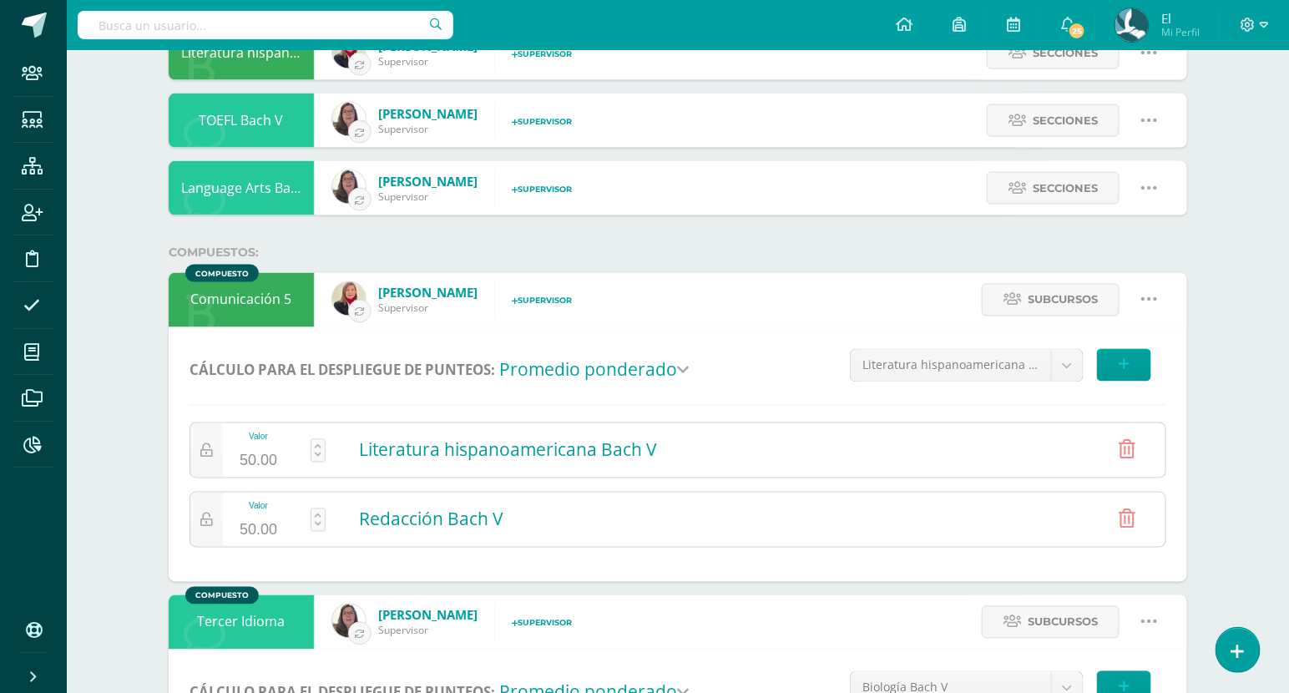
scroll to position [1018, 0]
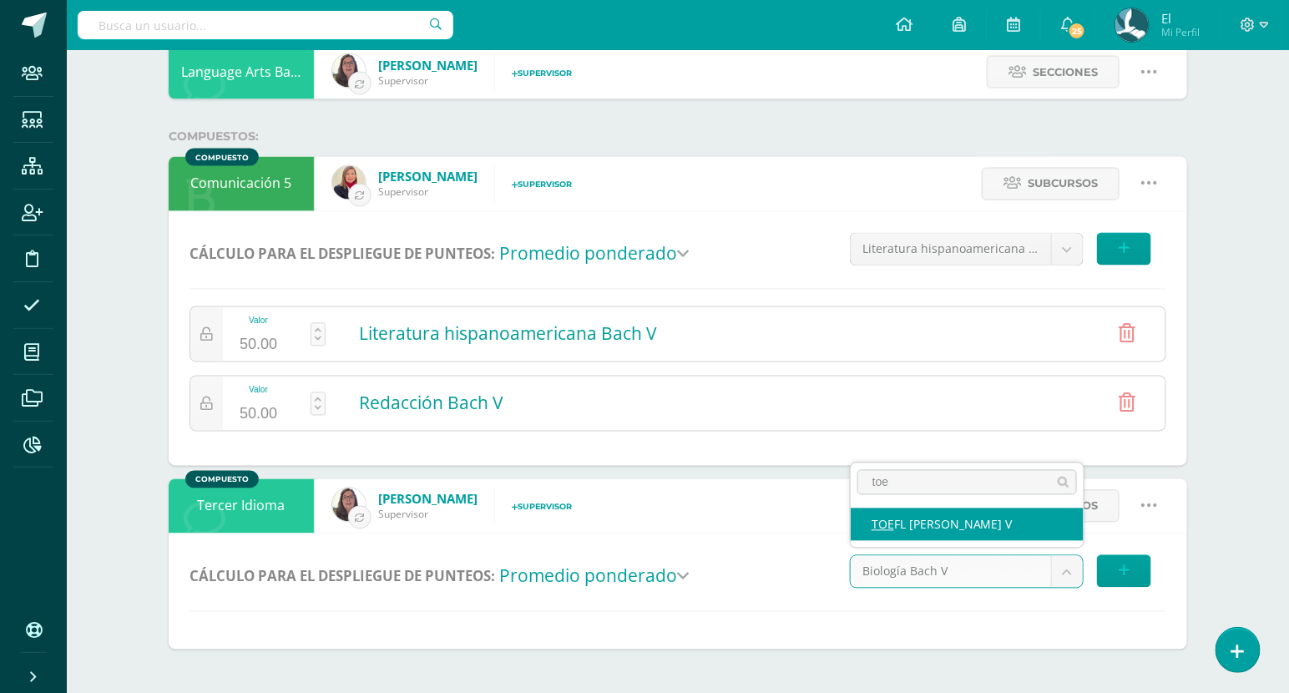
type input "toef"
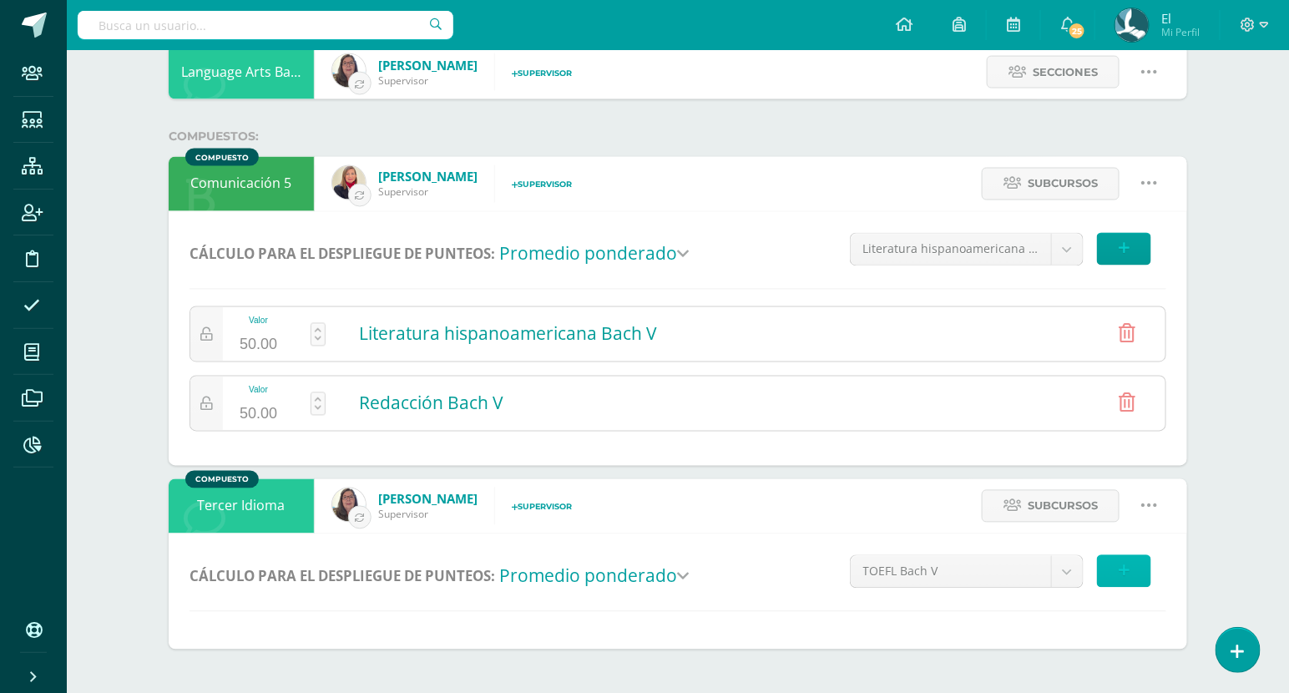
click at [1119, 565] on icon at bounding box center [1124, 571] width 11 height 14
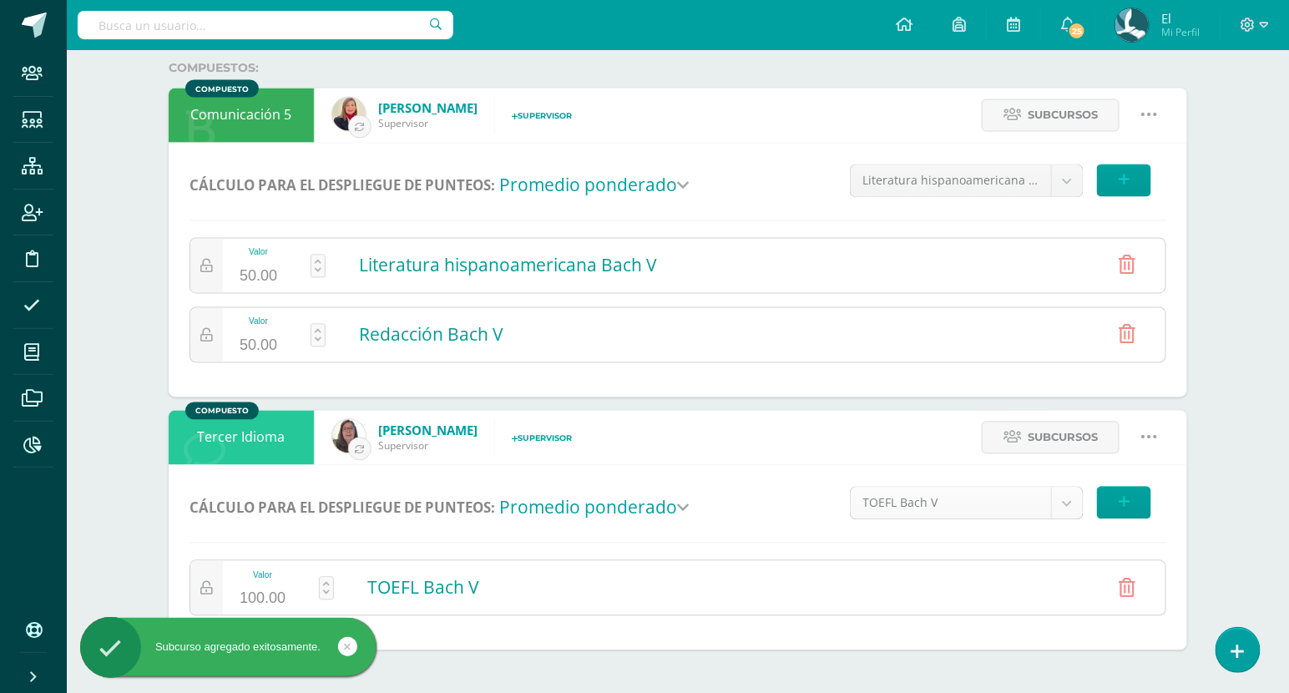
scroll to position [209, 0]
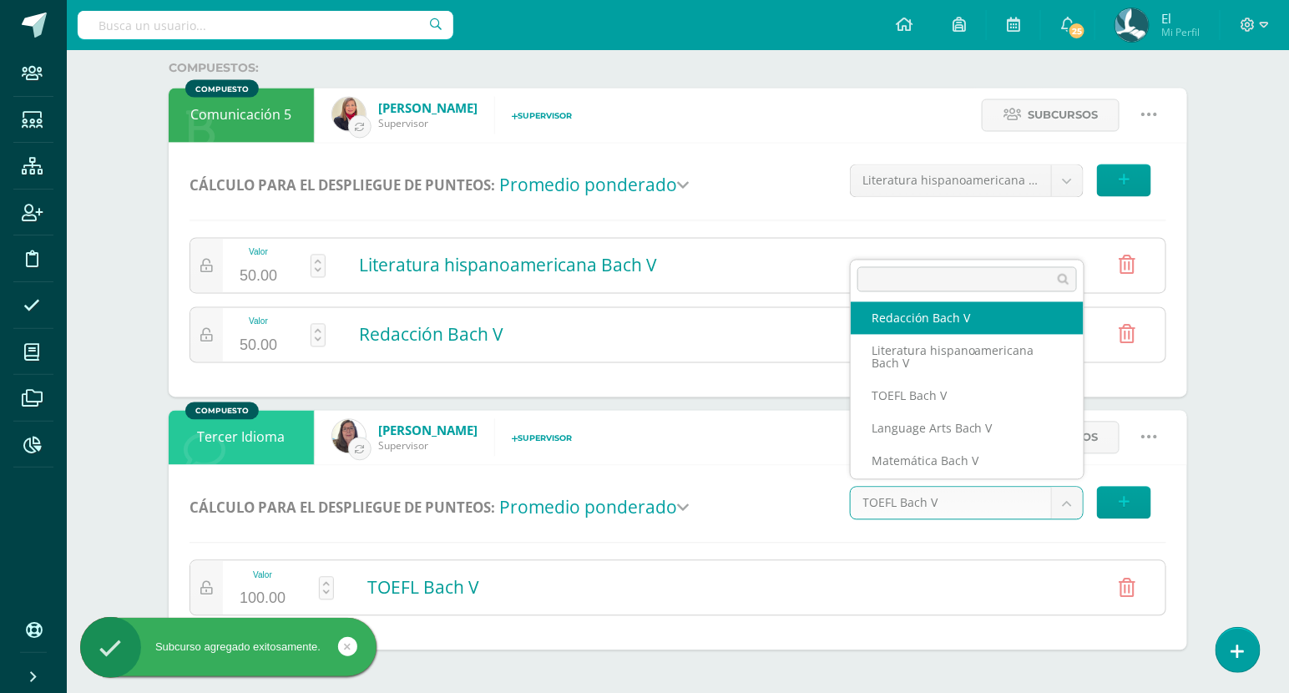
scroll to position [280, 0]
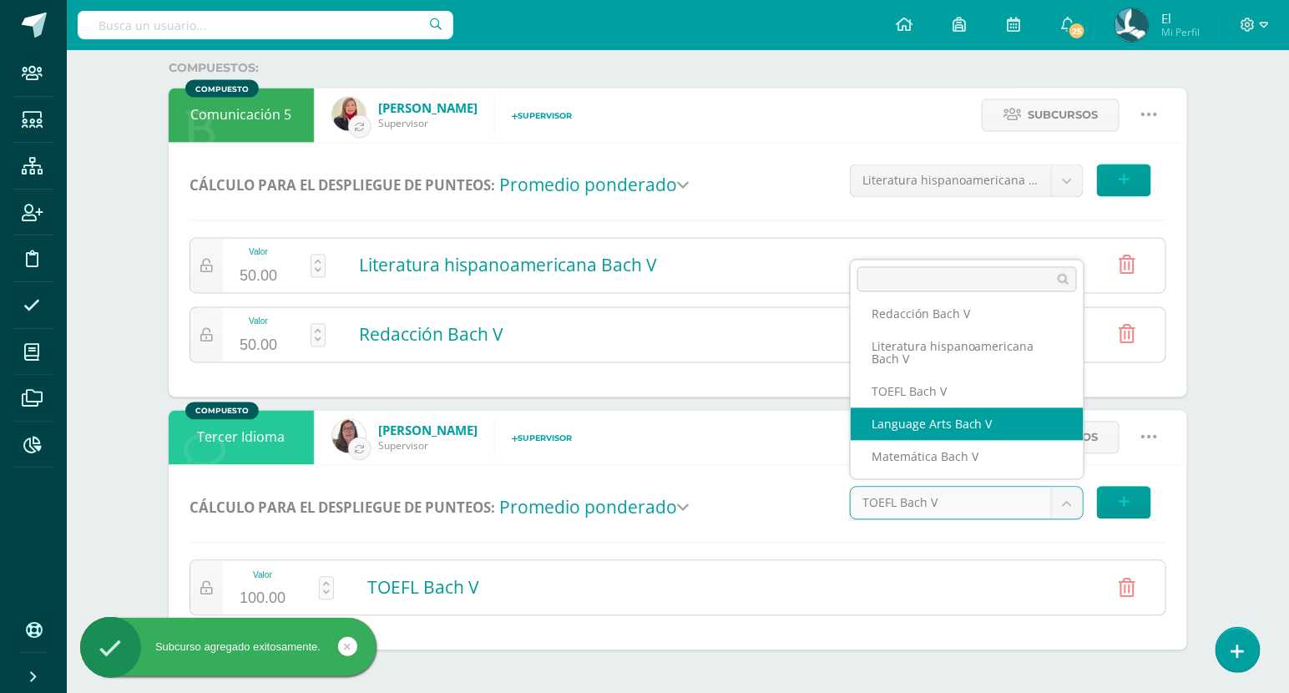
select select "431"
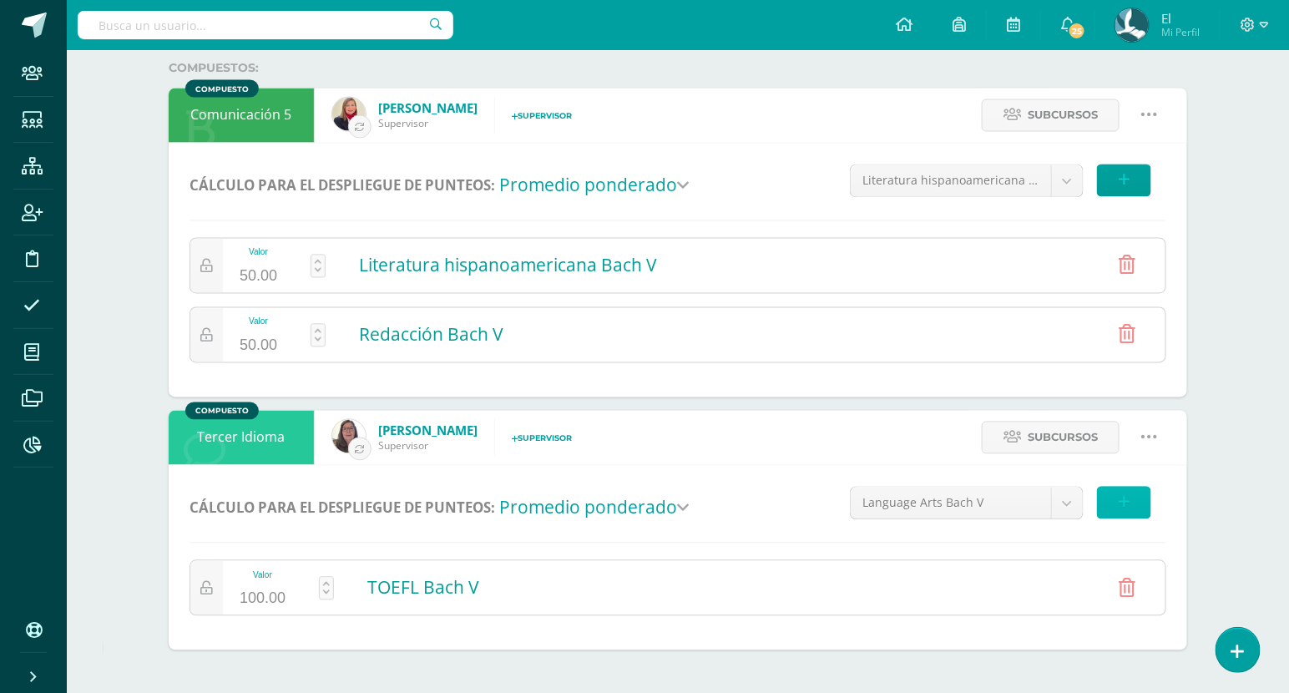
click at [1113, 498] on button at bounding box center [1124, 503] width 54 height 33
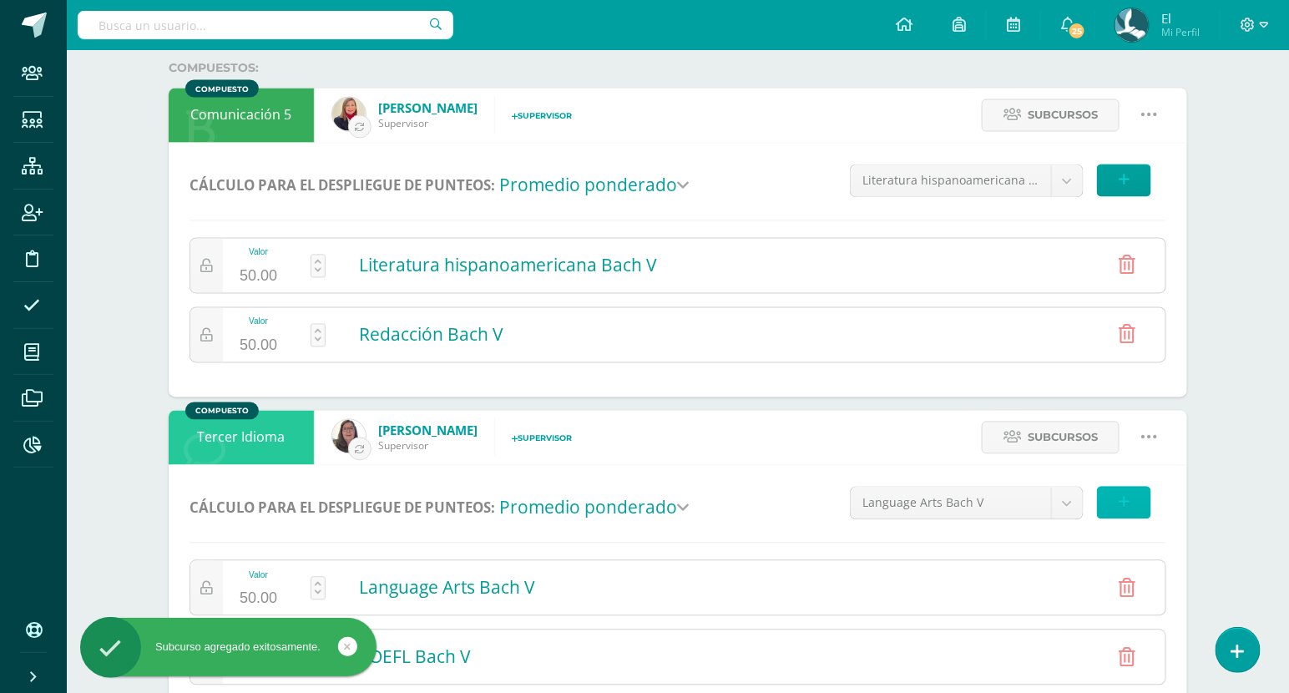
scroll to position [1155, 0]
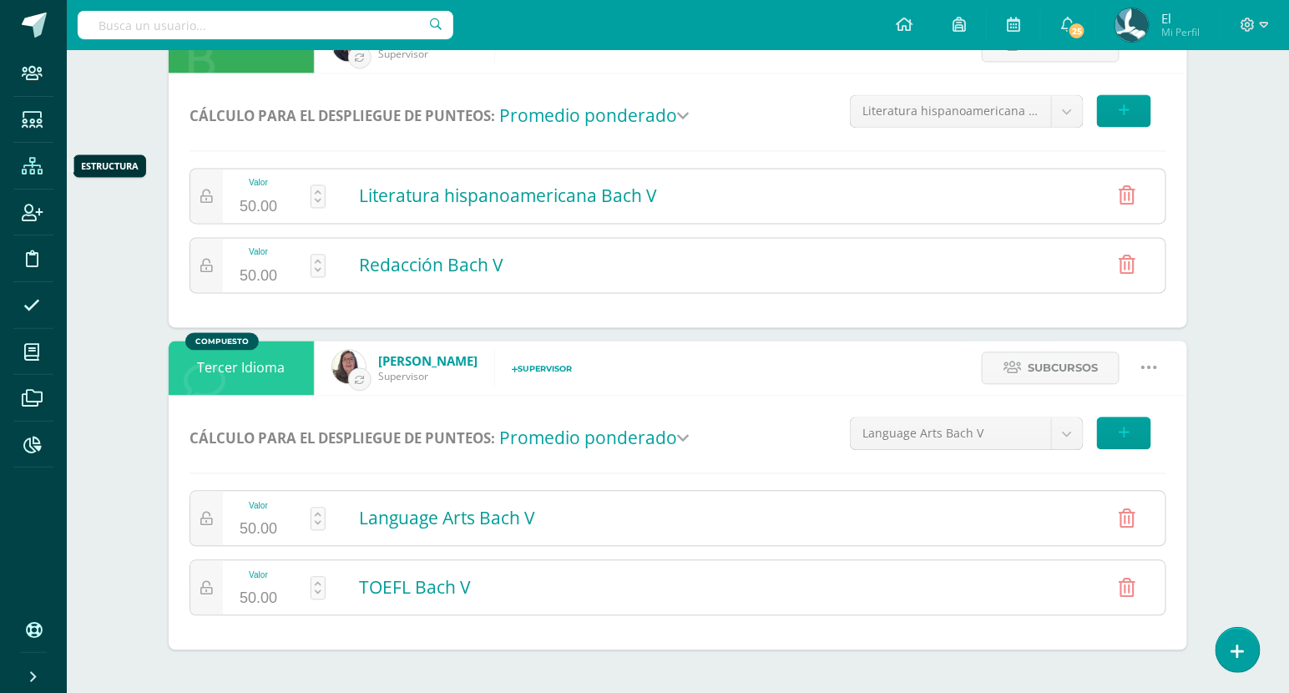
click at [37, 164] on icon at bounding box center [32, 166] width 21 height 17
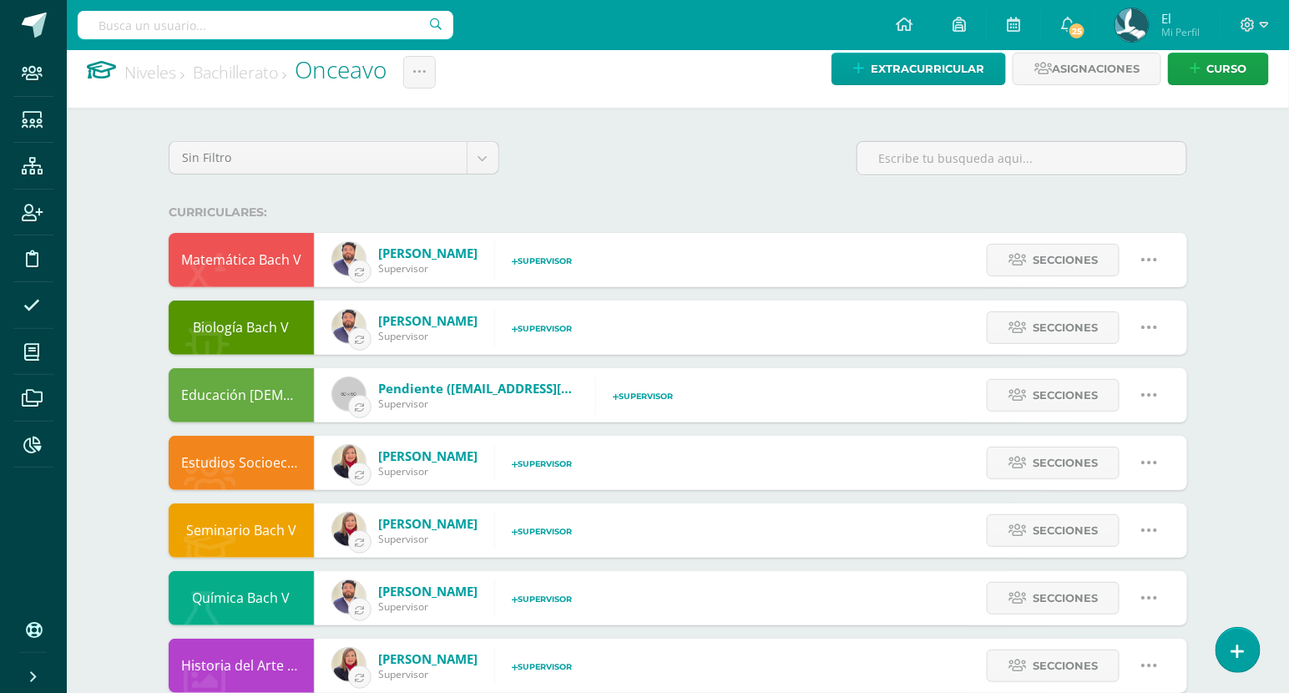
scroll to position [0, 0]
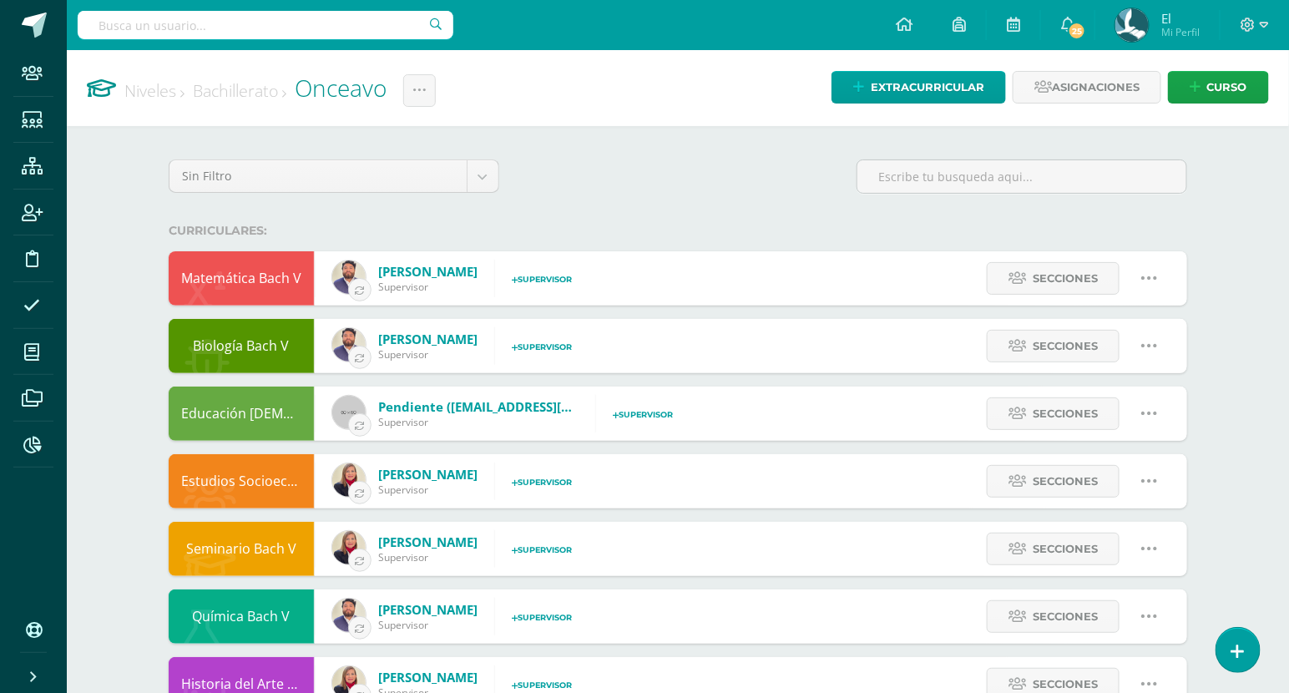
click at [36, 36] on span at bounding box center [34, 25] width 25 height 25
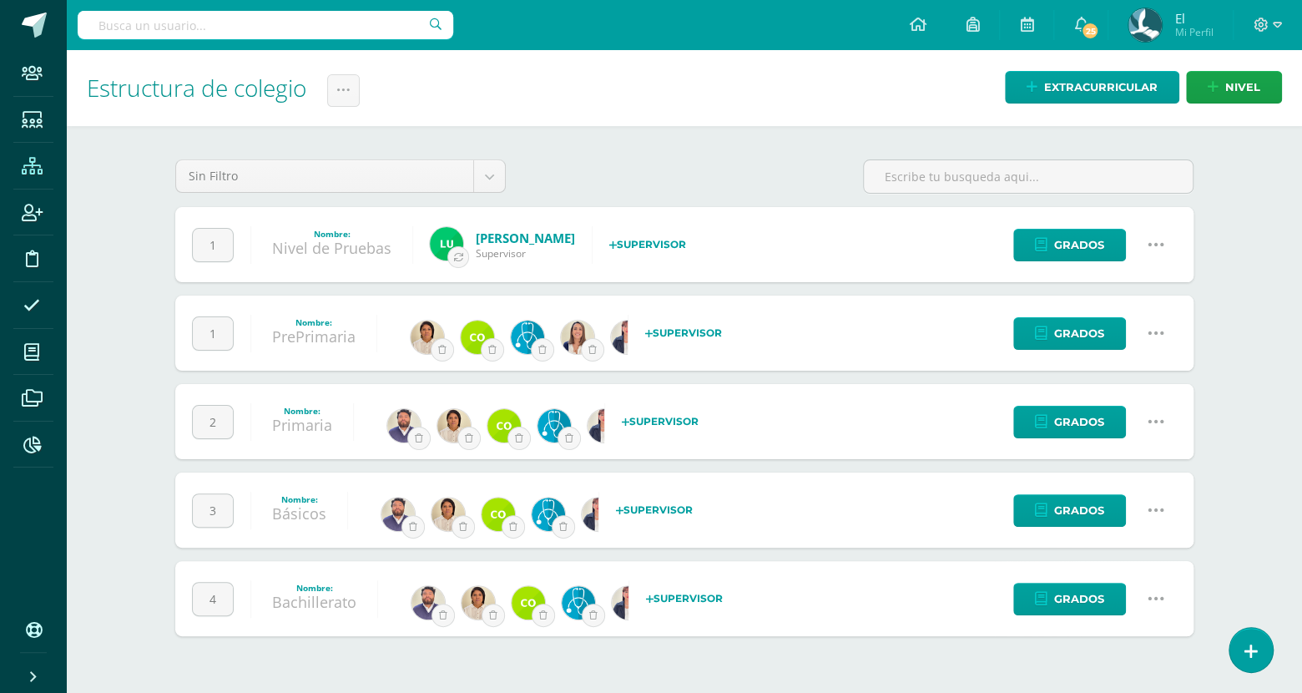
click at [326, 95] on h1 "Estructura de colegio Administración de Ciclos Historial de actividad" at bounding box center [684, 88] width 1195 height 76
click at [352, 95] on link at bounding box center [343, 90] width 33 height 33
click at [336, 133] on link "Administración de Ciclos" at bounding box center [304, 144] width 184 height 40
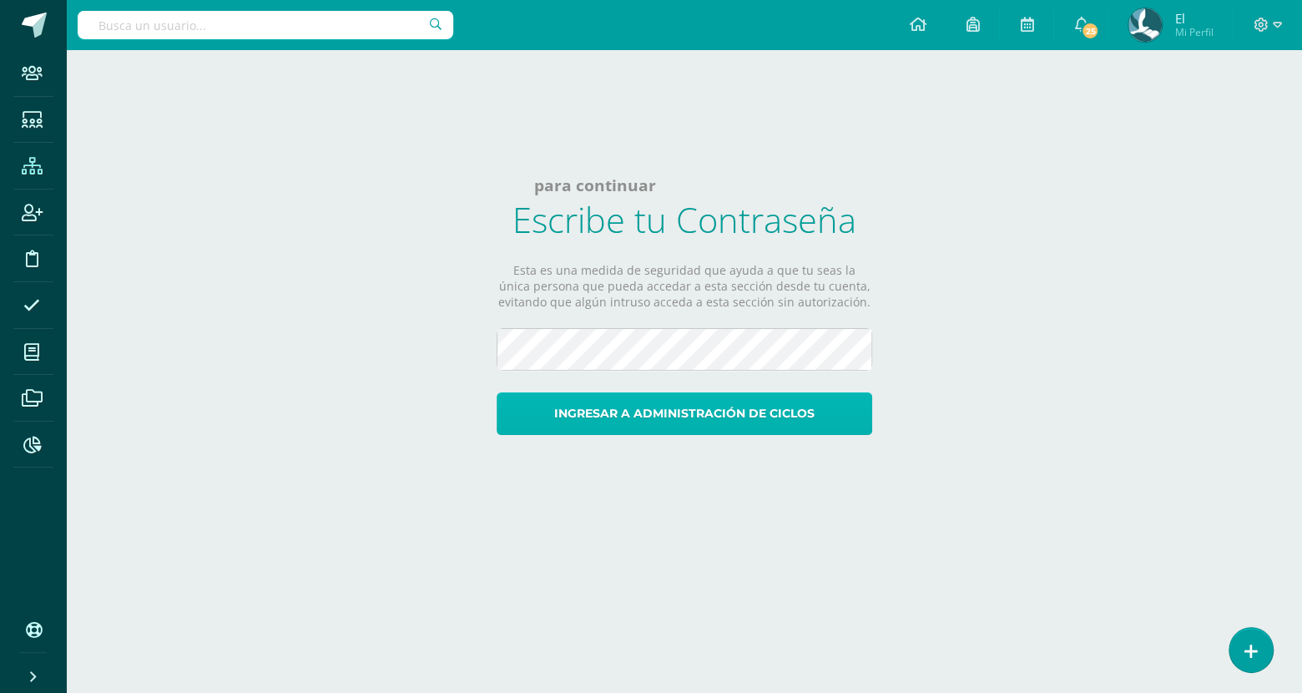
click at [772, 419] on button "Ingresar a administración de ciclos" at bounding box center [685, 413] width 376 height 43
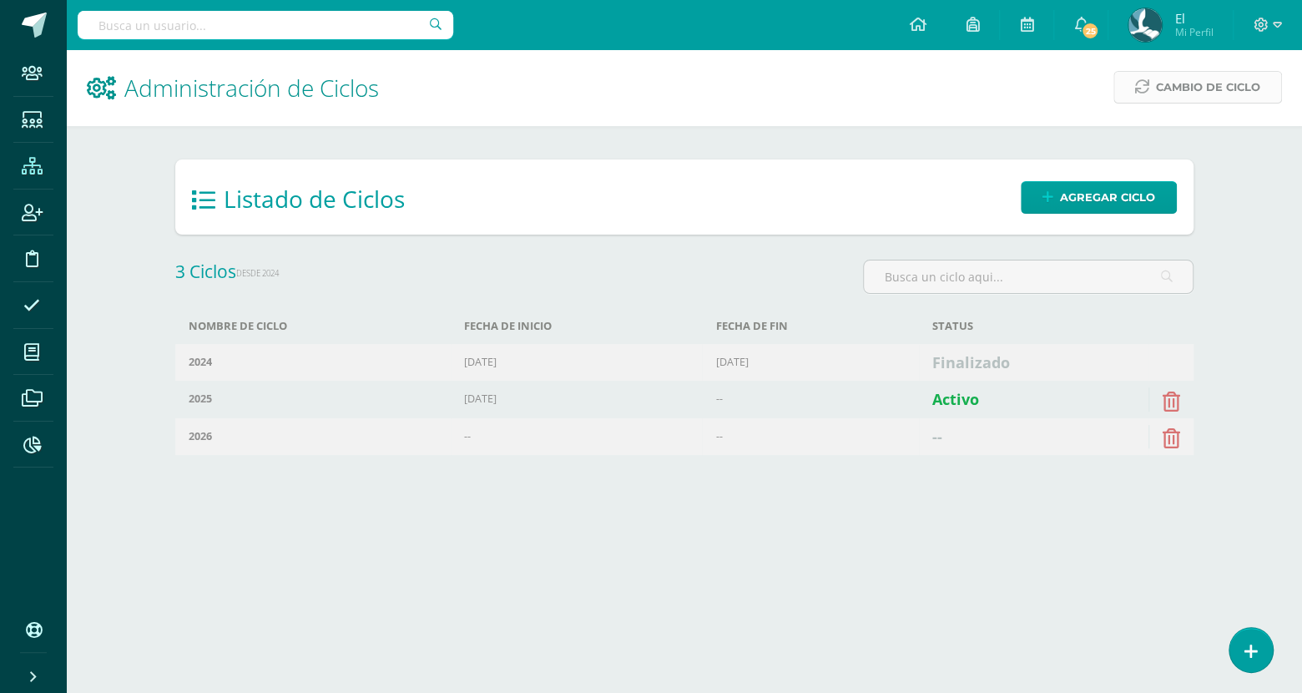
click at [1217, 78] on span "Cambio de Ciclo" at bounding box center [1208, 87] width 104 height 31
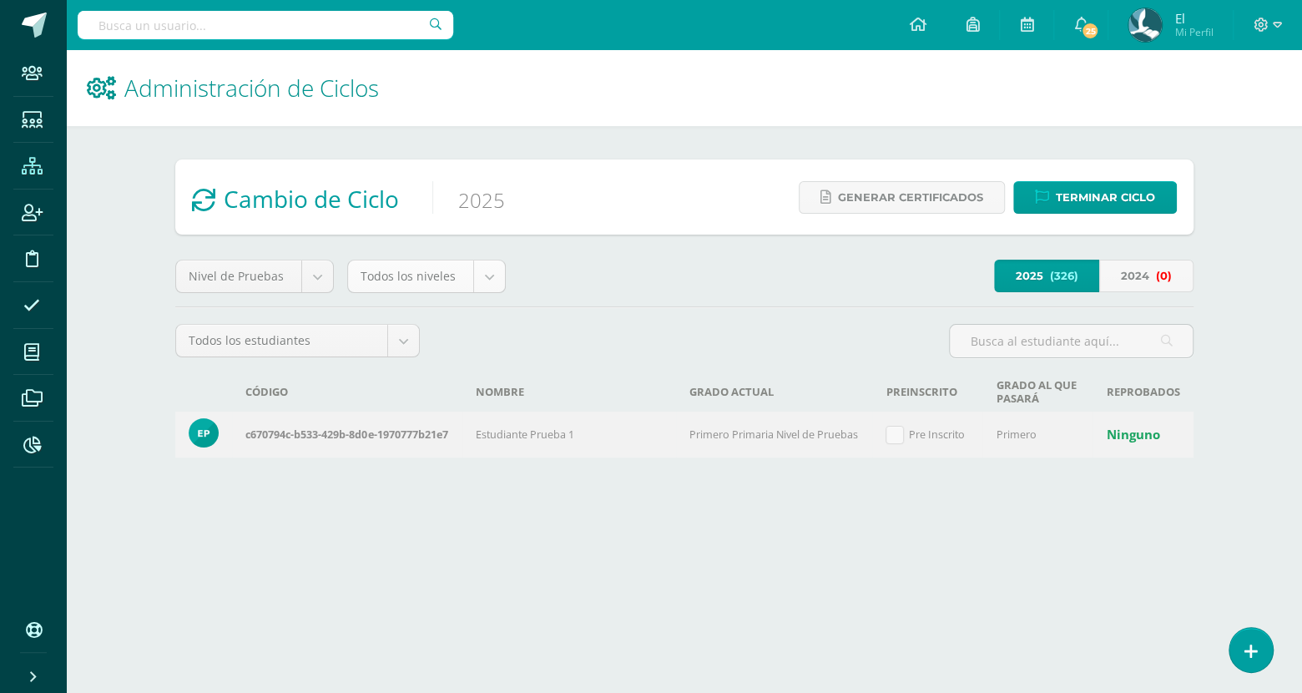
click at [453, 265] on body "Staff Estudiantes Estructura Inscripción Disciplina Asistencia Mis cursos Archi…" at bounding box center [651, 252] width 1302 height 504
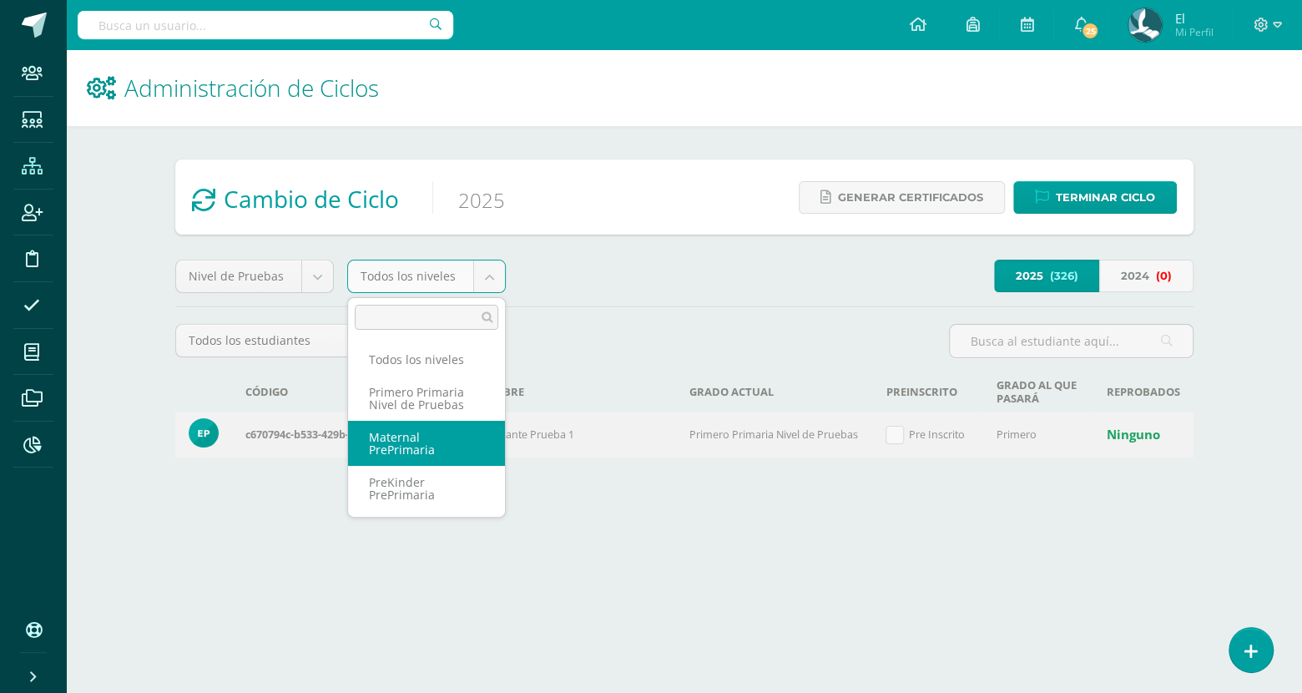
scroll to position [473, 0]
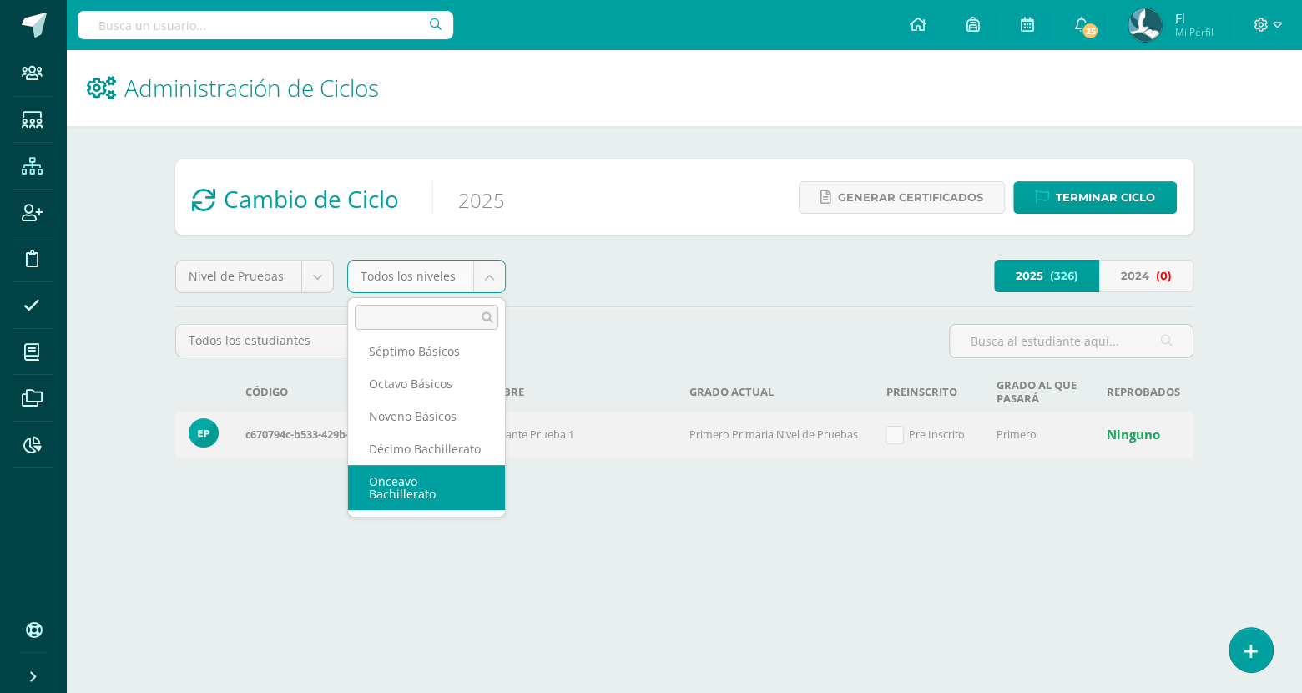
select select "15"
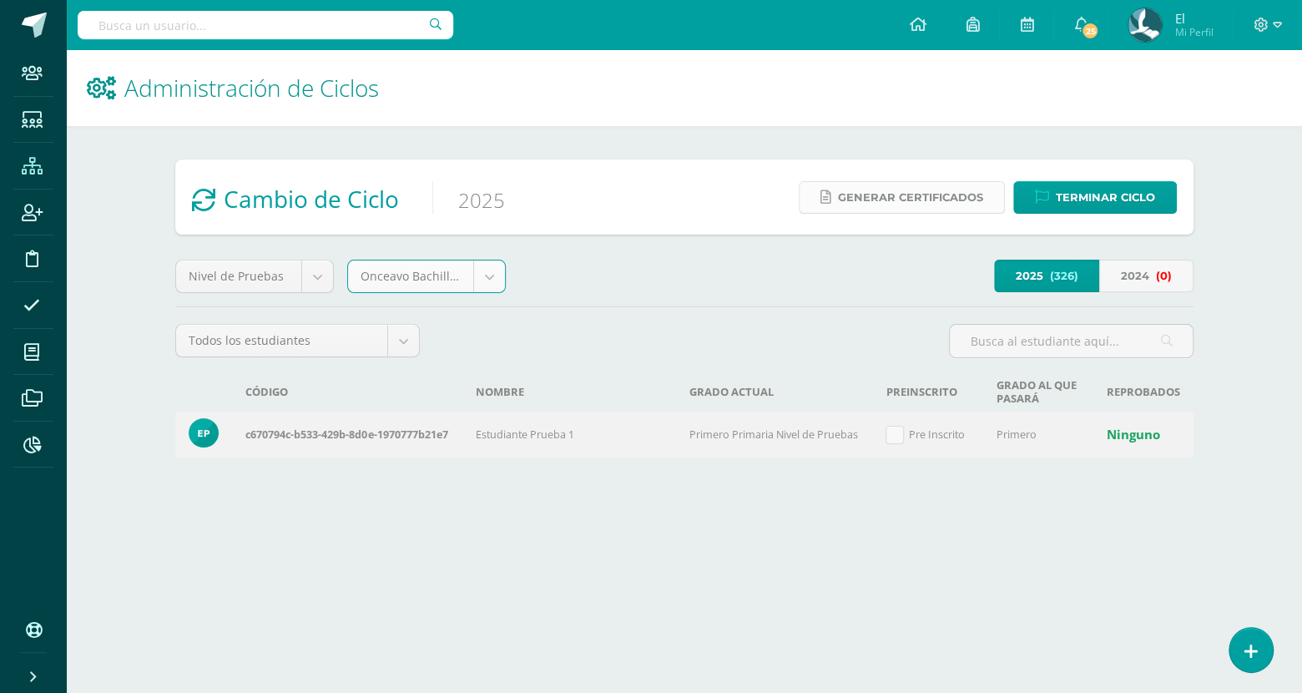
click at [942, 194] on span "Generar certificados" at bounding box center [910, 197] width 145 height 31
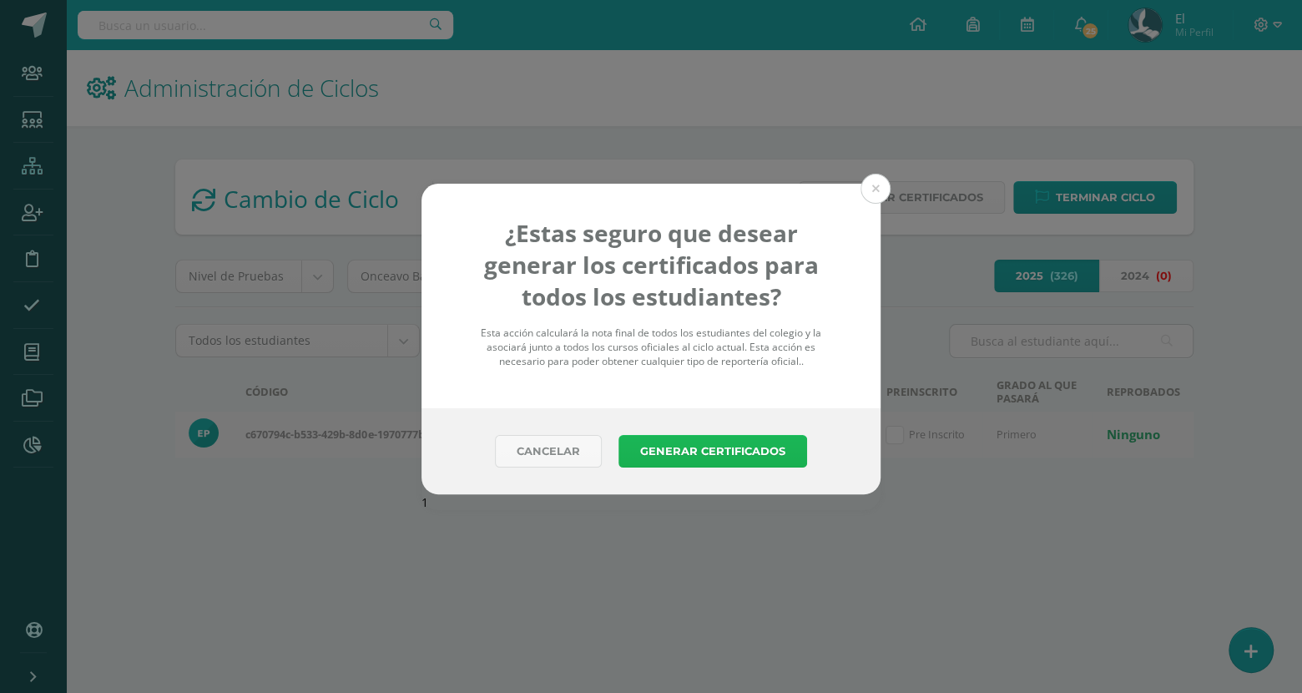
click at [733, 453] on button "Generar Certificados" at bounding box center [713, 451] width 189 height 33
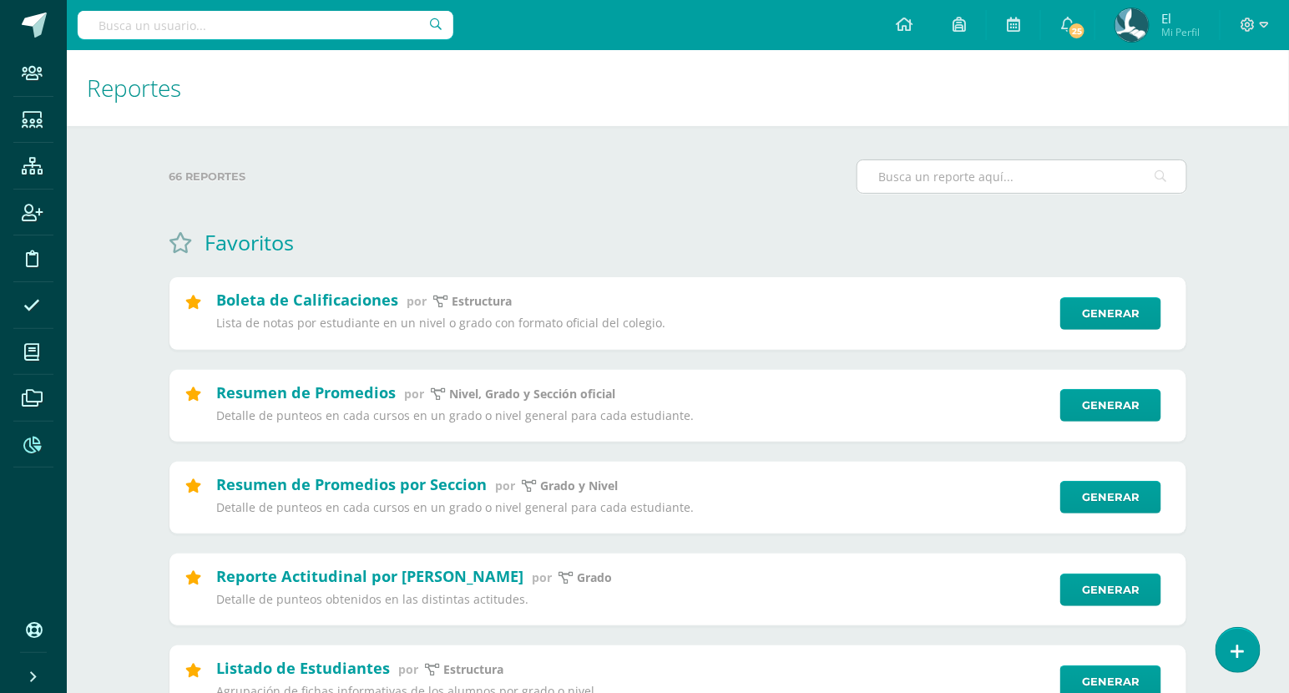
click at [952, 172] on input "text" at bounding box center [1021, 176] width 329 height 33
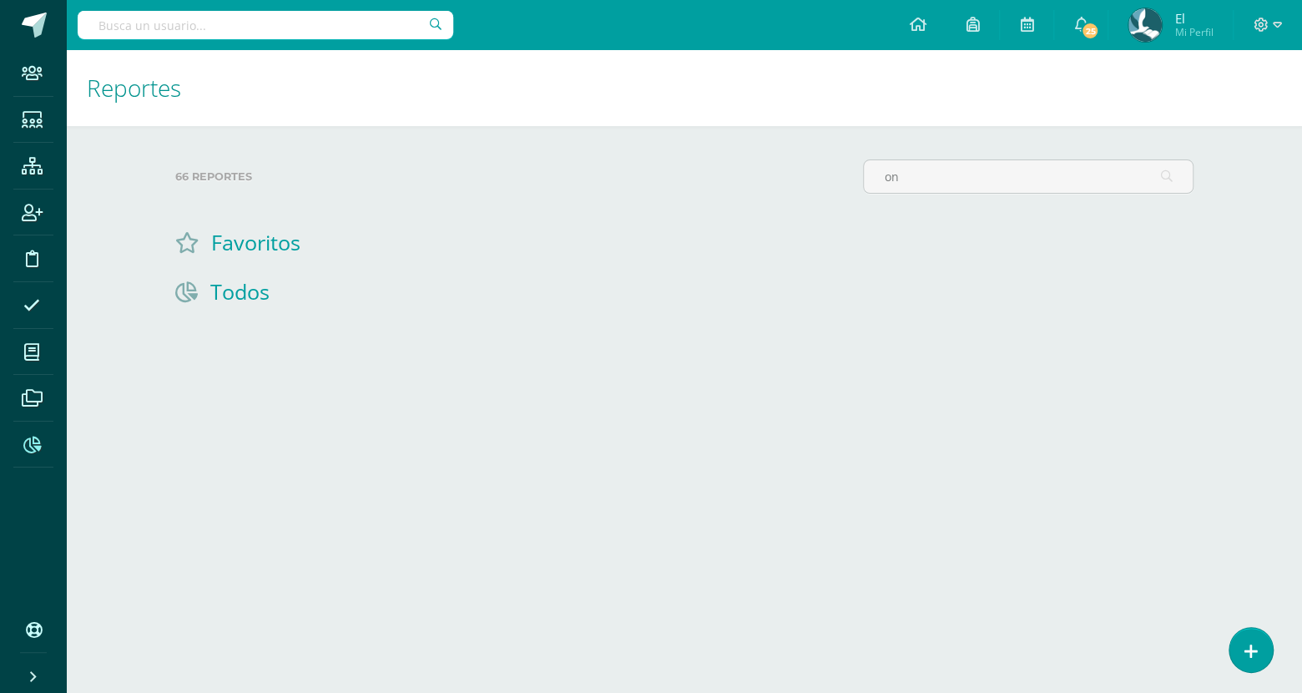
type input "o"
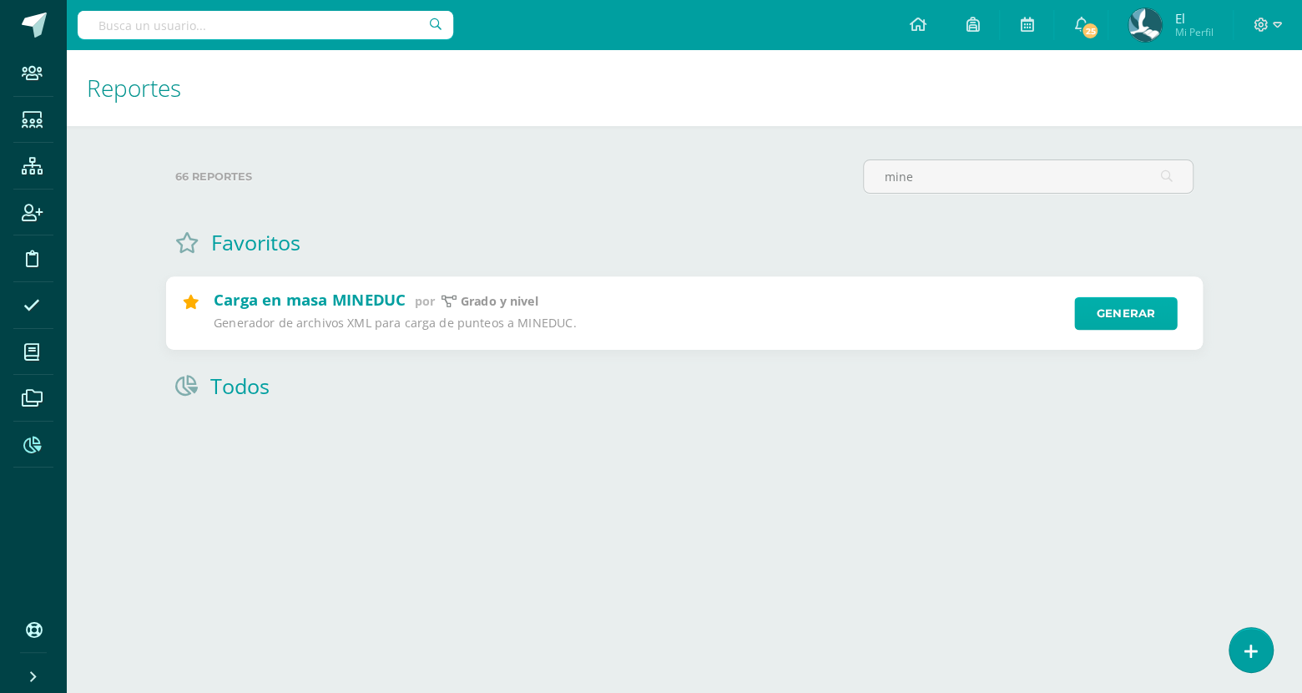
type input "mine"
click at [1149, 305] on link "Generar" at bounding box center [1125, 313] width 103 height 33
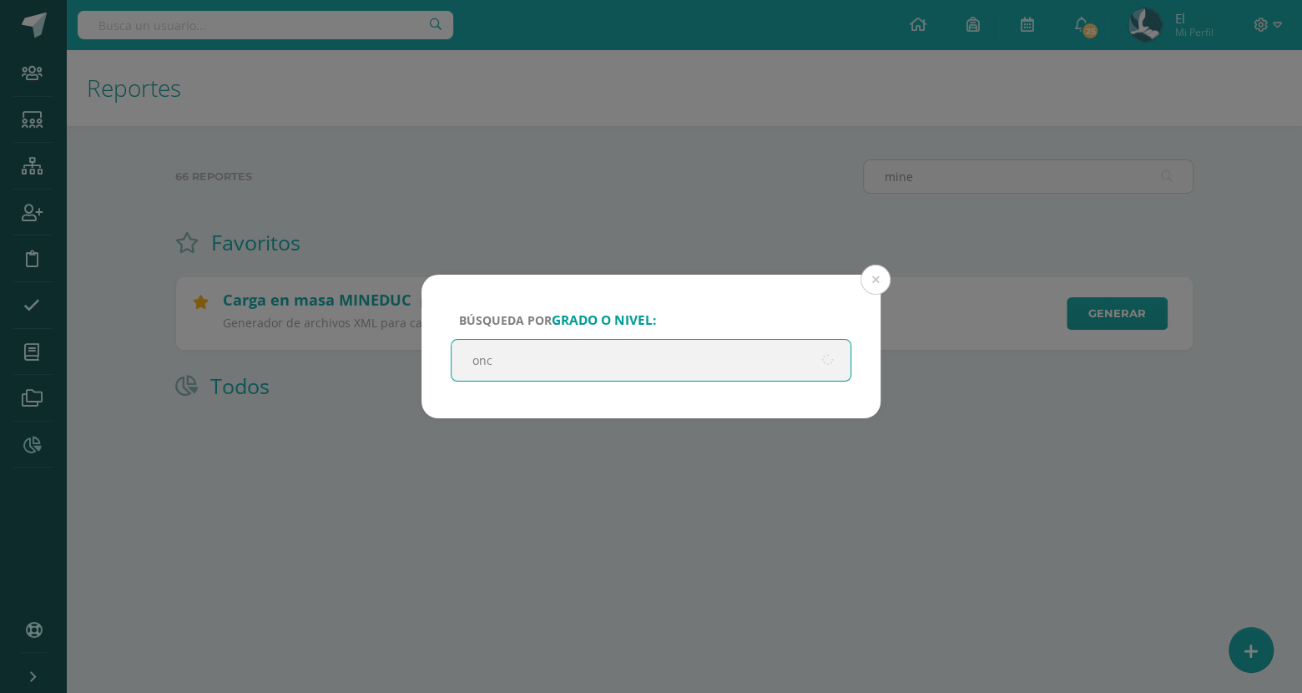
type input "once"
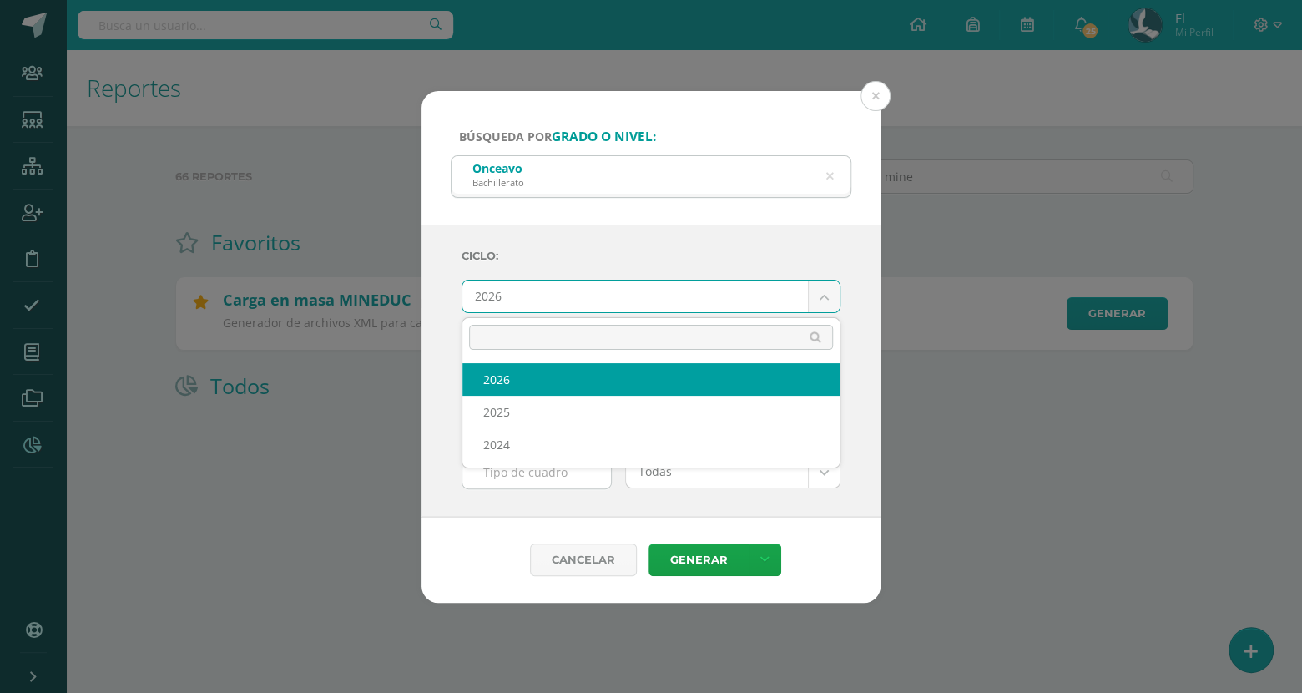
click at [629, 290] on body "Búsqueda por grado o nivel: Onceavo Bachillerato once Ciclo: 2026 2026 2025 202…" at bounding box center [651, 227] width 1302 height 454
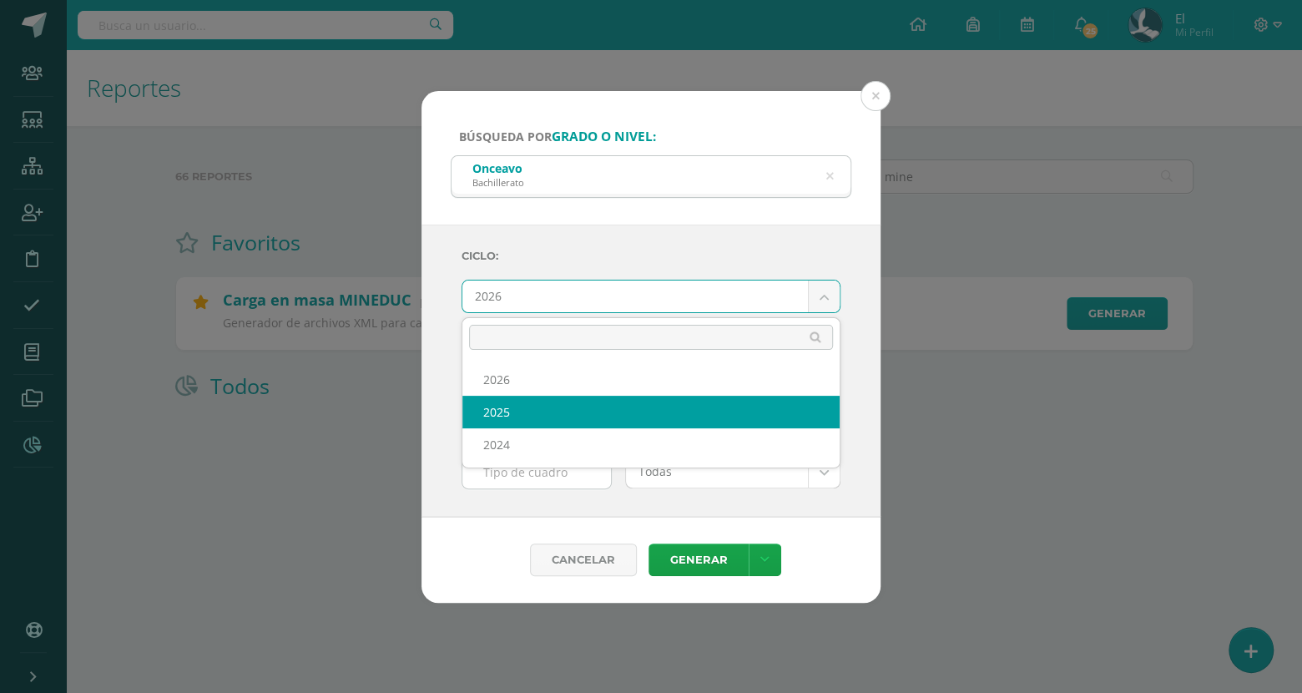
select select "4"
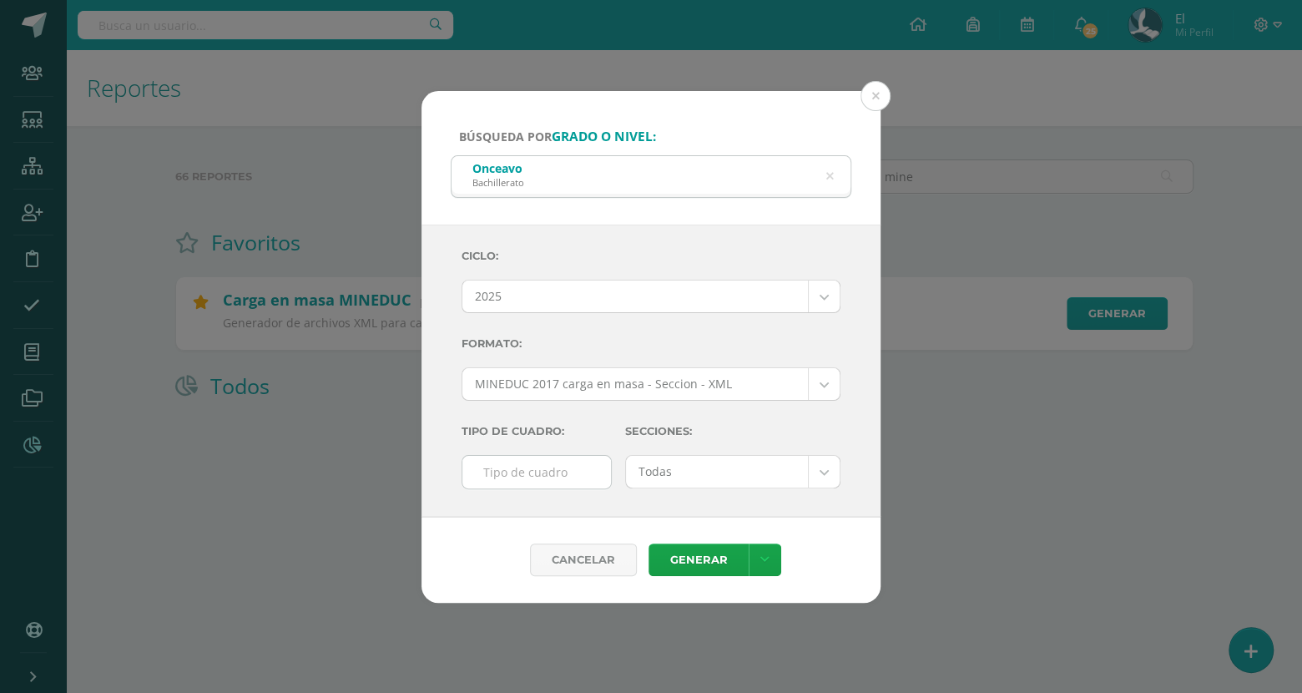
click at [541, 476] on input "text" at bounding box center [536, 472] width 149 height 33
type input "F"
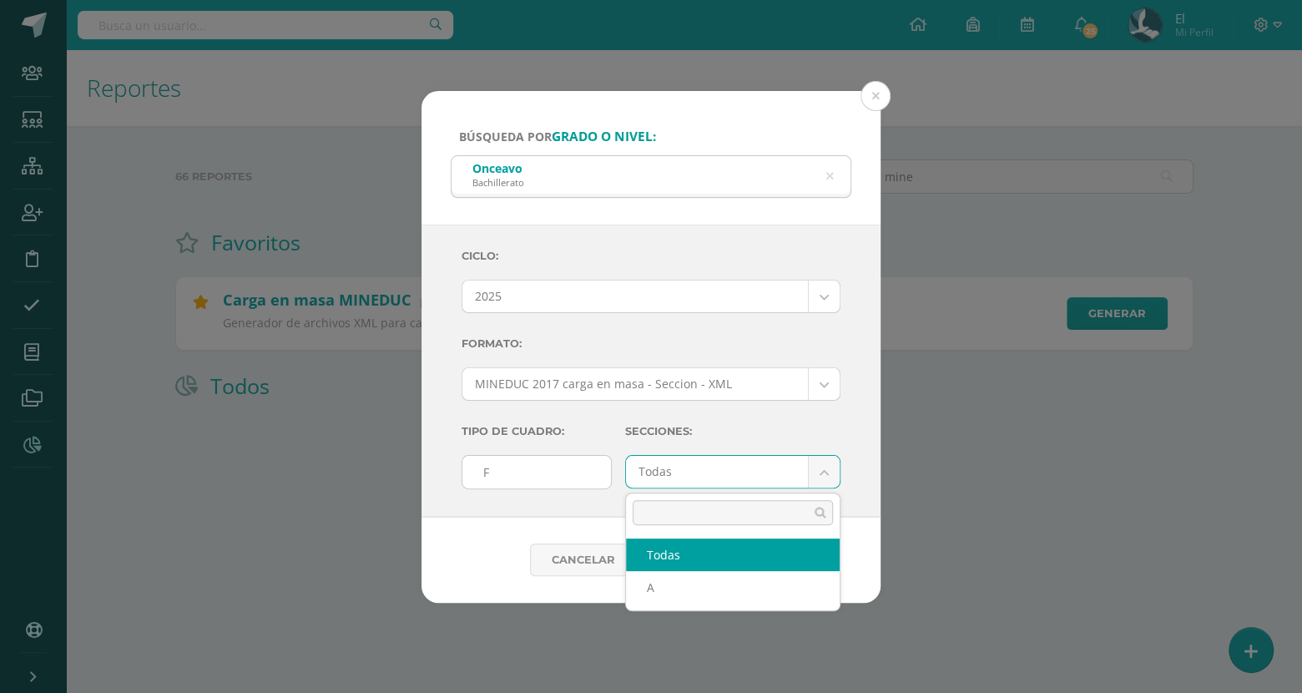
click at [647, 454] on body "Búsqueda por grado o nivel: Onceavo Bachillerato once Ciclo: 2025 2026 2025 202…" at bounding box center [651, 227] width 1302 height 454
click at [682, 454] on body "Búsqueda por grado o nivel: Onceavo Bachillerato once Ciclo: 2025 2026 2025 202…" at bounding box center [651, 227] width 1302 height 454
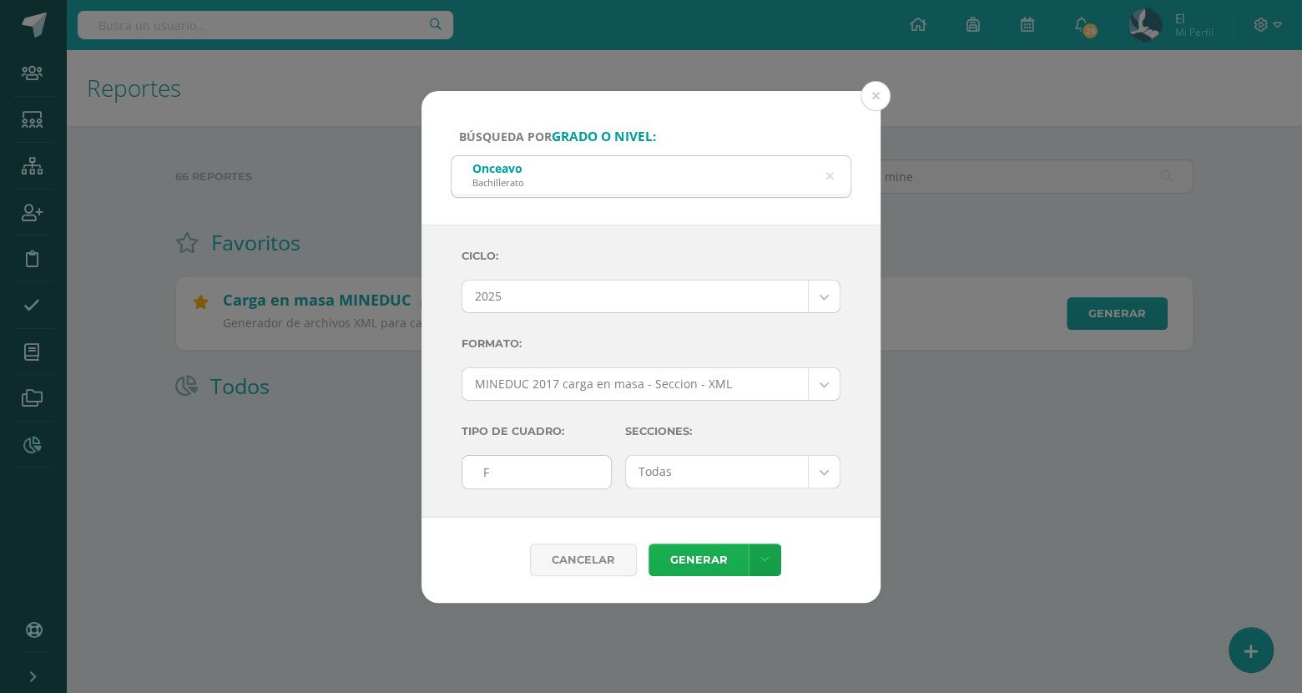
click at [669, 553] on link "Generar" at bounding box center [699, 559] width 100 height 33
